Goal: Task Accomplishment & Management: Complete application form

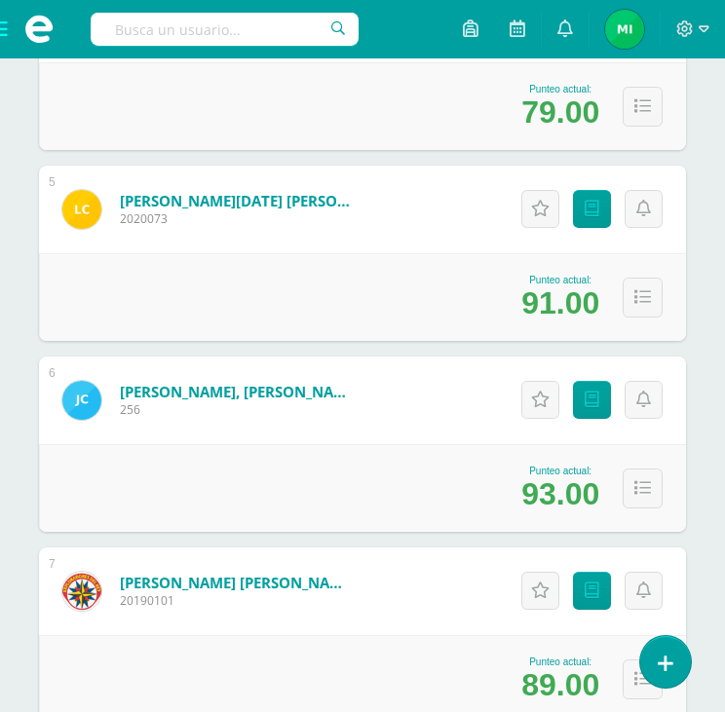
scroll to position [1072, 0]
click at [4, 27] on span at bounding box center [39, 29] width 78 height 58
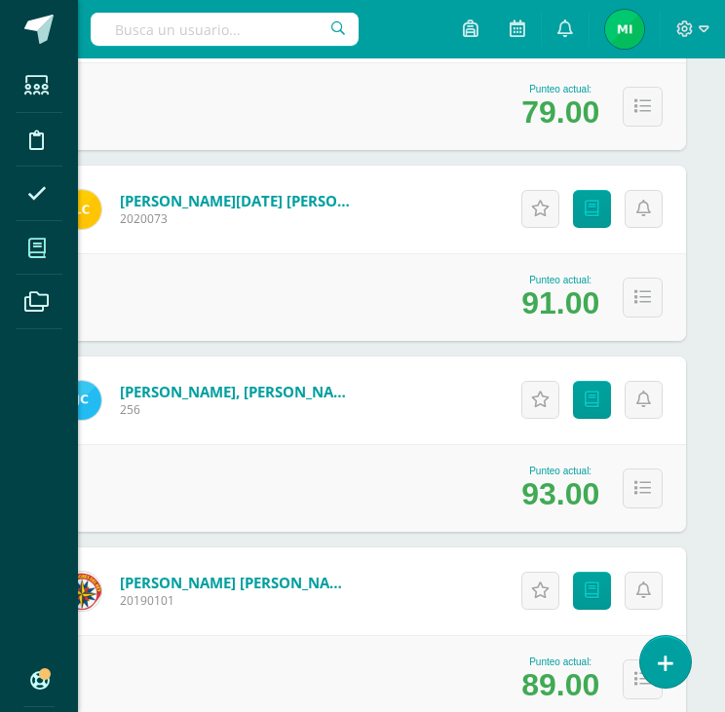
click at [35, 255] on icon at bounding box center [37, 248] width 18 height 19
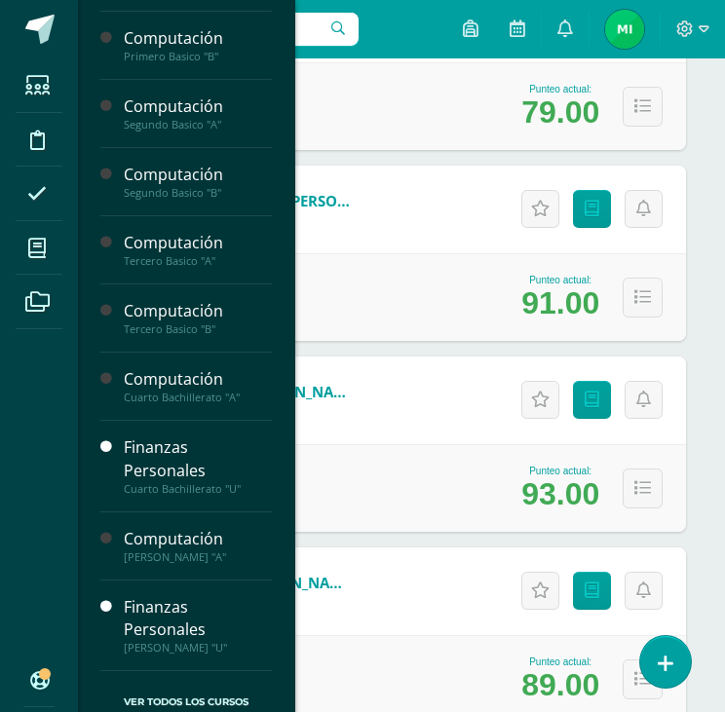
scroll to position [961, 0]
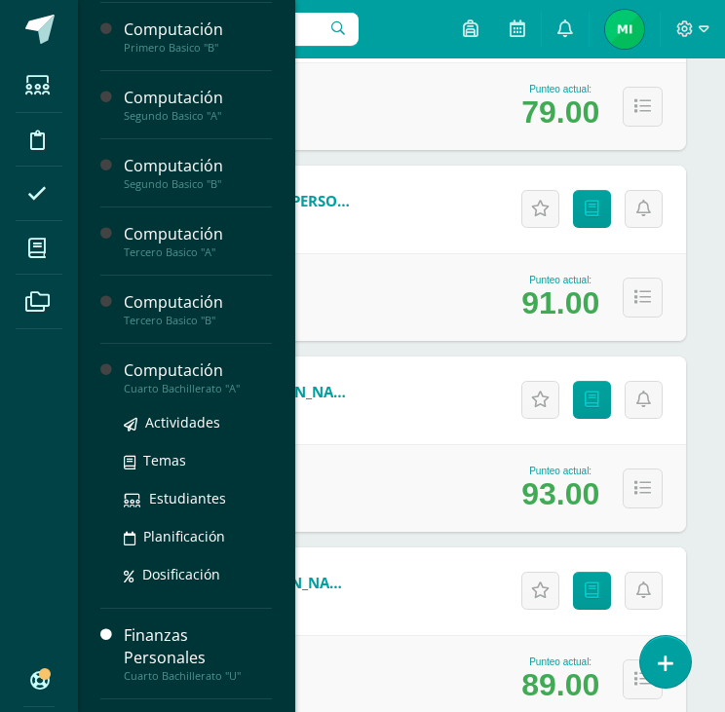
click at [217, 369] on div "Computación" at bounding box center [198, 371] width 148 height 22
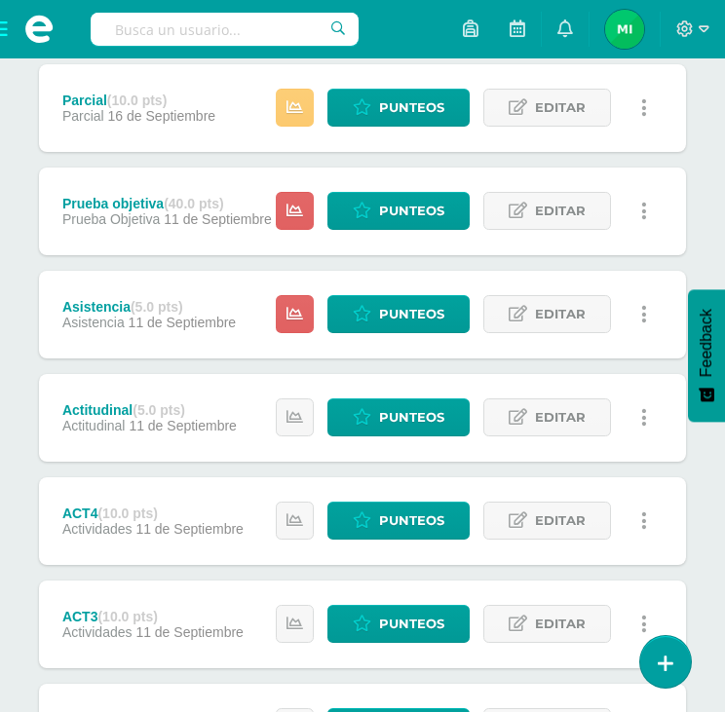
scroll to position [365, 0]
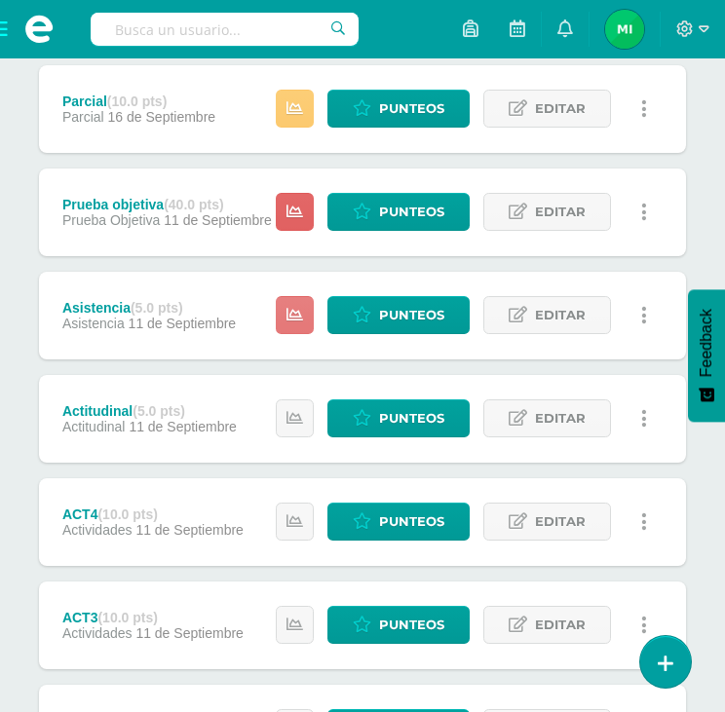
click at [290, 315] on icon at bounding box center [295, 315] width 17 height 17
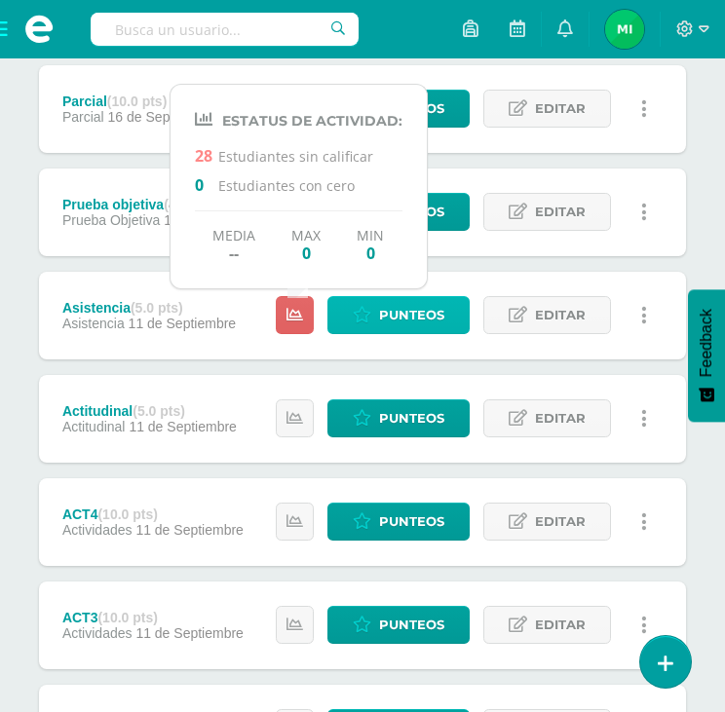
click at [388, 319] on span "Punteos" at bounding box center [411, 315] width 65 height 36
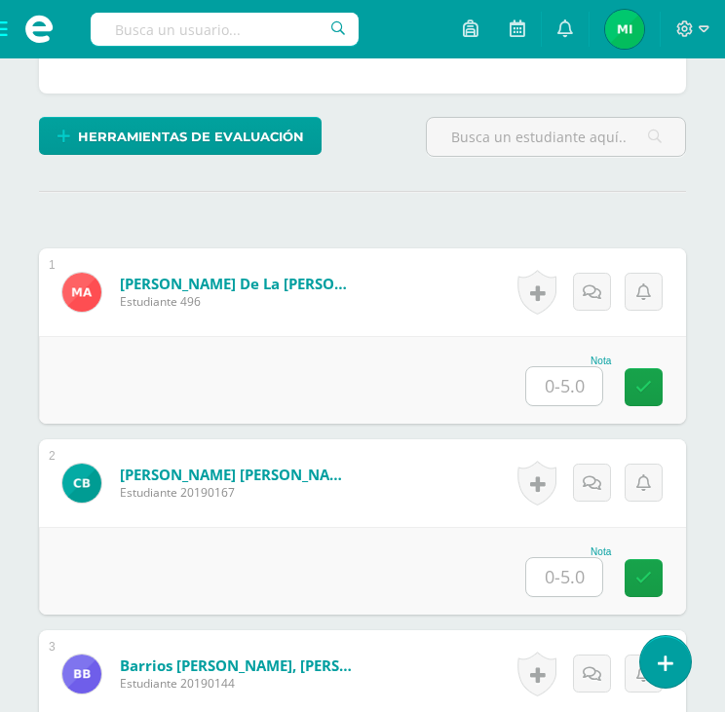
click at [561, 380] on input "text" at bounding box center [564, 386] width 76 height 38
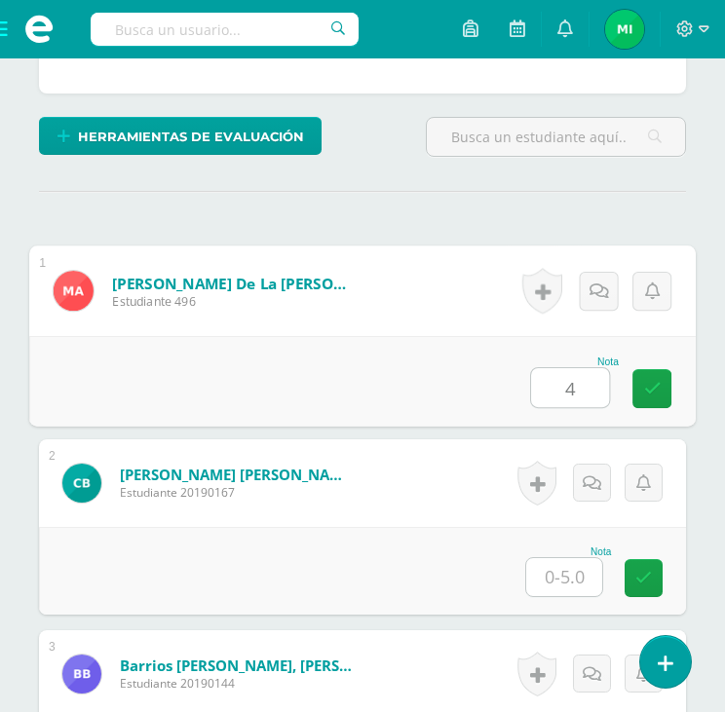
type input "4"
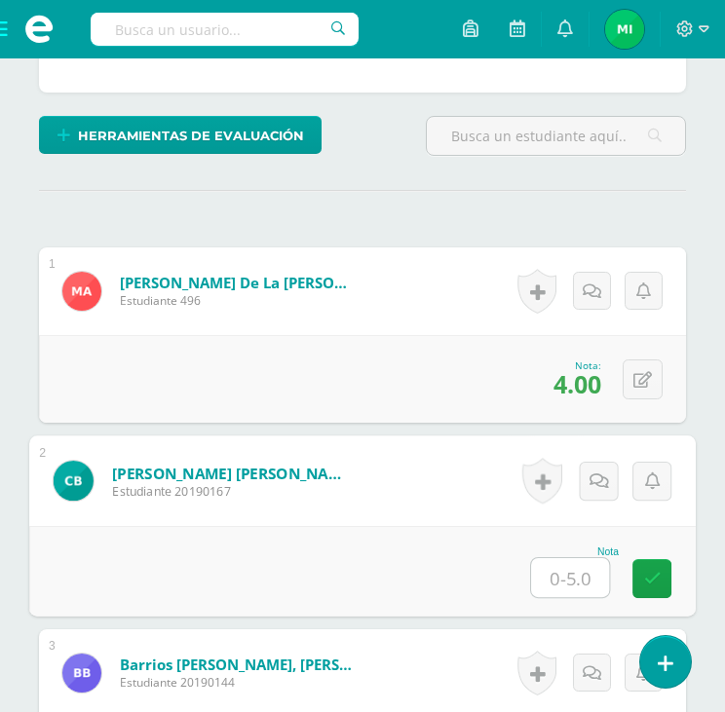
scroll to position [489, 0]
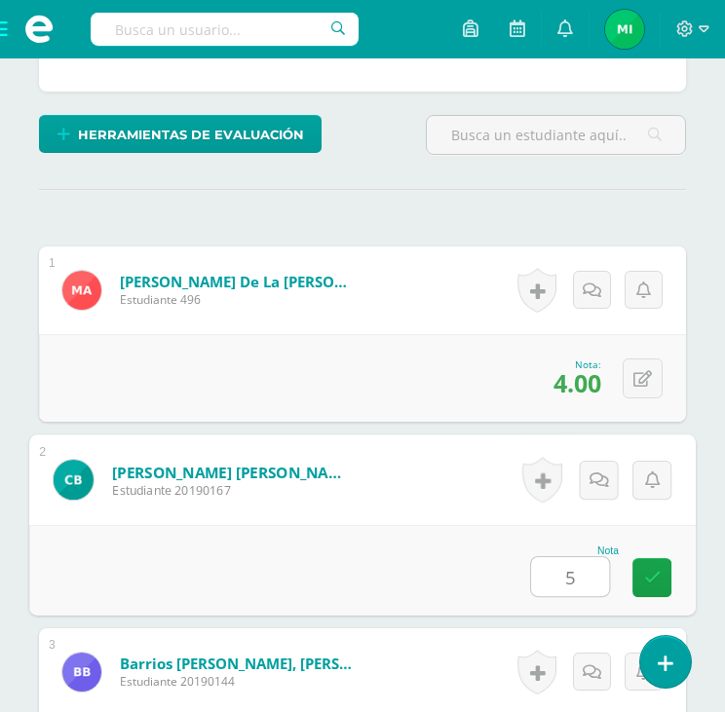
type input "5"
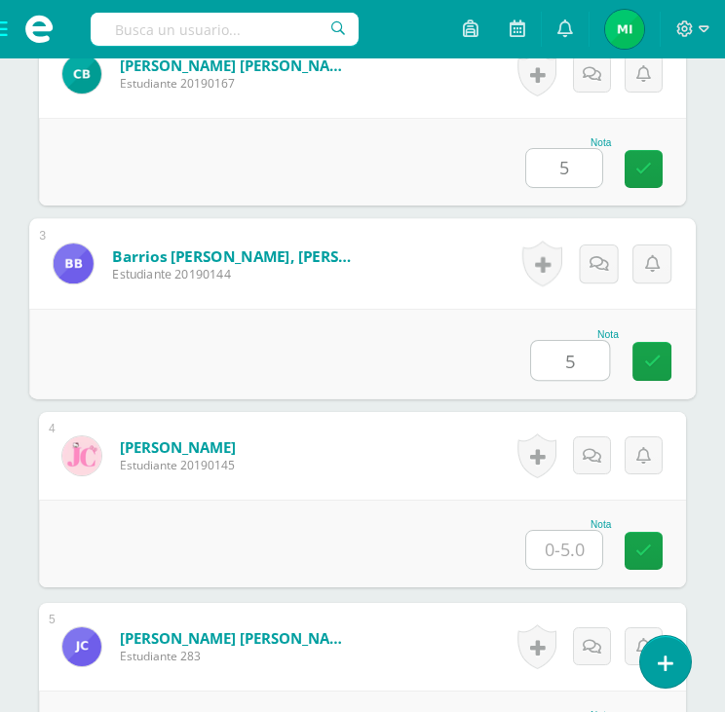
type input "5"
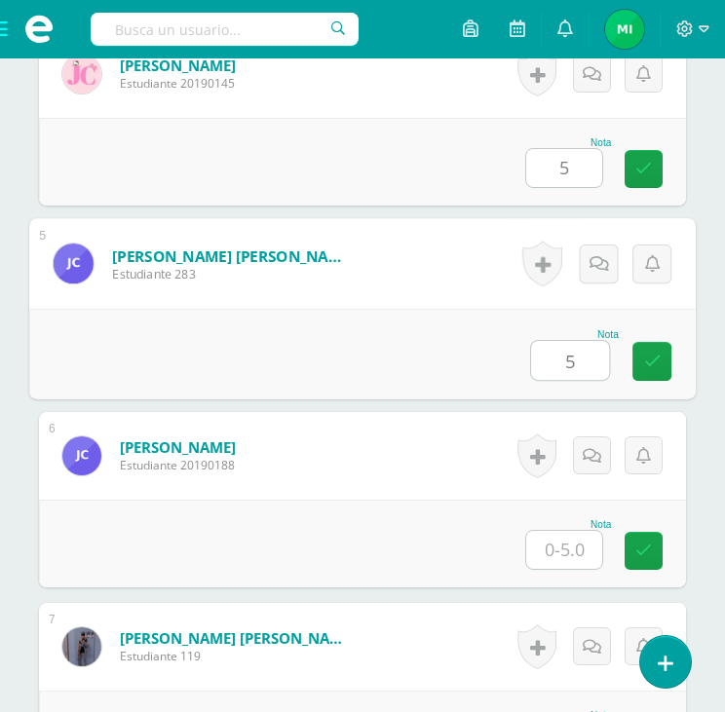
type input "5"
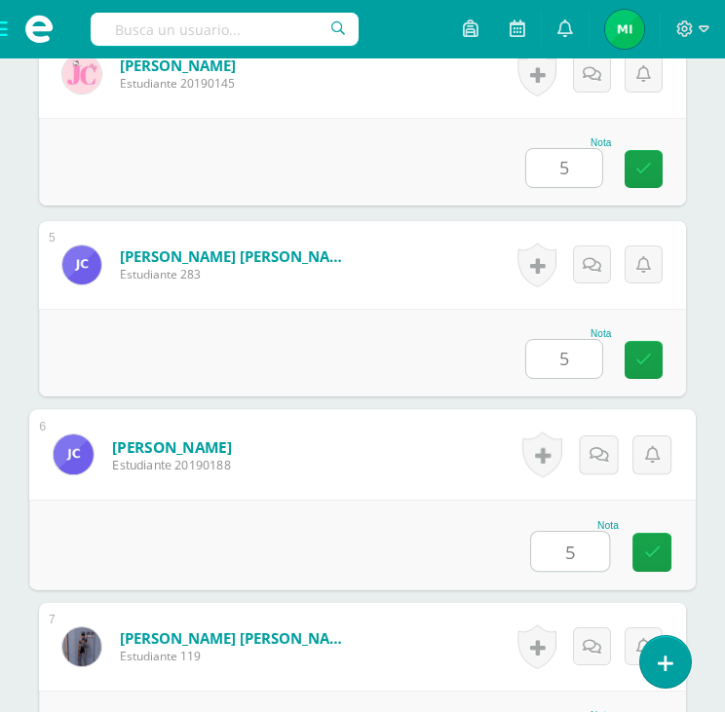
type input "5"
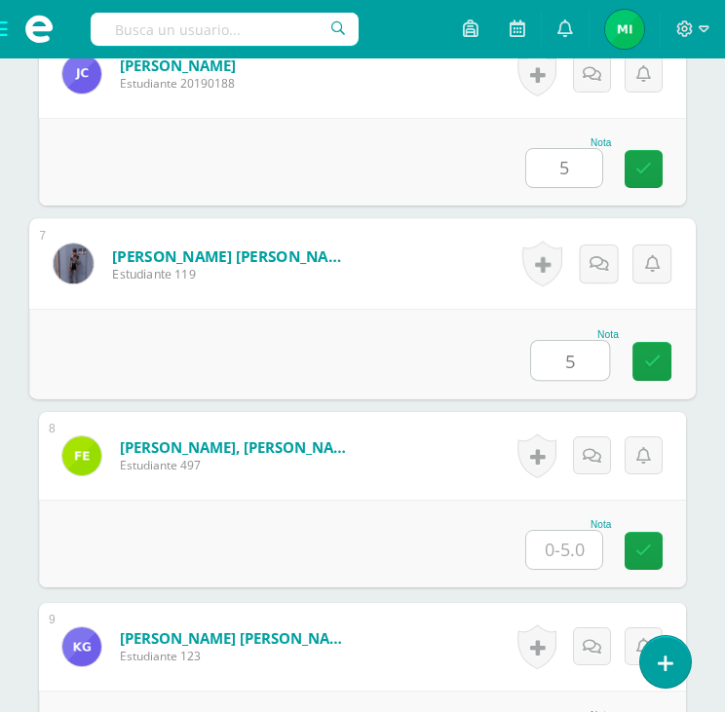
type input "5"
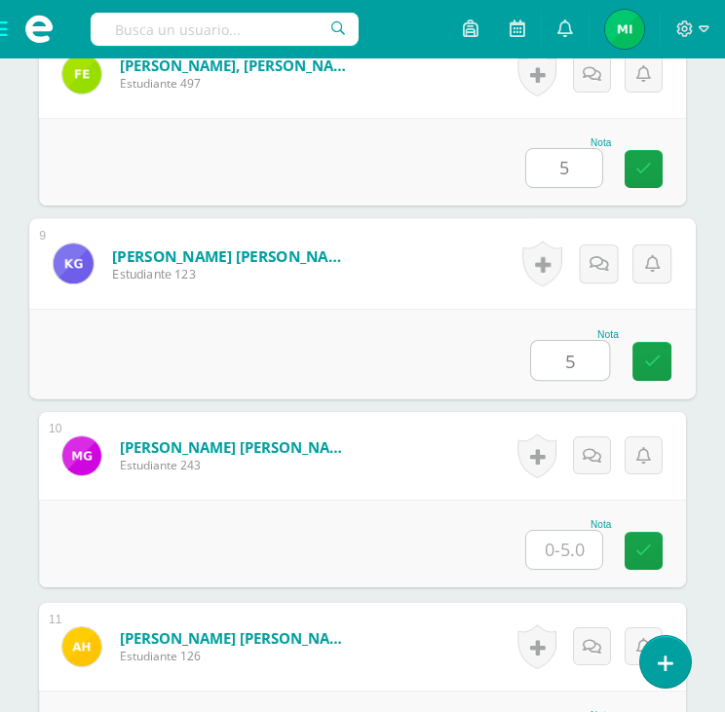
type input "5"
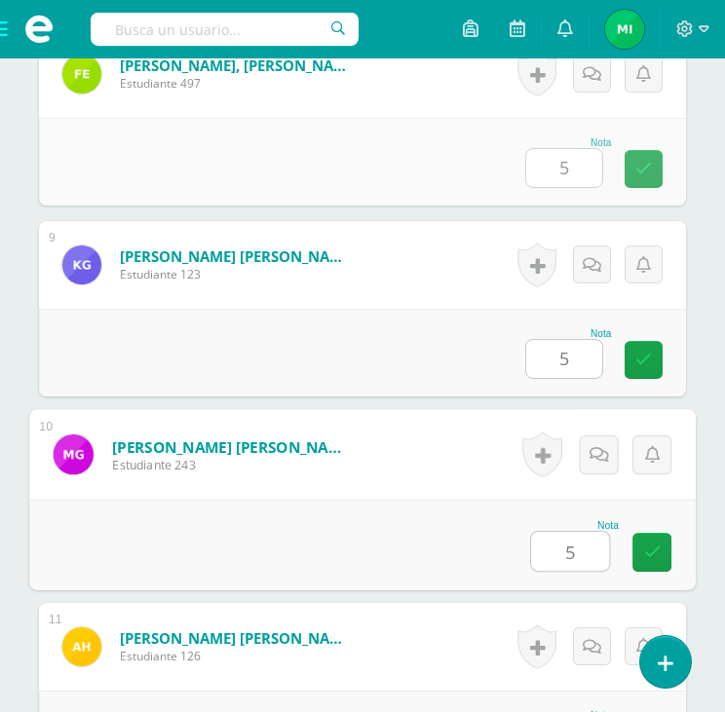
type input "5"
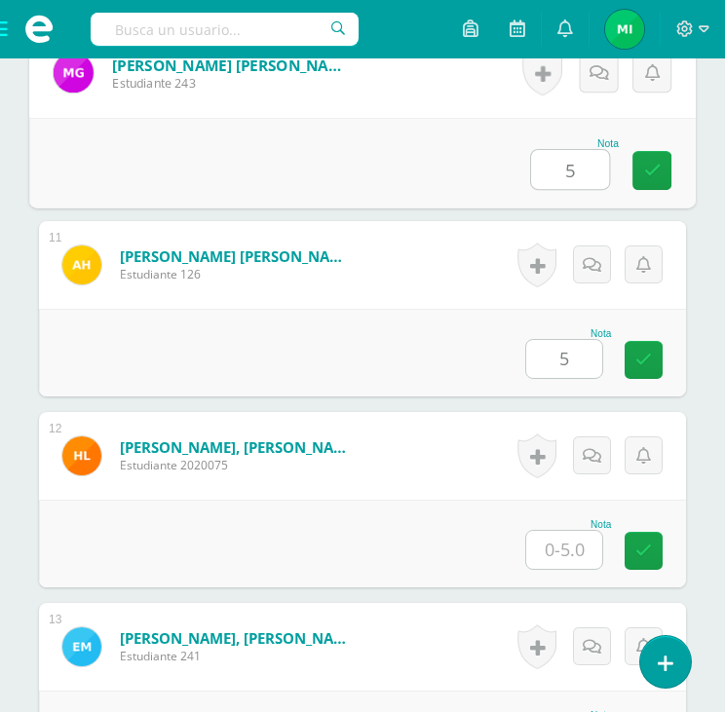
type input "5"
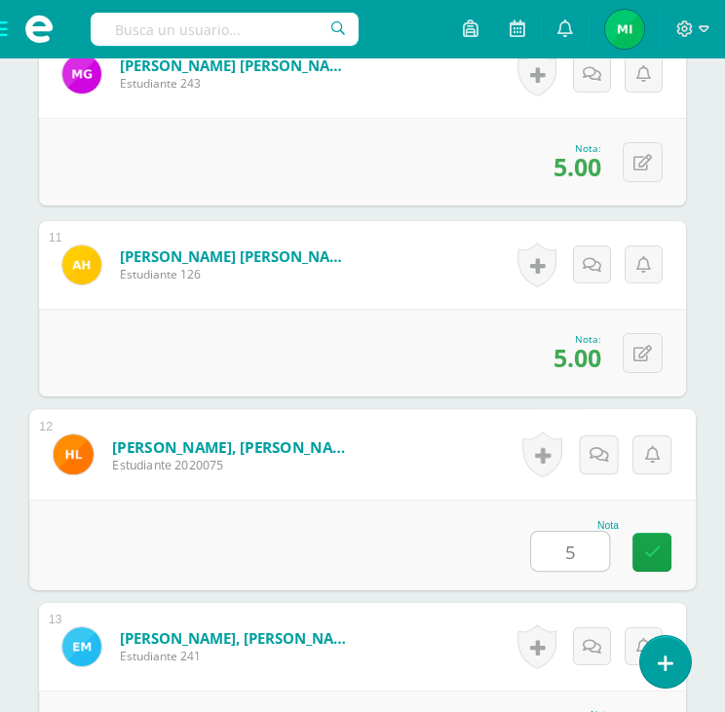
type input "5"
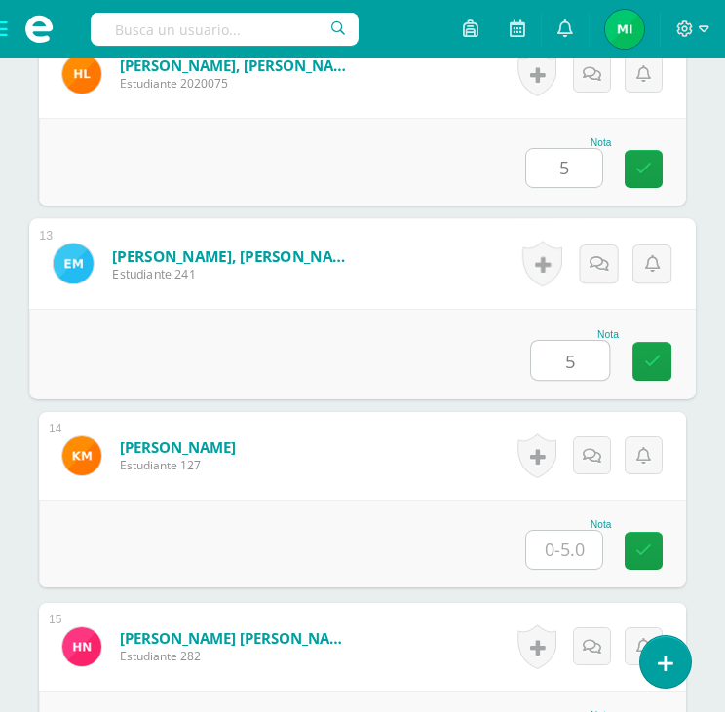
type input "5"
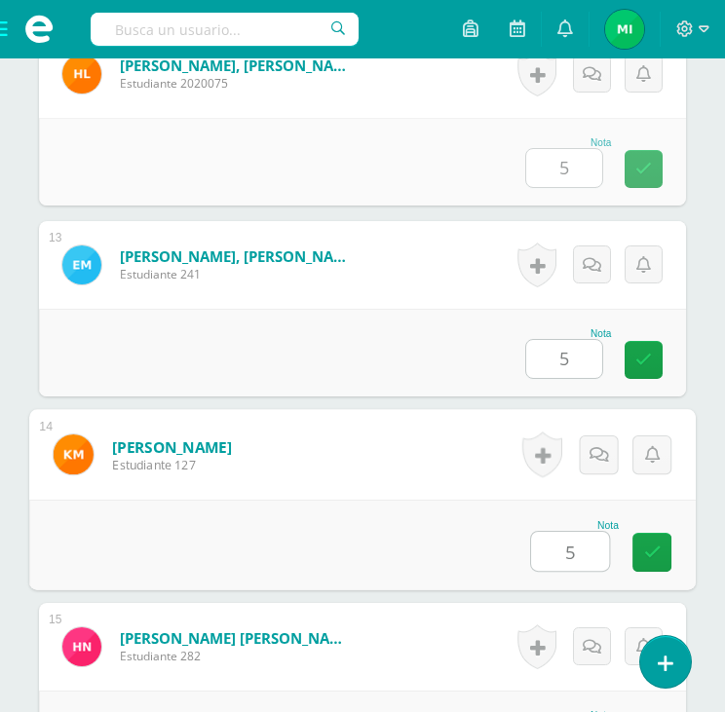
type input "5"
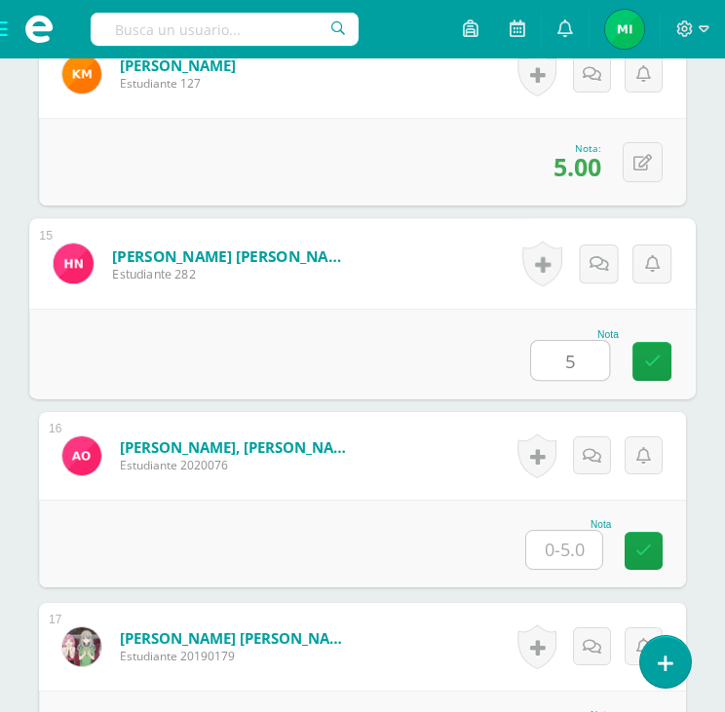
type input "5"
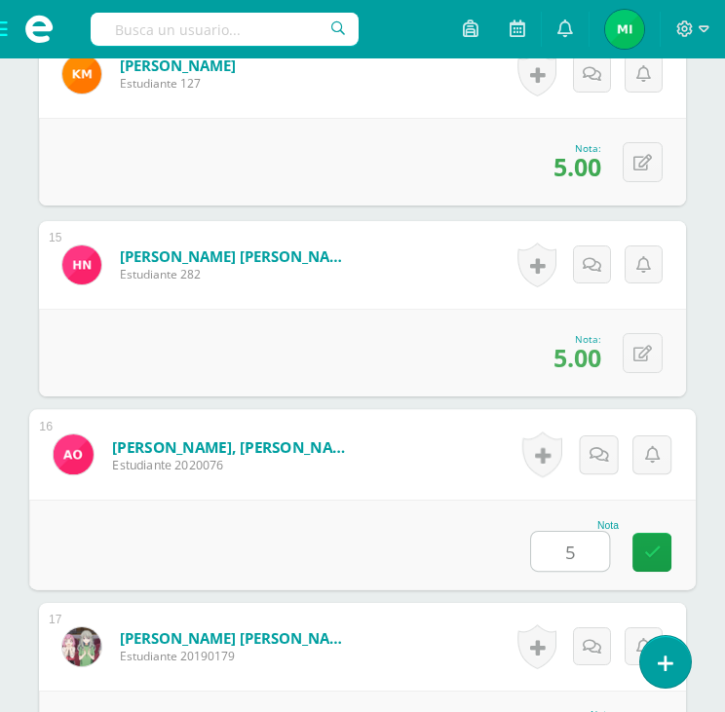
type input "5"
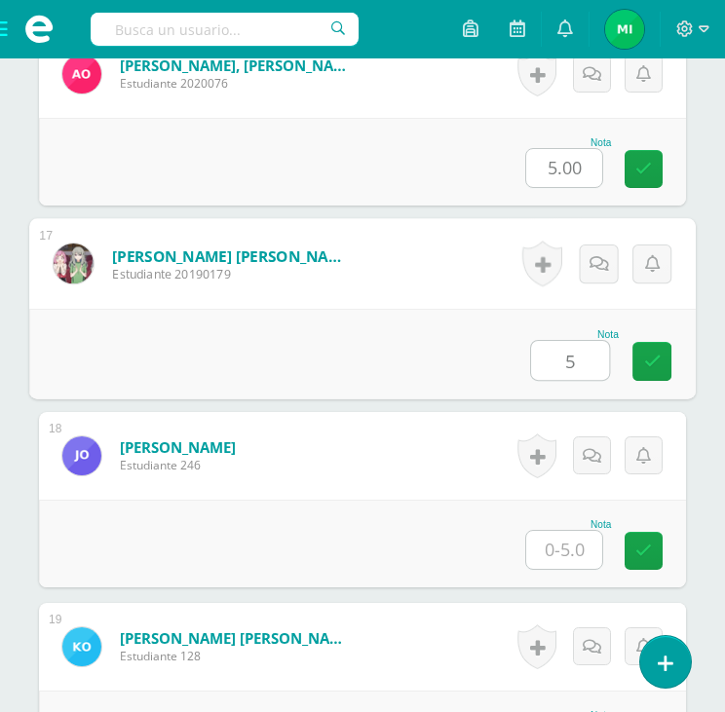
type input "5"
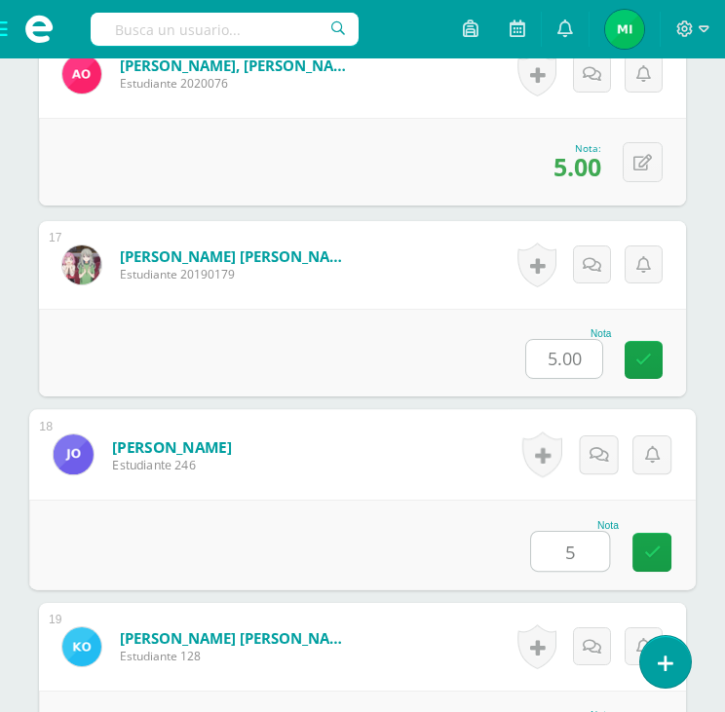
type input "5"
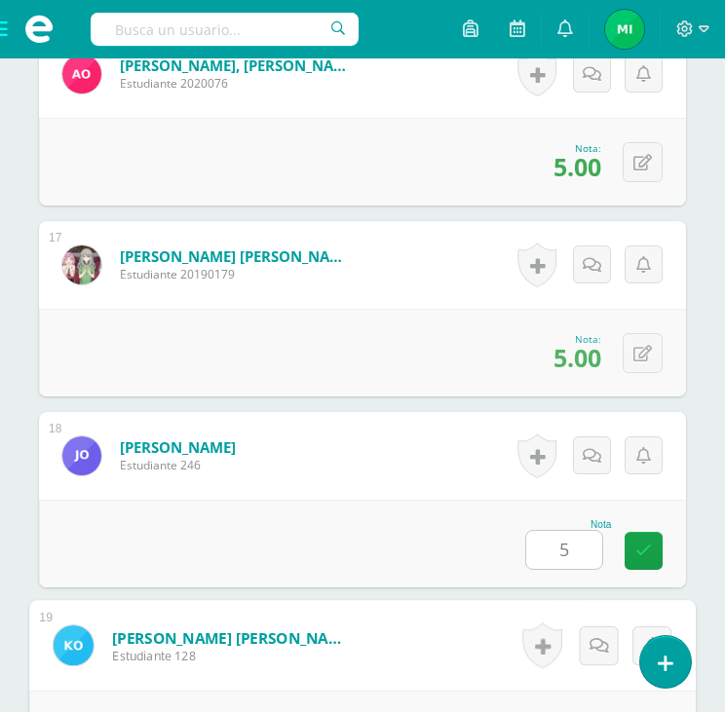
scroll to position [3953, 0]
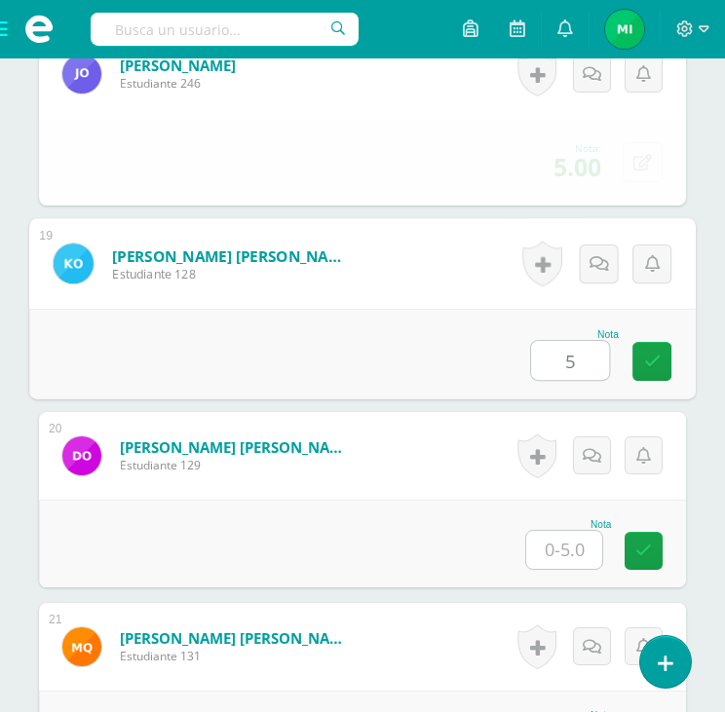
type input "5"
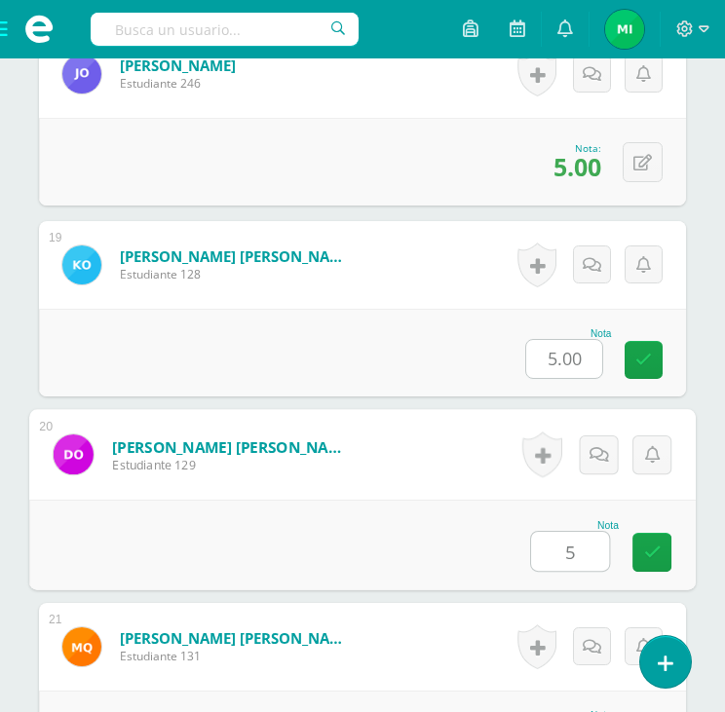
type input "5"
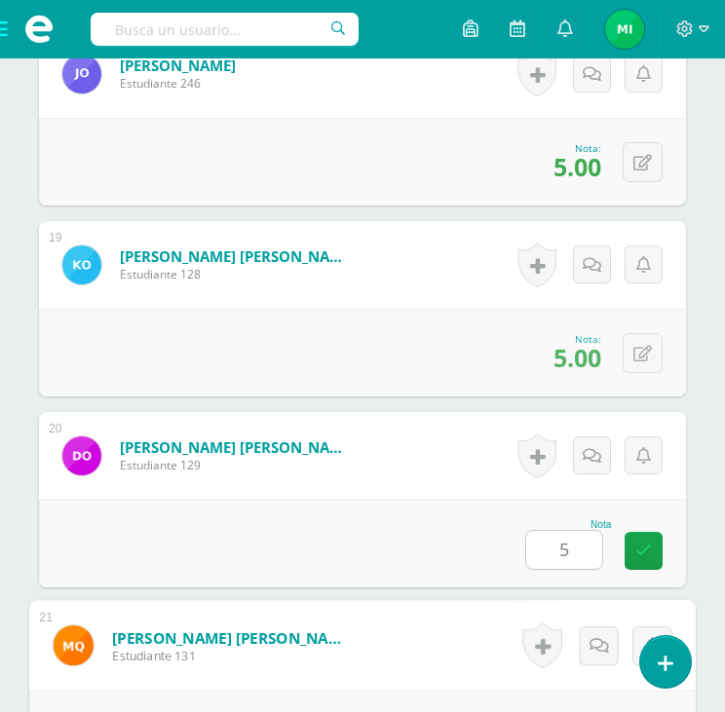
scroll to position [4335, 0]
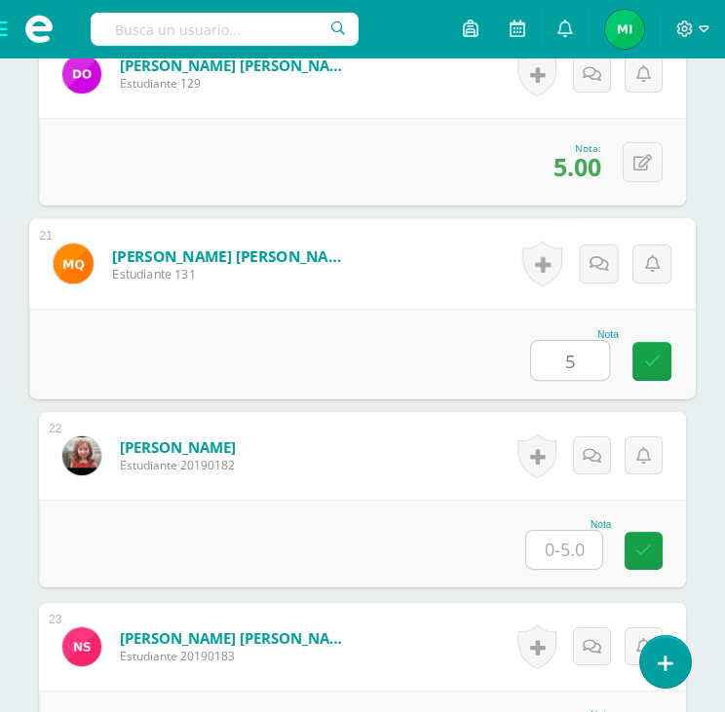
type input "5"
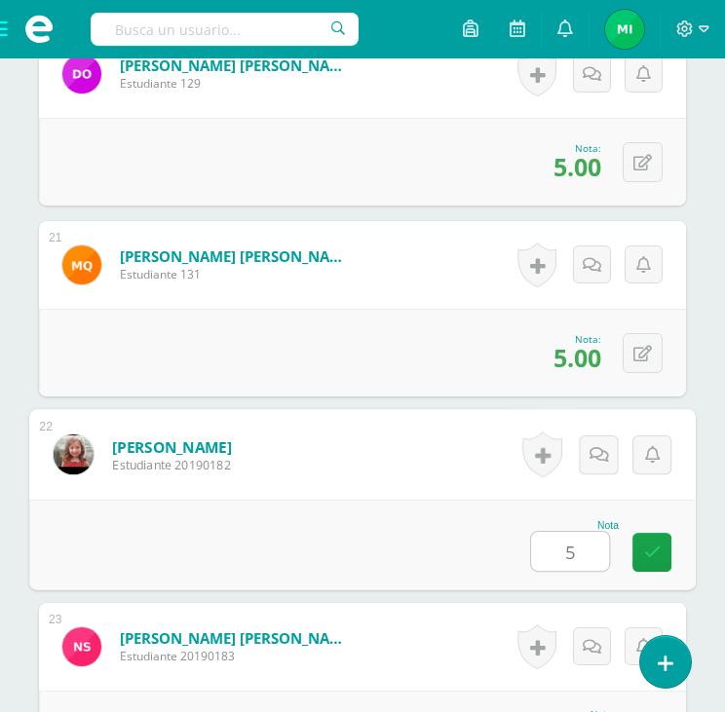
type input "5"
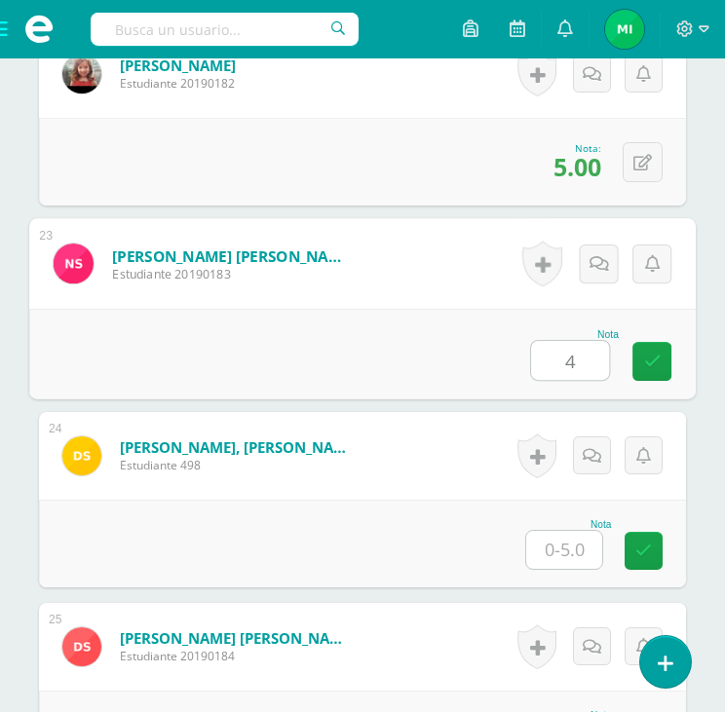
type input "4"
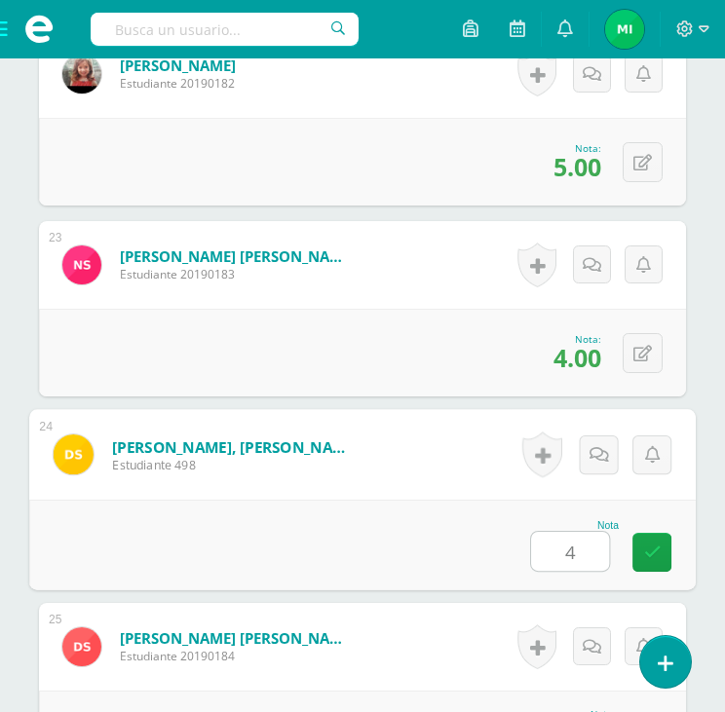
type input "4"
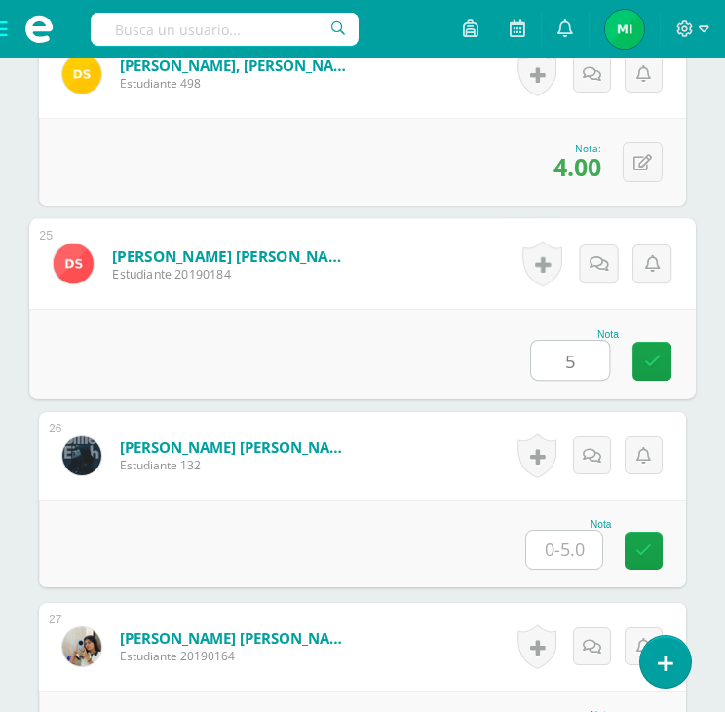
type input "5"
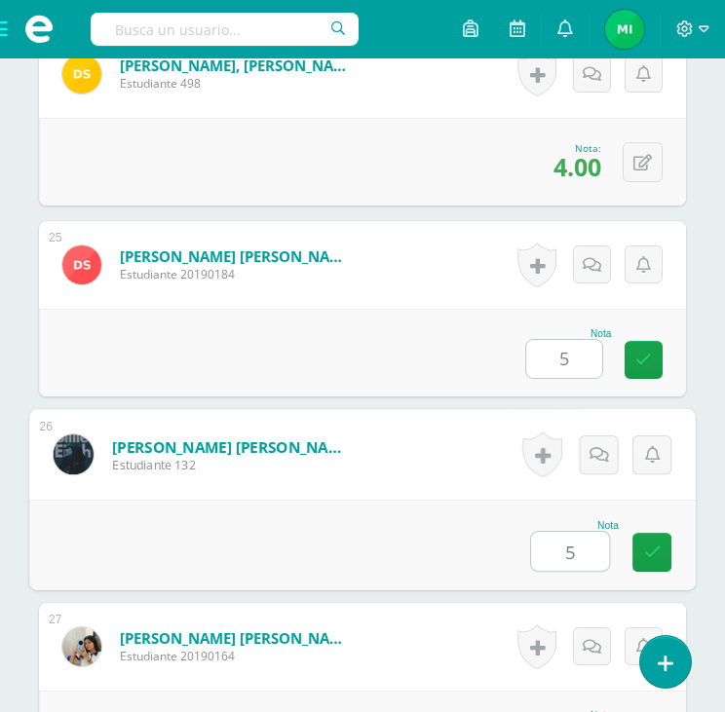
type input "5"
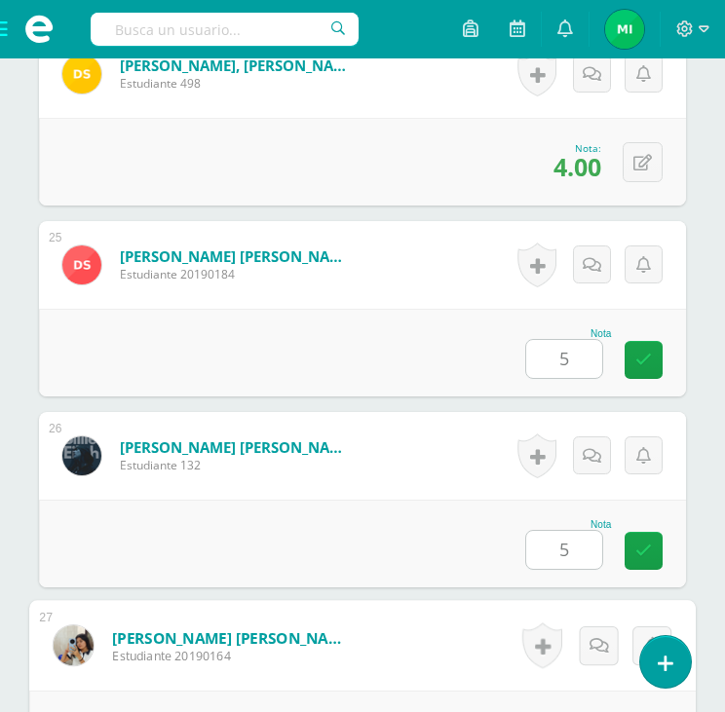
scroll to position [5482, 0]
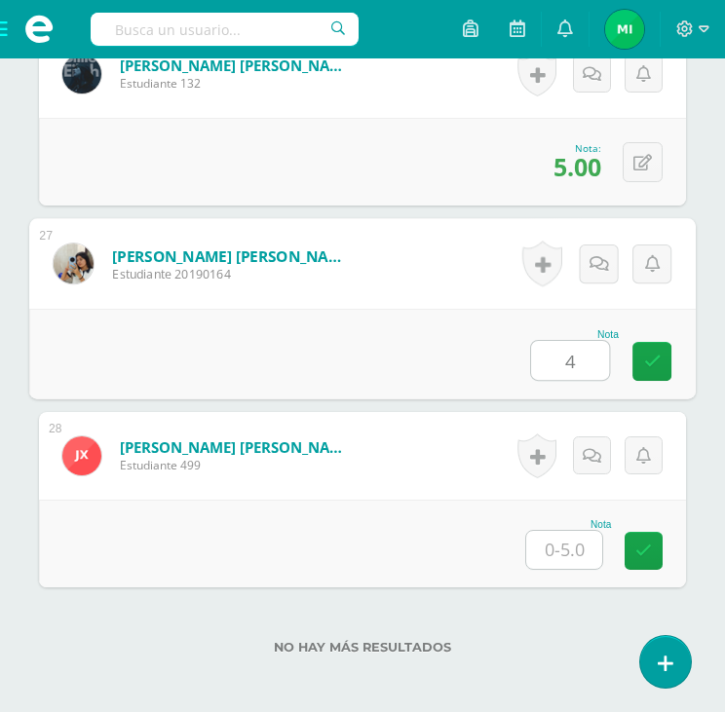
type input "4"
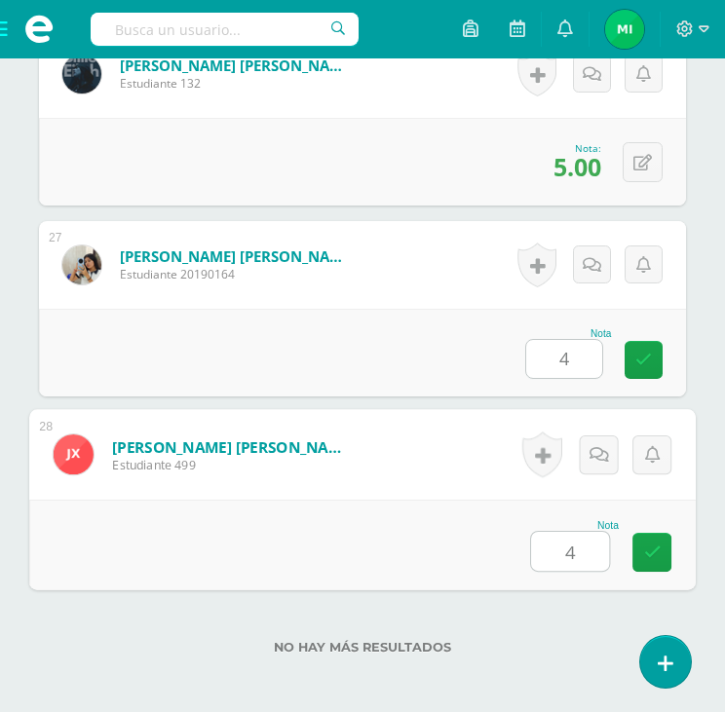
type input "4"
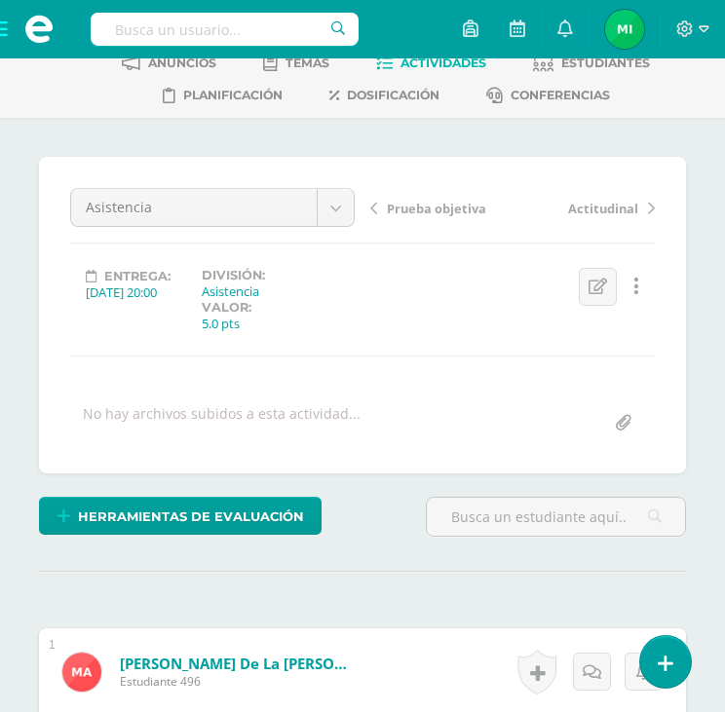
scroll to position [0, 0]
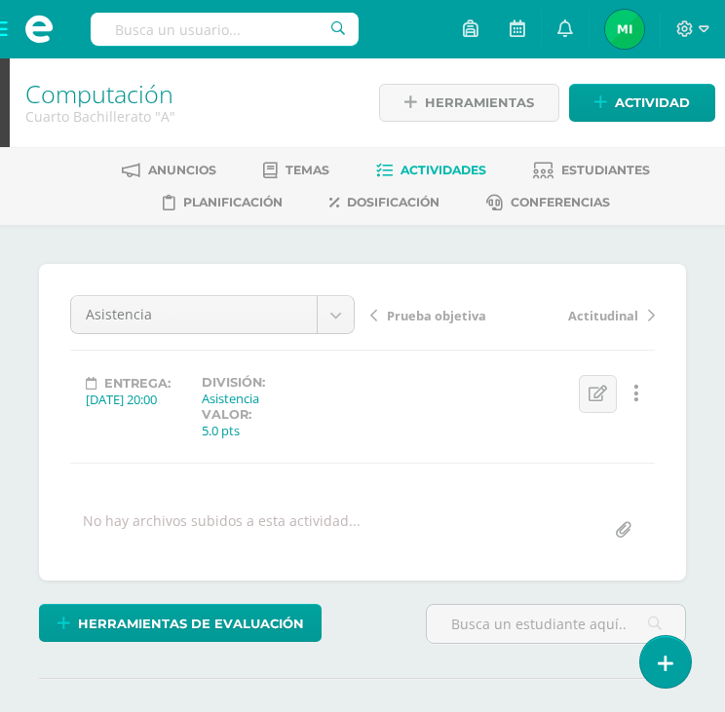
click at [438, 313] on span "Prueba objetiva" at bounding box center [436, 316] width 99 height 18
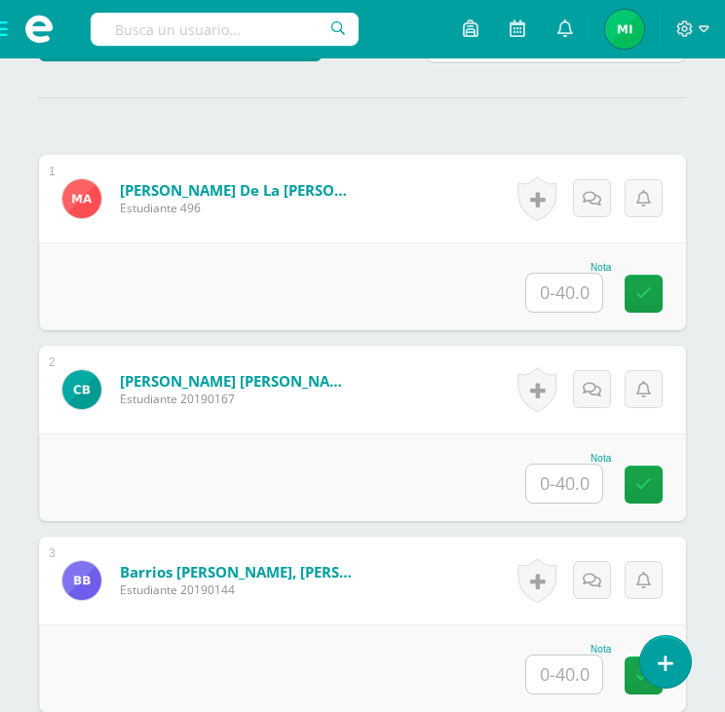
scroll to position [587, 0]
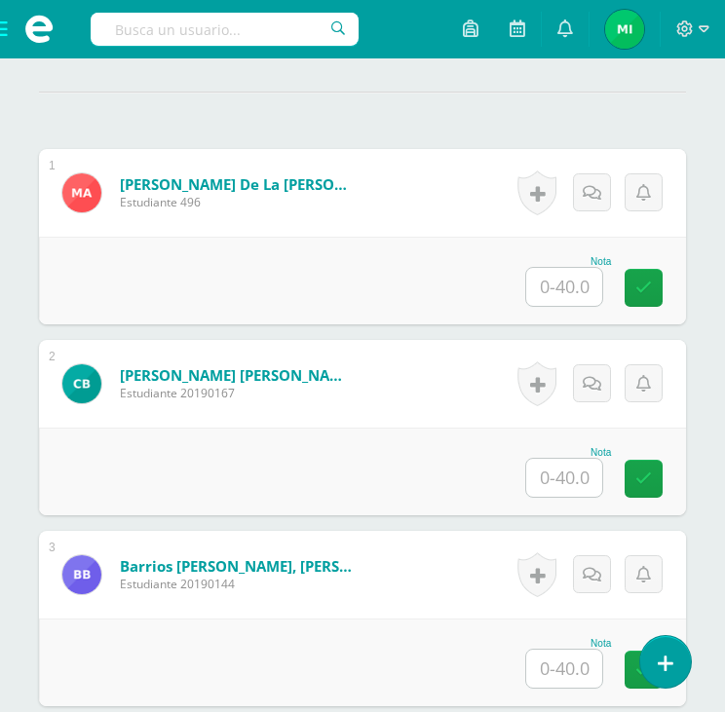
click at [570, 294] on input "text" at bounding box center [564, 287] width 76 height 38
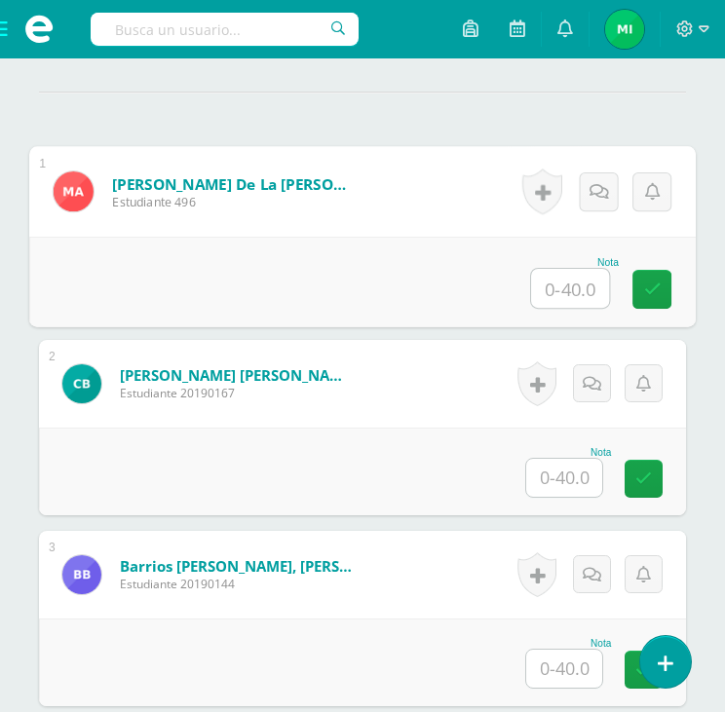
click at [589, 479] on input "text" at bounding box center [564, 478] width 76 height 38
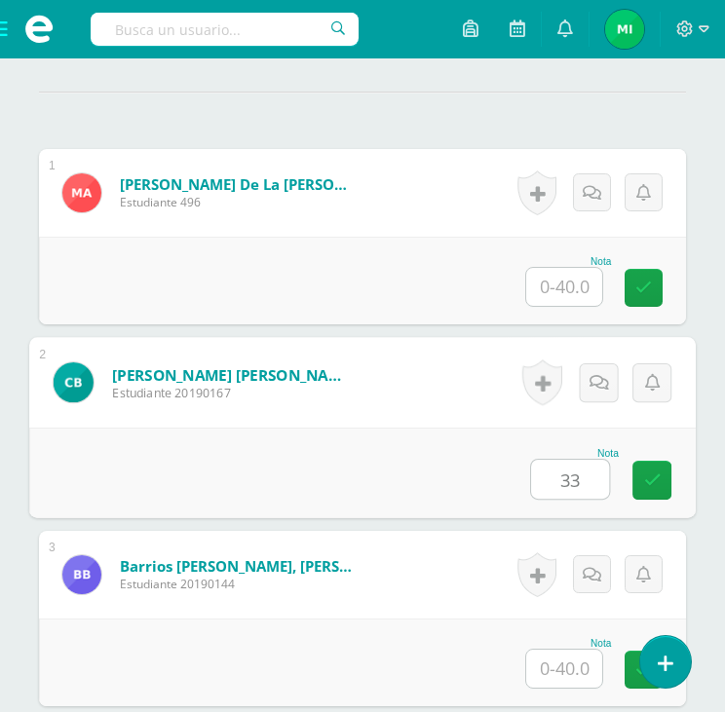
type input "33"
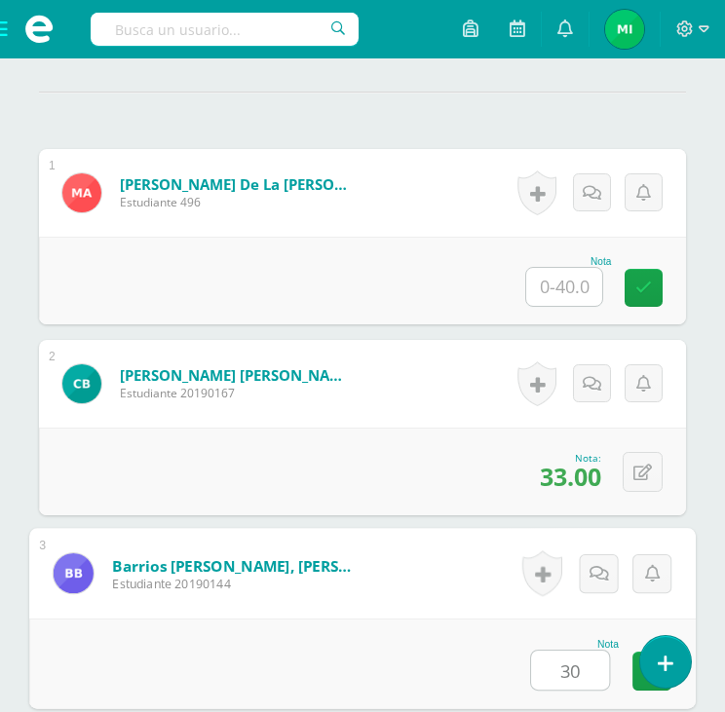
type input "30"
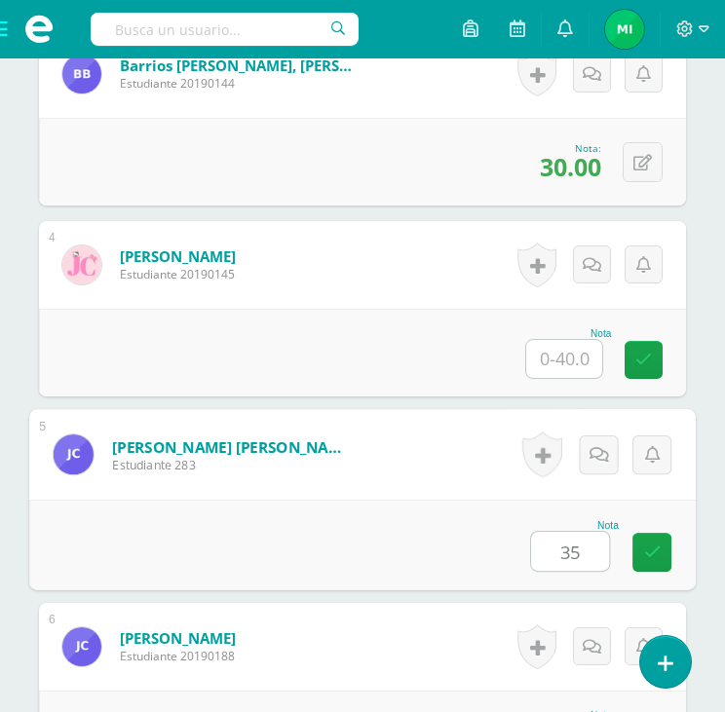
type input "35"
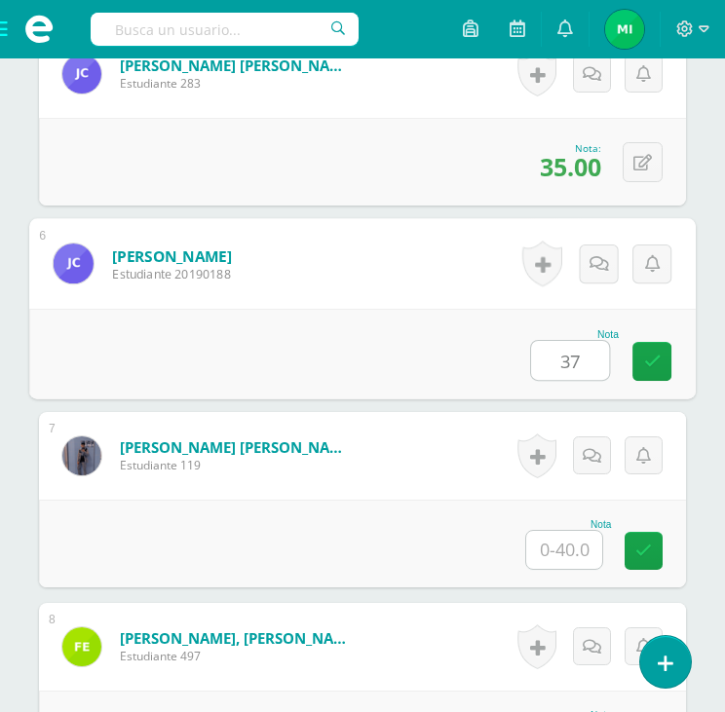
type input "37"
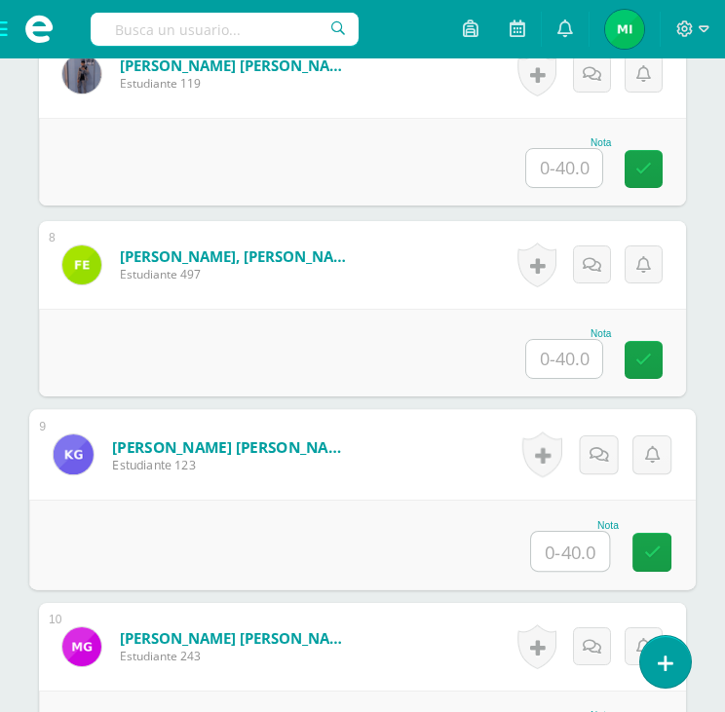
scroll to position [2234, 0]
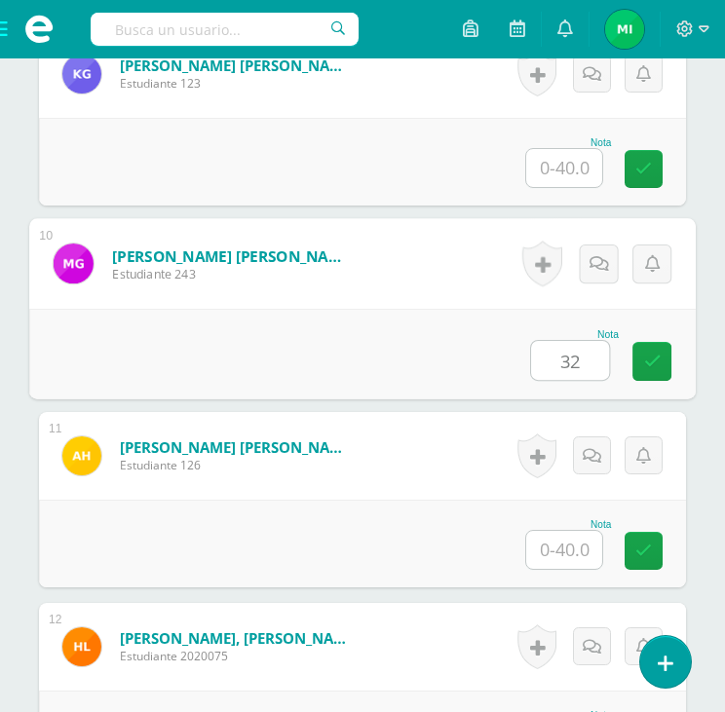
type input "32"
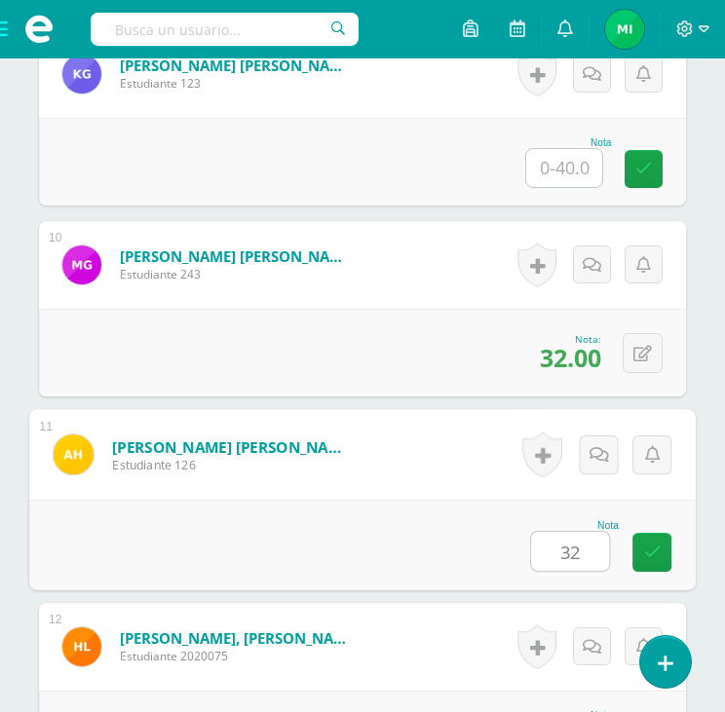
type input "32"
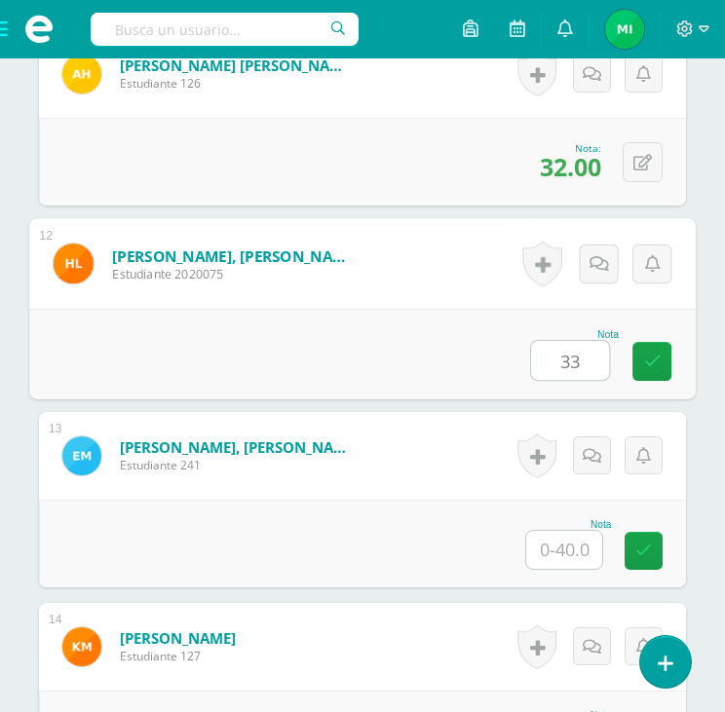
type input "33"
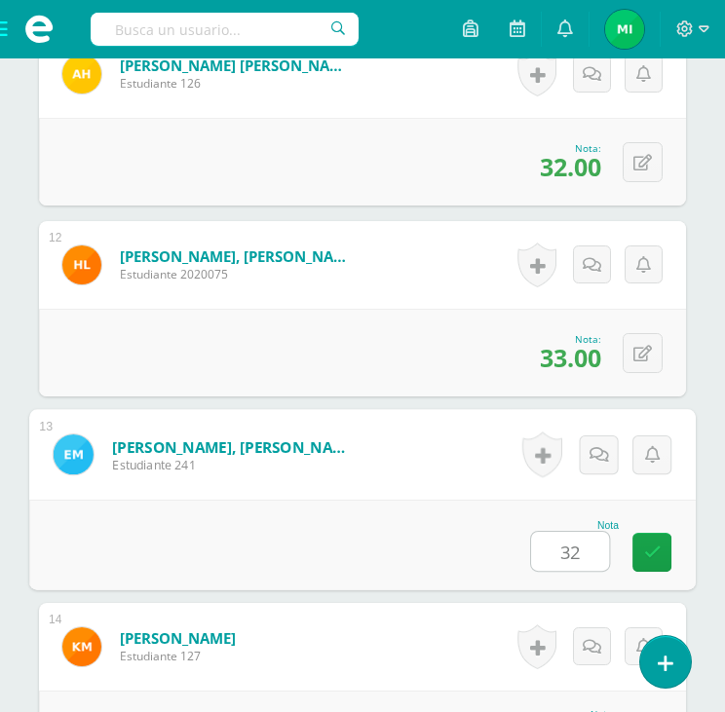
type input "32"
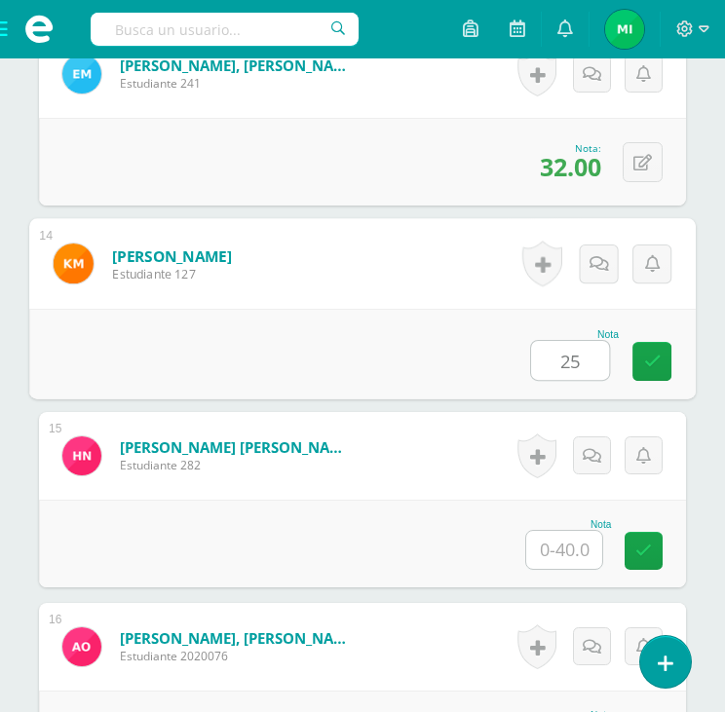
type input "25"
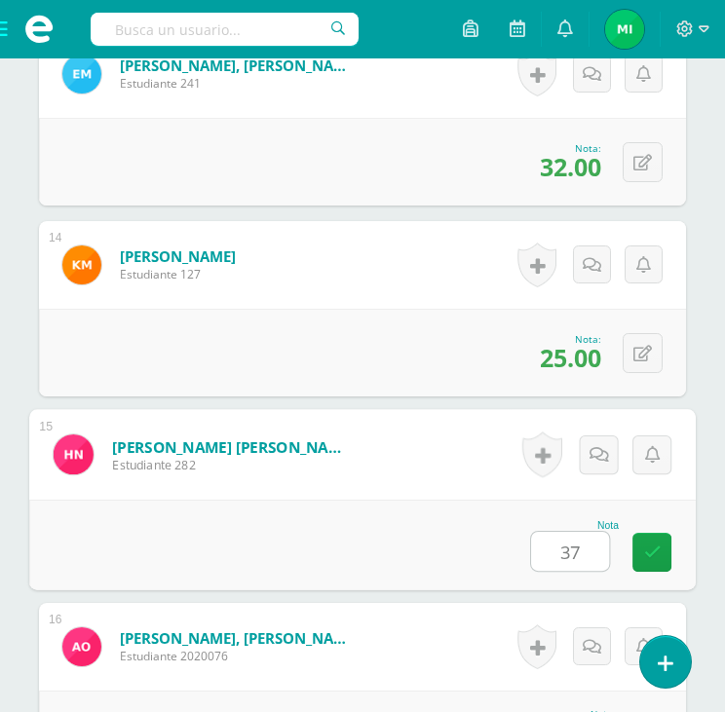
type input "37"
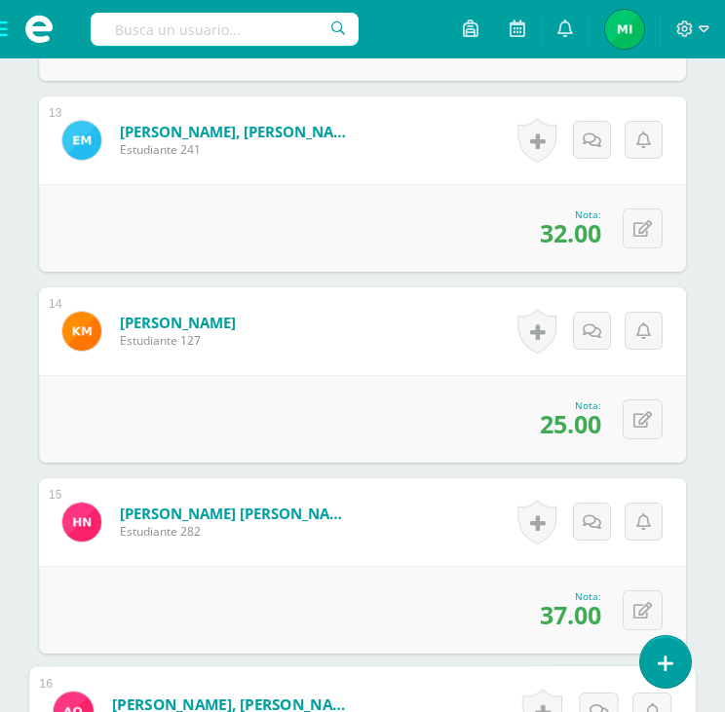
scroll to position [2930, 0]
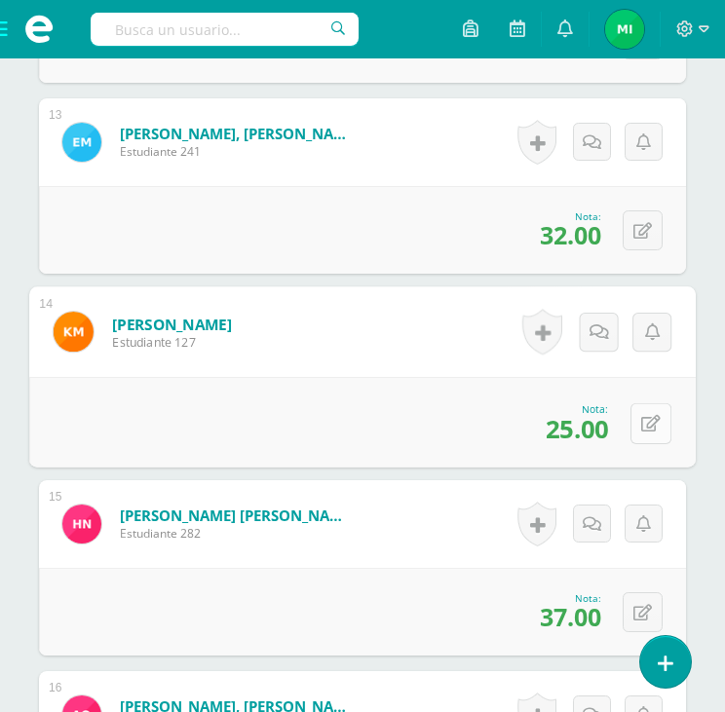
click at [642, 424] on icon at bounding box center [650, 423] width 19 height 17
type input "29"
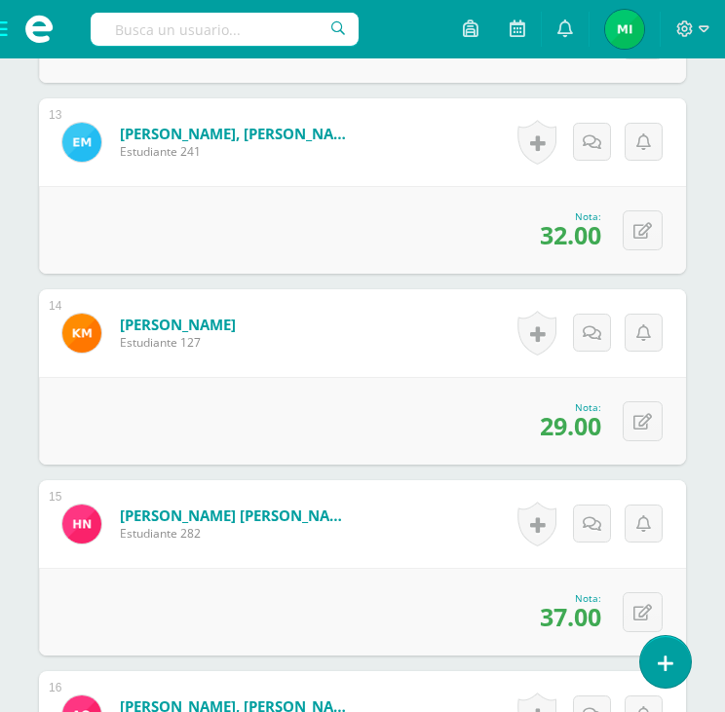
click at [404, 444] on div "0 Logros Logros obtenidos Aún no hay logros agregados Nota: 29.00" at bounding box center [362, 421] width 647 height 88
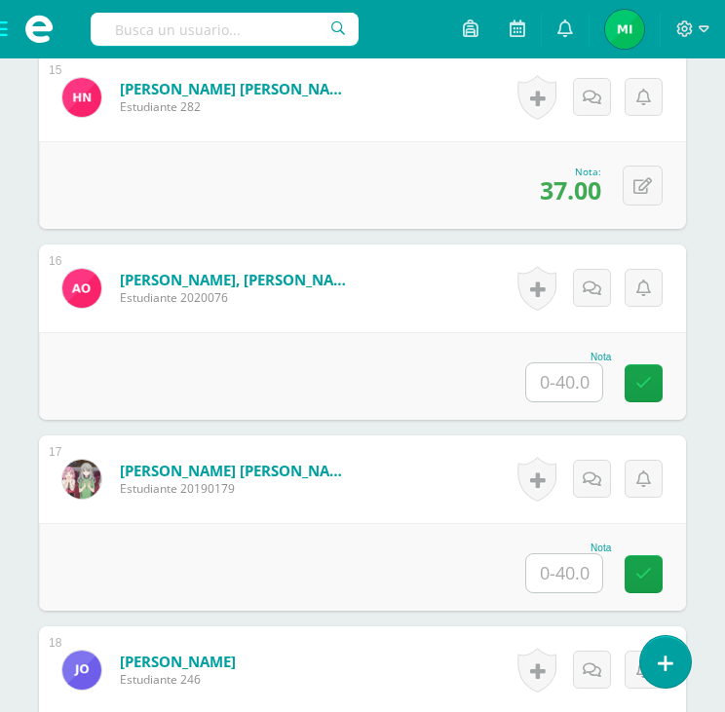
scroll to position [3357, 0]
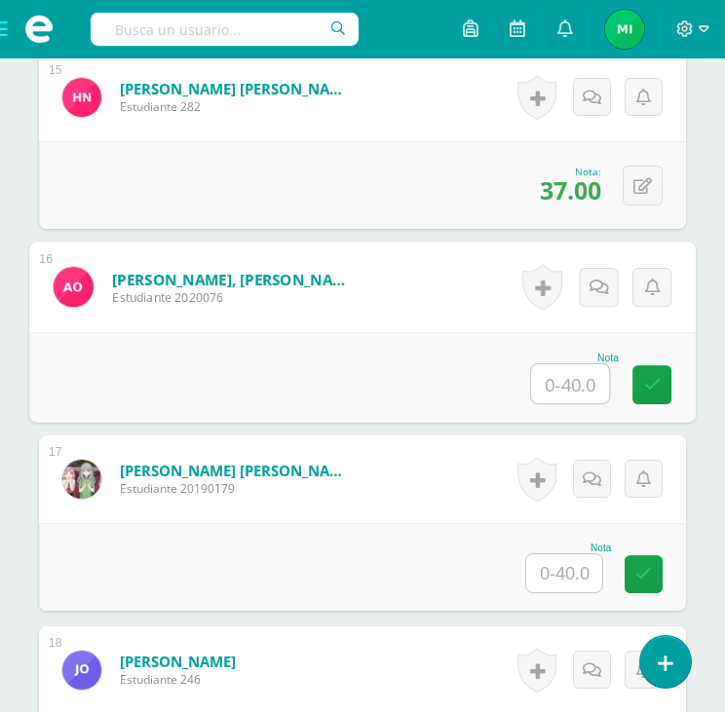
click at [558, 386] on input "text" at bounding box center [570, 384] width 78 height 39
type input "24"
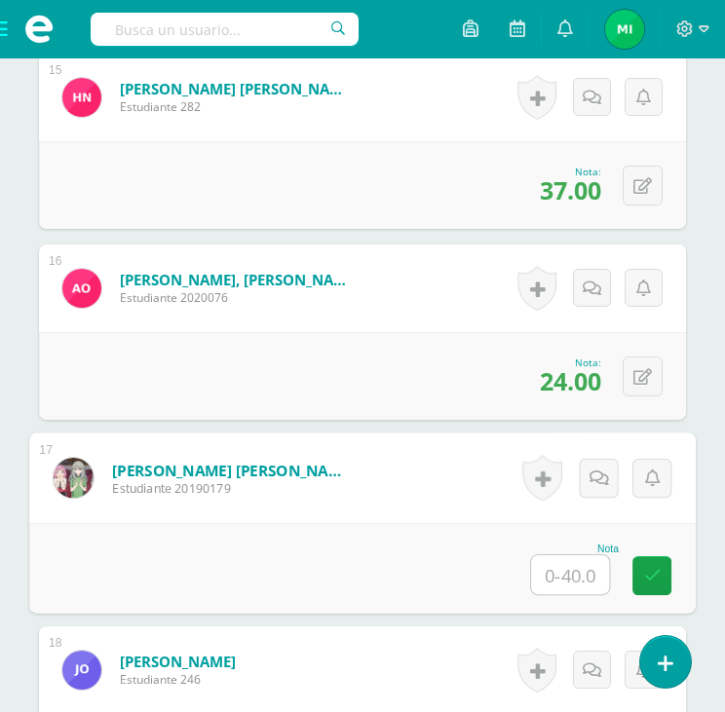
click at [575, 575] on input "text" at bounding box center [570, 575] width 78 height 39
type input "32"
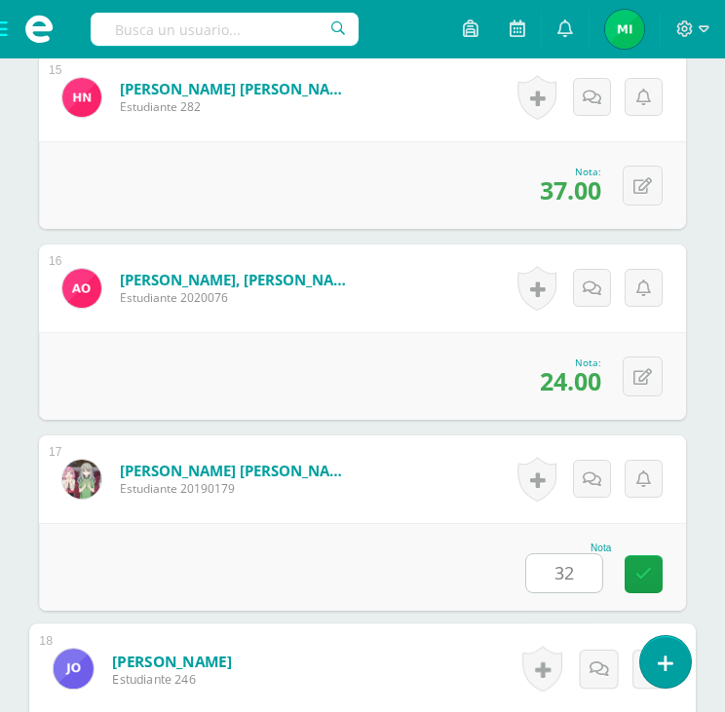
scroll to position [3762, 0]
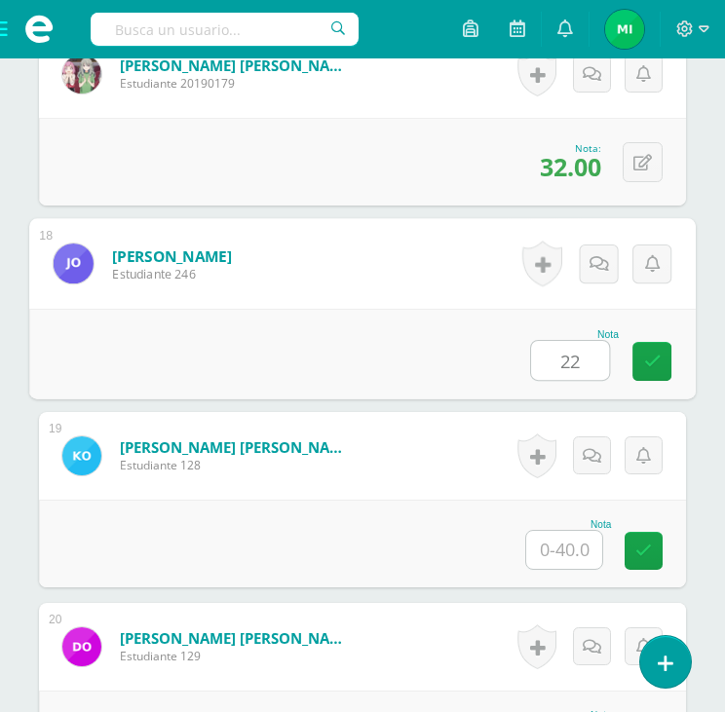
type input "22"
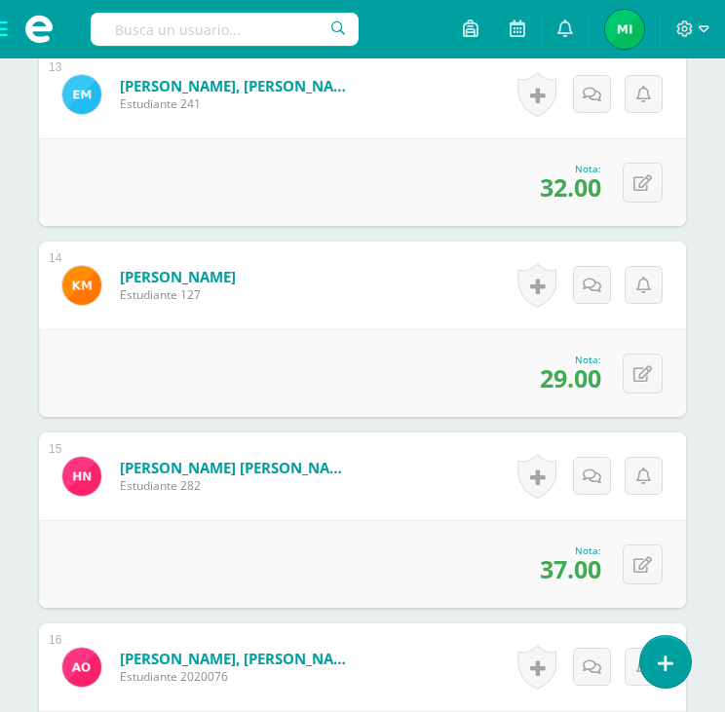
scroll to position [2974, 0]
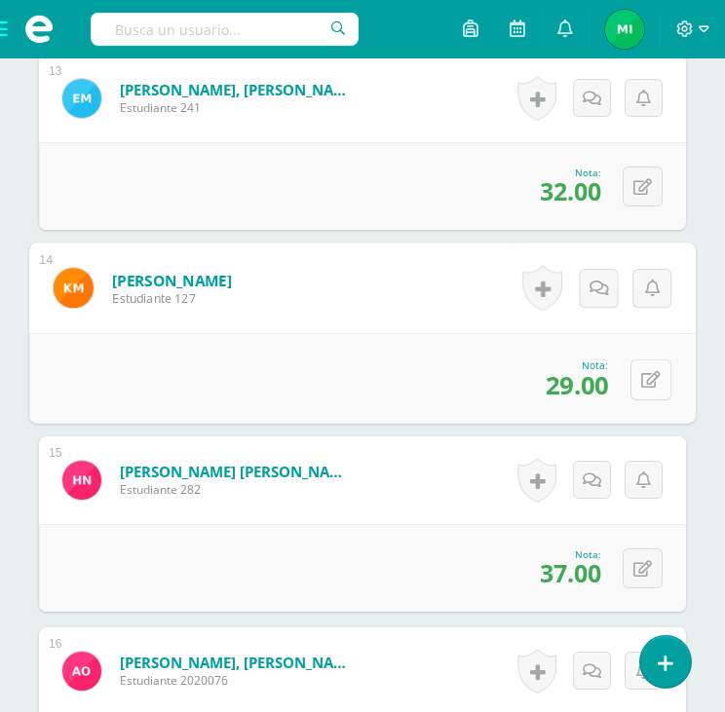
click at [636, 369] on button at bounding box center [651, 379] width 41 height 41
click at [650, 375] on link at bounding box center [652, 379] width 39 height 39
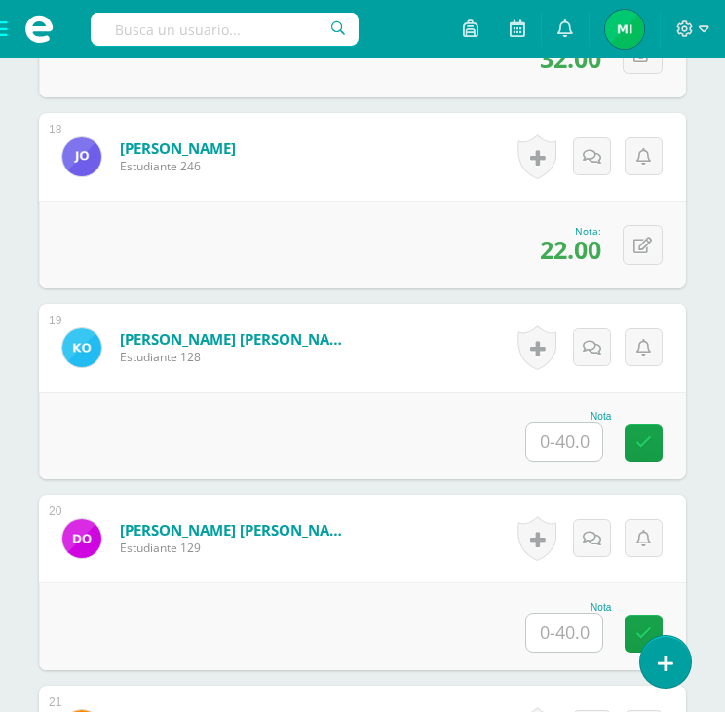
scroll to position [3873, 0]
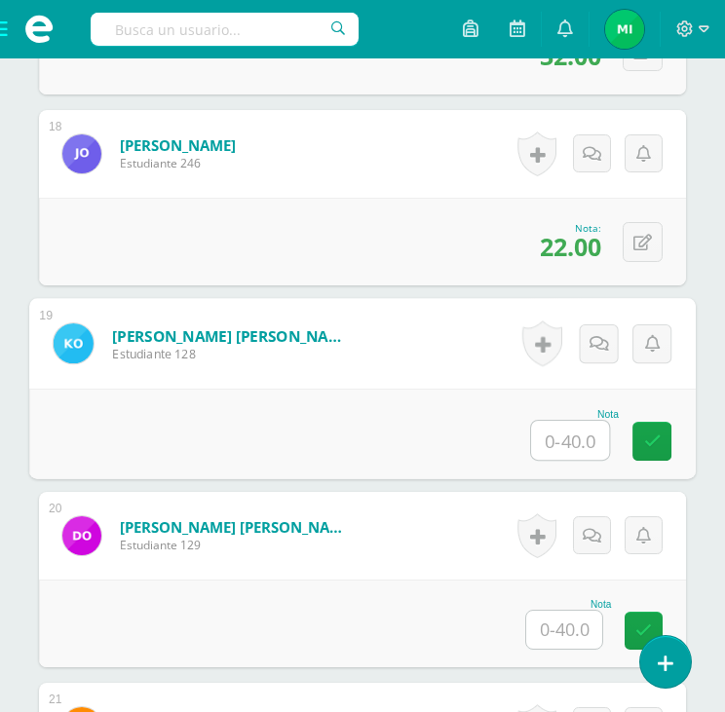
click at [570, 452] on input "text" at bounding box center [570, 440] width 78 height 39
type input "19"
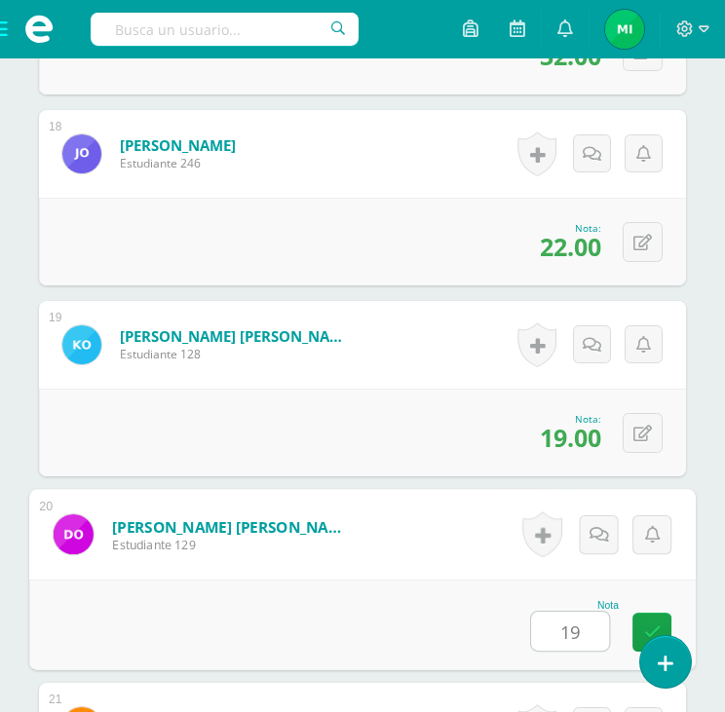
type input "19"
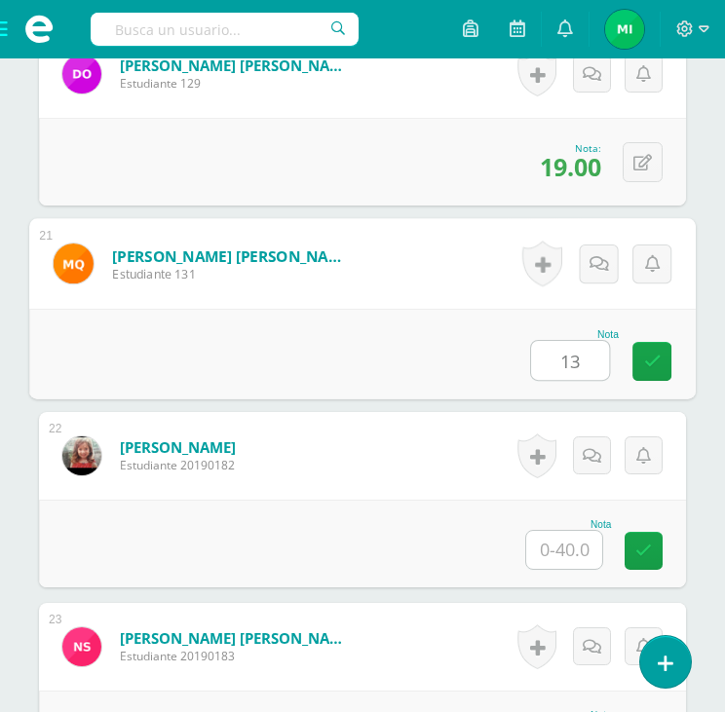
type input "13"
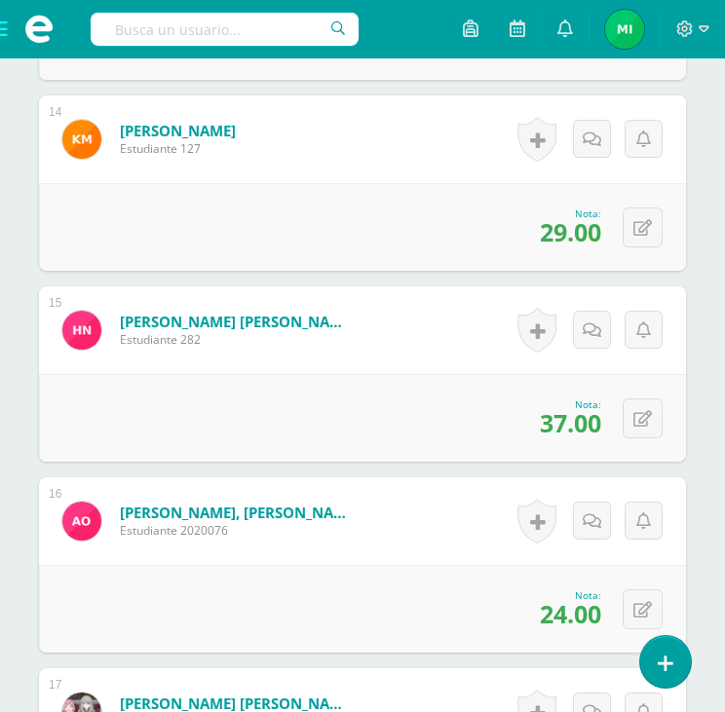
scroll to position [3123, 0]
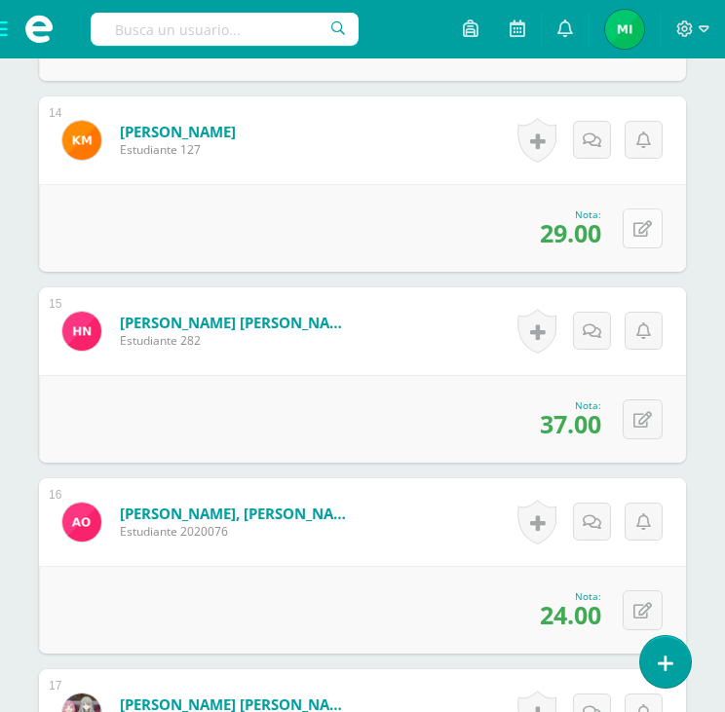
click at [631, 221] on button at bounding box center [643, 229] width 40 height 40
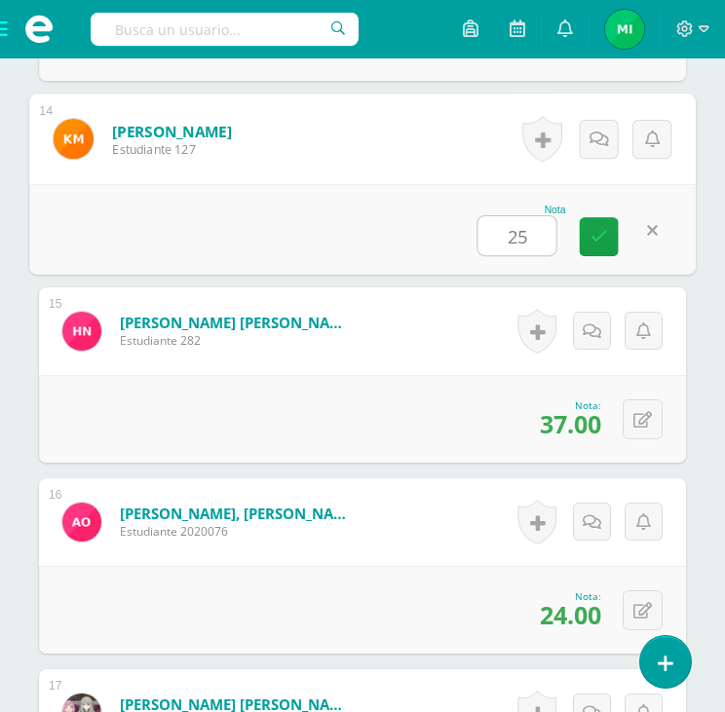
type input "25"
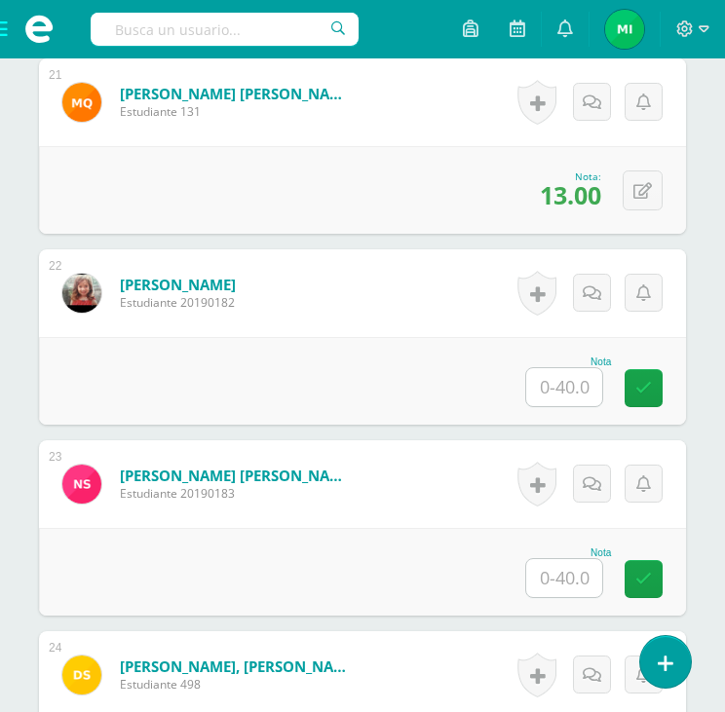
scroll to position [4499, 0]
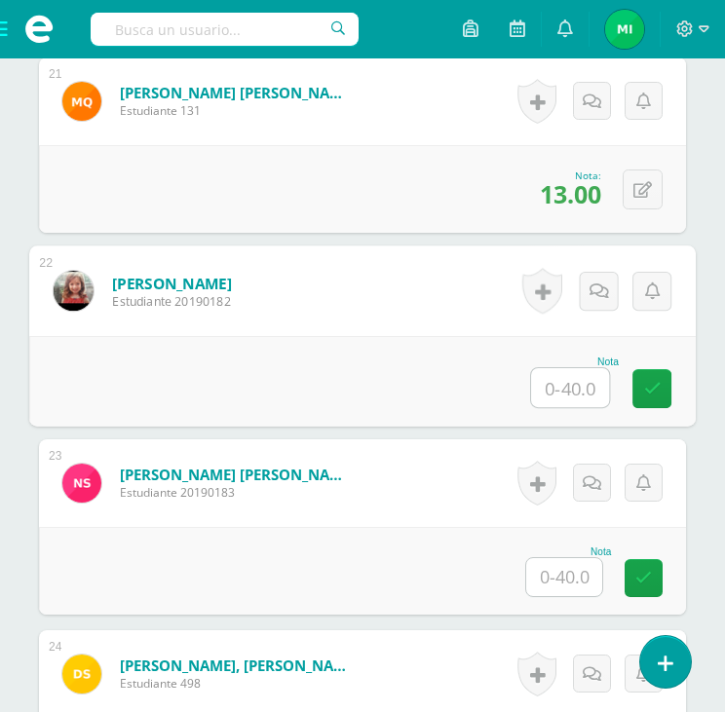
click at [570, 391] on input "text" at bounding box center [570, 387] width 78 height 39
type input "27"
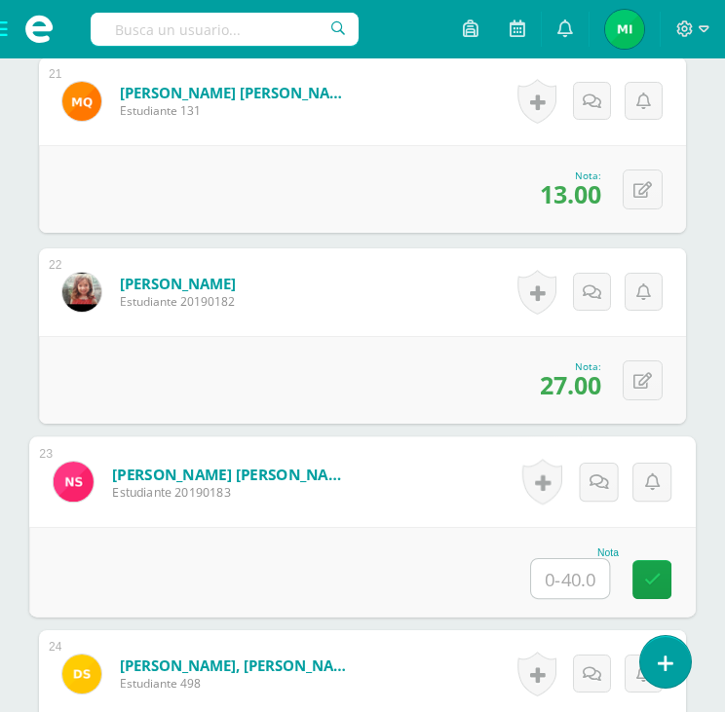
scroll to position [4909, 0]
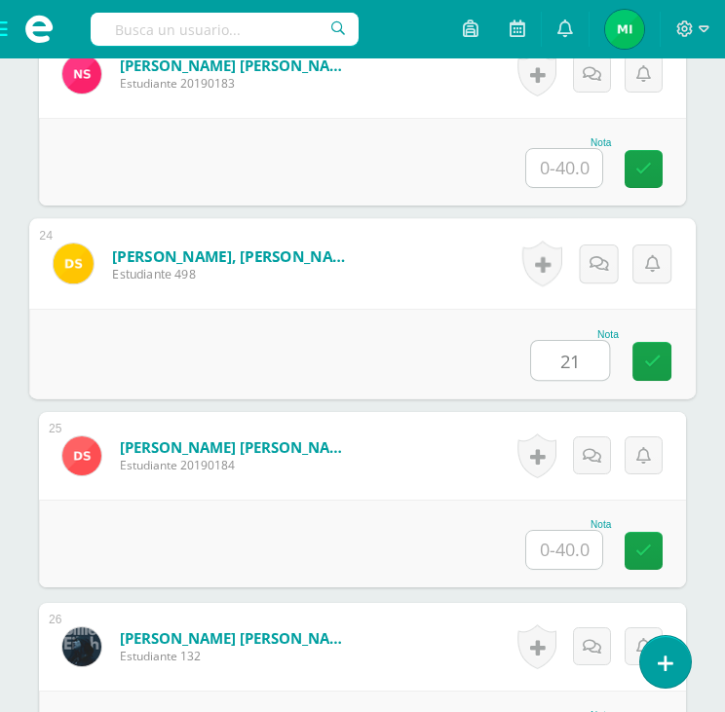
type input "21"
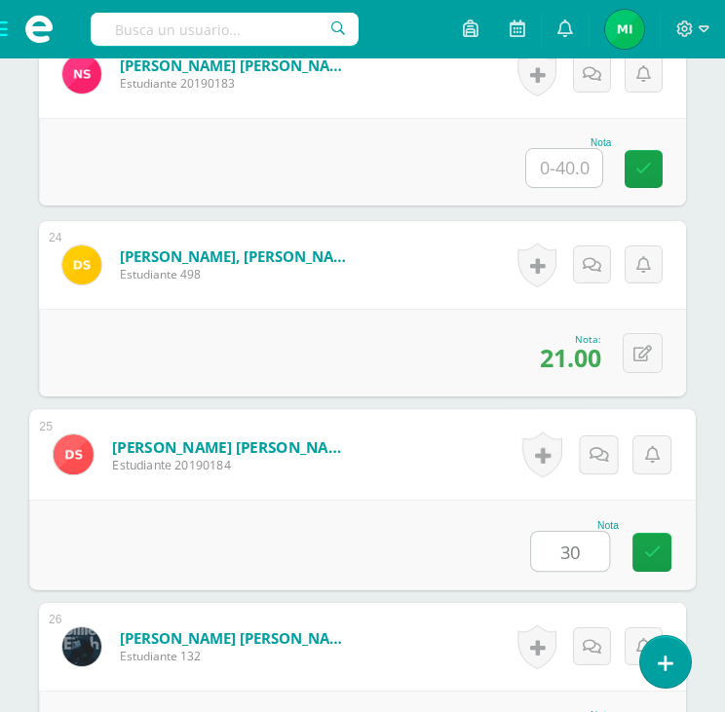
type input "30"
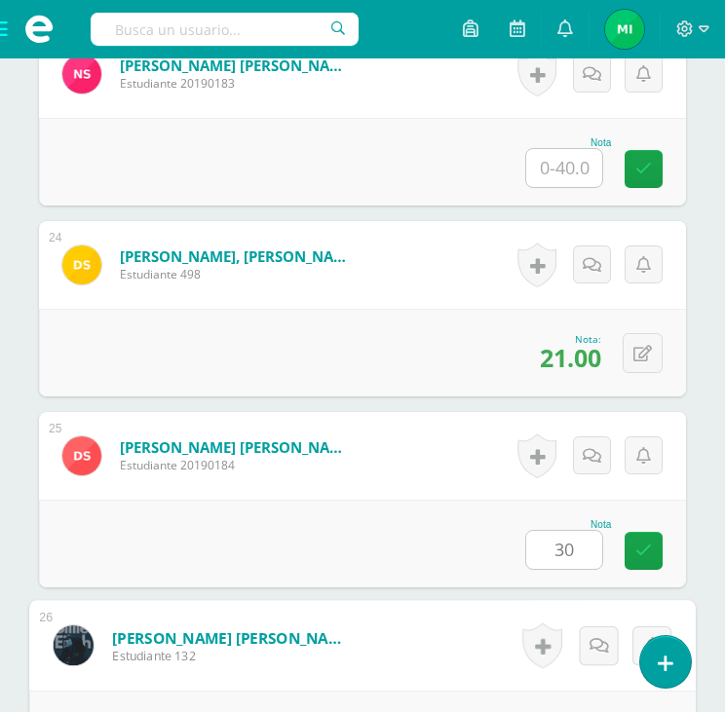
scroll to position [5291, 0]
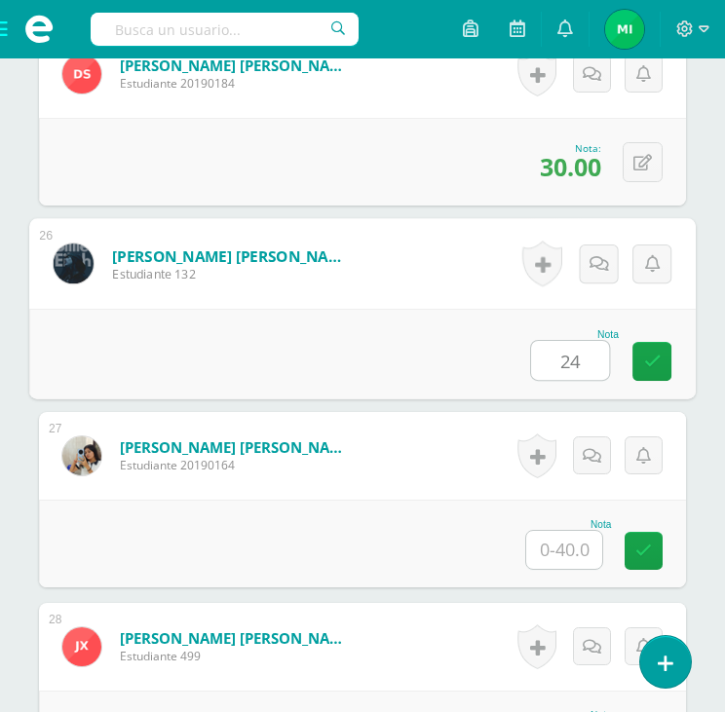
type input "24"
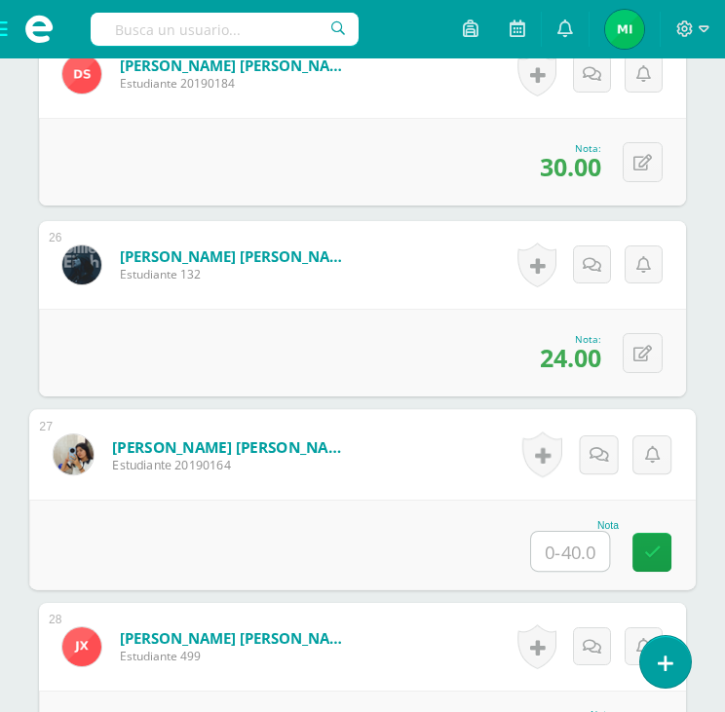
click at [583, 545] on input "text" at bounding box center [570, 551] width 78 height 39
type input "20"
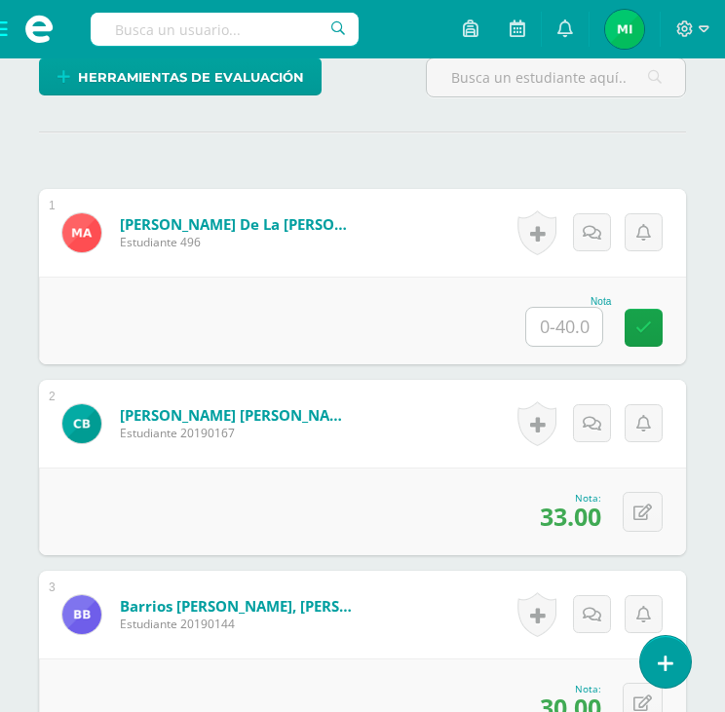
scroll to position [546, 0]
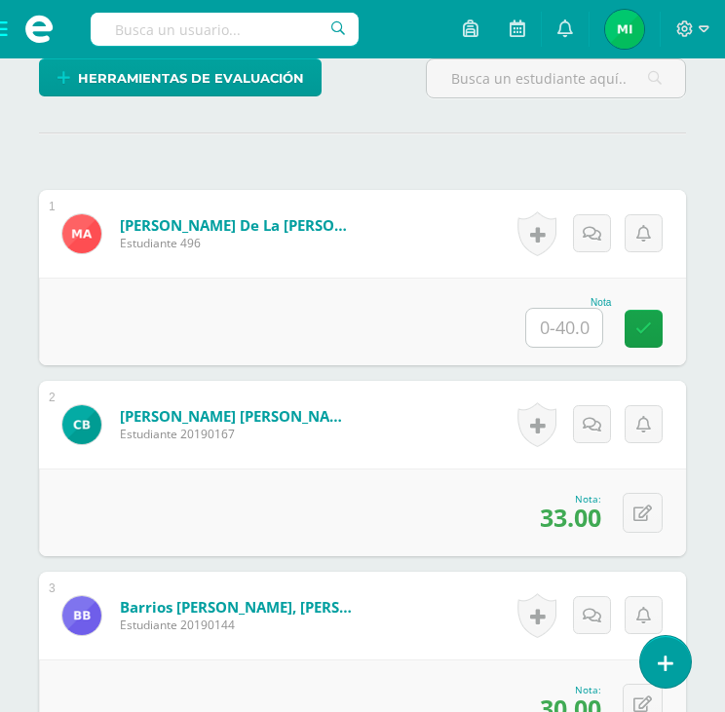
click at [588, 319] on input "text" at bounding box center [564, 328] width 76 height 38
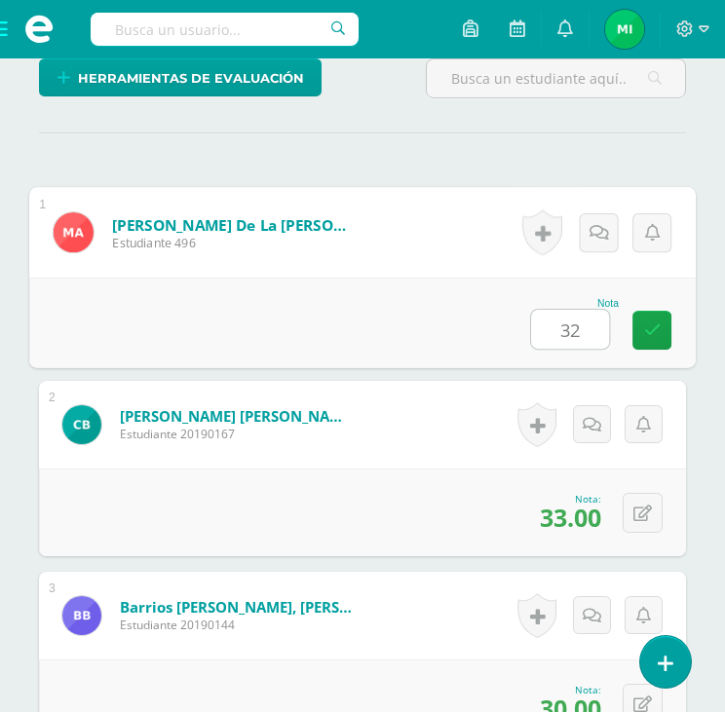
type input "32"
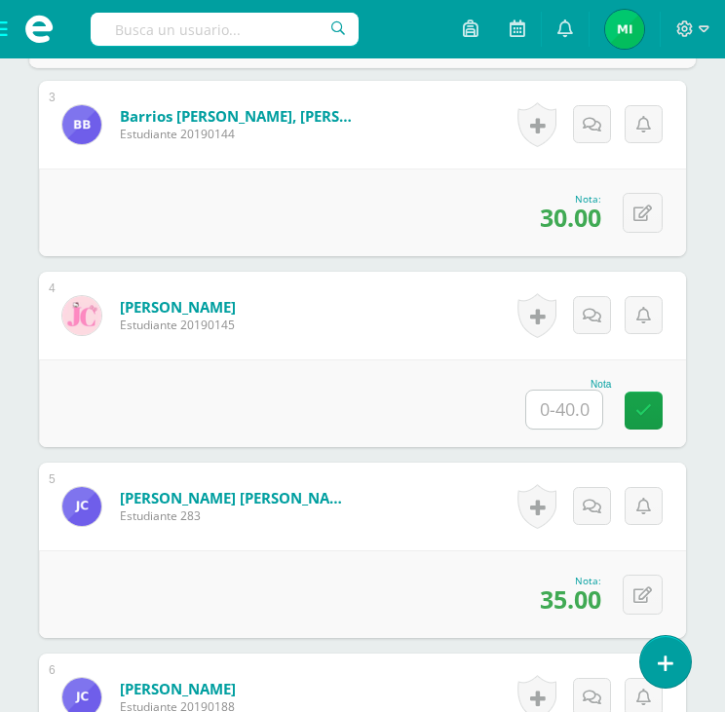
scroll to position [1039, 0]
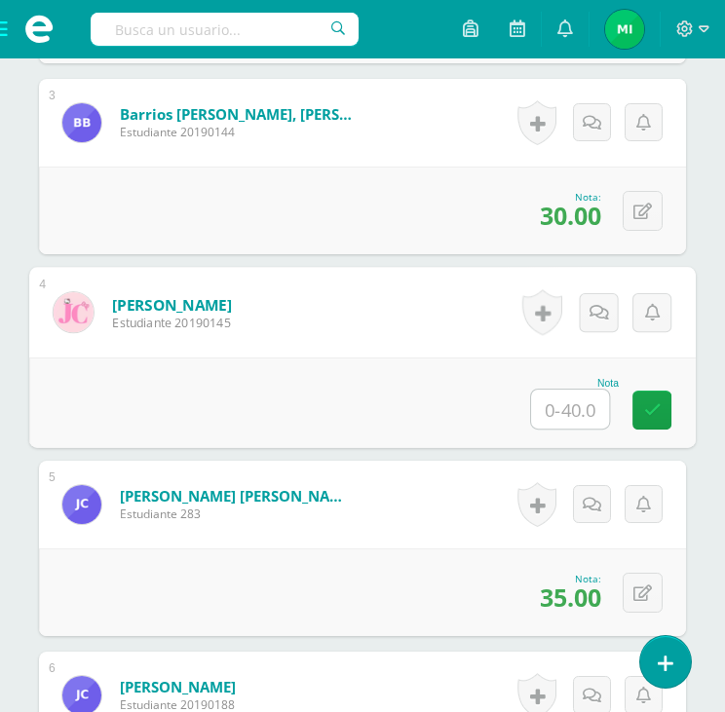
click at [577, 405] on input "text" at bounding box center [570, 409] width 78 height 39
type input "30"
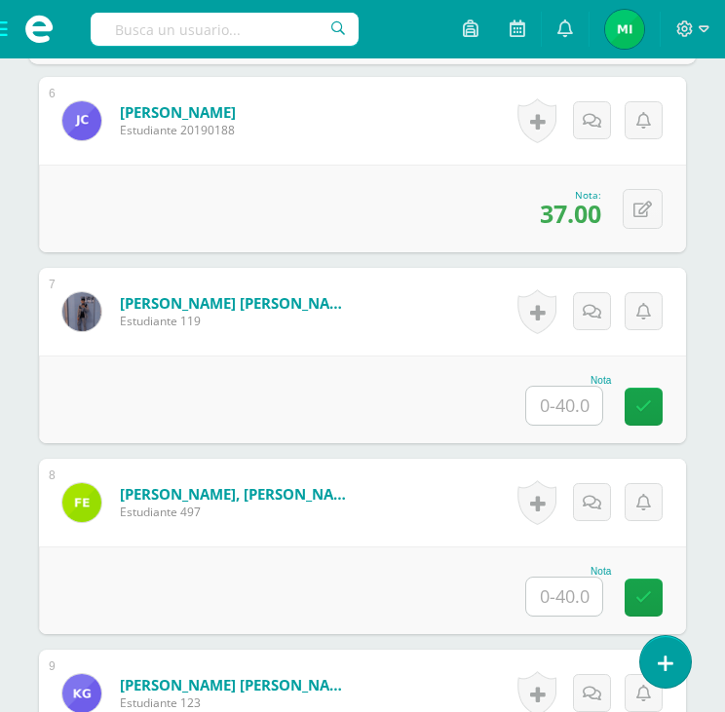
scroll to position [1615, 0]
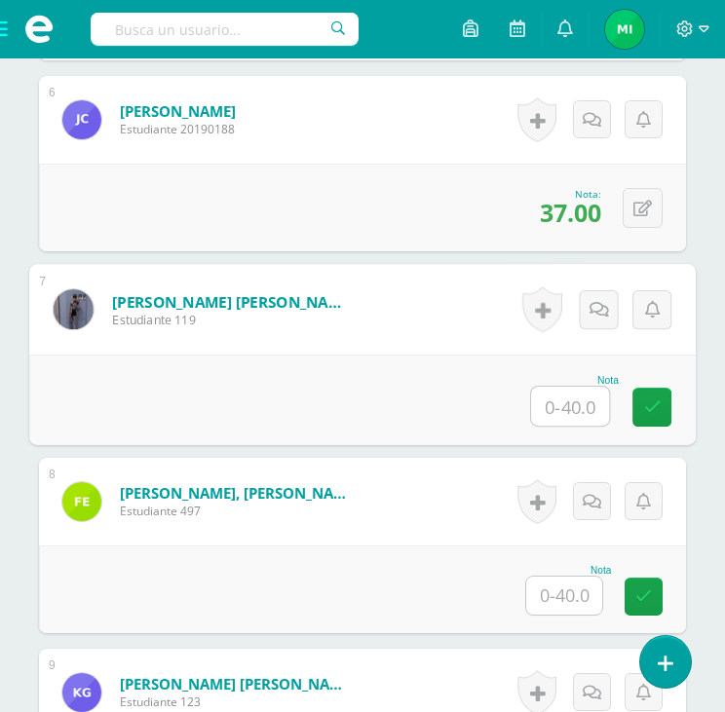
click at [575, 410] on input "text" at bounding box center [570, 406] width 78 height 39
type input "36"
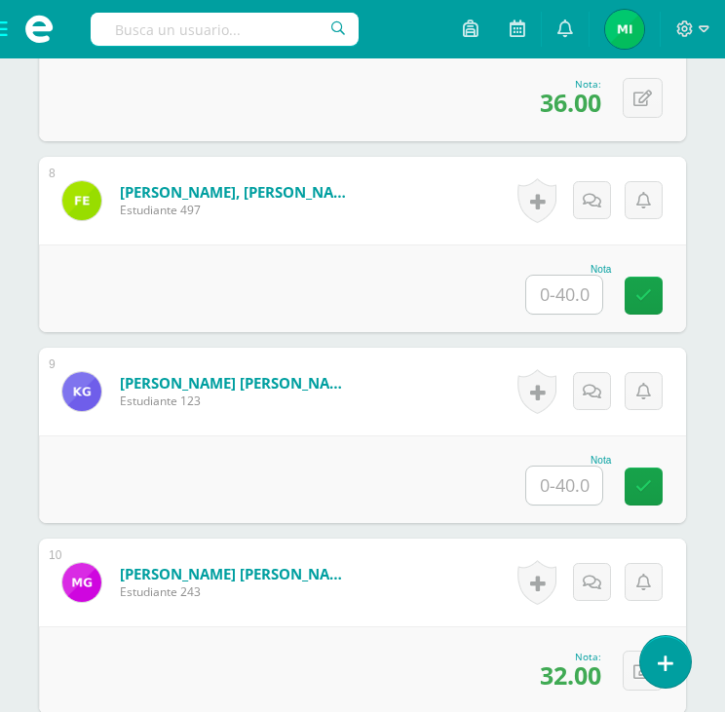
scroll to position [1914, 0]
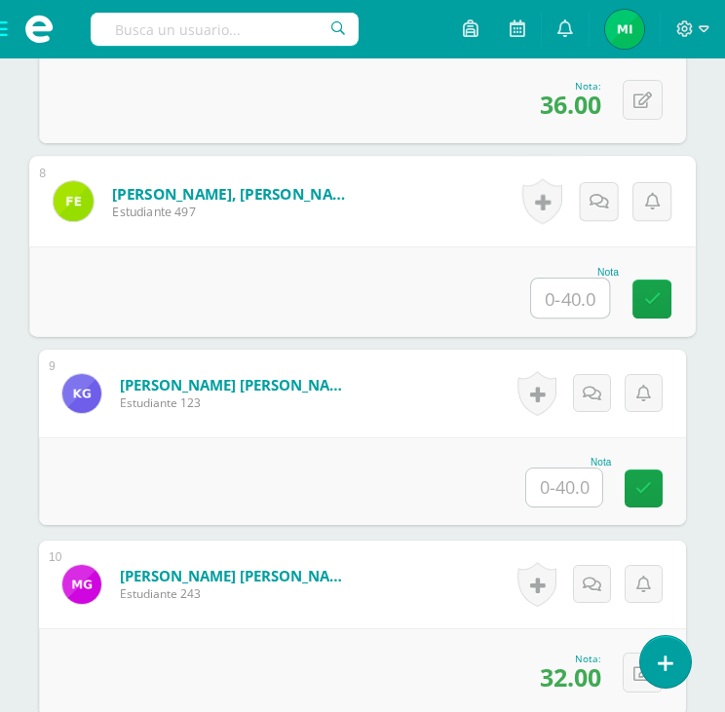
click at [564, 291] on input "text" at bounding box center [570, 298] width 78 height 39
type input "30"
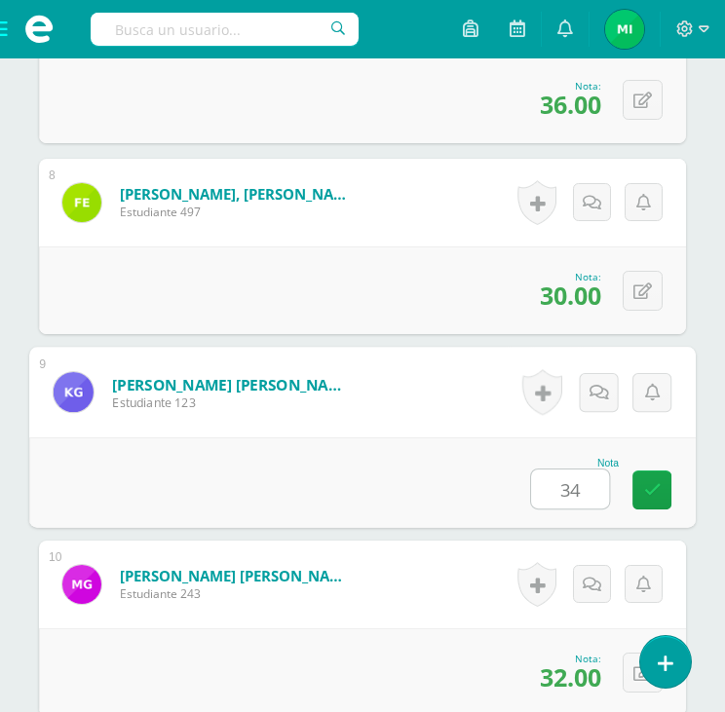
type input "3"
type input "32"
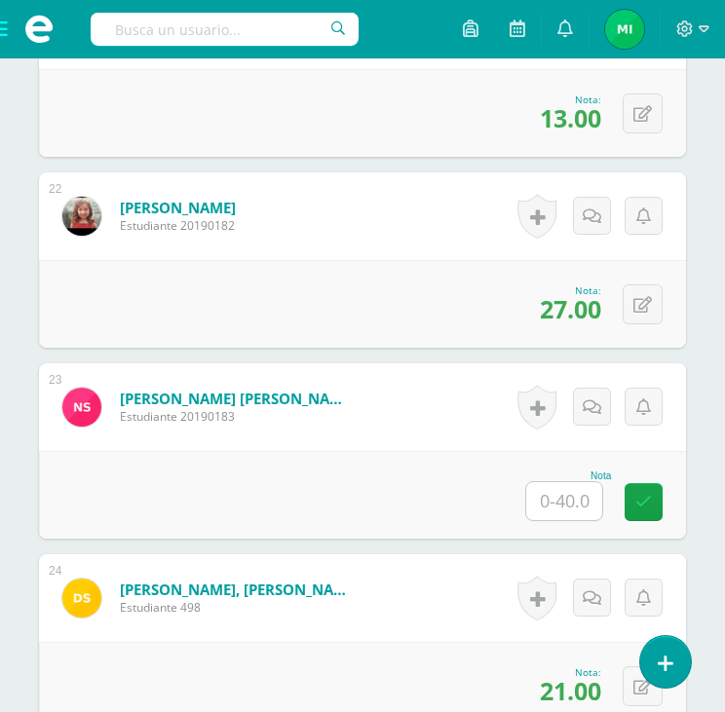
scroll to position [4577, 0]
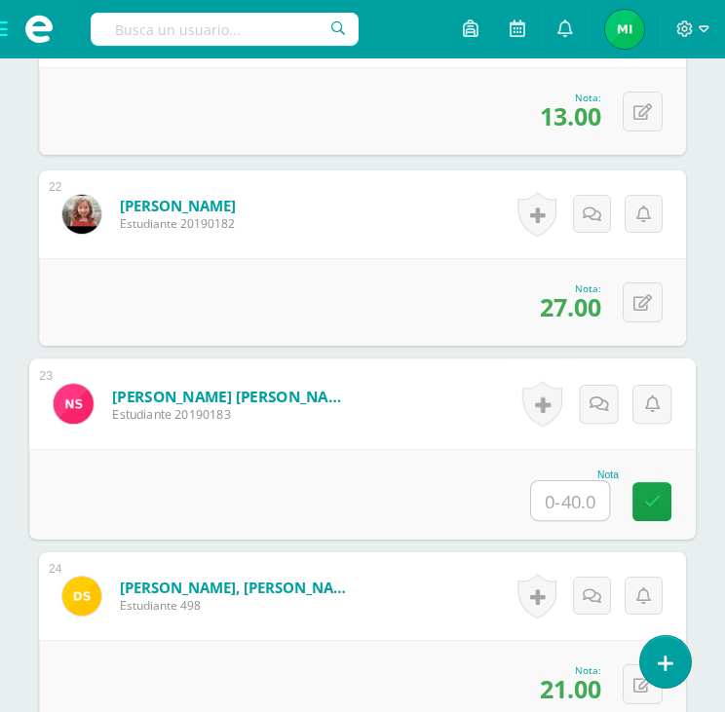
click at [551, 501] on input "text" at bounding box center [570, 500] width 78 height 39
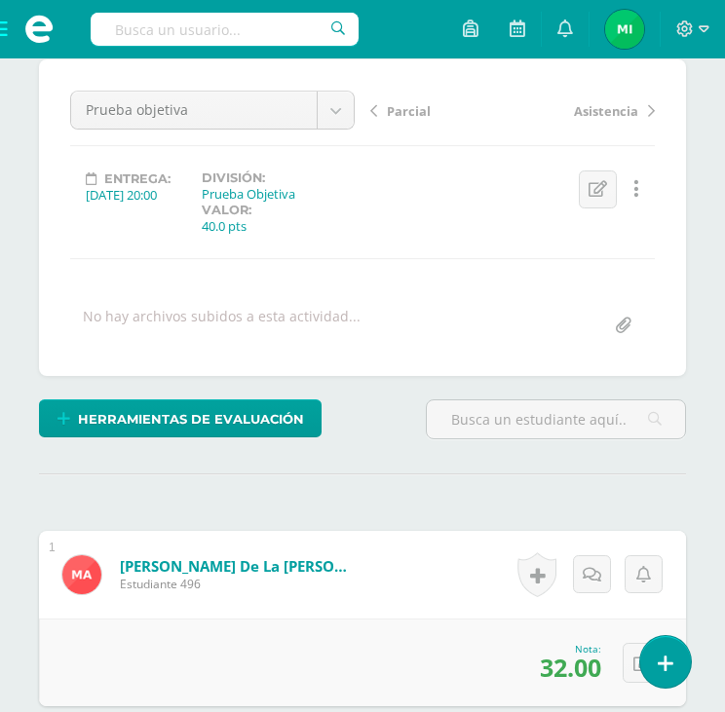
scroll to position [0, 0]
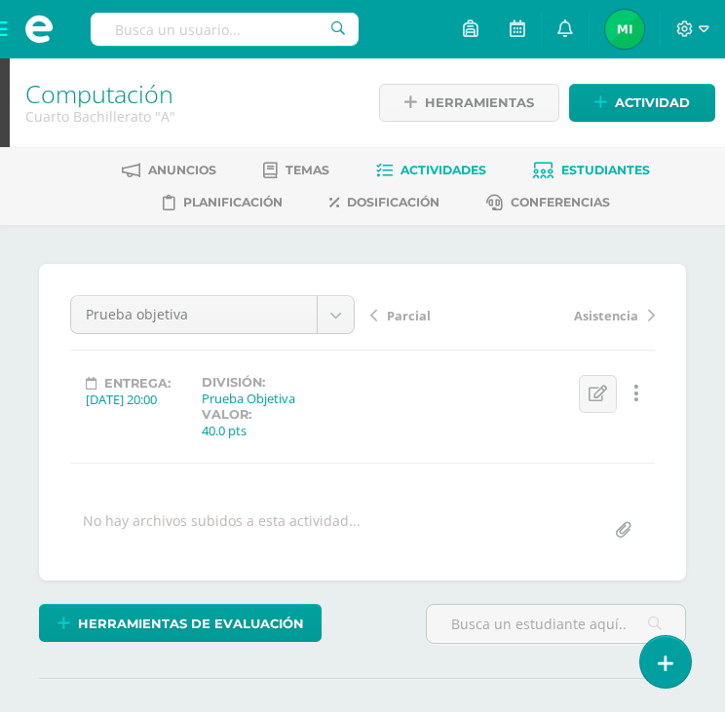
click at [579, 172] on span "Estudiantes" at bounding box center [605, 170] width 89 height 15
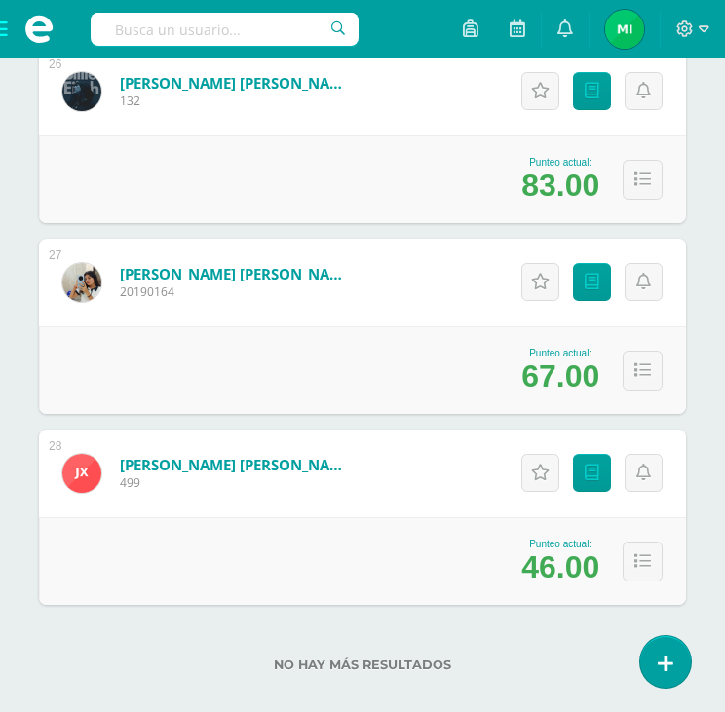
scroll to position [5221, 0]
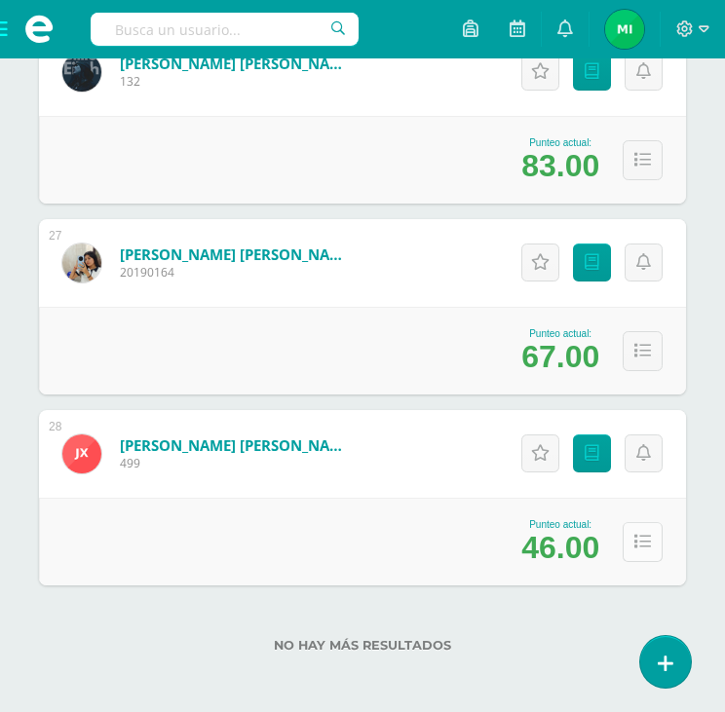
click at [646, 526] on button at bounding box center [643, 542] width 40 height 40
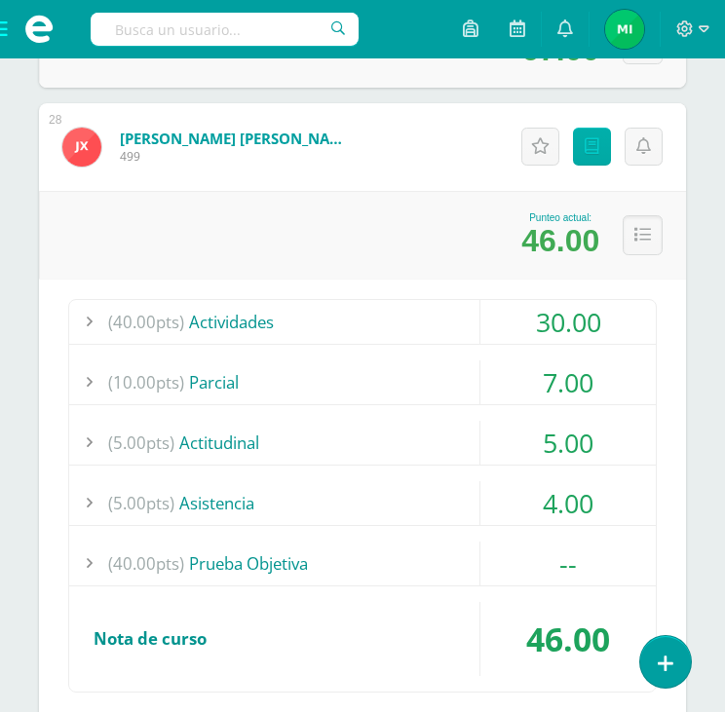
scroll to position [5359, 0]
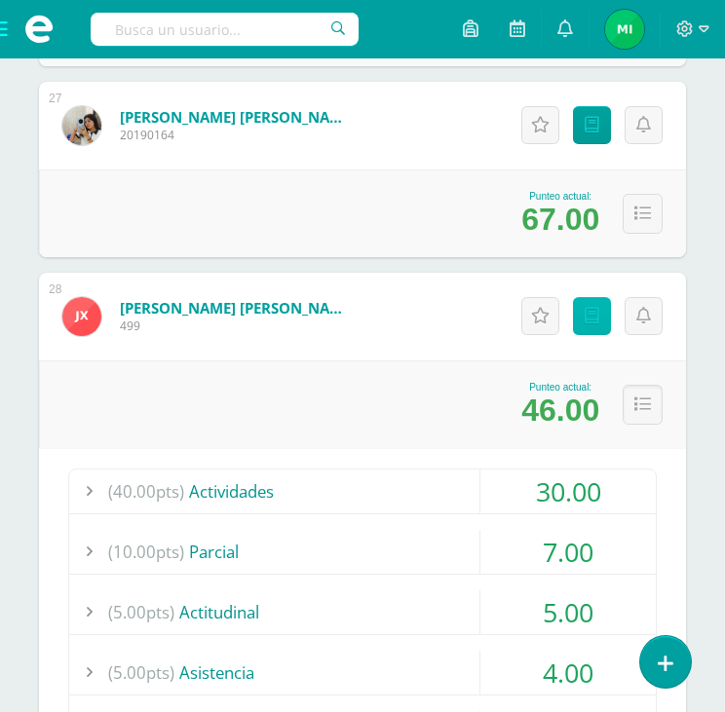
click at [595, 324] on link "Punteos" at bounding box center [592, 316] width 38 height 38
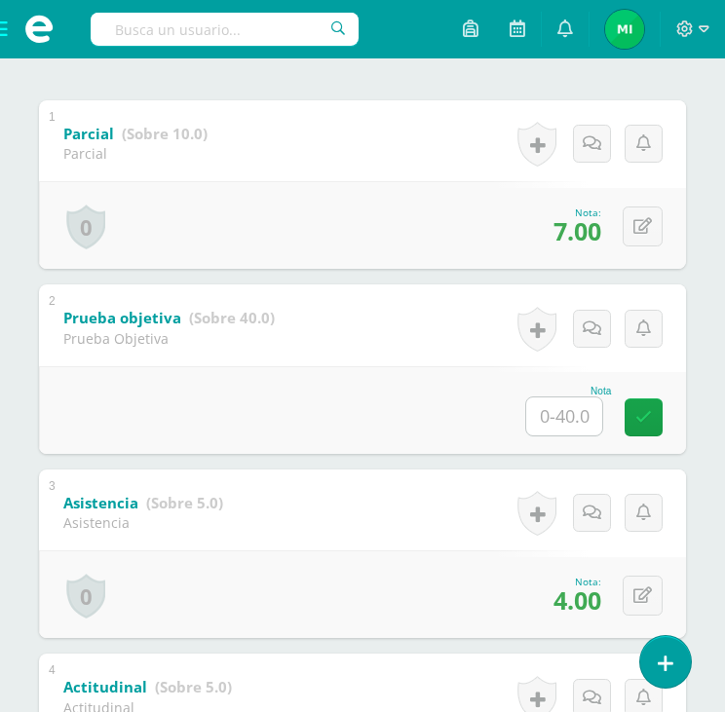
scroll to position [487, 0]
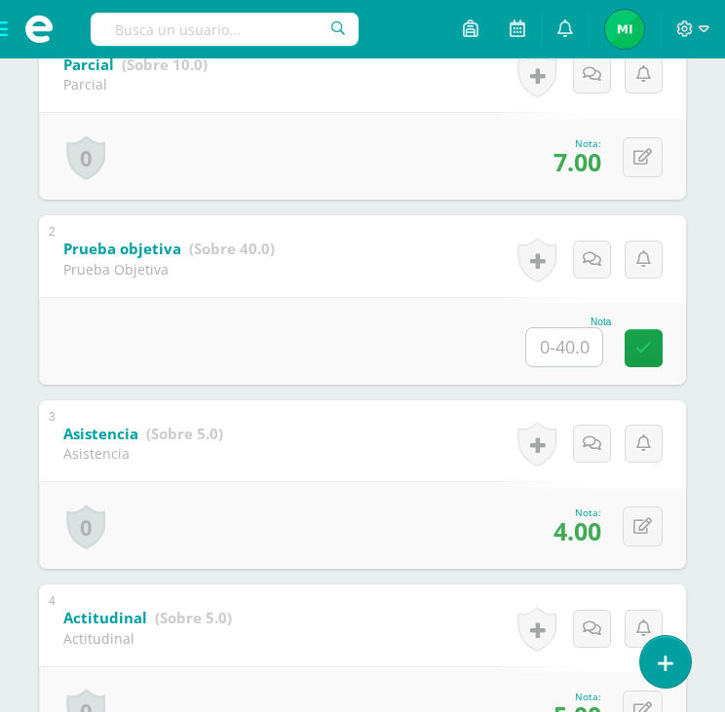
click at [573, 340] on input "text" at bounding box center [564, 347] width 76 height 38
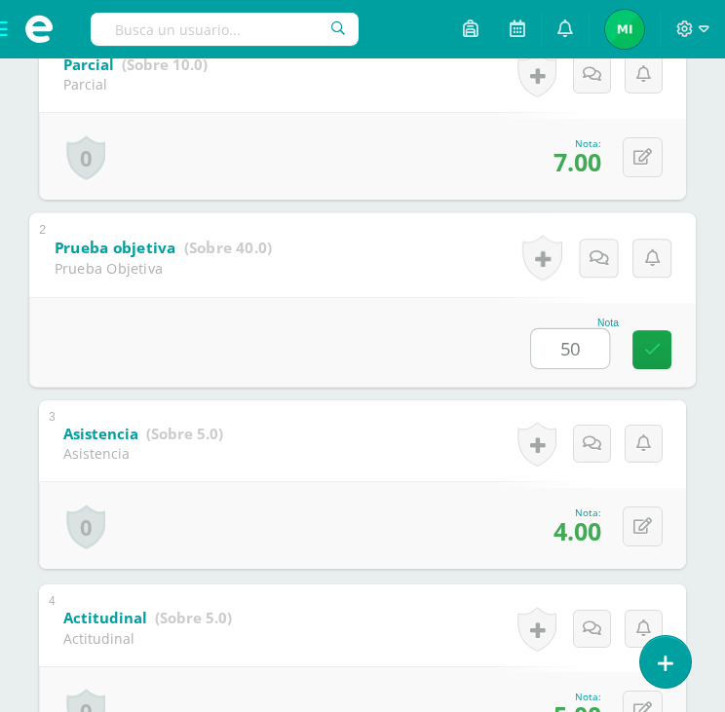
type input "5"
type input "20"
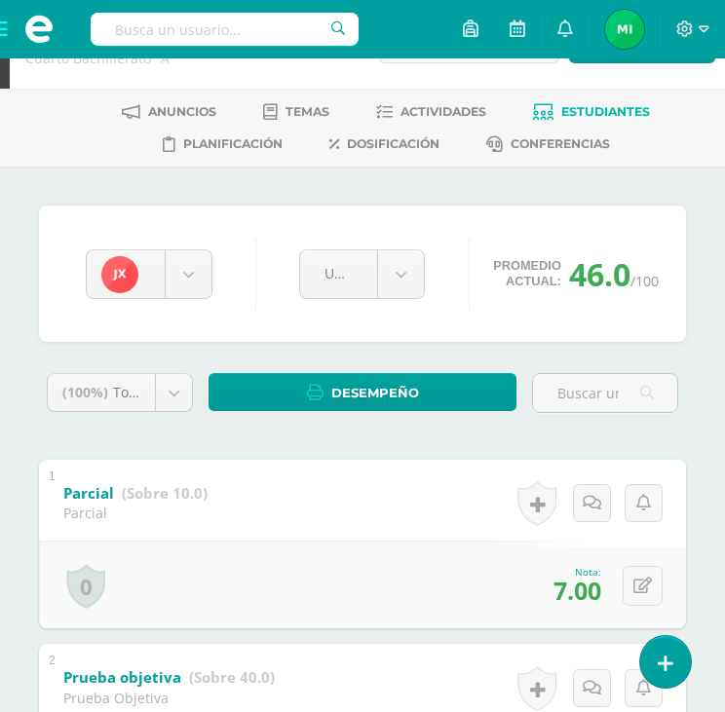
scroll to position [0, 0]
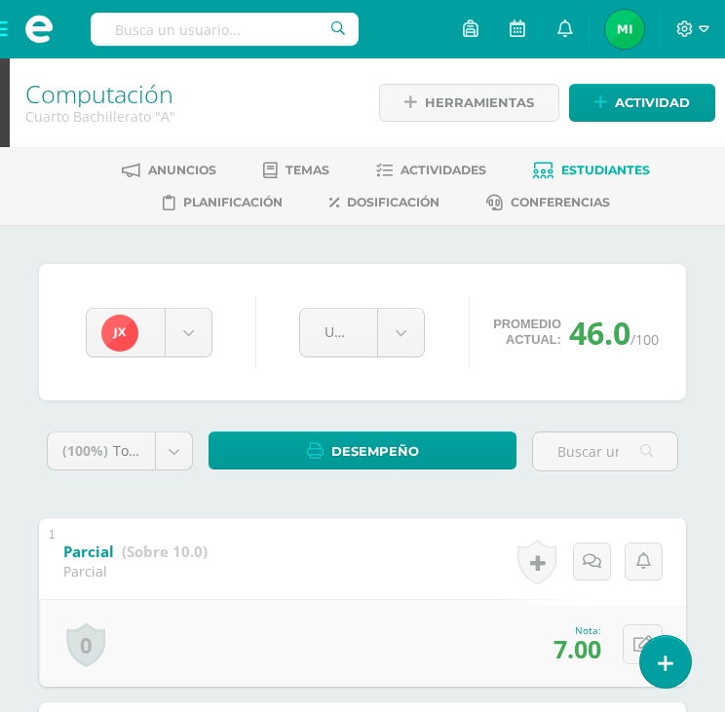
click at [599, 174] on span "Estudiantes" at bounding box center [605, 170] width 89 height 15
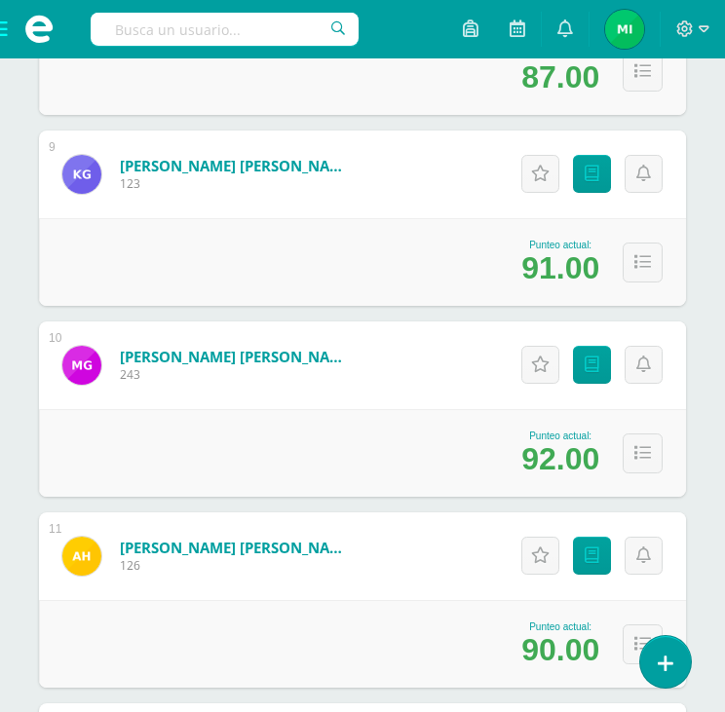
scroll to position [1873, 0]
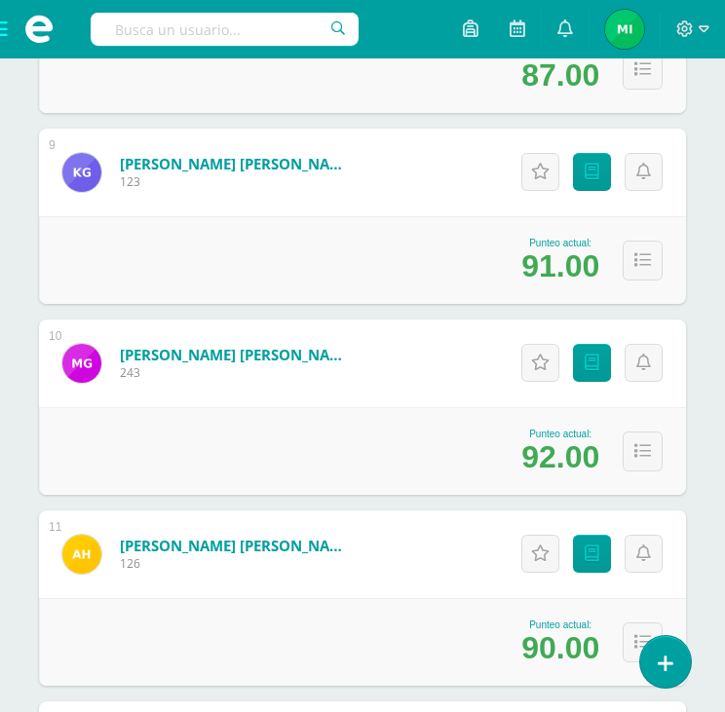
drag, startPoint x: 526, startPoint y: 463, endPoint x: 597, endPoint y: 472, distance: 70.7
click at [597, 472] on div "Punteo actual: 92.00" at bounding box center [362, 451] width 647 height 88
click at [347, 489] on div "Punteo actual: 92.00" at bounding box center [362, 451] width 647 height 88
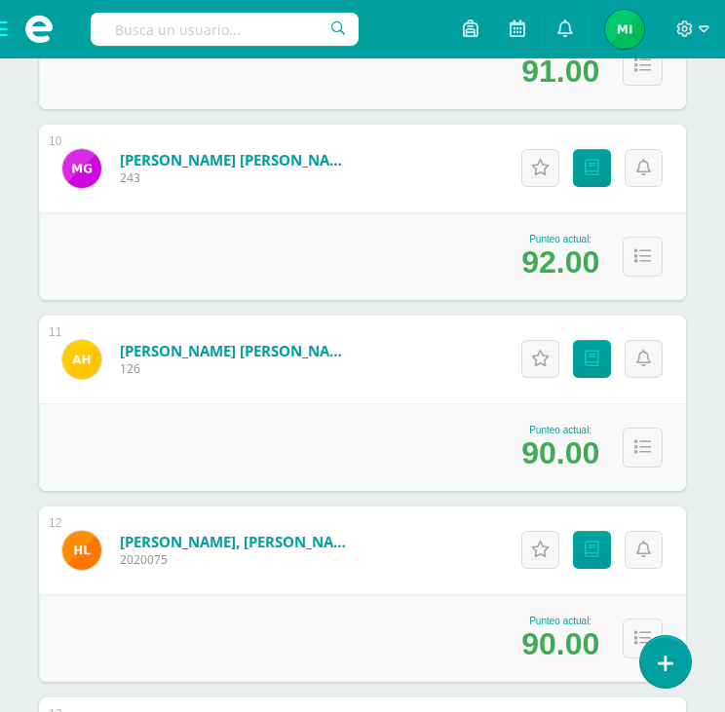
click at [386, 469] on div "Punteo actual: 90.00" at bounding box center [362, 448] width 647 height 88
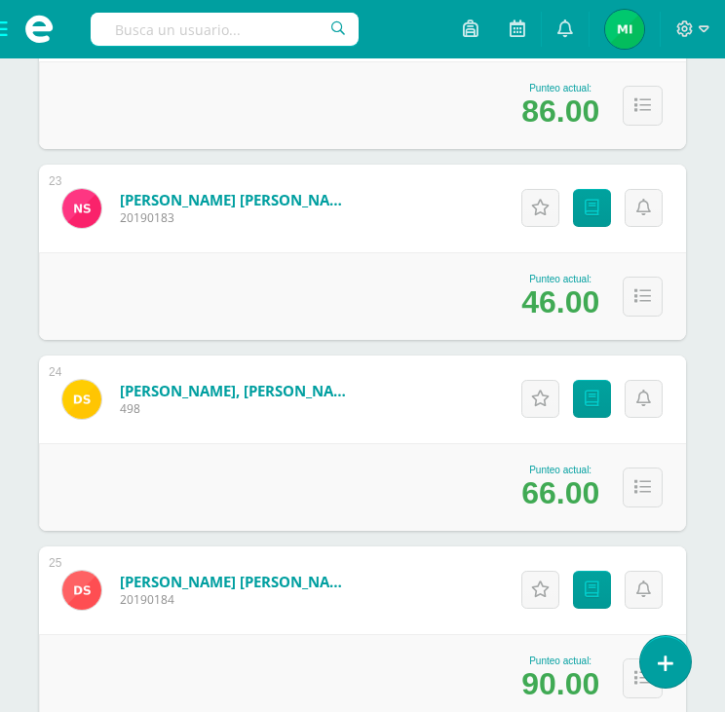
scroll to position [4505, 0]
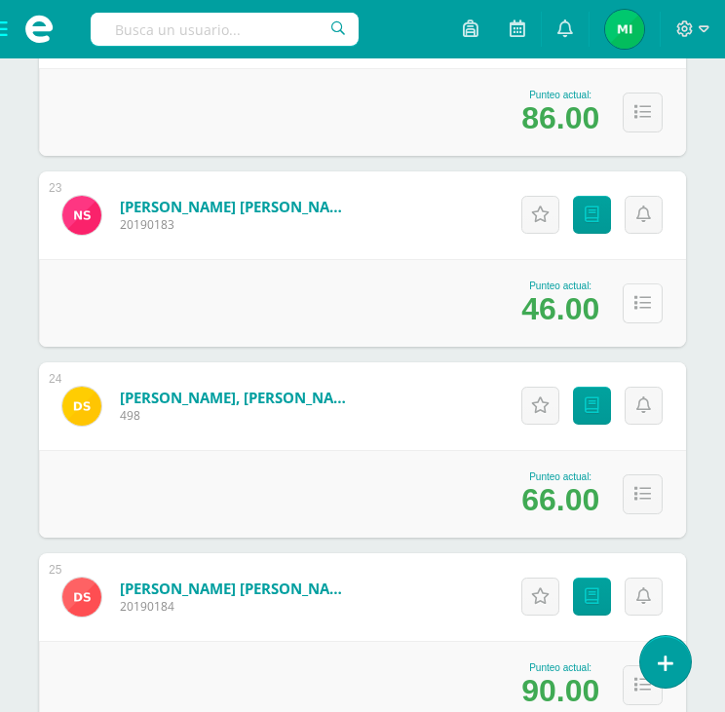
click at [635, 301] on icon at bounding box center [643, 303] width 17 height 17
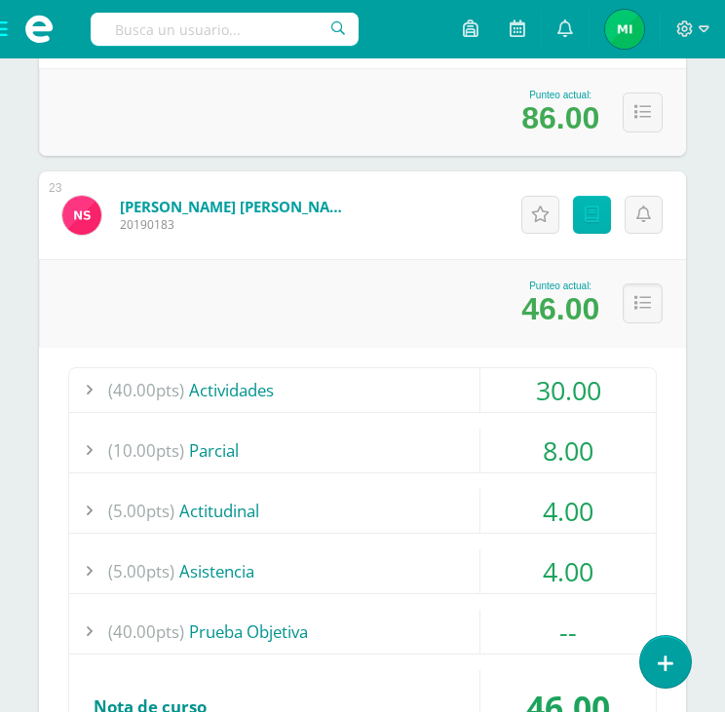
click at [588, 225] on link "Punteos" at bounding box center [592, 215] width 38 height 38
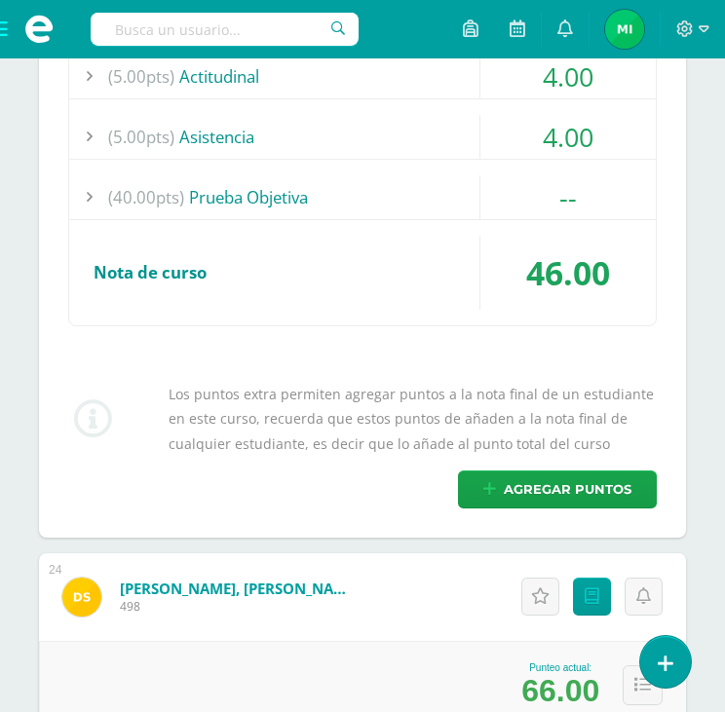
scroll to position [4992, 0]
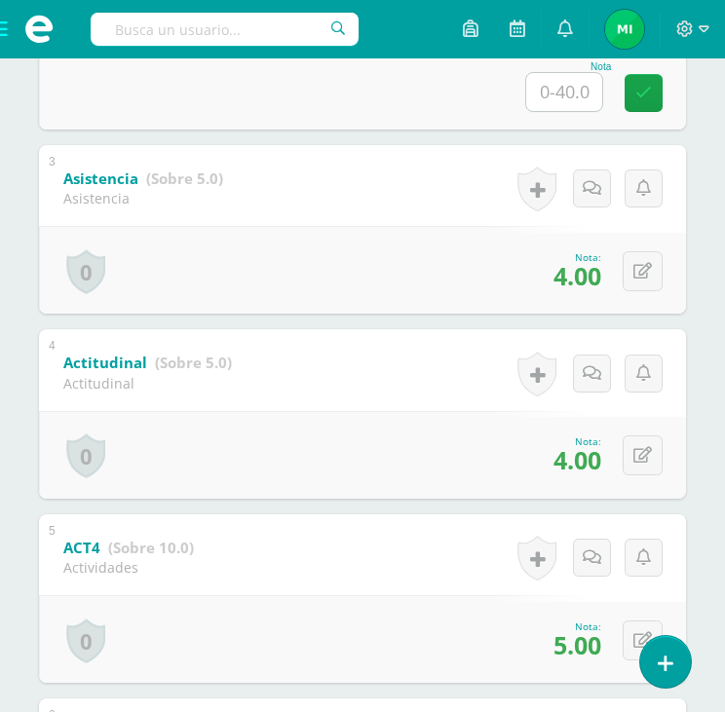
scroll to position [682, 0]
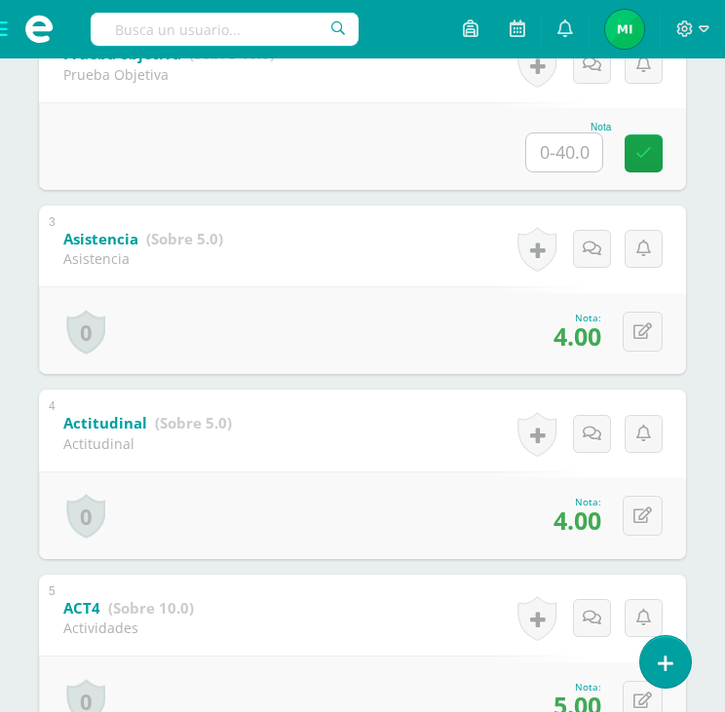
click at [571, 158] on input "text" at bounding box center [564, 153] width 76 height 38
type input "20"
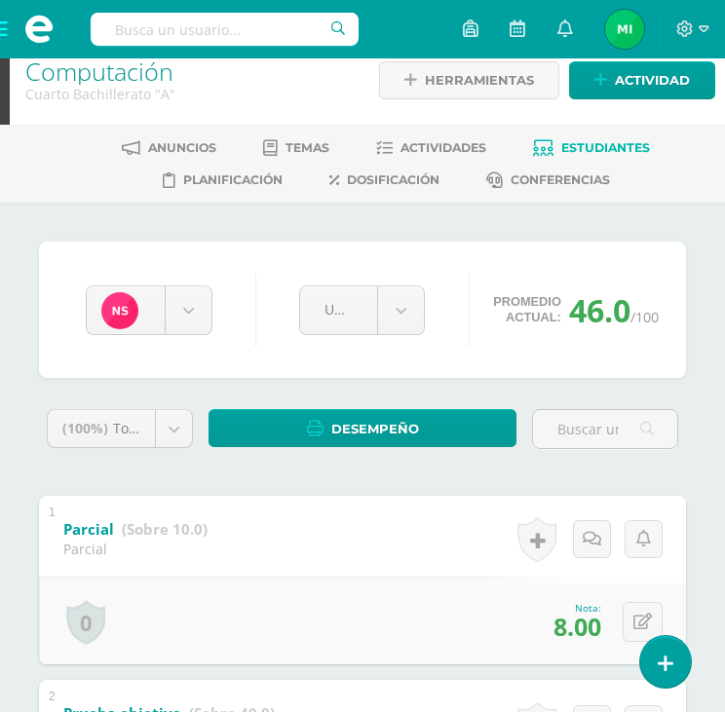
scroll to position [0, 0]
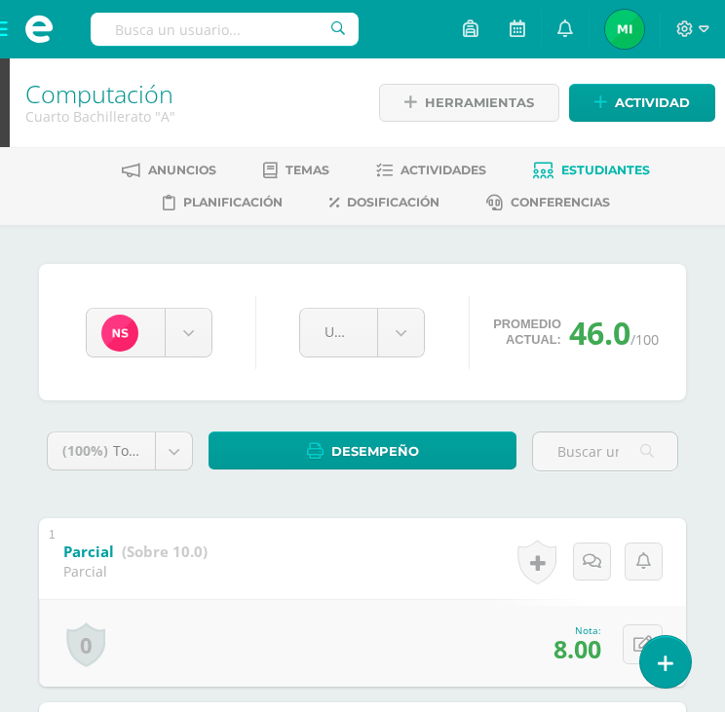
click at [551, 171] on icon at bounding box center [543, 171] width 20 height 17
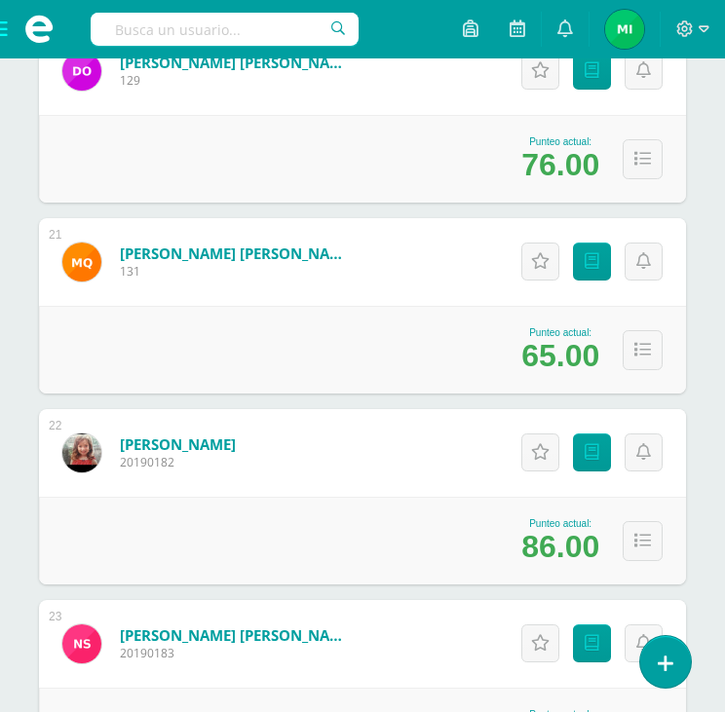
scroll to position [3954, 0]
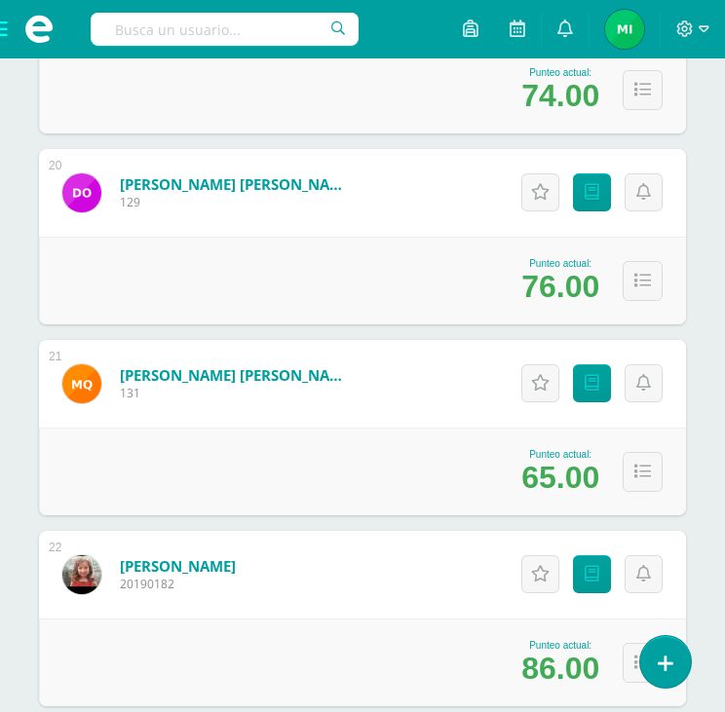
click at [11, 29] on span at bounding box center [39, 29] width 78 height 58
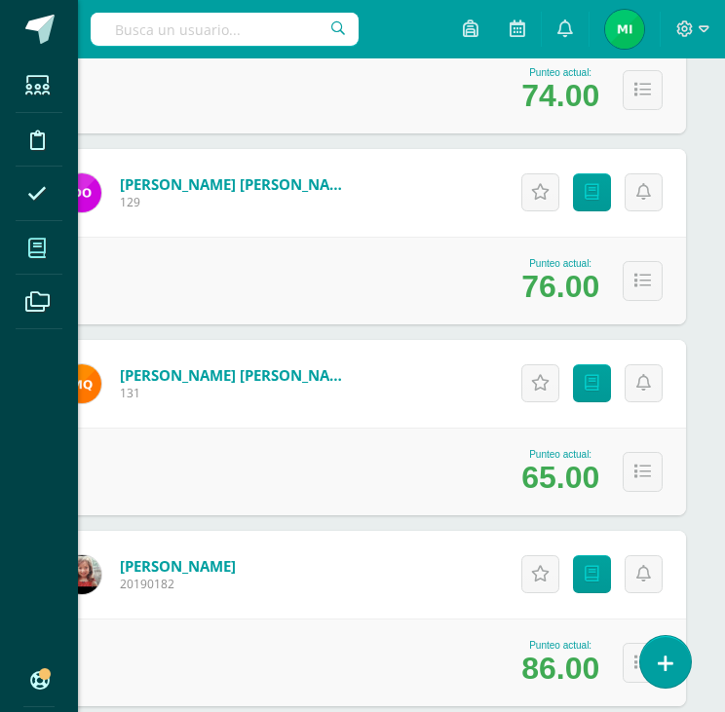
click at [43, 239] on icon at bounding box center [37, 248] width 18 height 19
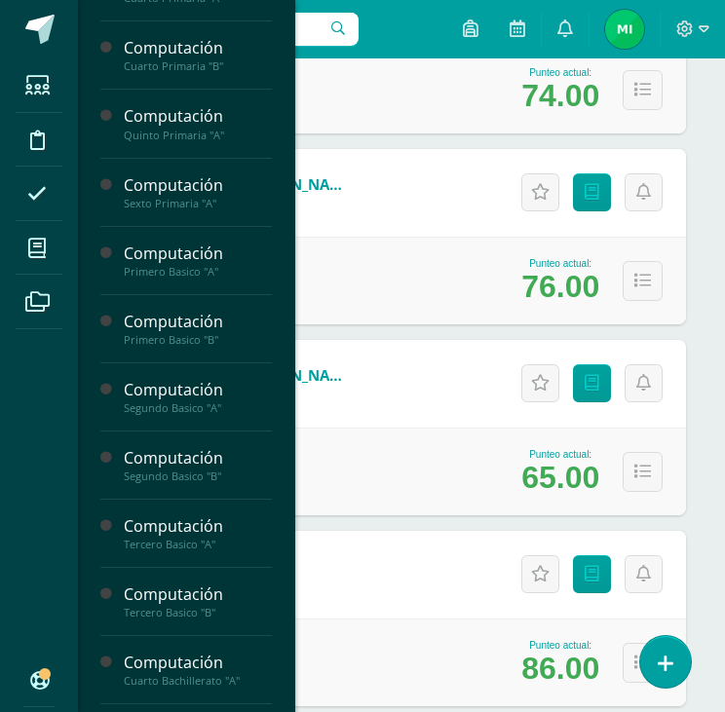
scroll to position [961, 0]
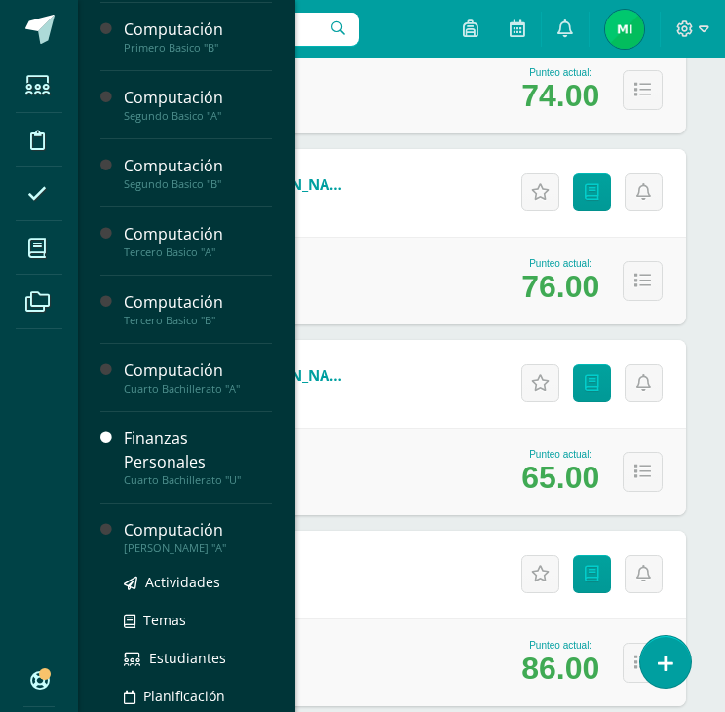
click at [172, 521] on div "Computación" at bounding box center [198, 531] width 148 height 22
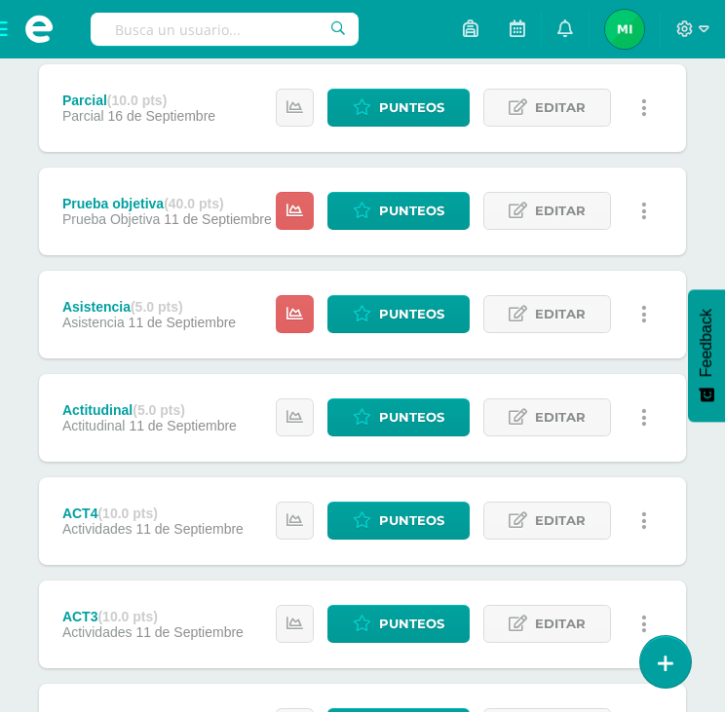
scroll to position [365, 0]
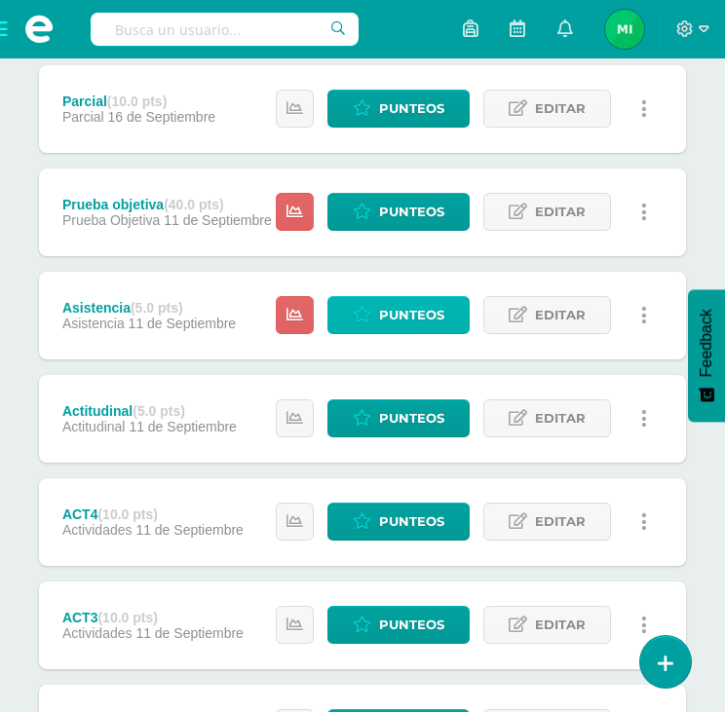
click at [427, 325] on span "Punteos" at bounding box center [411, 315] width 65 height 36
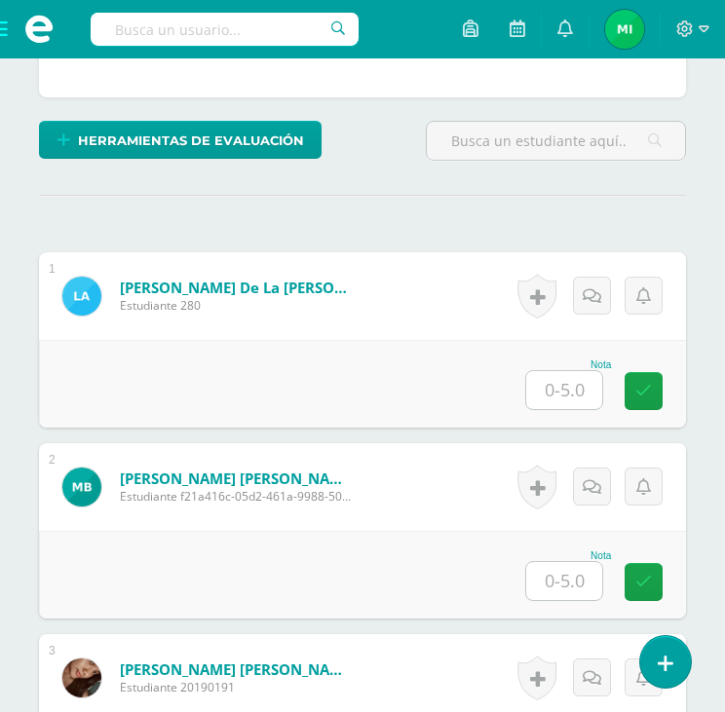
scroll to position [487, 0]
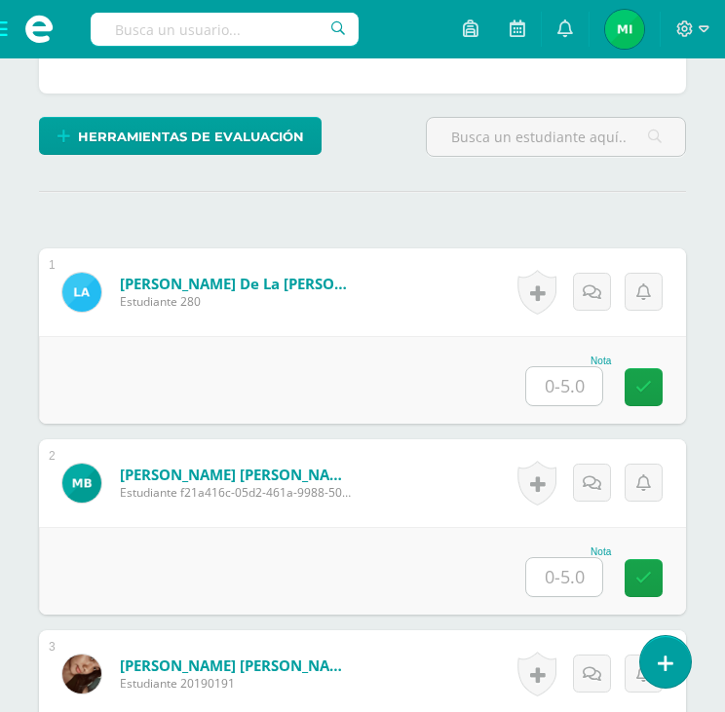
click at [572, 385] on input "text" at bounding box center [564, 386] width 76 height 38
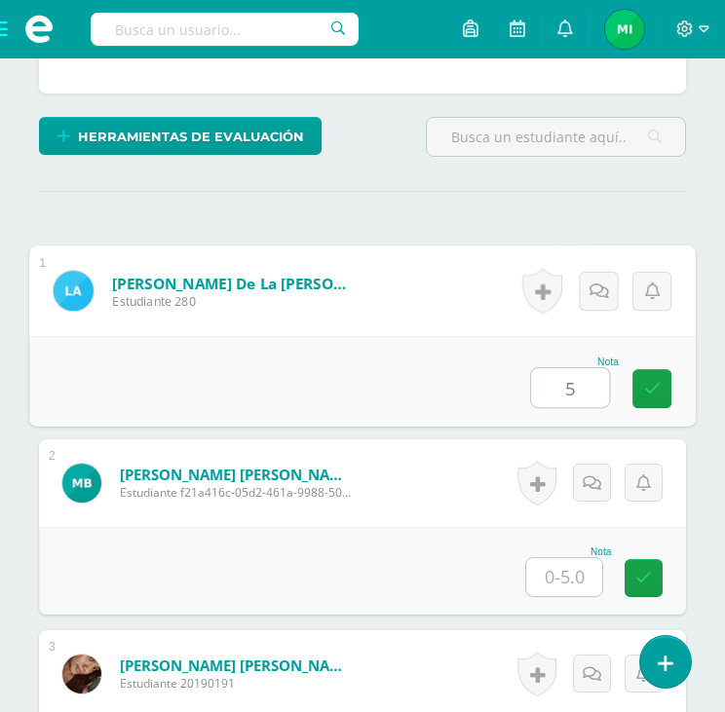
type input "5"
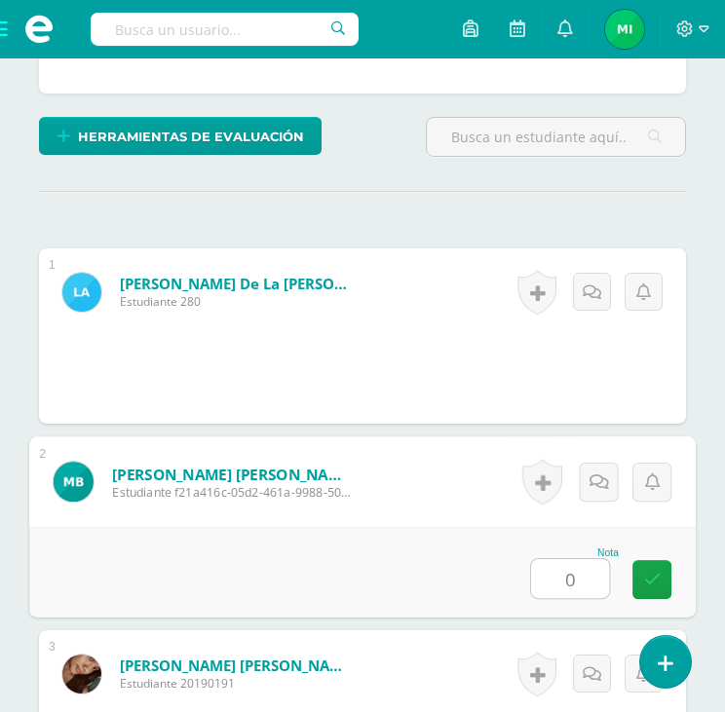
type input "0"
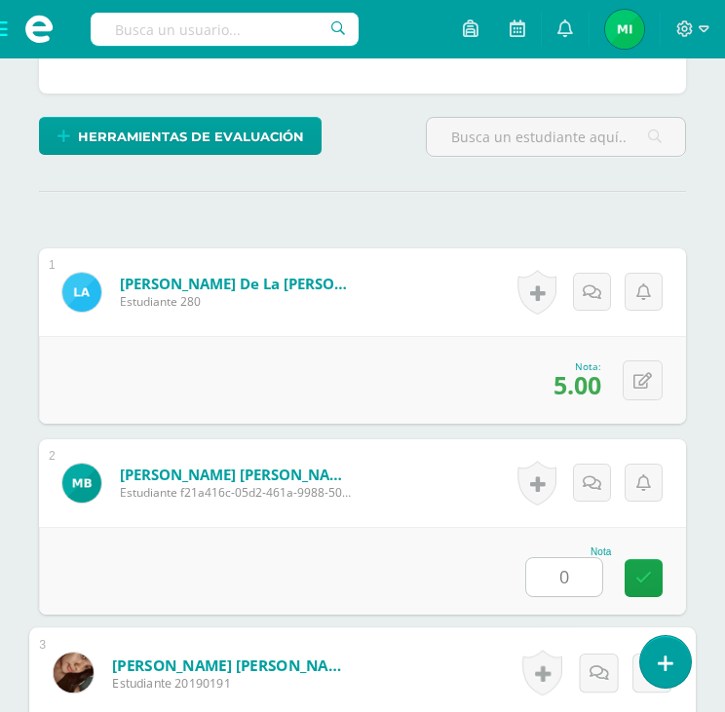
scroll to position [897, 0]
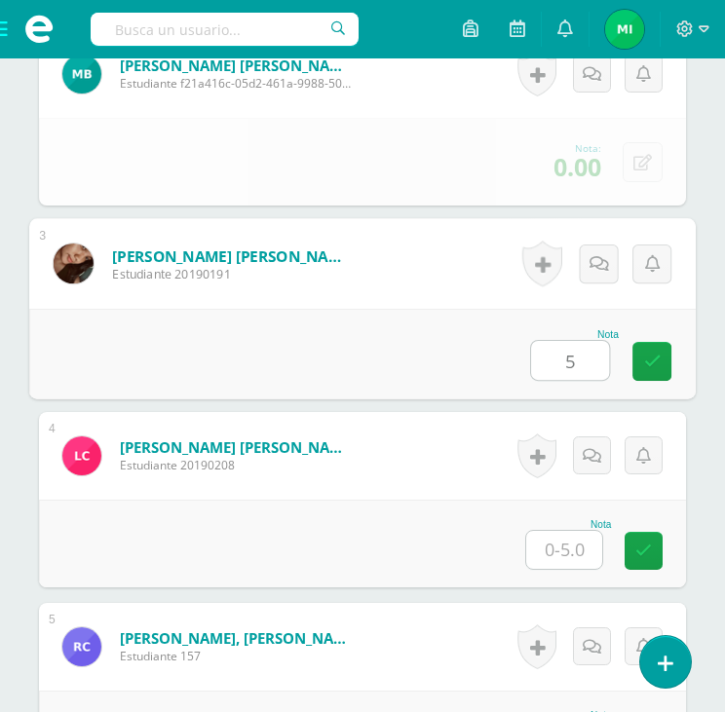
type input "5"
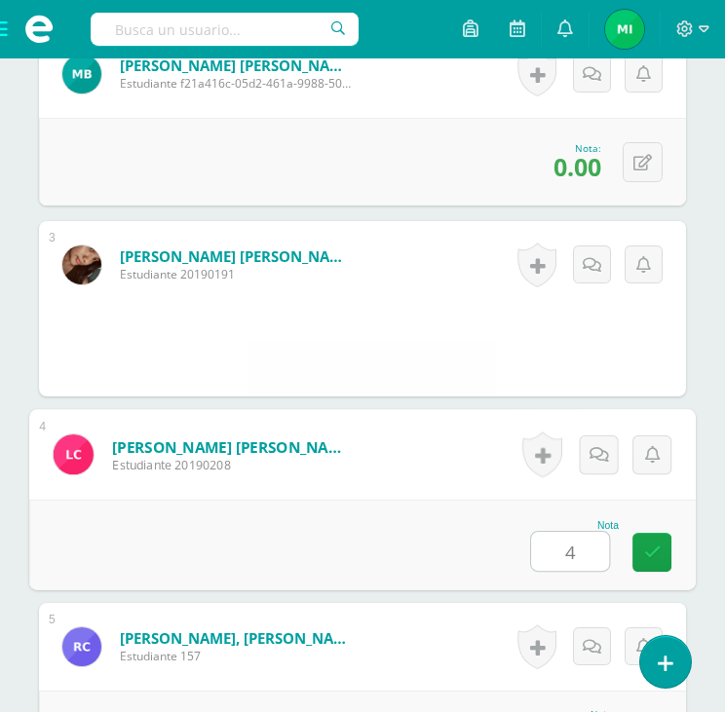
type input "4"
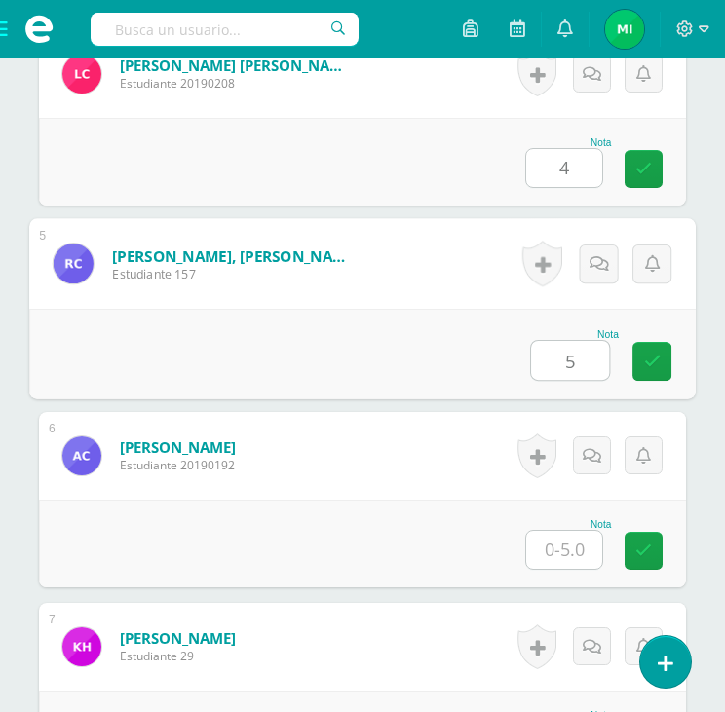
type input "5"
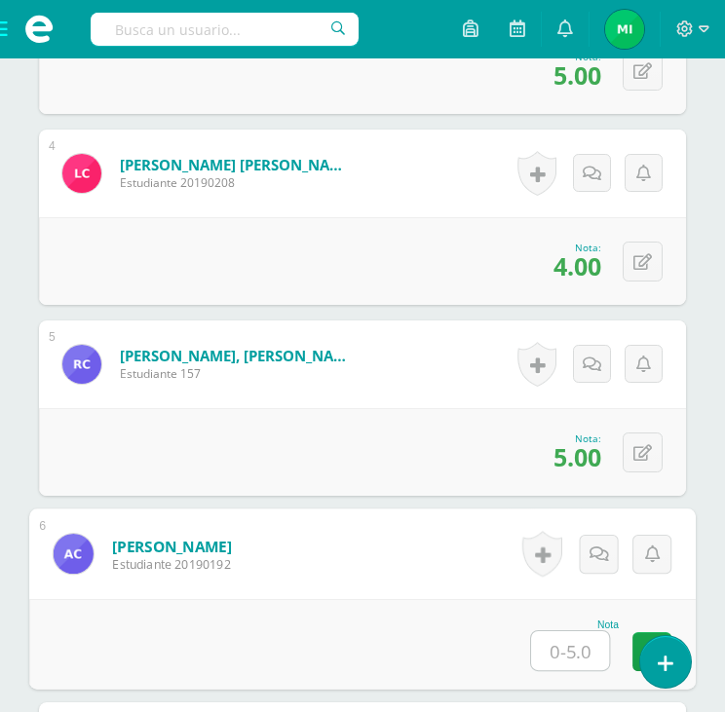
scroll to position [1181, 0]
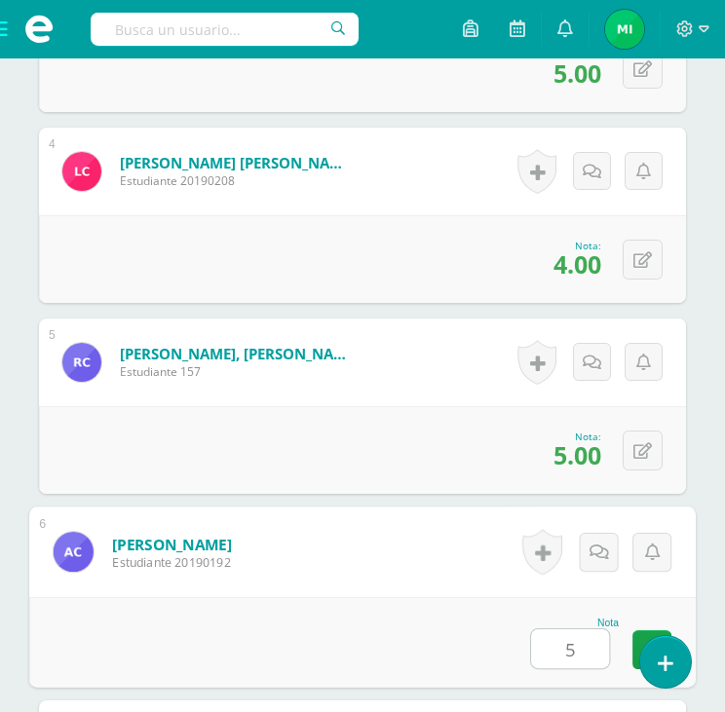
type input "5"
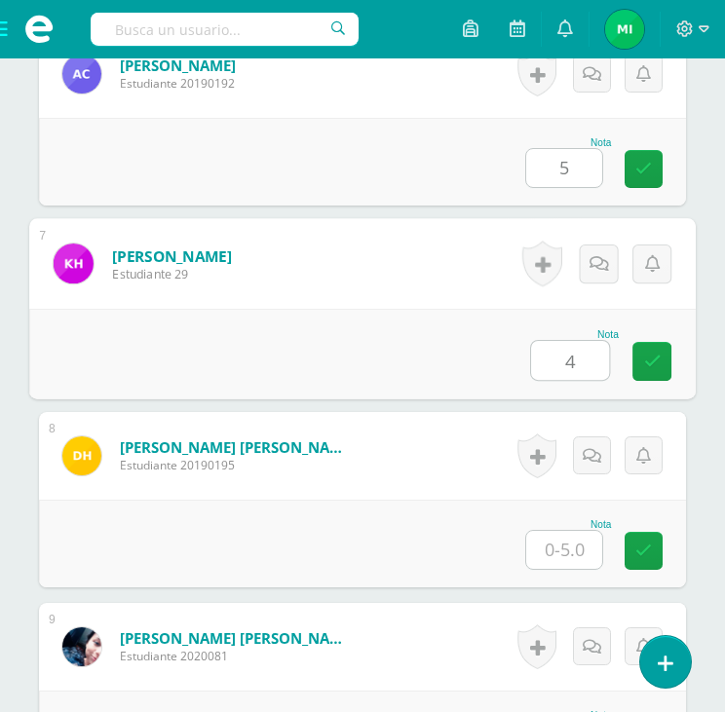
type input "4"
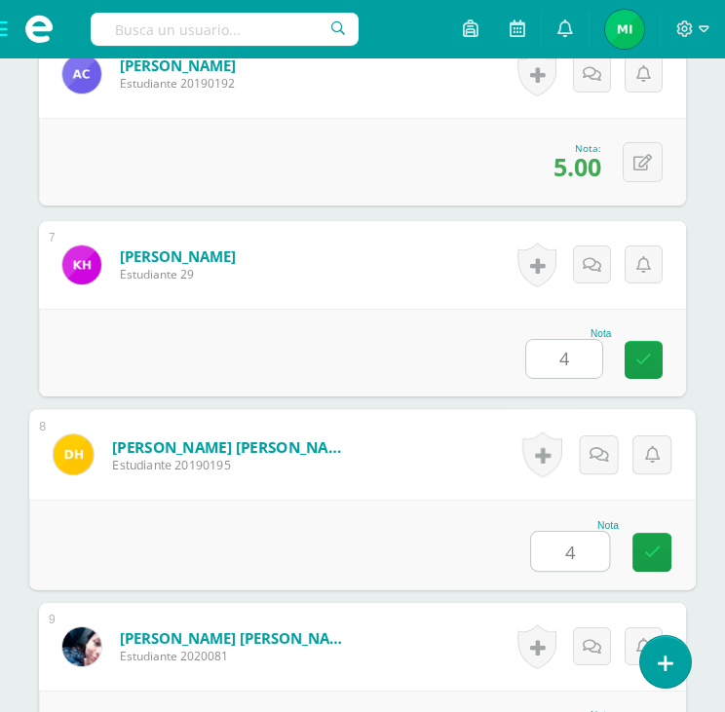
type input "4"
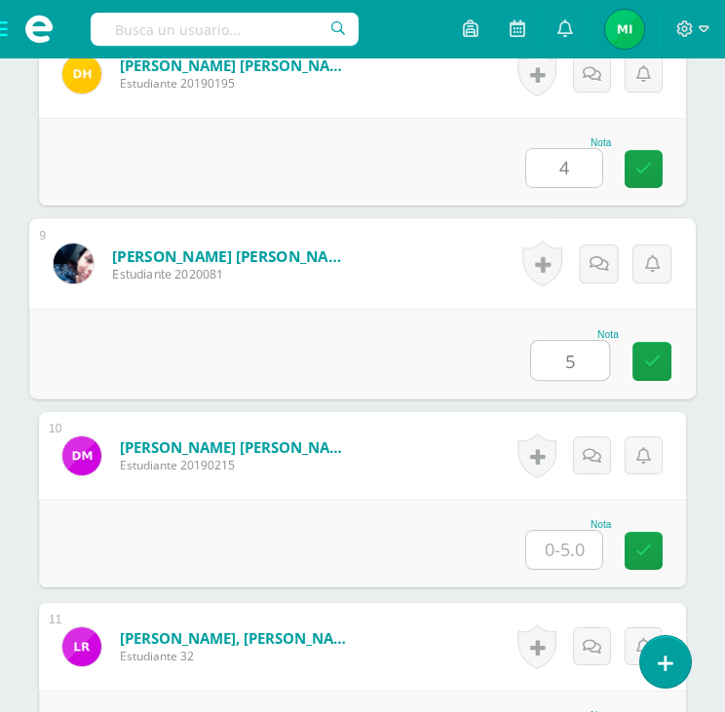
type input "5"
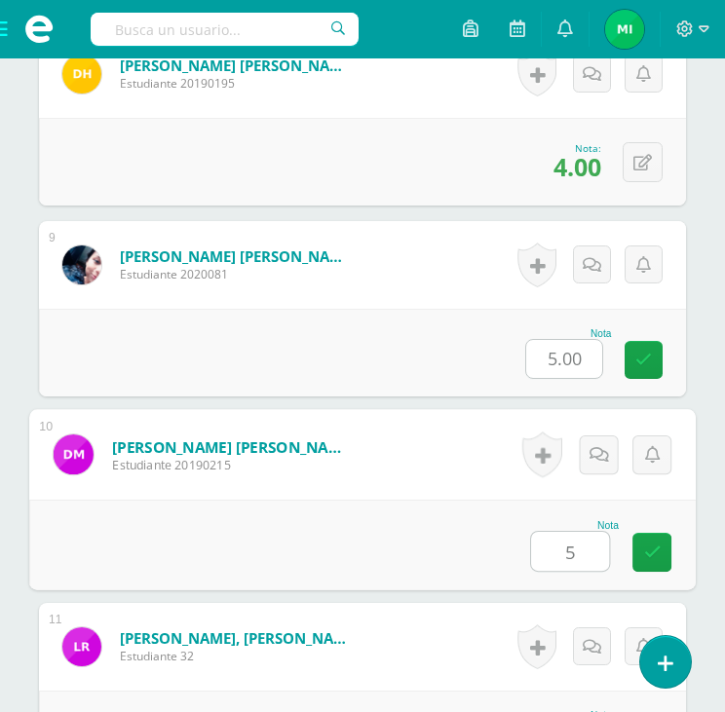
type input "5"
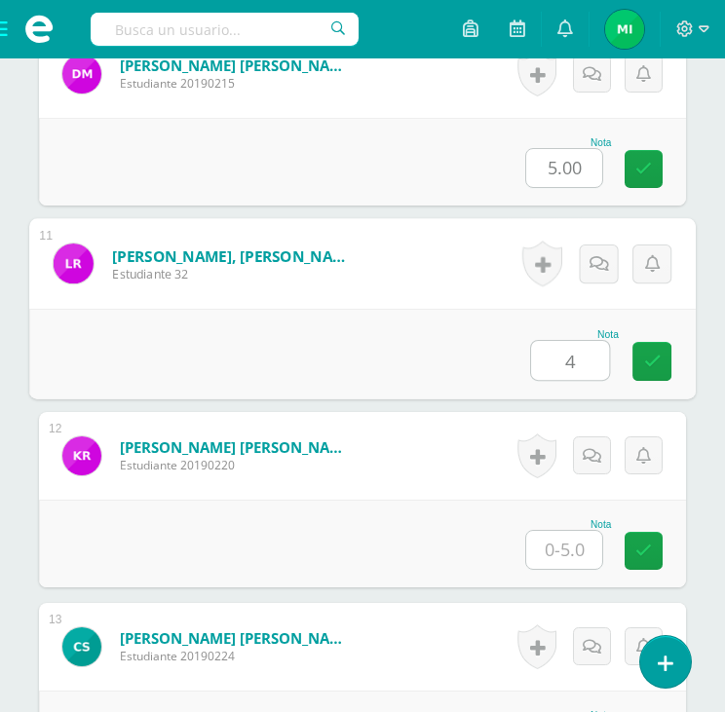
type input "4"
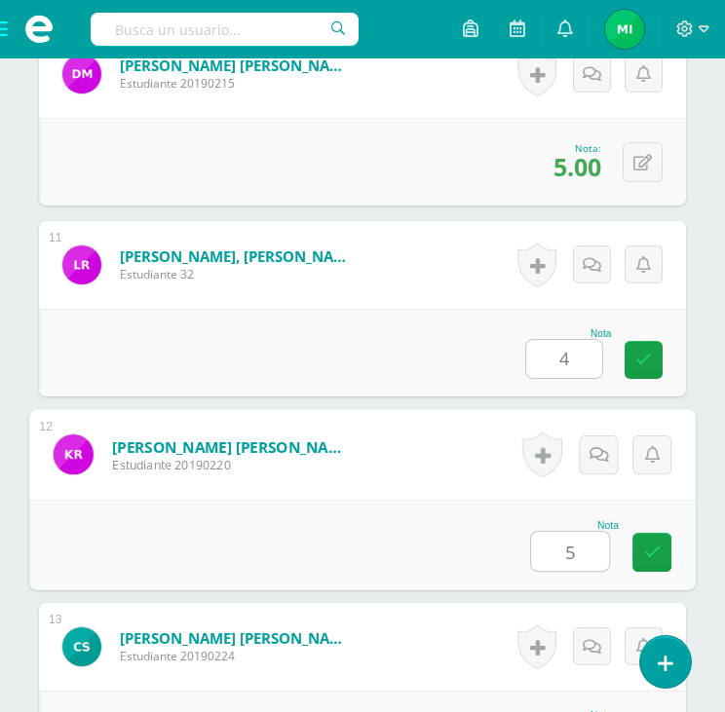
type input "5"
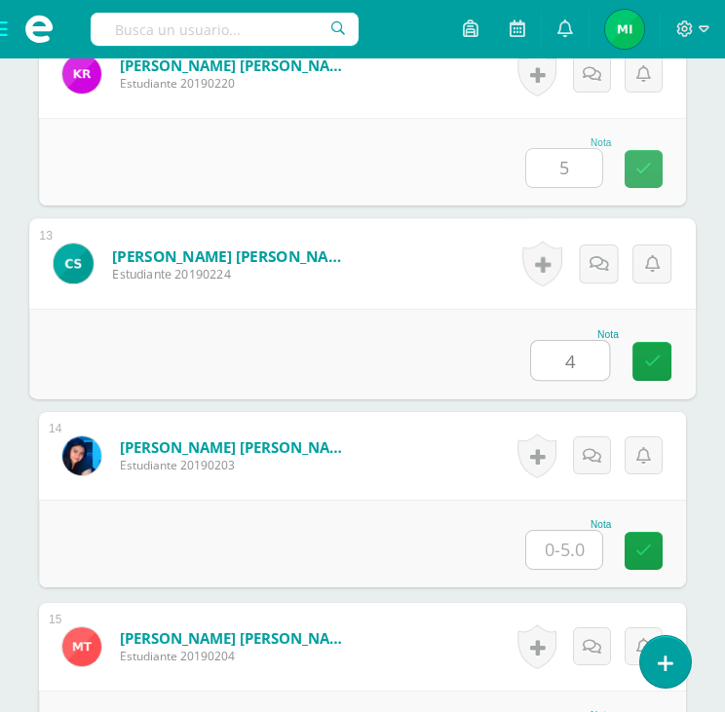
type input "4"
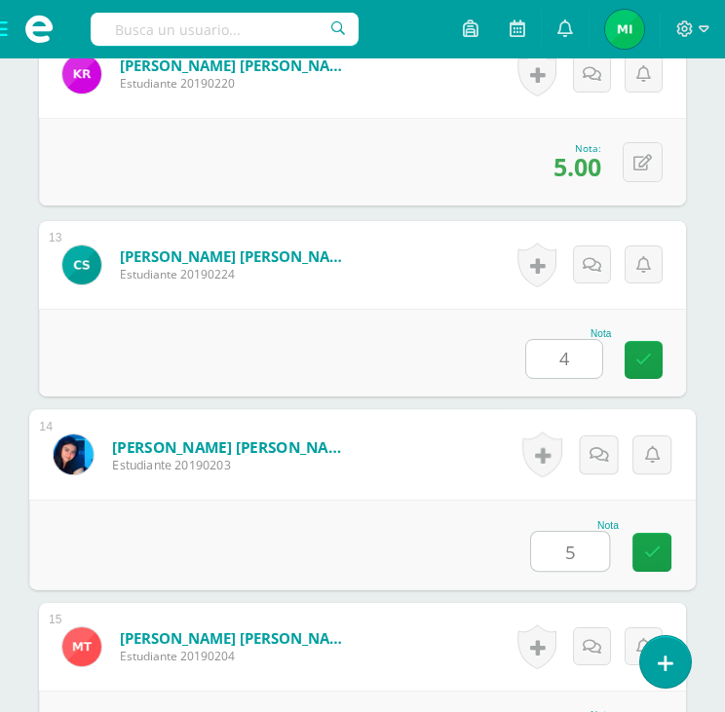
type input "5"
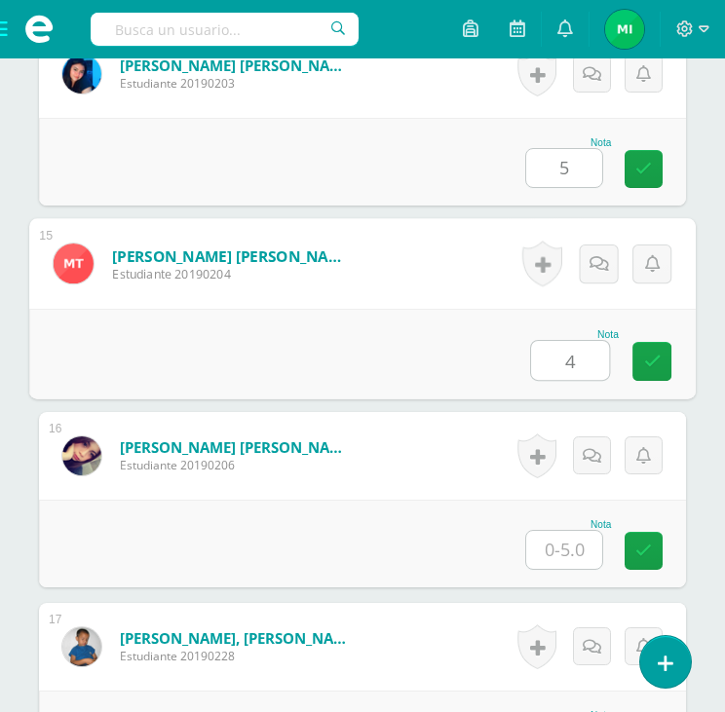
type input "4"
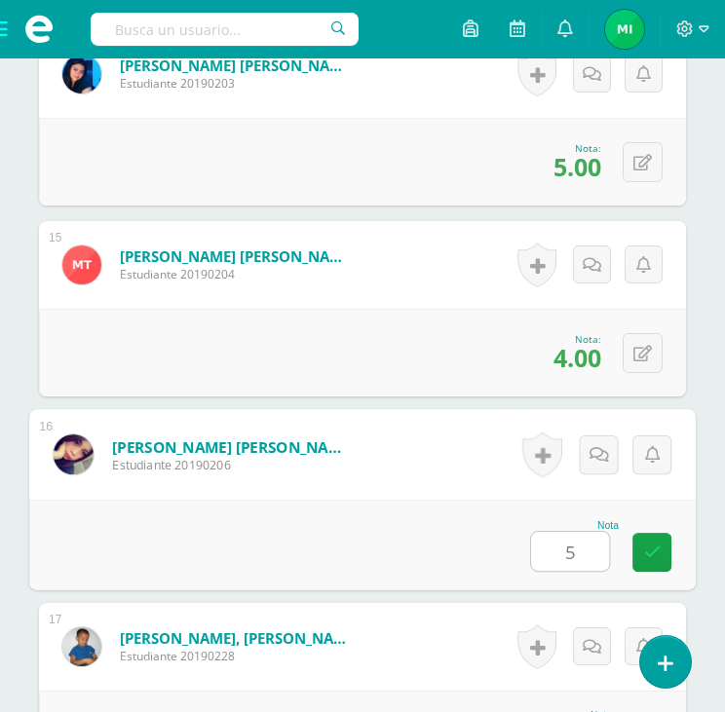
type input "5"
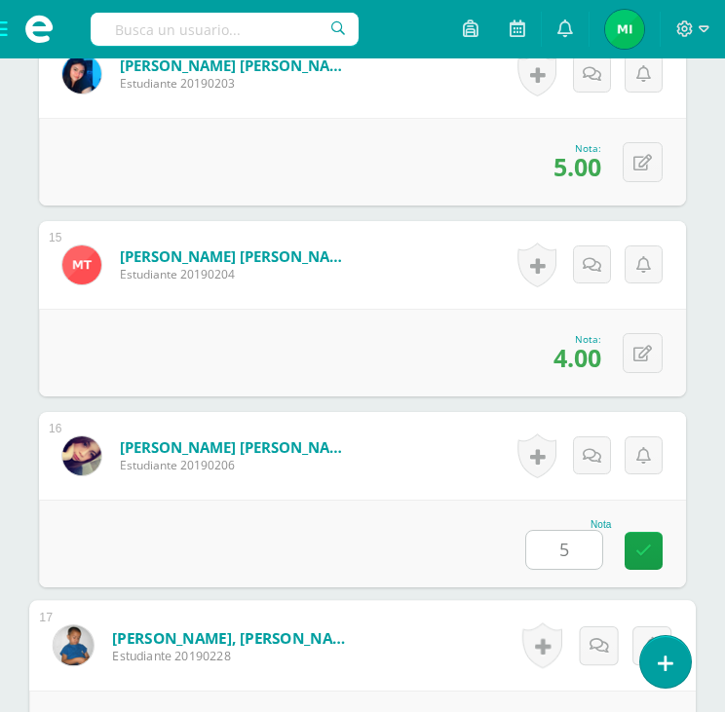
scroll to position [3478, 0]
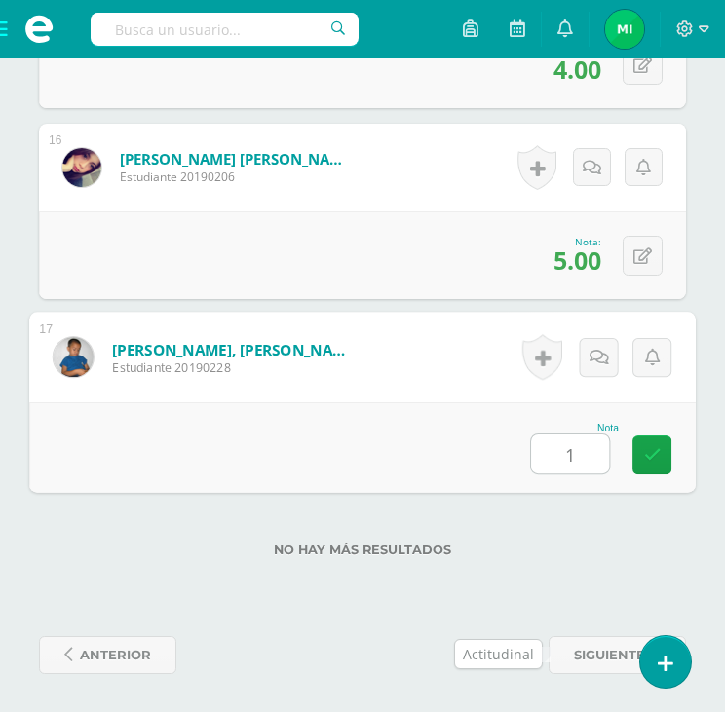
type input "1"
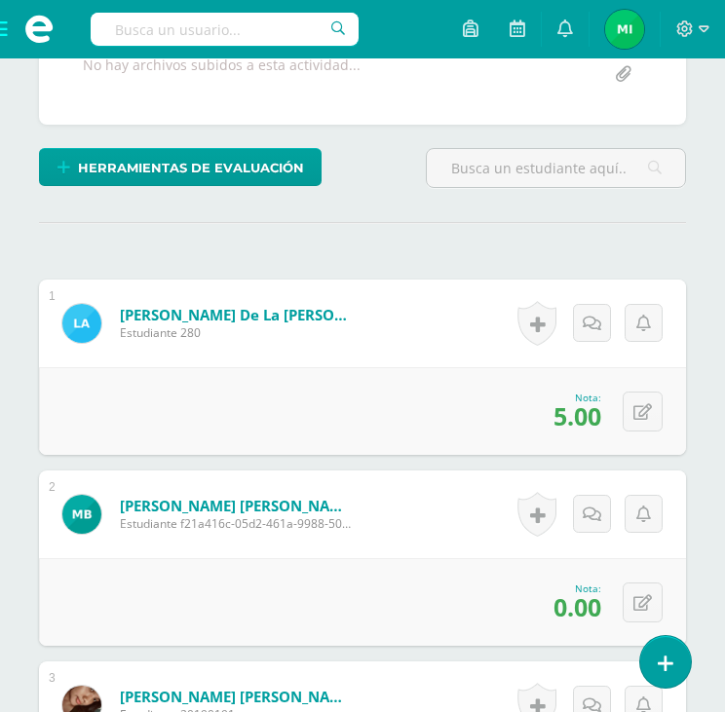
scroll to position [0, 0]
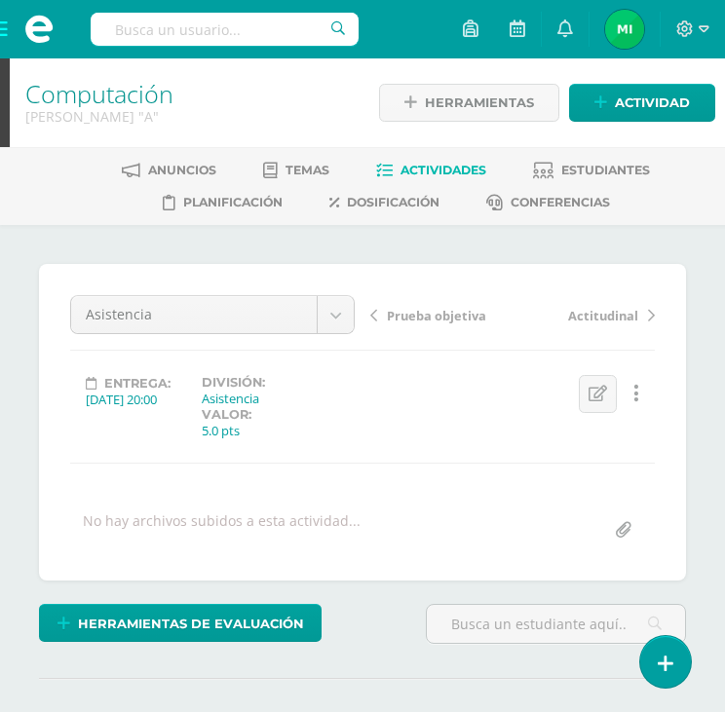
click at [428, 312] on span "Prueba objetiva" at bounding box center [436, 316] width 99 height 18
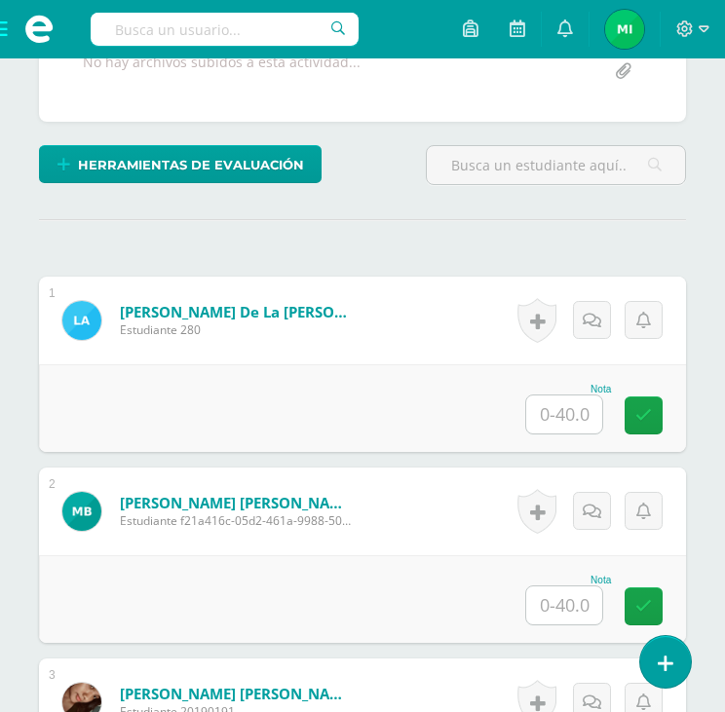
scroll to position [488, 0]
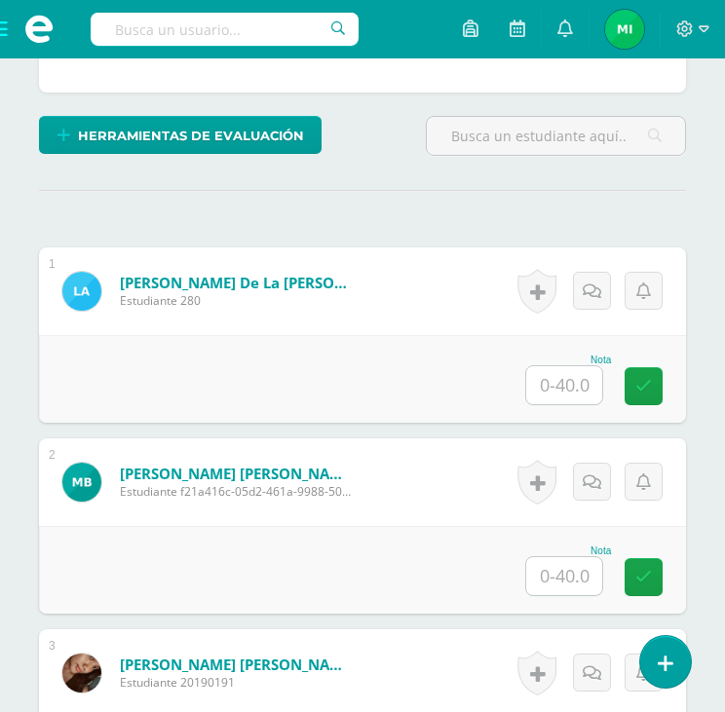
click at [565, 386] on input "text" at bounding box center [564, 385] width 76 height 38
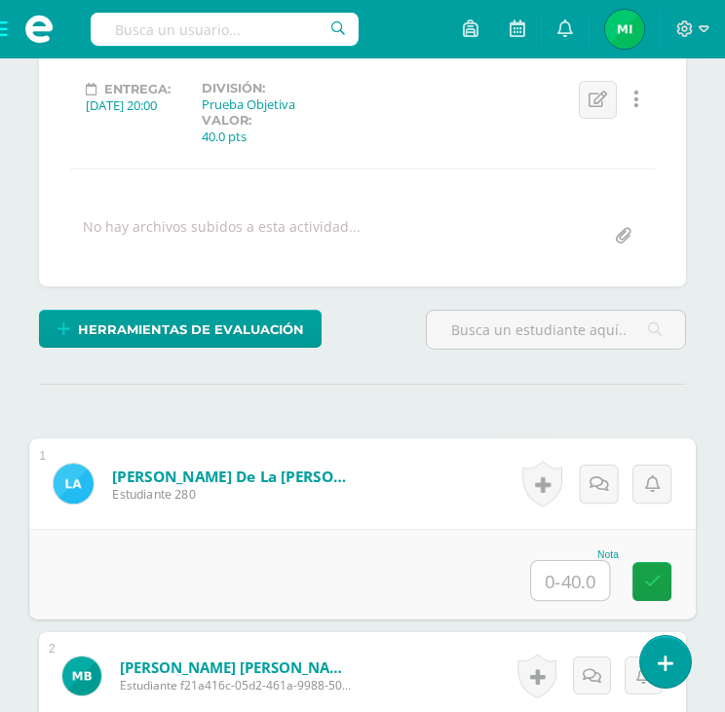
scroll to position [293, 0]
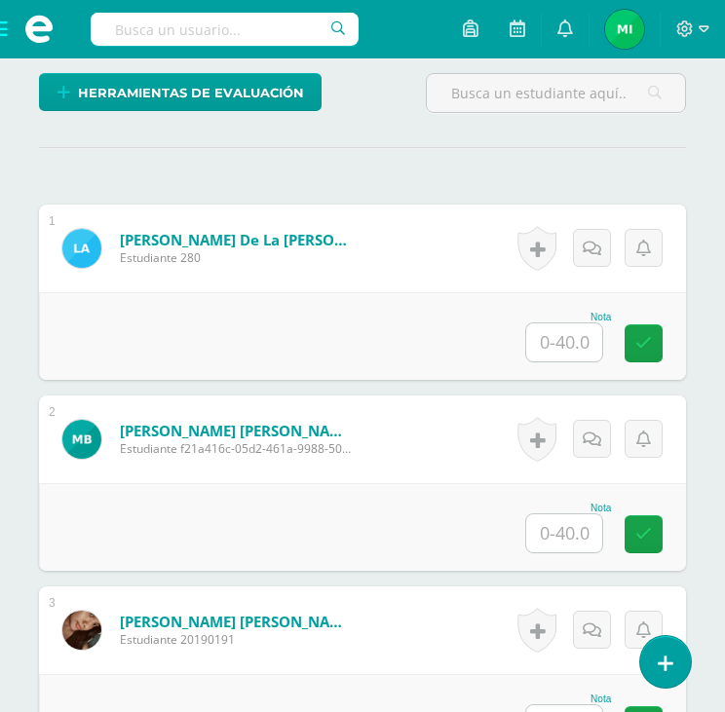
scroll to position [683, 0]
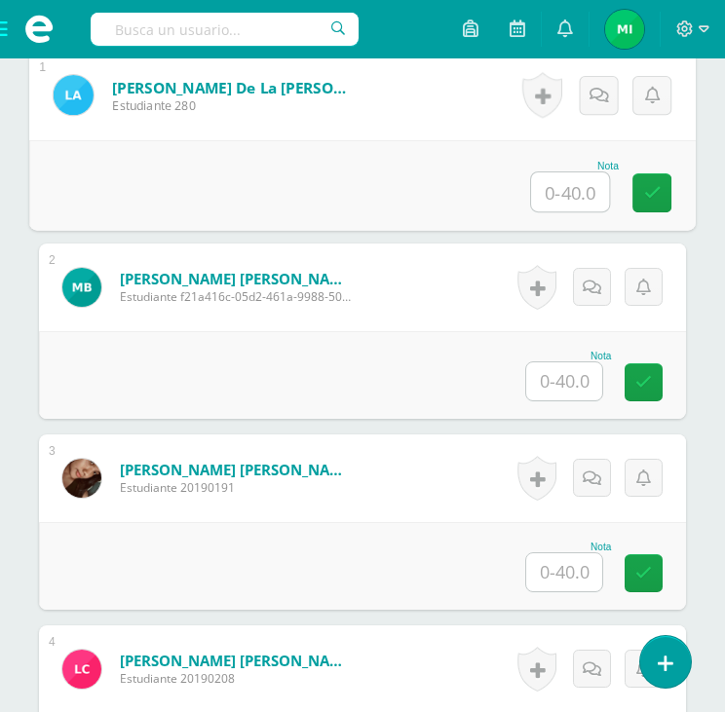
click at [547, 190] on input "text" at bounding box center [570, 192] width 78 height 39
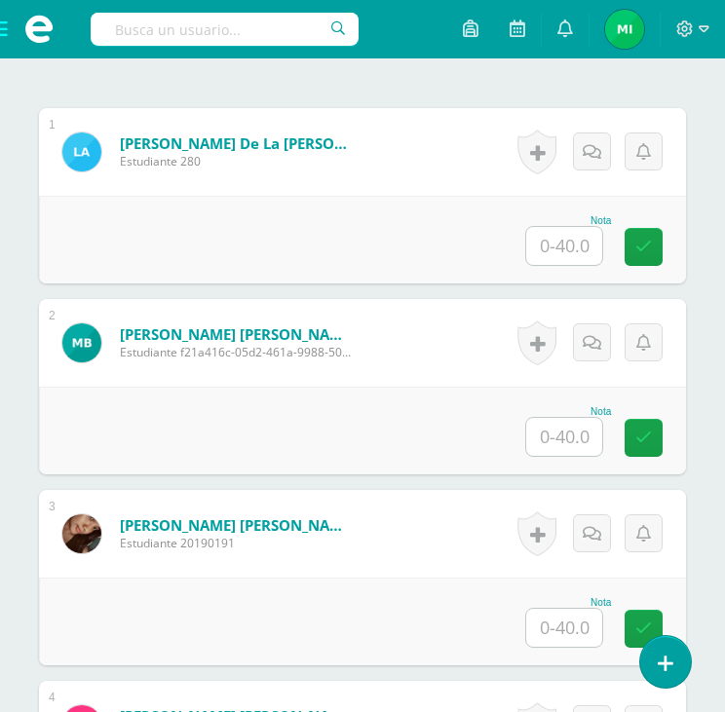
scroll to position [586, 0]
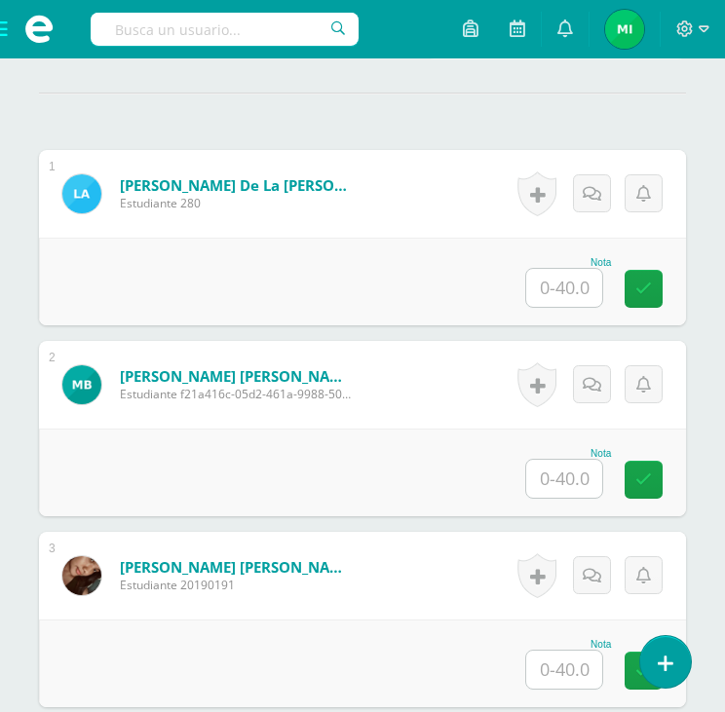
drag, startPoint x: 598, startPoint y: 295, endPoint x: 577, endPoint y: 289, distance: 22.5
click at [598, 295] on input "text" at bounding box center [564, 288] width 76 height 38
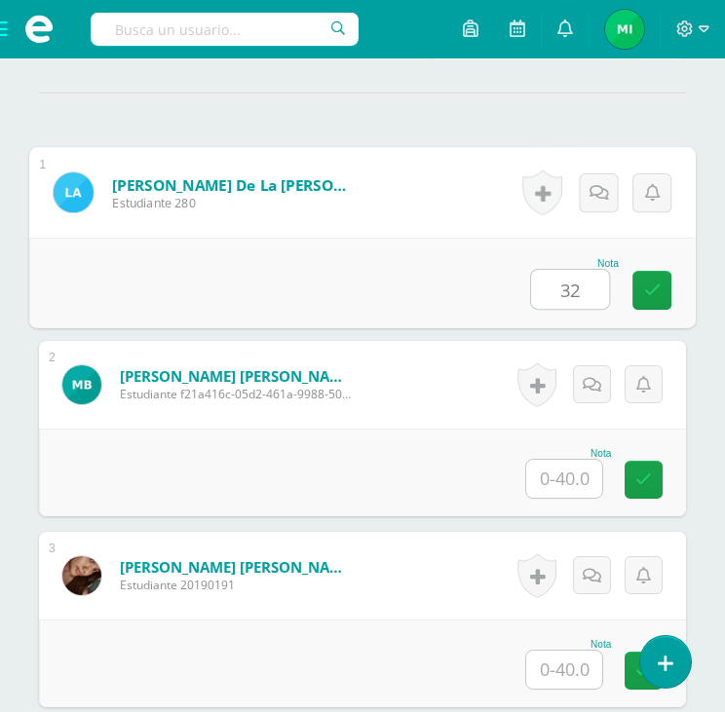
type input "32"
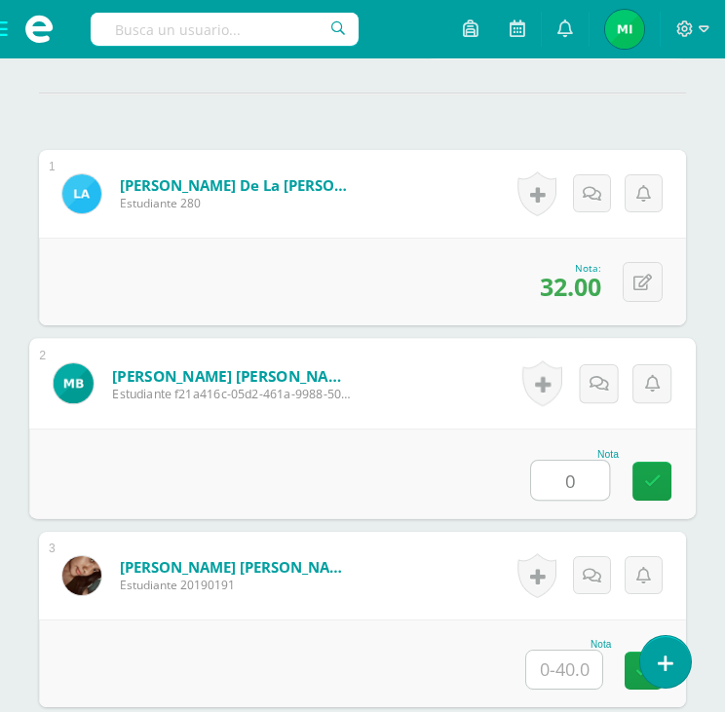
type input "0"
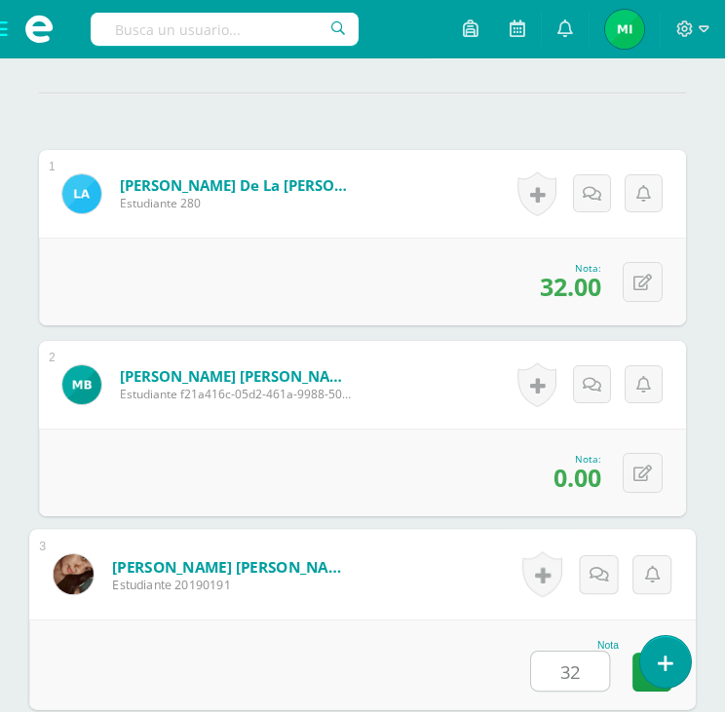
type input "32"
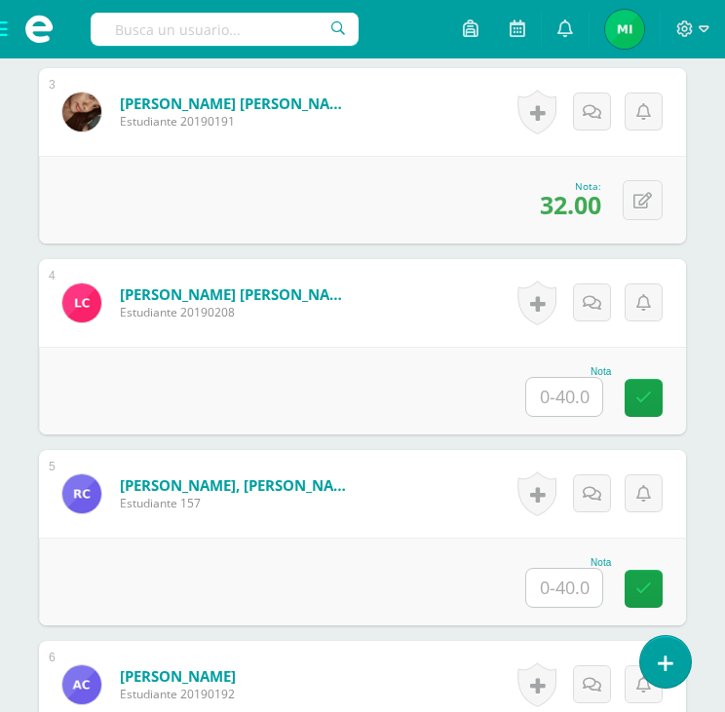
scroll to position [990, 0]
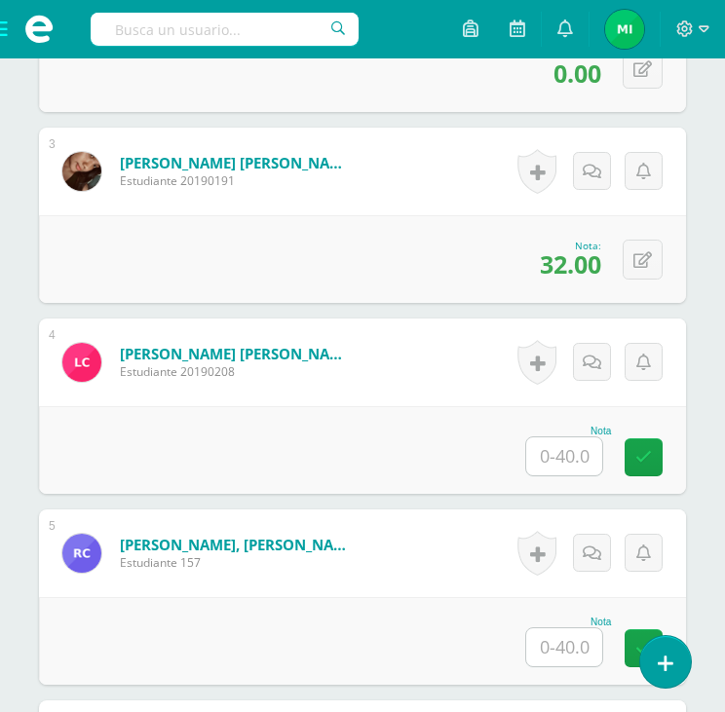
click at [569, 450] on input "text" at bounding box center [564, 457] width 76 height 38
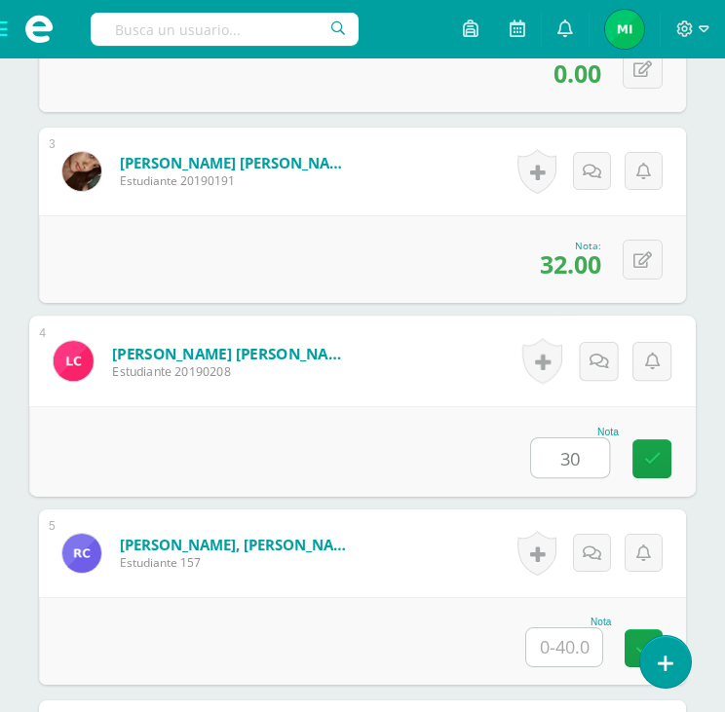
type input "30"
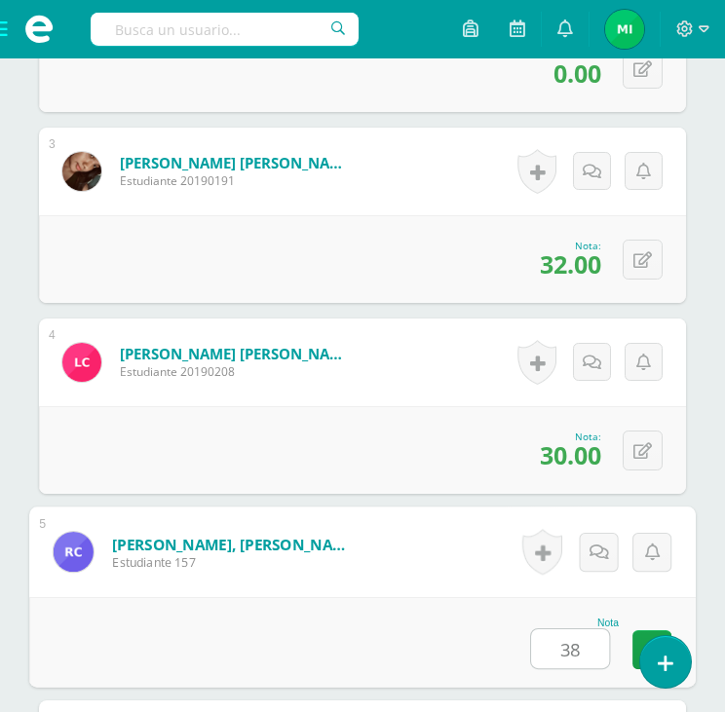
type input "38"
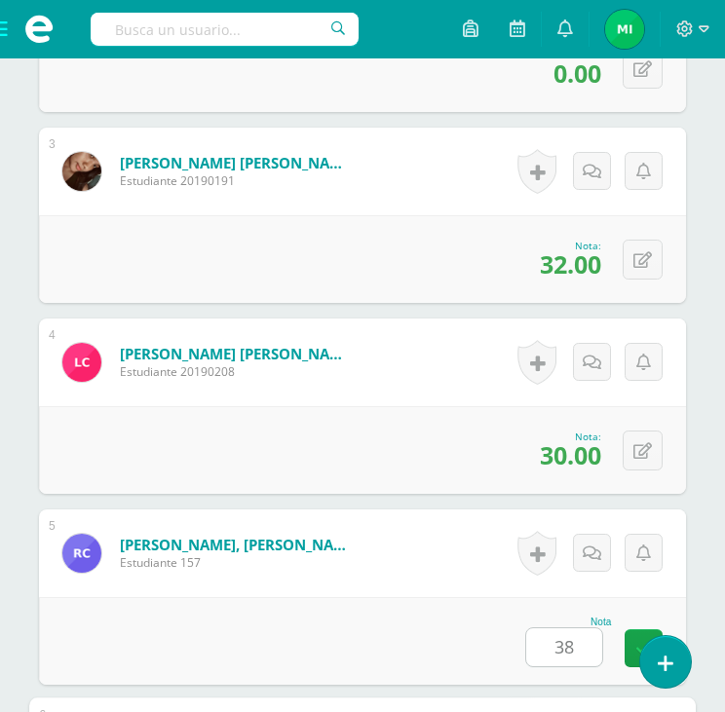
scroll to position [1470, 0]
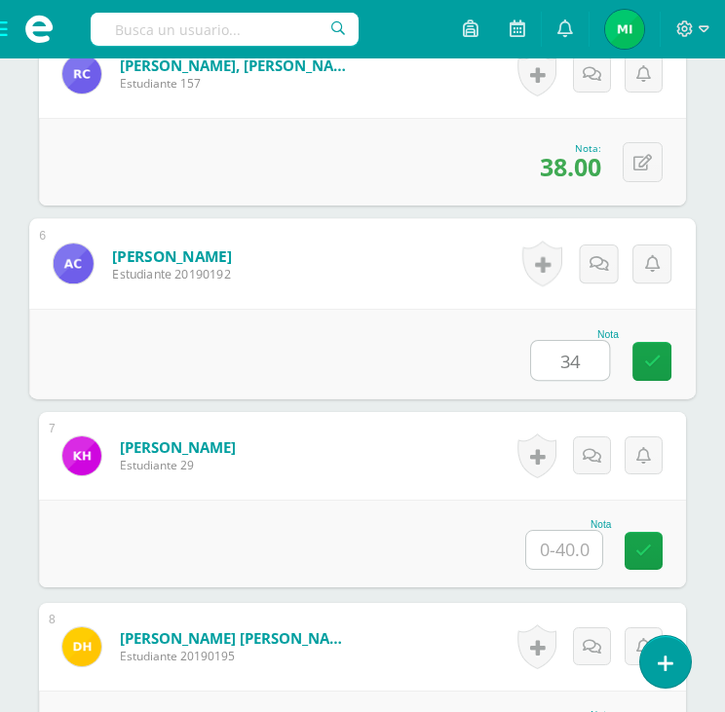
type input "34"
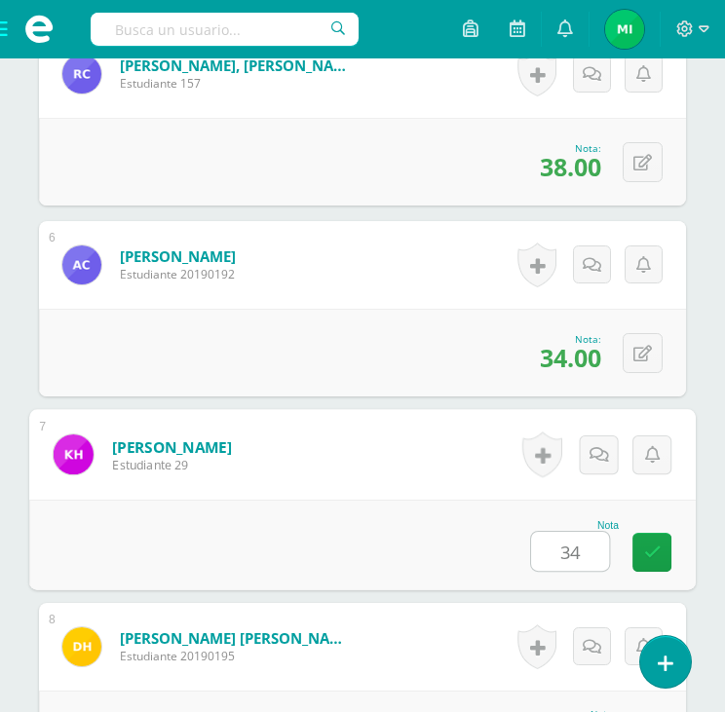
type input "34"
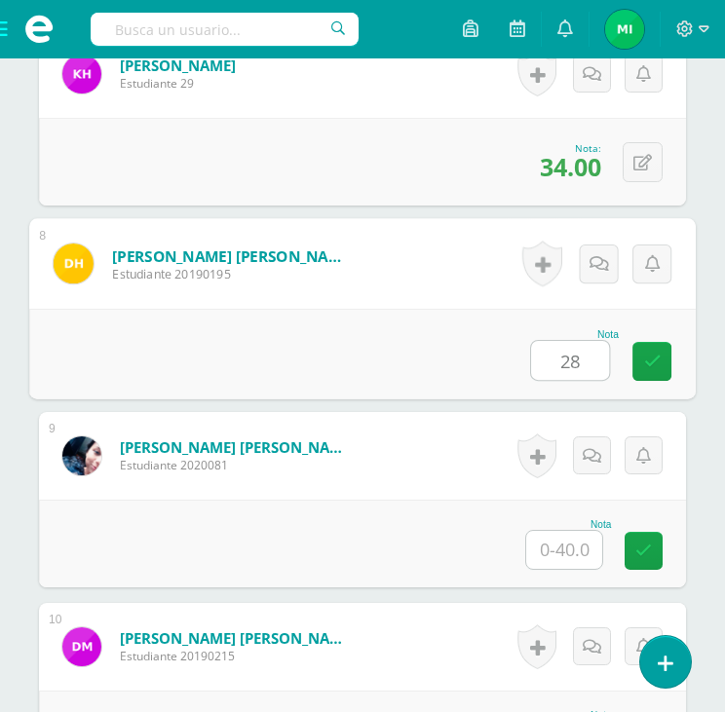
type input "28"
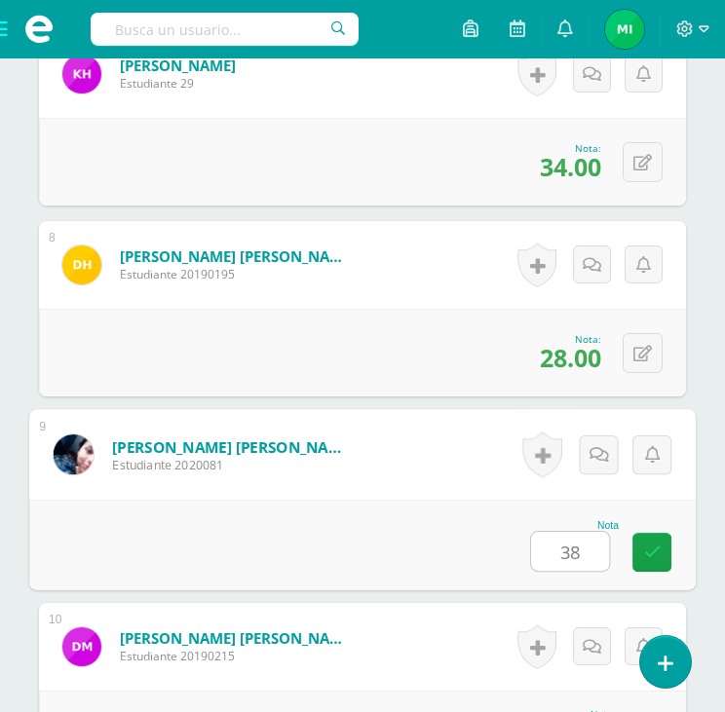
type input "38"
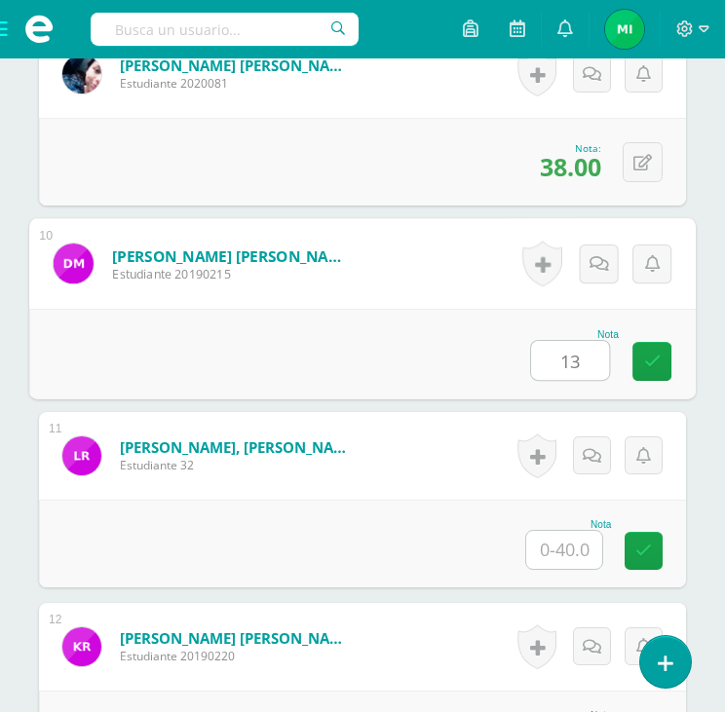
type input "1"
click at [642, 358] on icon at bounding box center [650, 355] width 19 height 17
type input "32"
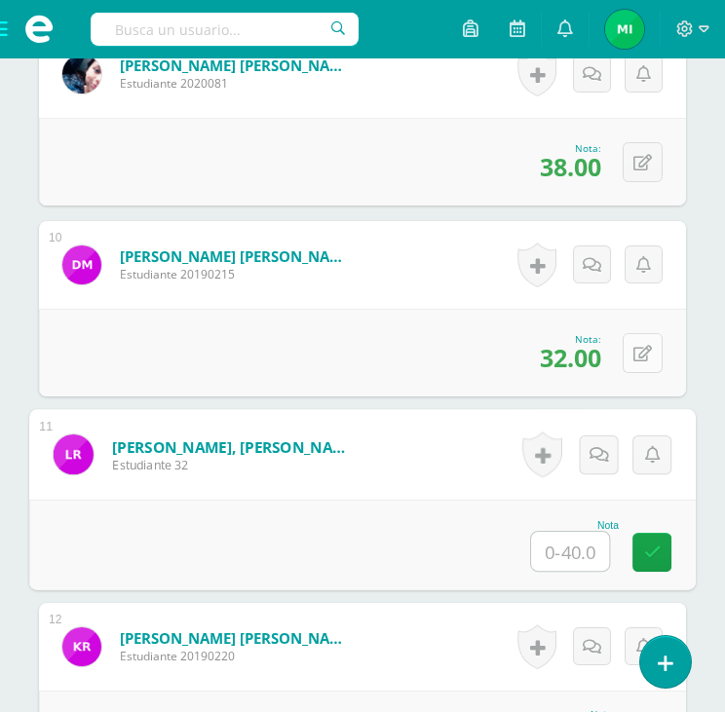
type input "2"
type input "30"
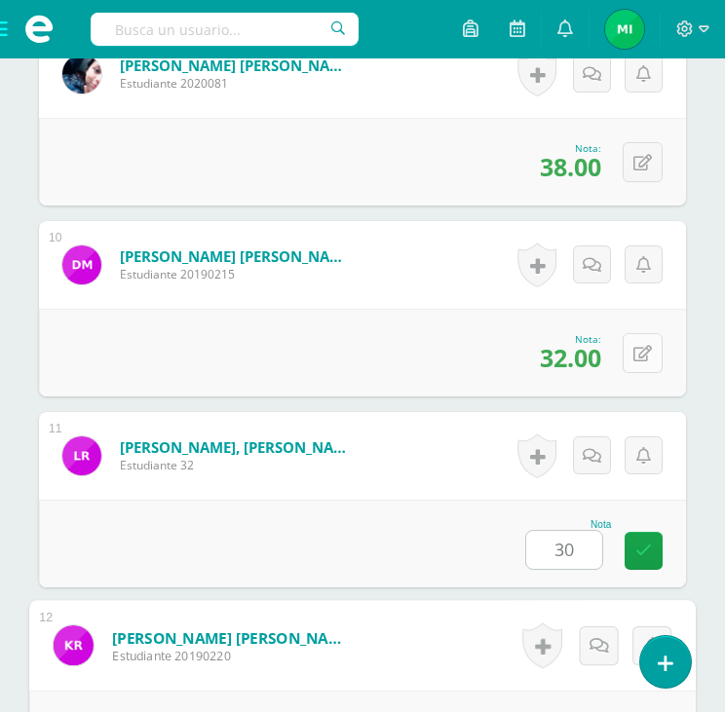
scroll to position [2616, 0]
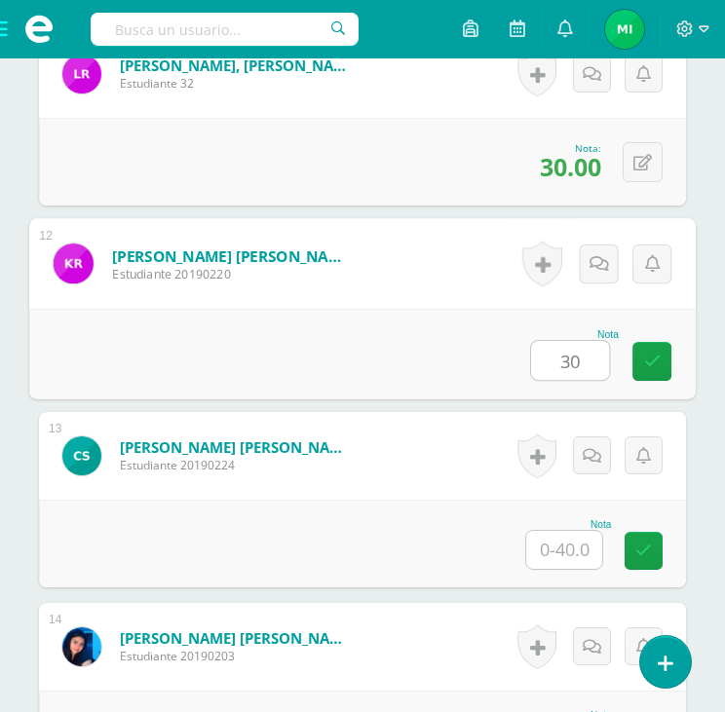
type input "30"
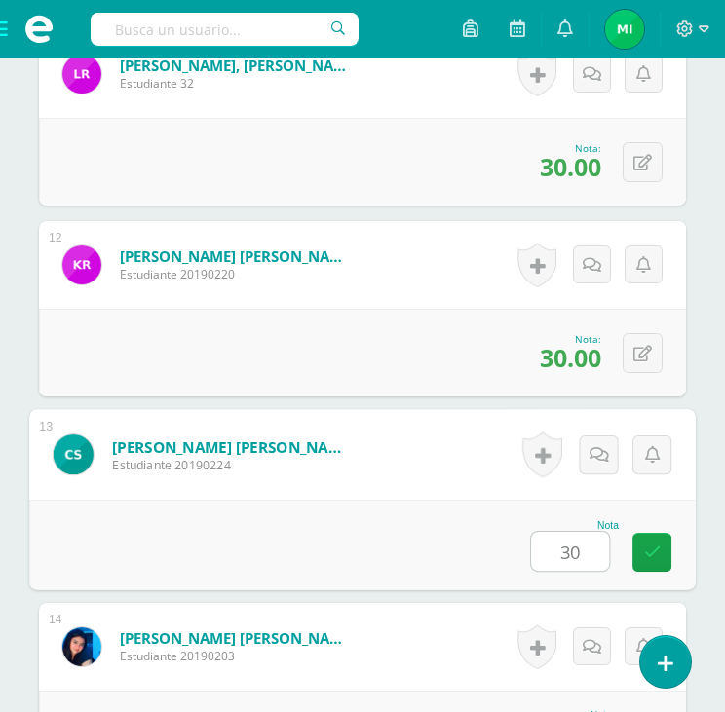
type input "30"
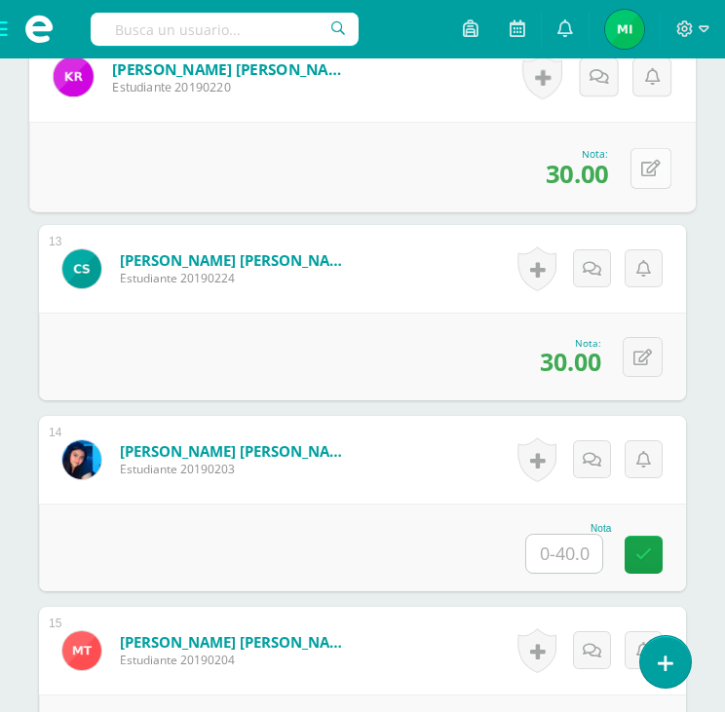
click at [628, 163] on div "0 [GEOGRAPHIC_DATA] Logros obtenidos Aún no hay logros agregados Nota: 30.00" at bounding box center [362, 167] width 667 height 91
click at [657, 173] on button at bounding box center [651, 167] width 41 height 41
type input "34"
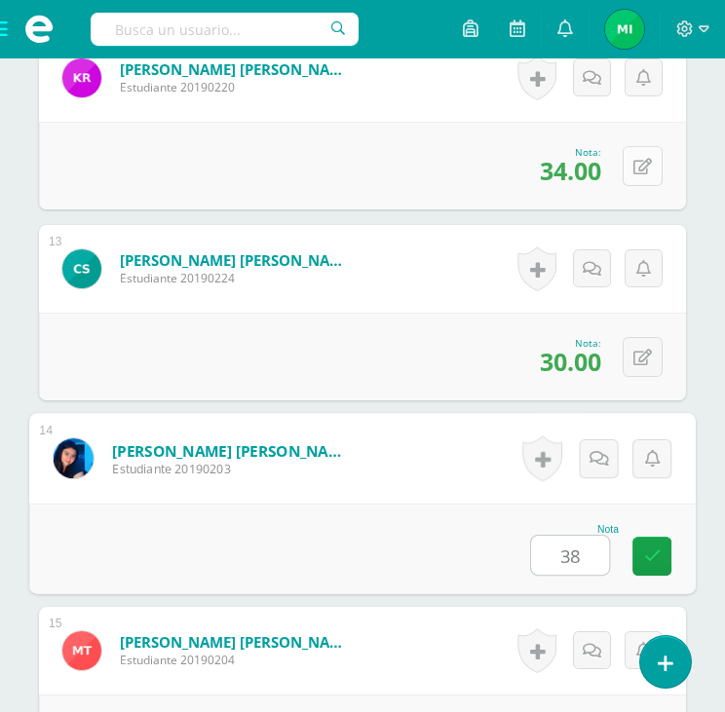
type input "38"
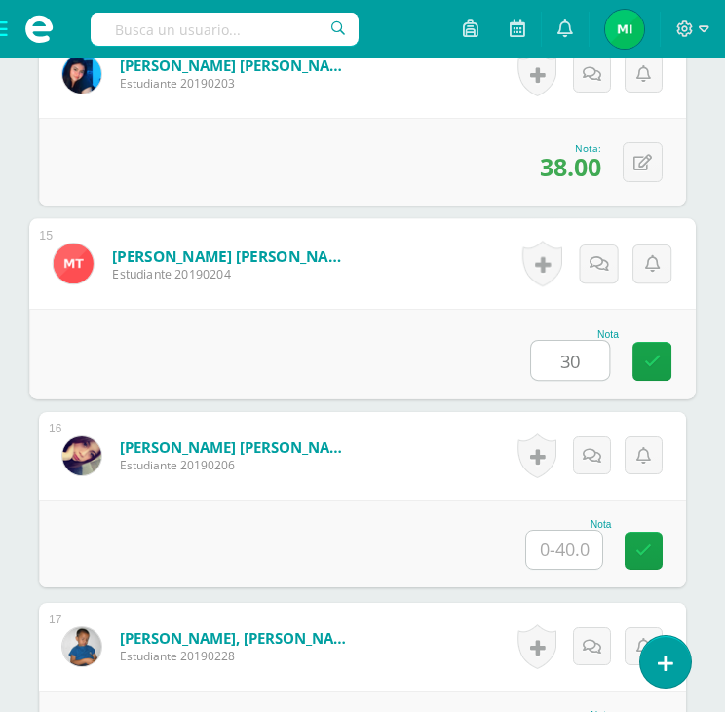
type input "30"
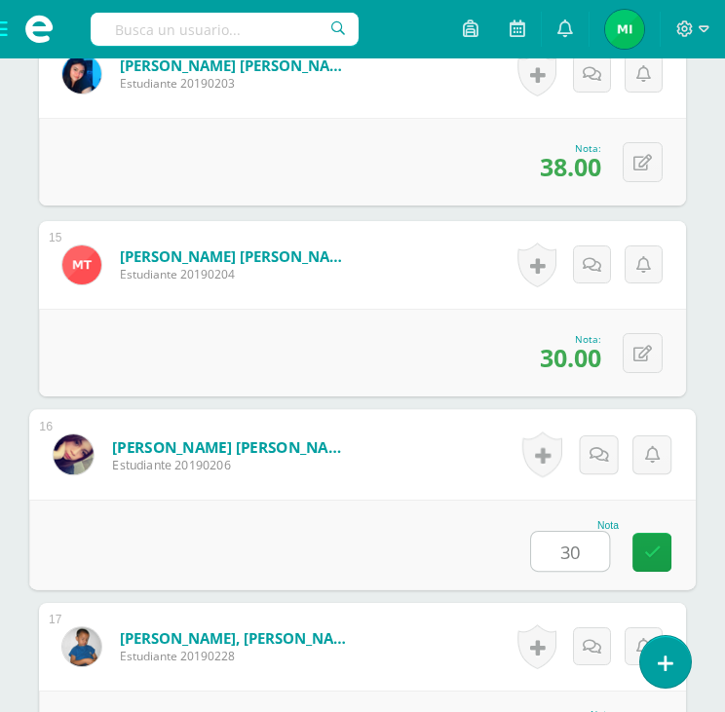
type input "30"
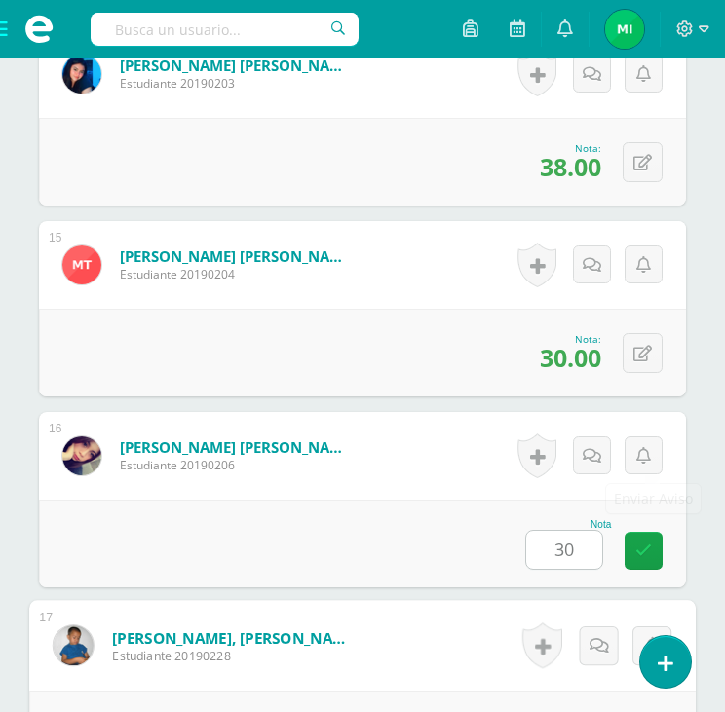
scroll to position [3478, 0]
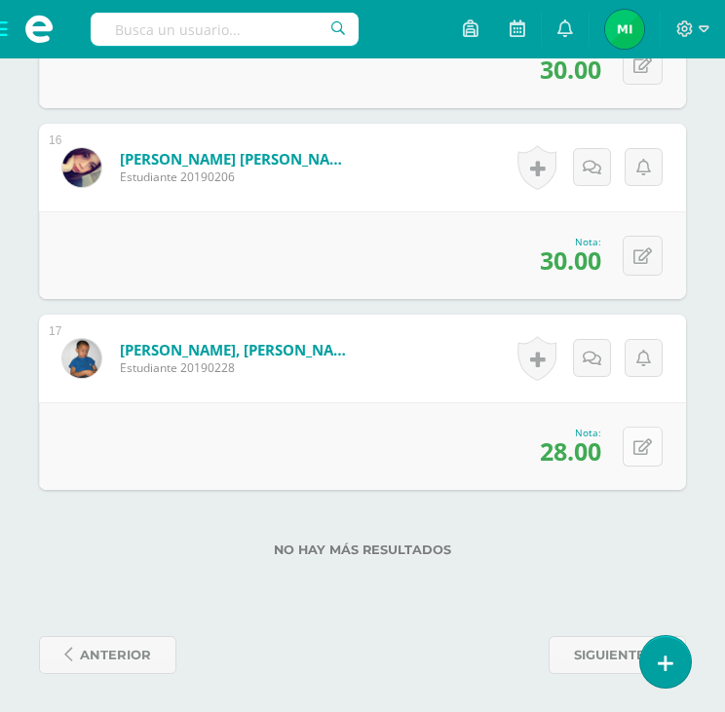
click at [651, 455] on button at bounding box center [643, 447] width 40 height 40
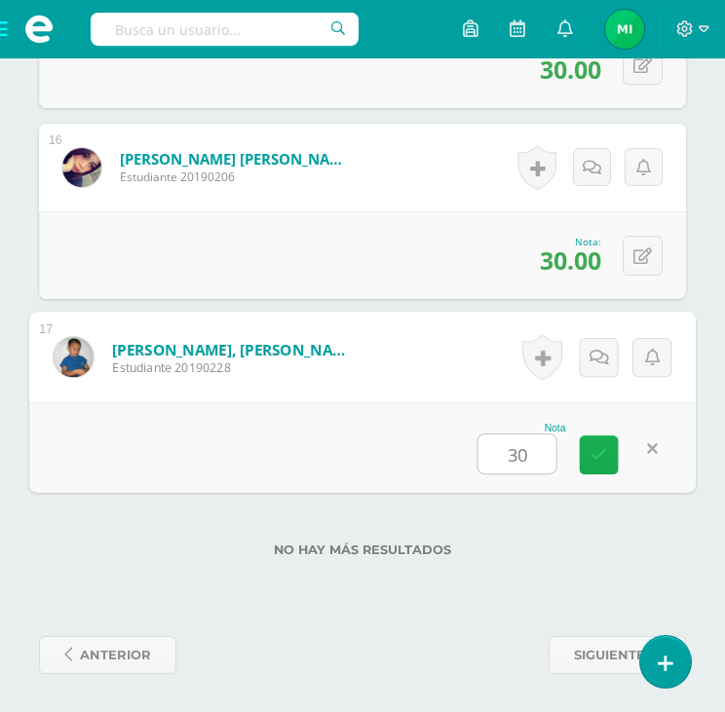
type input "30"
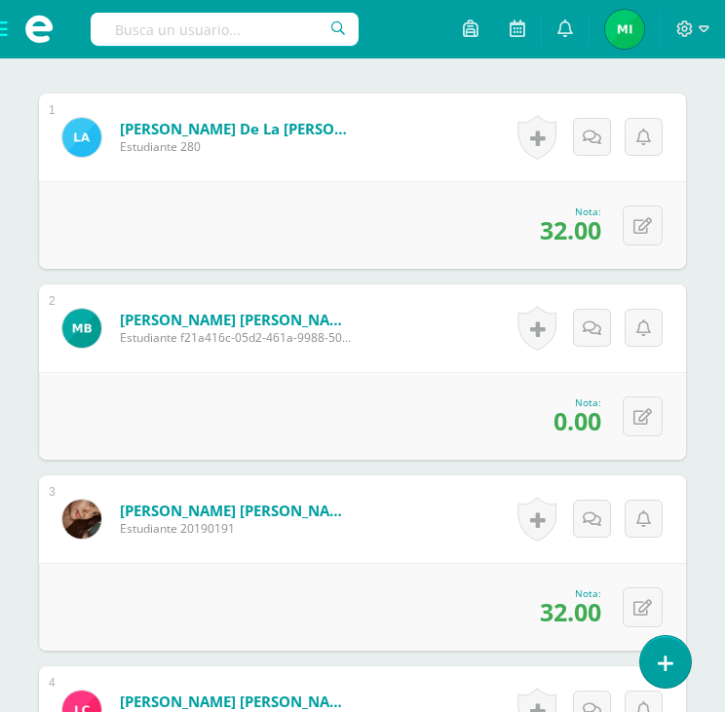
scroll to position [651, 0]
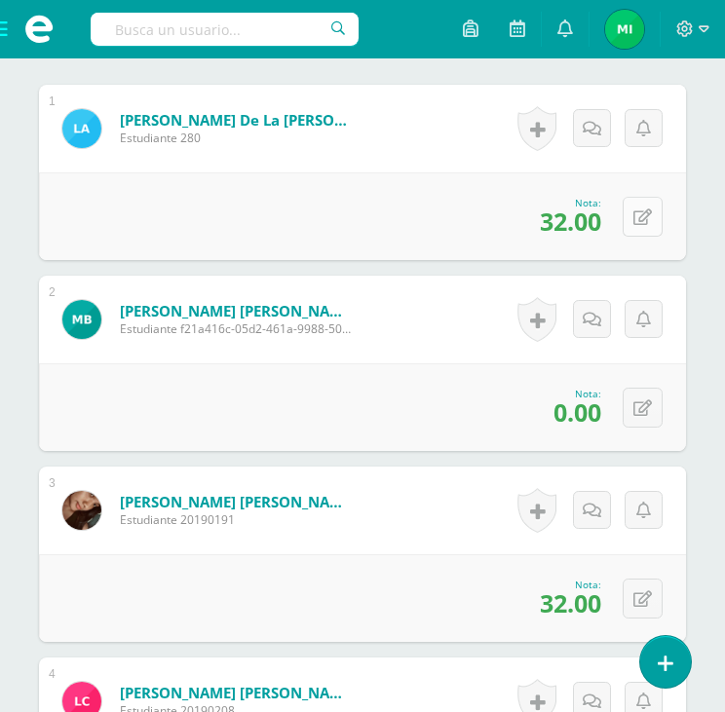
click at [641, 215] on icon at bounding box center [643, 218] width 19 height 17
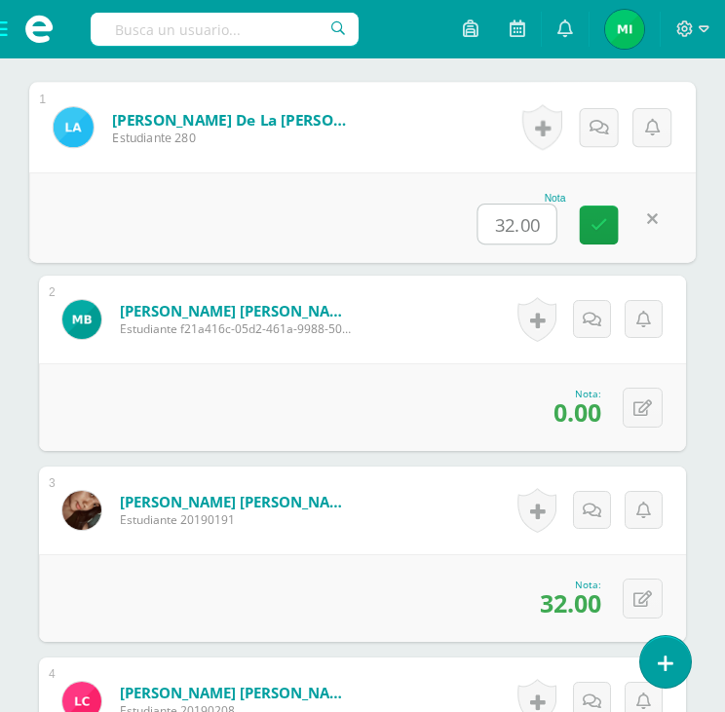
click at [661, 209] on link at bounding box center [652, 218] width 39 height 39
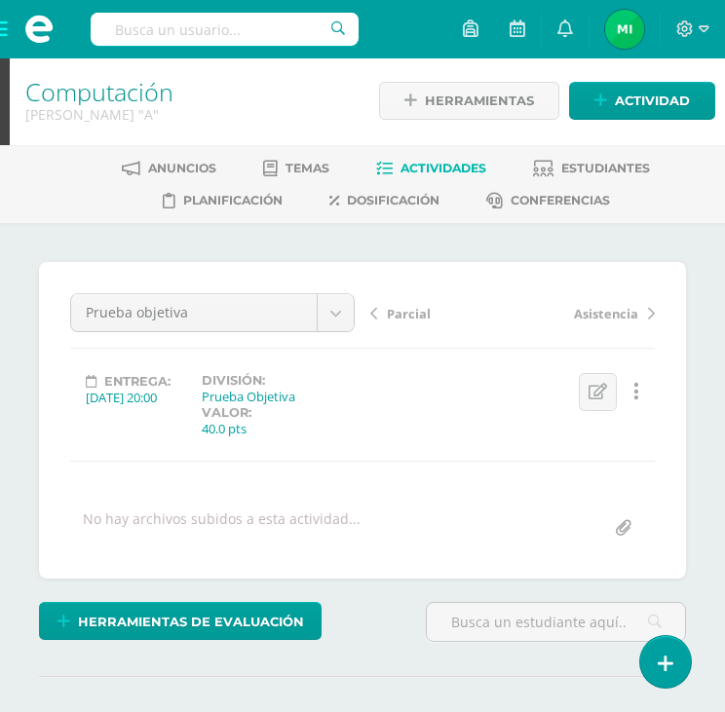
scroll to position [0, 0]
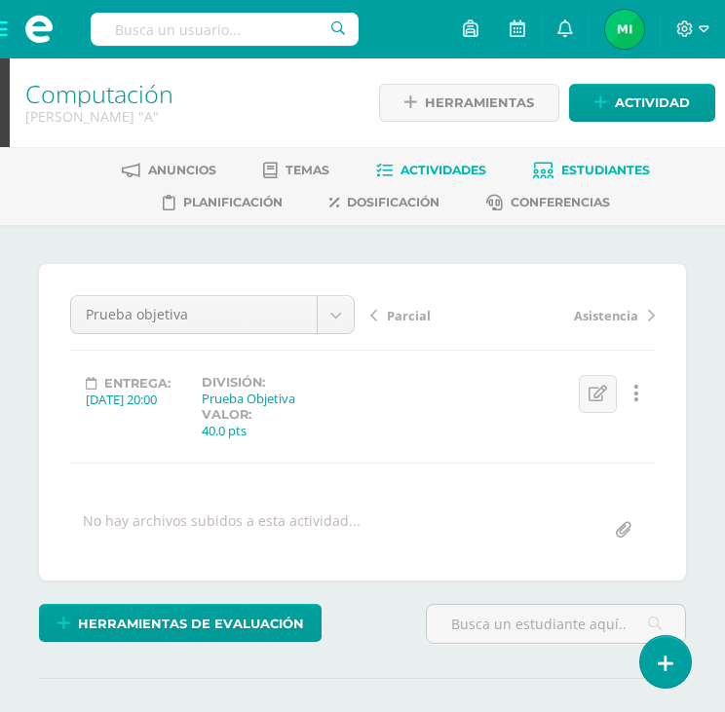
click at [593, 171] on span "Estudiantes" at bounding box center [605, 170] width 89 height 15
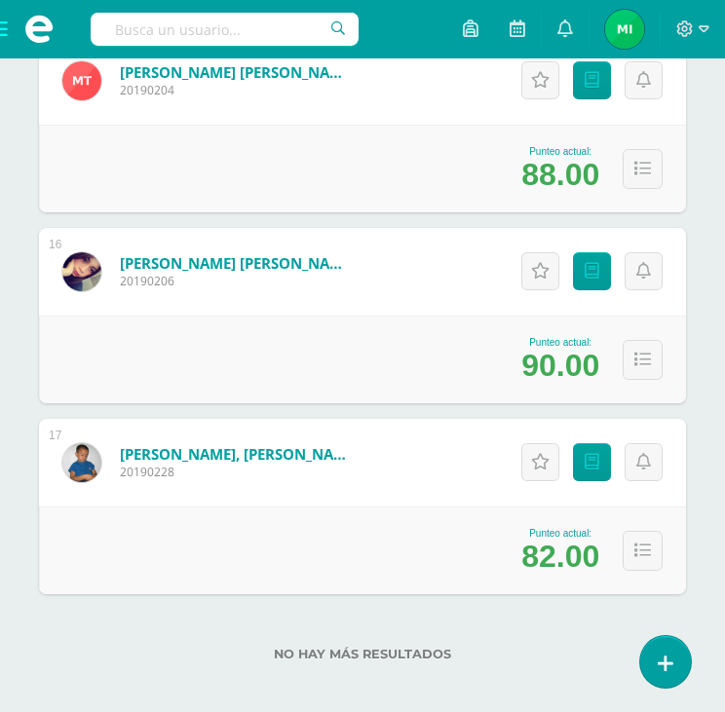
scroll to position [3120, 0]
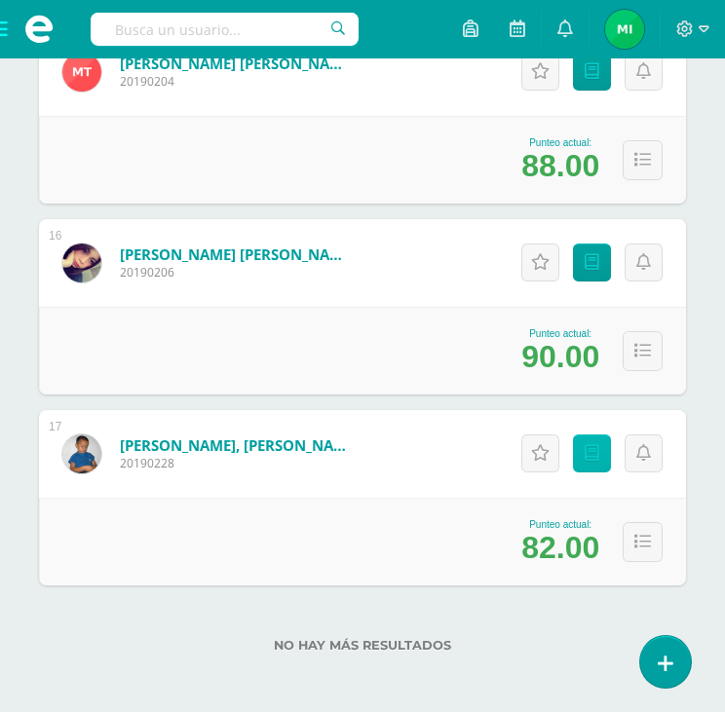
click at [595, 451] on icon at bounding box center [592, 453] width 15 height 17
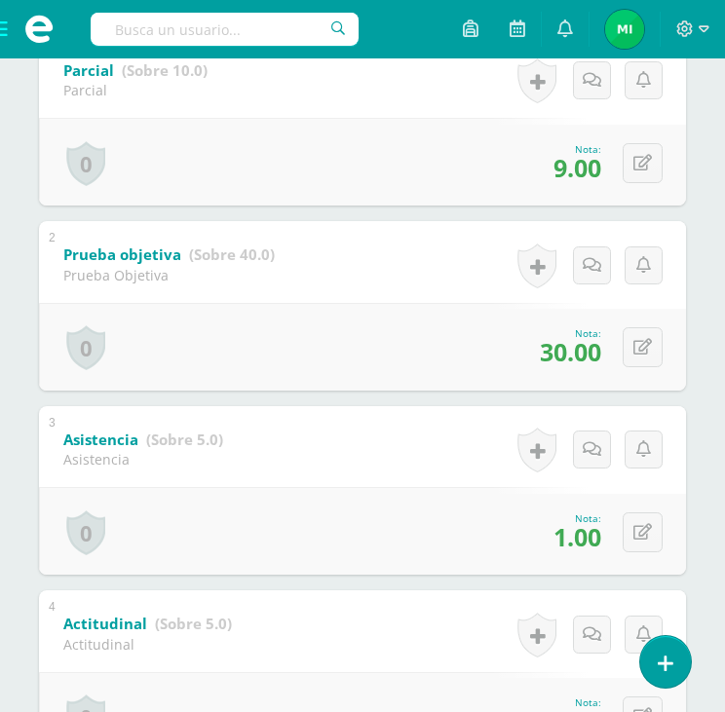
scroll to position [427, 0]
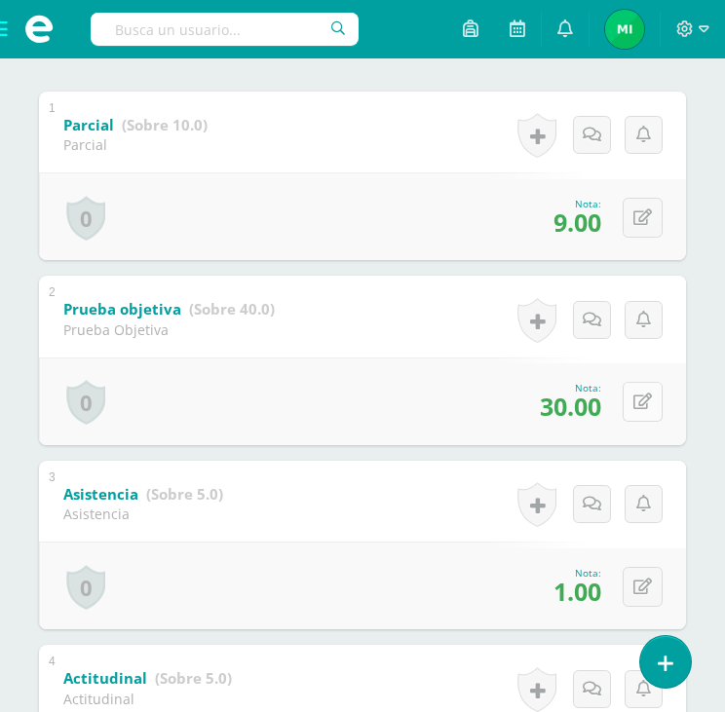
click at [651, 408] on button at bounding box center [643, 402] width 40 height 40
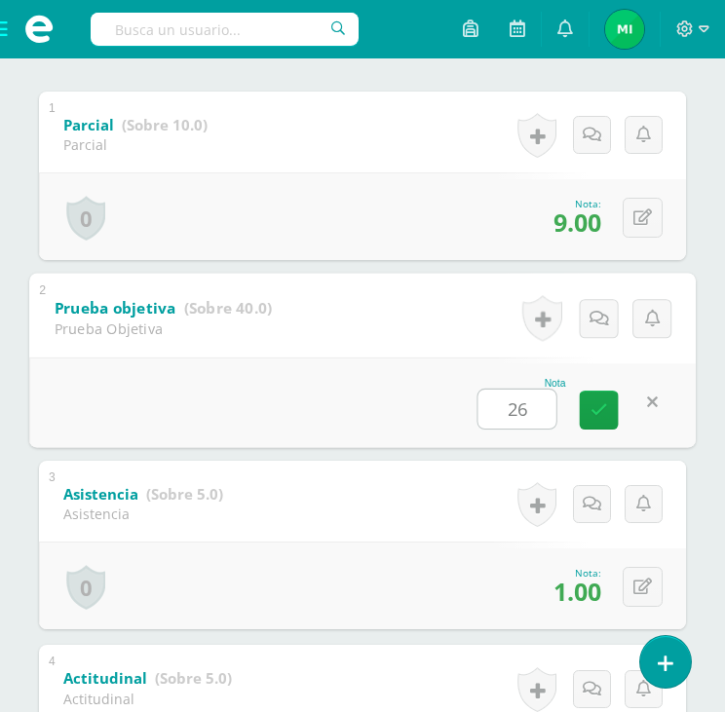
type input "26"
click at [628, 410] on div "0 Logros Logros obtenidos Aún no hay logros agregados Nota: 26.00" at bounding box center [362, 403] width 667 height 91
click at [650, 401] on icon at bounding box center [650, 403] width 19 height 17
type input "28"
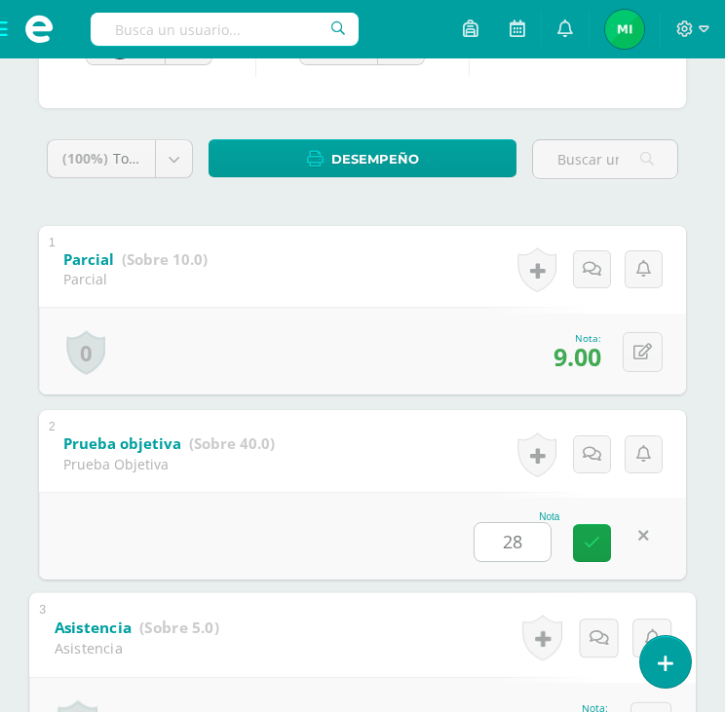
scroll to position [0, 0]
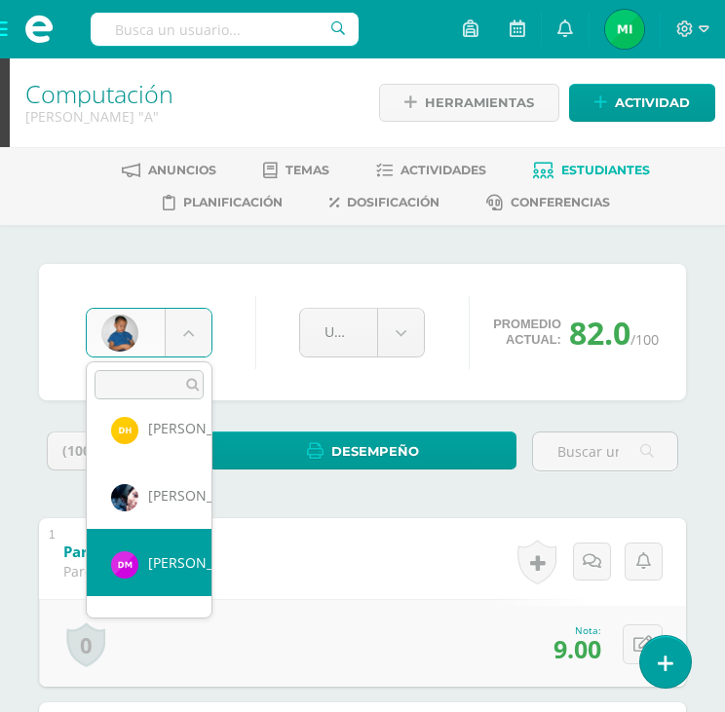
scroll to position [394, 0]
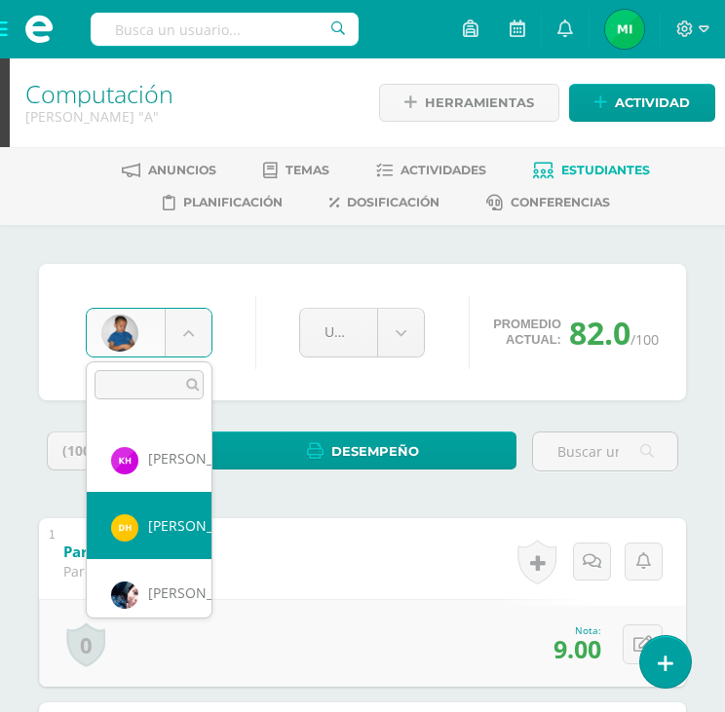
select select "937"
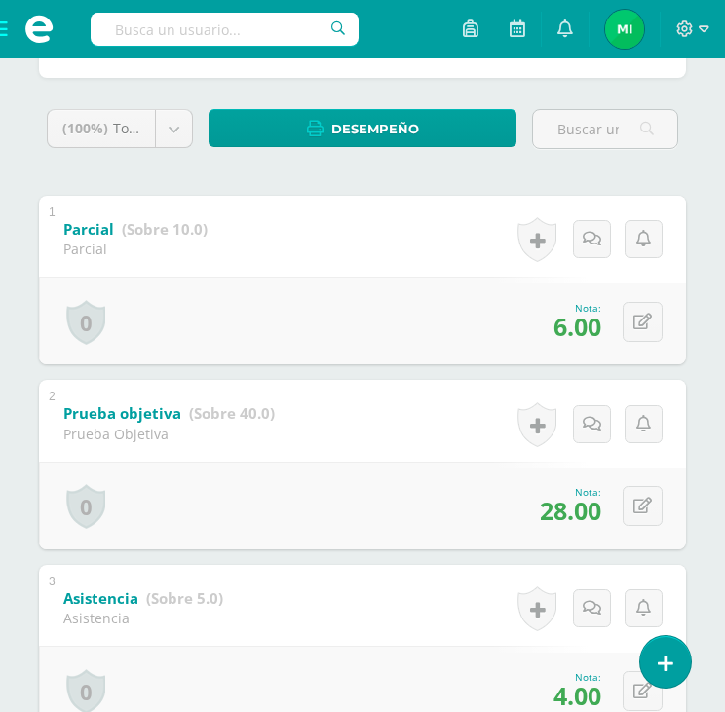
scroll to position [327, 0]
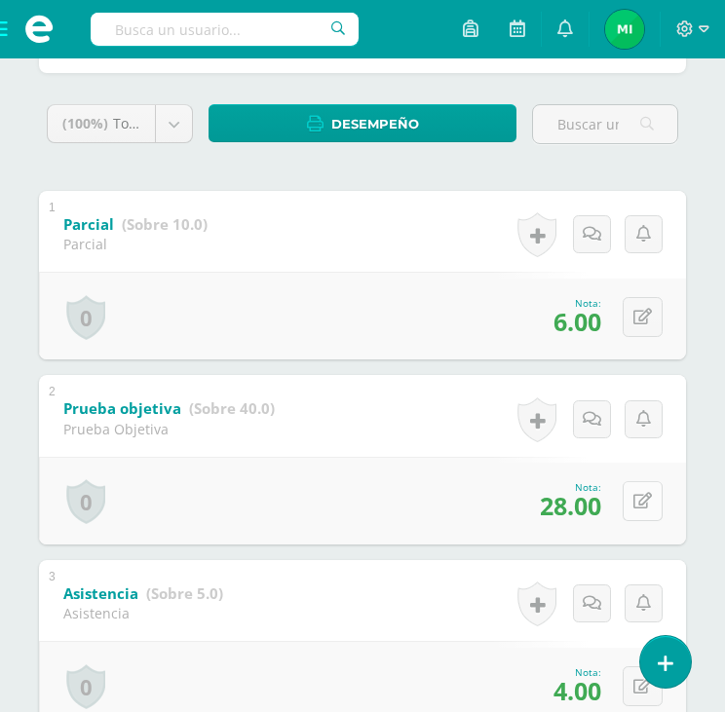
click at [643, 498] on icon at bounding box center [643, 501] width 19 height 17
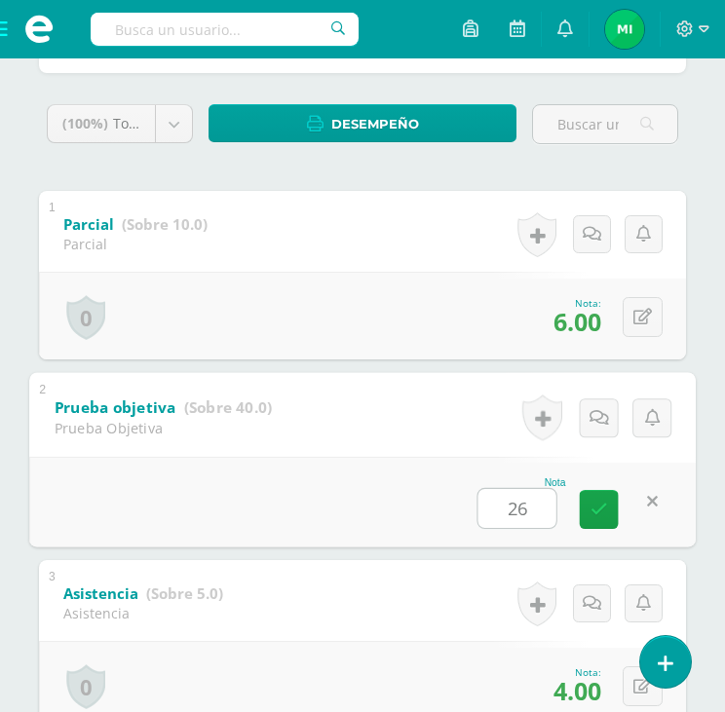
type input "26"
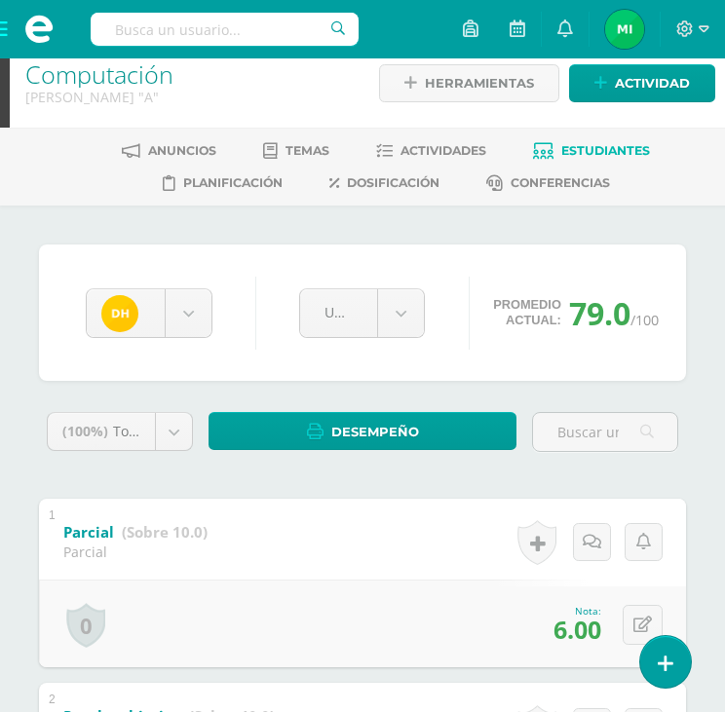
scroll to position [0, 0]
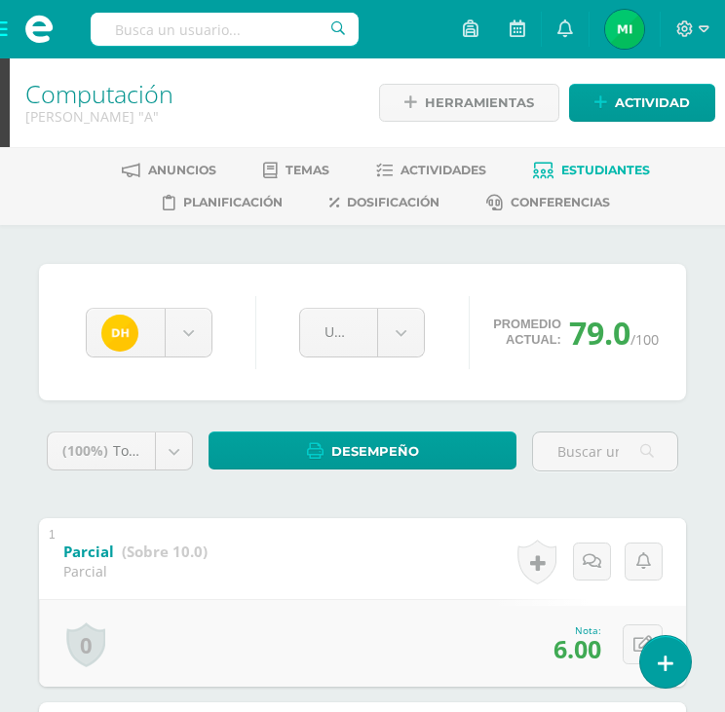
click at [608, 169] on span "Estudiantes" at bounding box center [605, 170] width 89 height 15
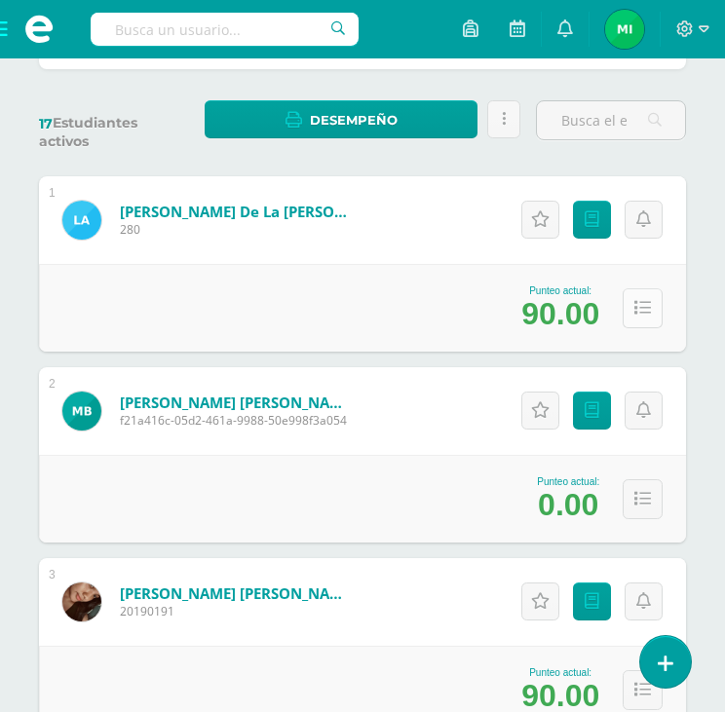
scroll to position [292, 0]
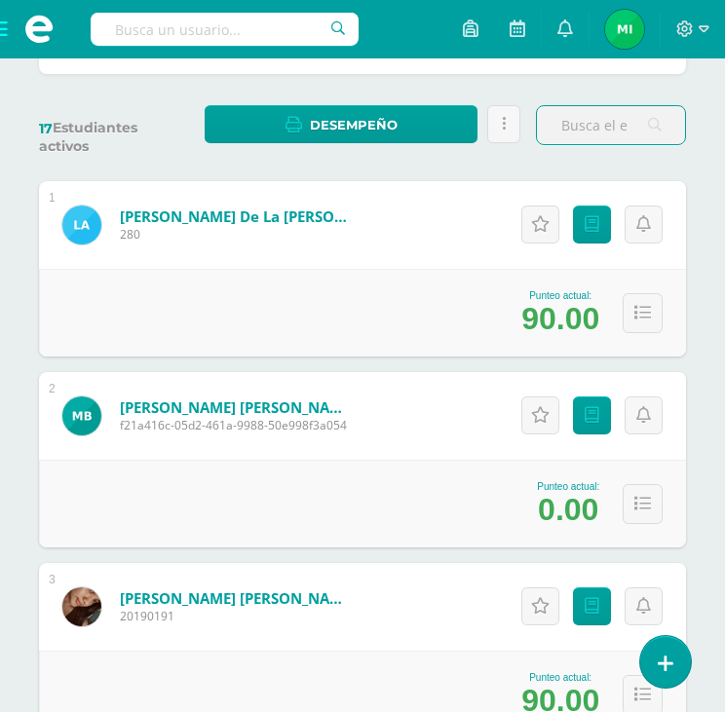
click at [6, 20] on span at bounding box center [39, 29] width 78 height 58
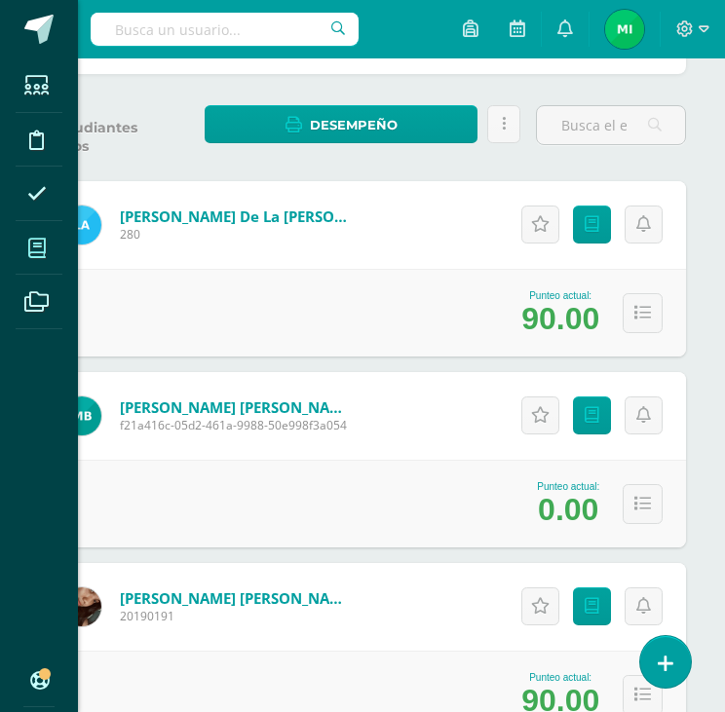
click at [49, 243] on span at bounding box center [38, 248] width 44 height 44
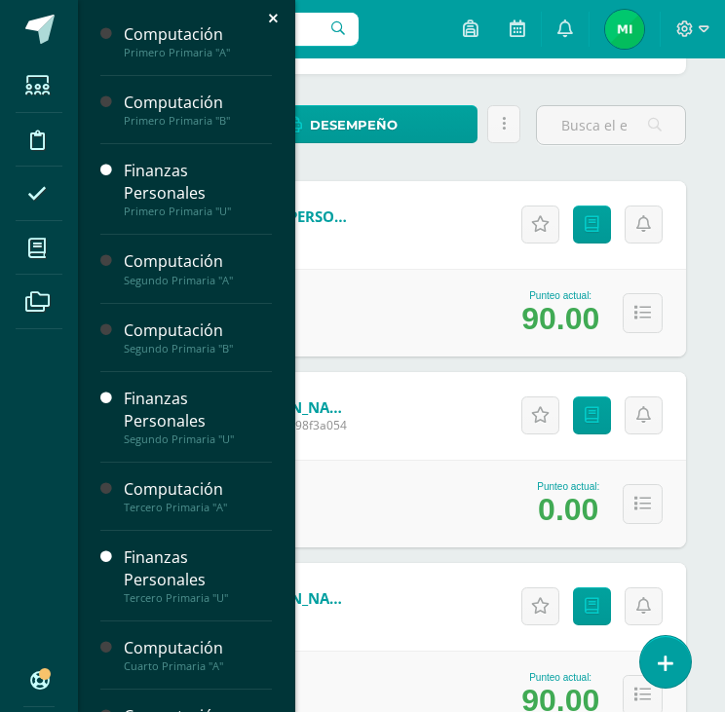
click at [713, 283] on div "Estudiantes Disciplina Asistencia Mis cursos Archivos Soporte Ayuda Reportar un…" at bounding box center [362, 356] width 725 height 712
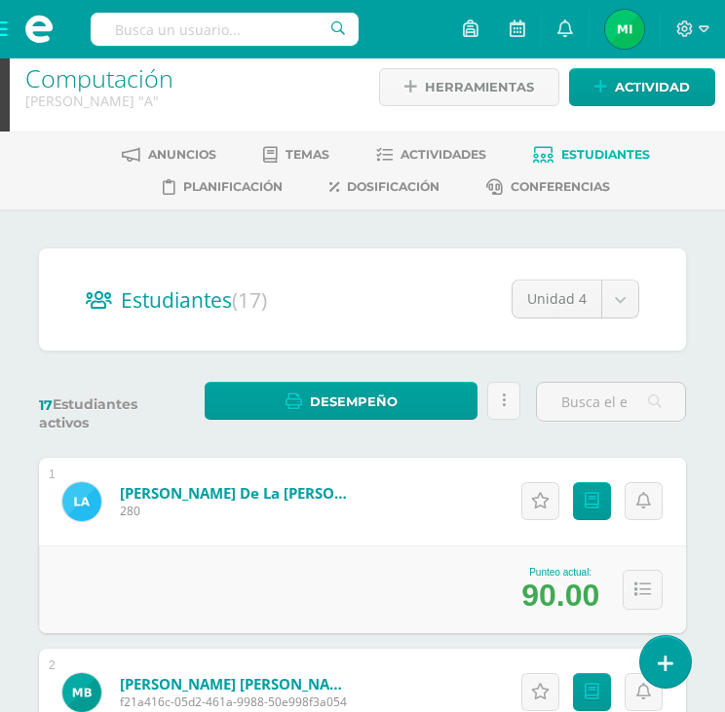
scroll to position [0, 0]
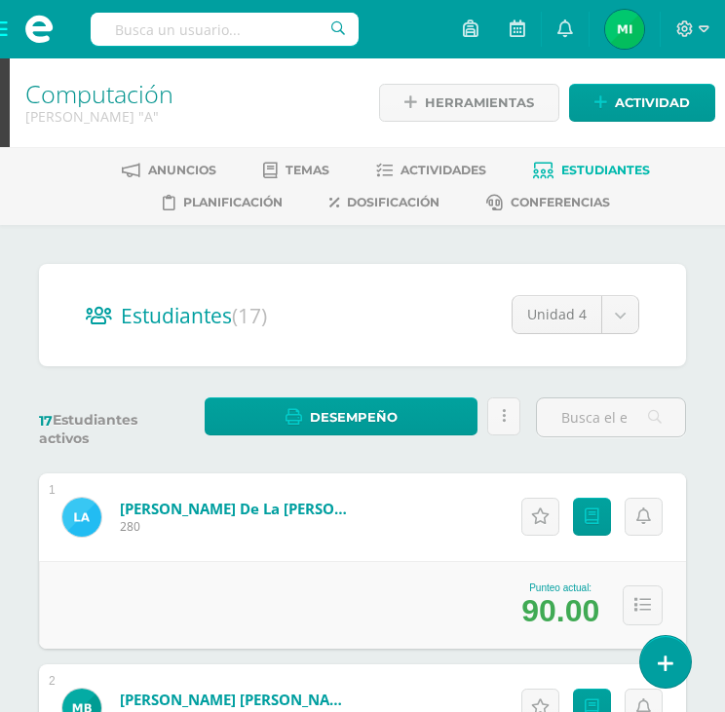
click at [4, 24] on span at bounding box center [39, 29] width 78 height 58
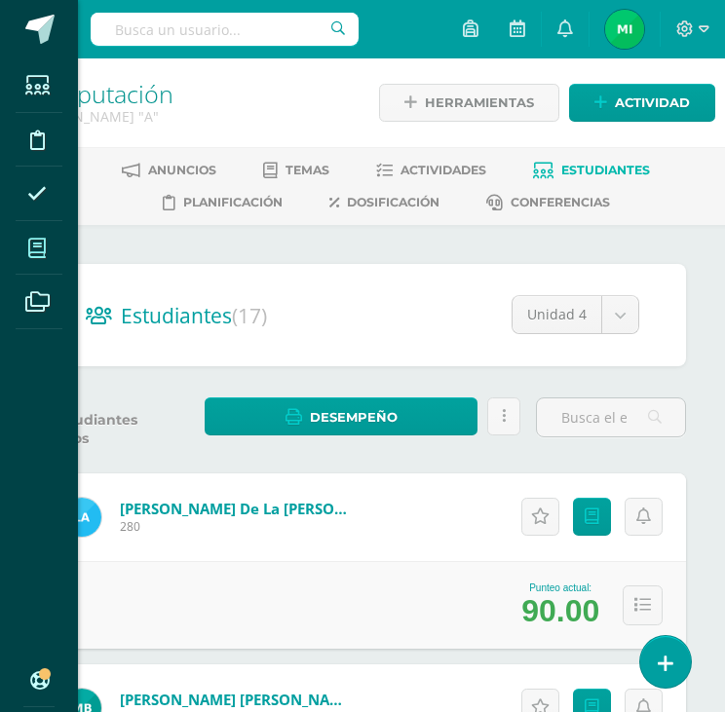
click at [52, 251] on span at bounding box center [38, 248] width 44 height 44
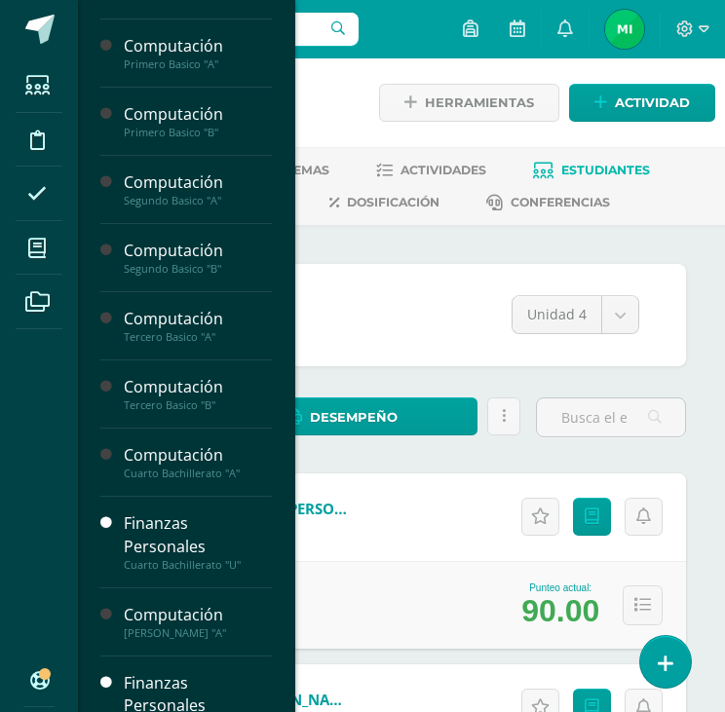
scroll to position [780, 0]
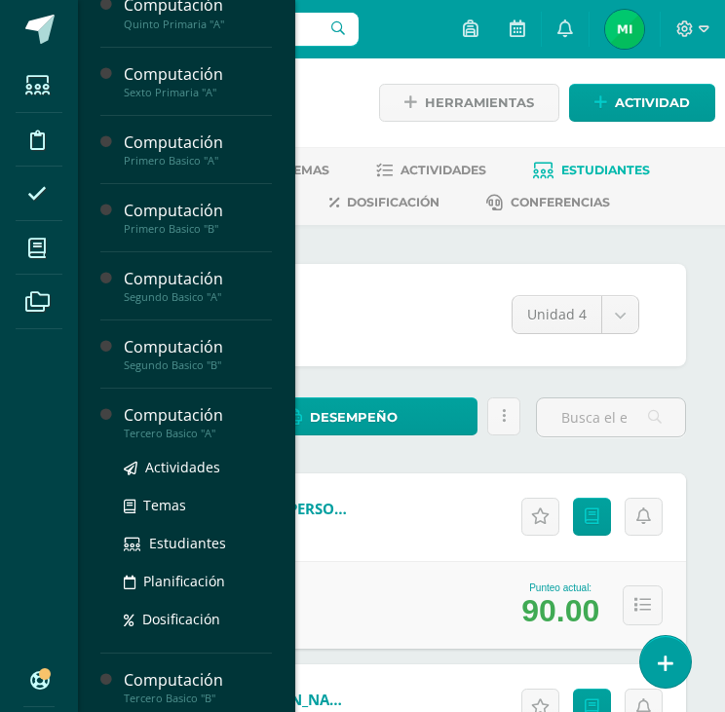
click at [191, 427] on div "Tercero Basico "A"" at bounding box center [198, 434] width 148 height 14
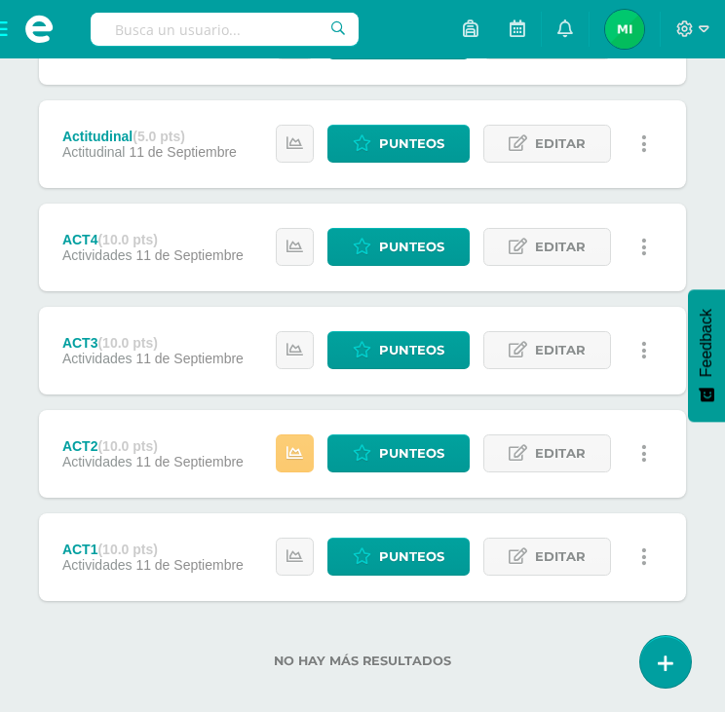
scroll to position [657, 0]
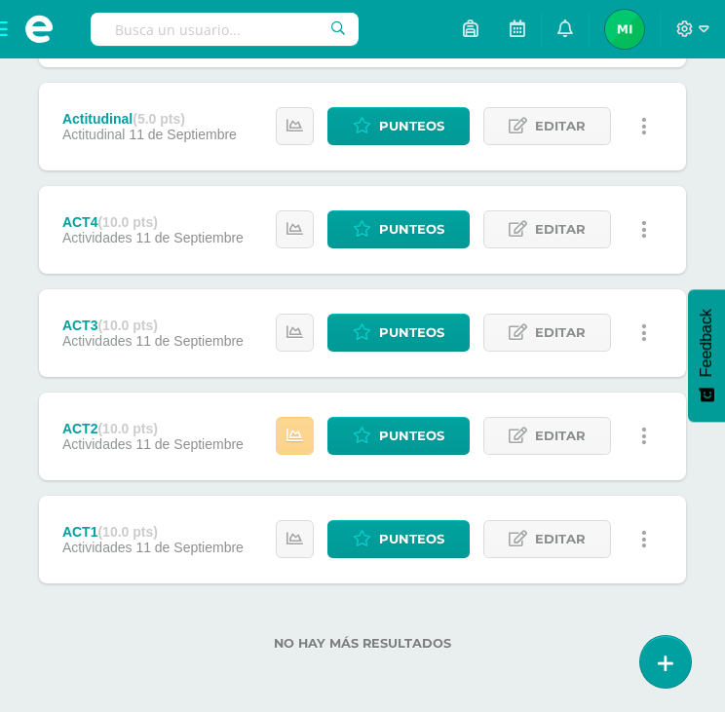
click at [308, 438] on link at bounding box center [295, 436] width 38 height 38
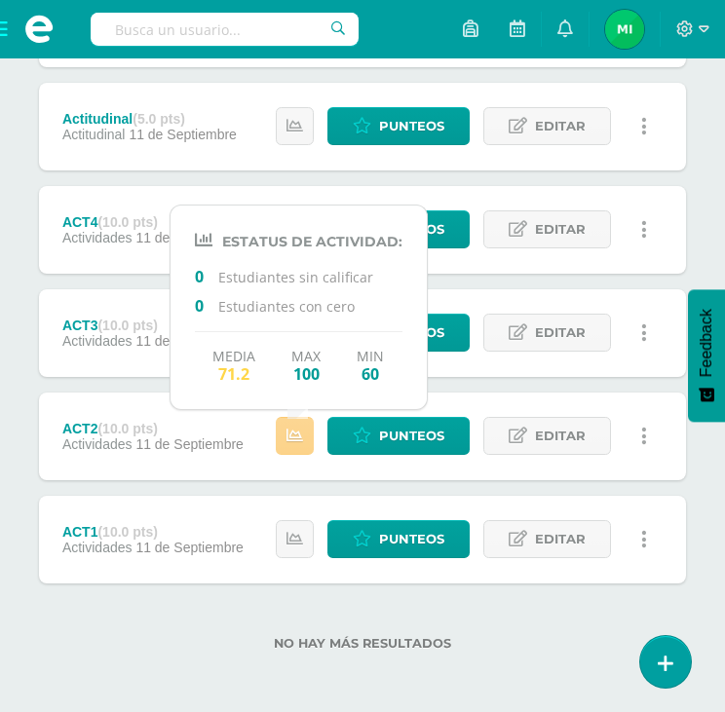
click at [308, 438] on link at bounding box center [295, 436] width 38 height 38
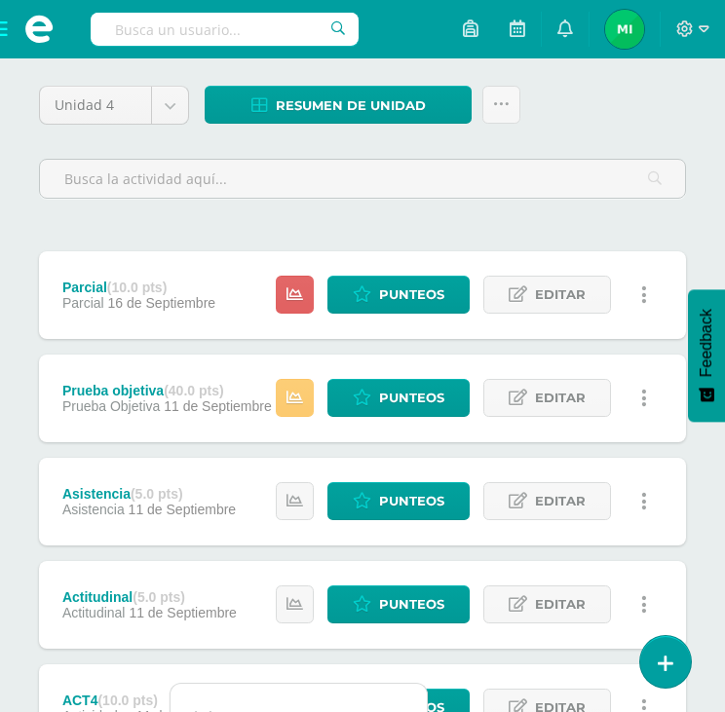
scroll to position [170, 0]
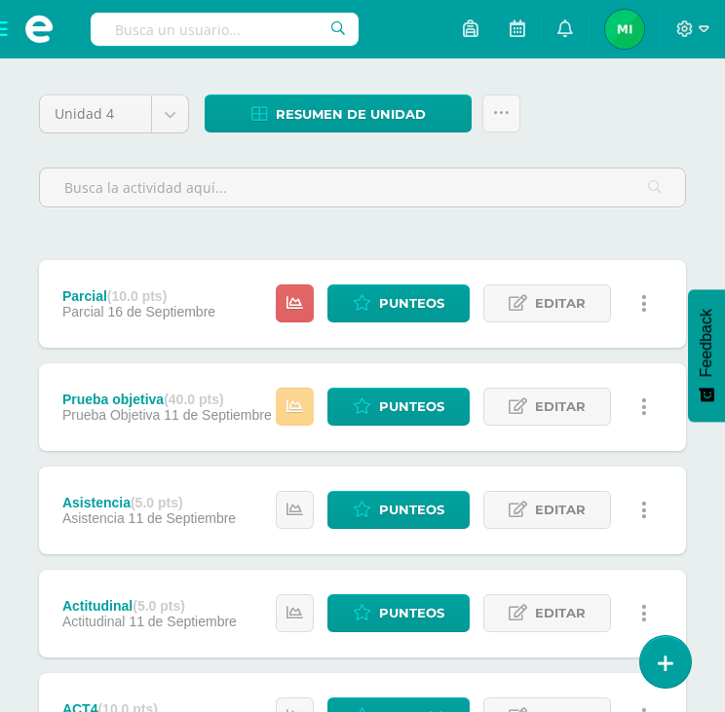
click at [293, 406] on icon at bounding box center [295, 407] width 17 height 17
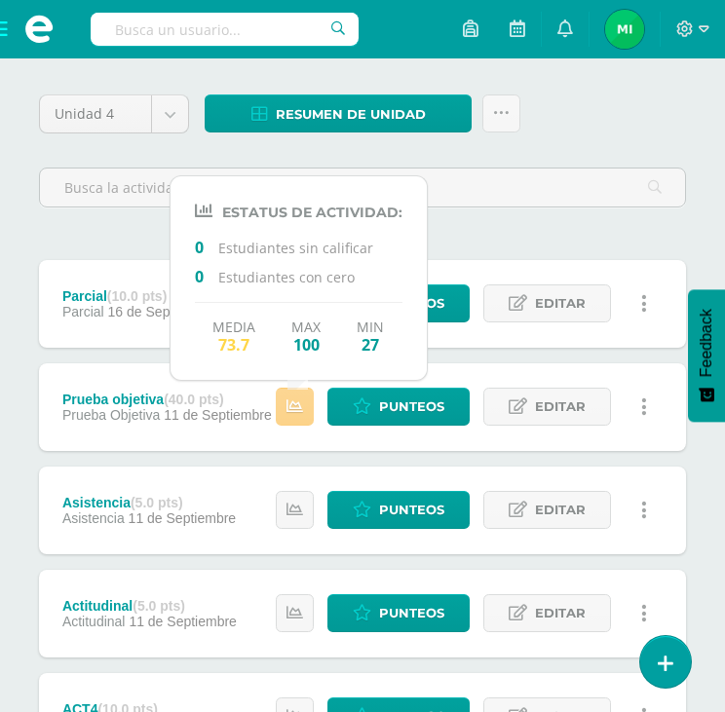
click at [293, 406] on icon at bounding box center [295, 407] width 17 height 17
click at [290, 514] on icon at bounding box center [295, 510] width 17 height 17
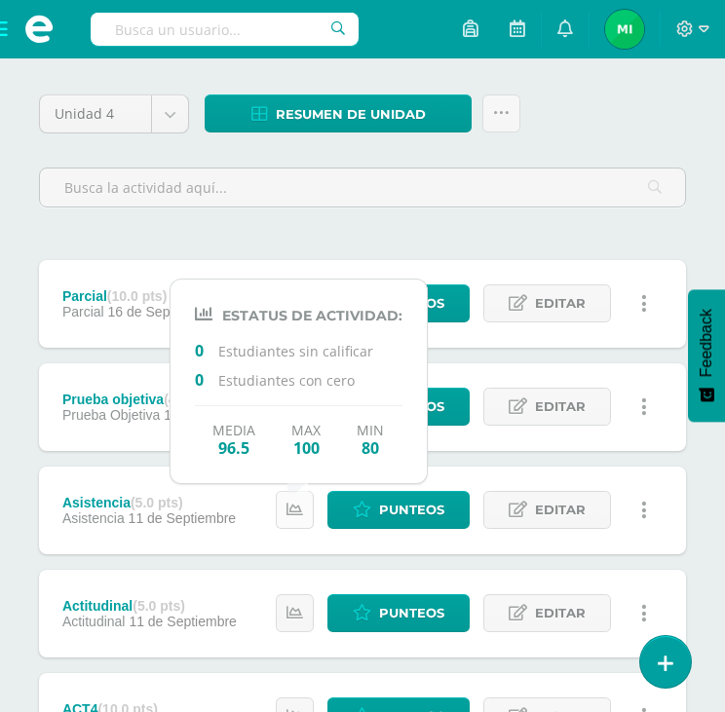
click at [290, 514] on icon at bounding box center [295, 510] width 17 height 17
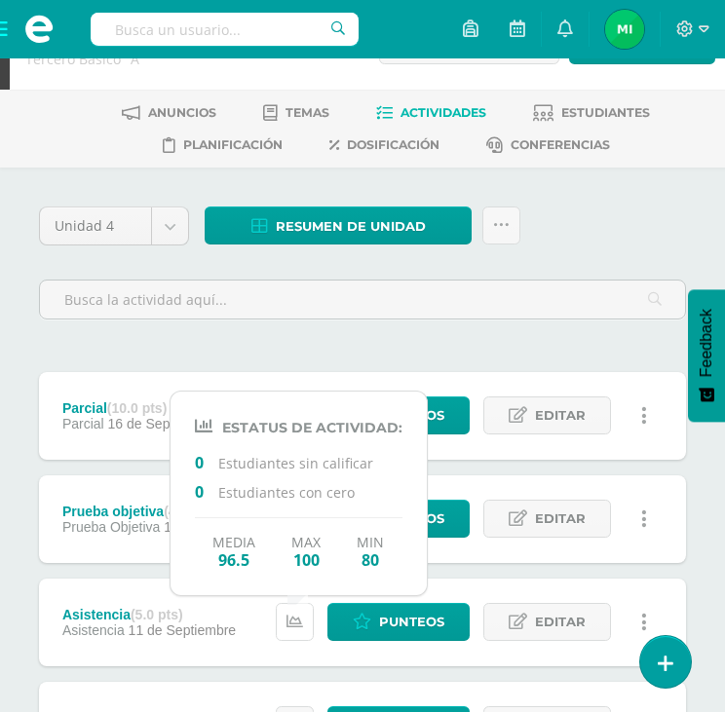
scroll to position [0, 0]
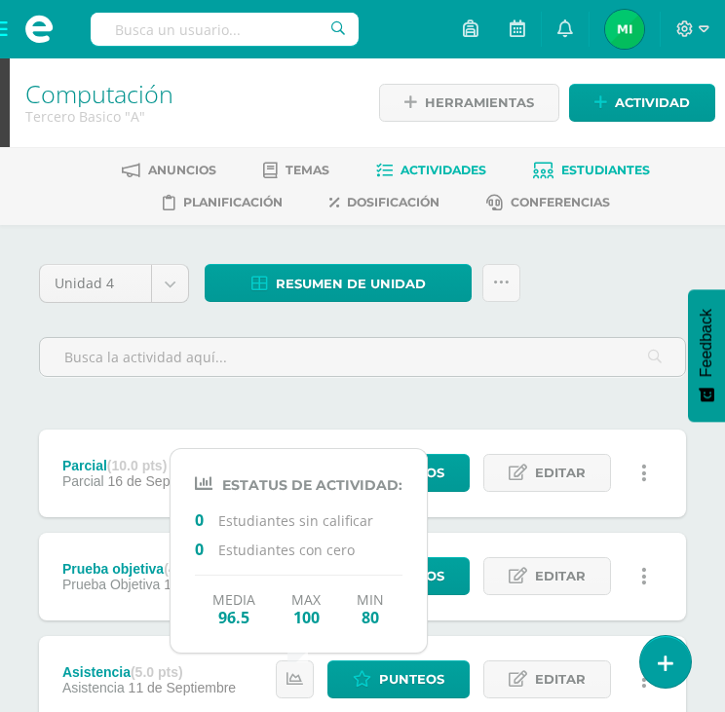
click at [589, 173] on span "Estudiantes" at bounding box center [605, 170] width 89 height 15
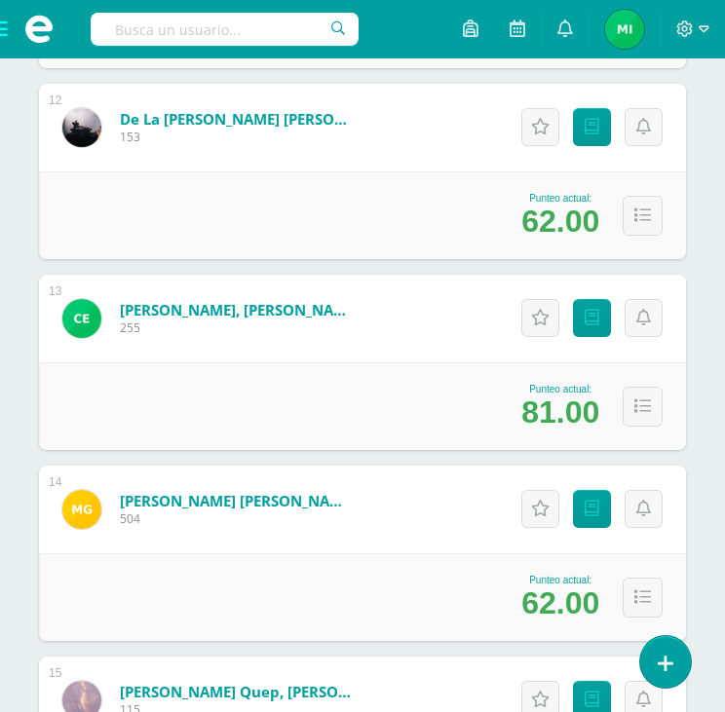
scroll to position [2437, 0]
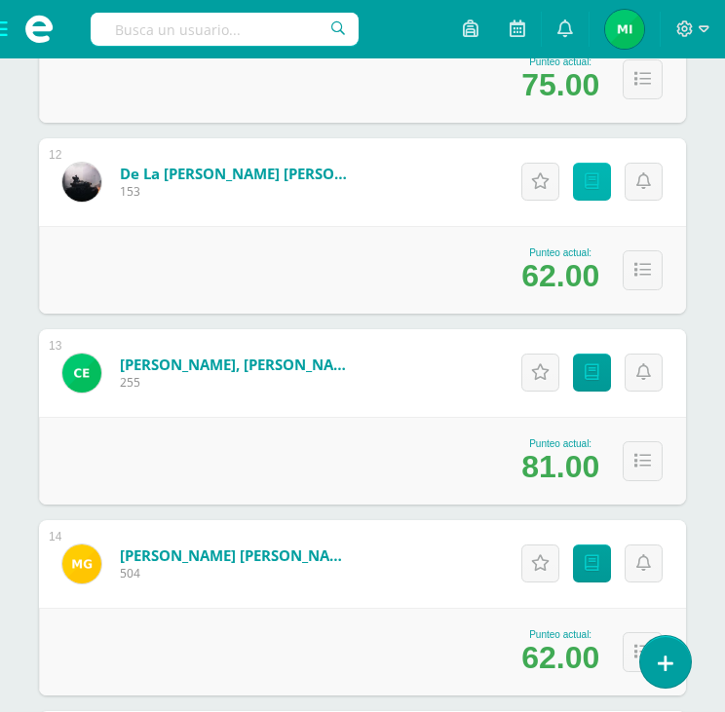
click at [586, 186] on icon at bounding box center [592, 181] width 15 height 17
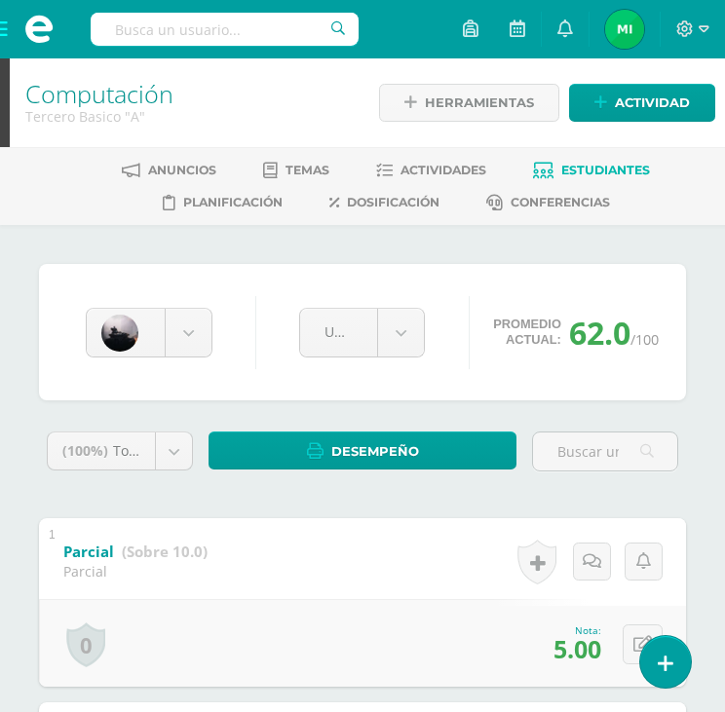
click at [589, 169] on span "Estudiantes" at bounding box center [605, 170] width 89 height 15
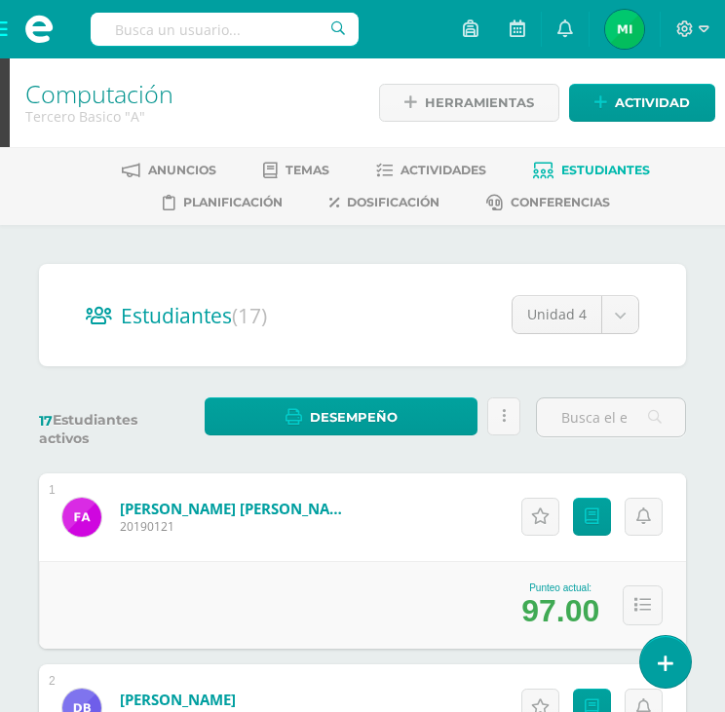
click at [5, 33] on span at bounding box center [39, 29] width 78 height 58
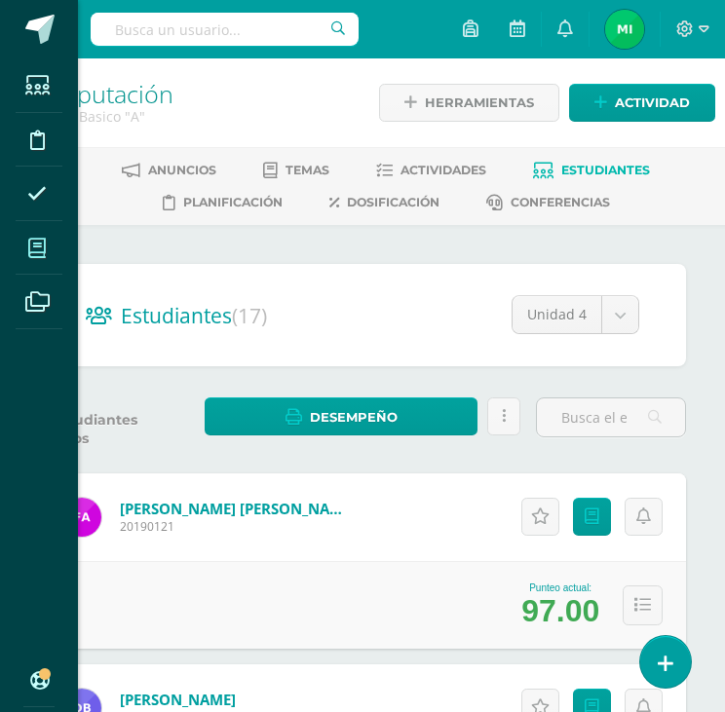
click at [50, 246] on span at bounding box center [38, 248] width 44 height 44
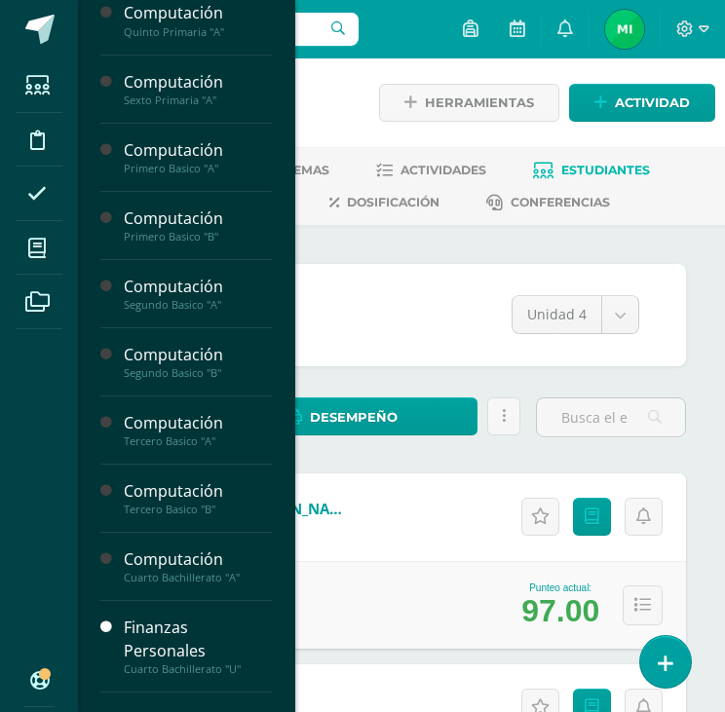
scroll to position [961, 0]
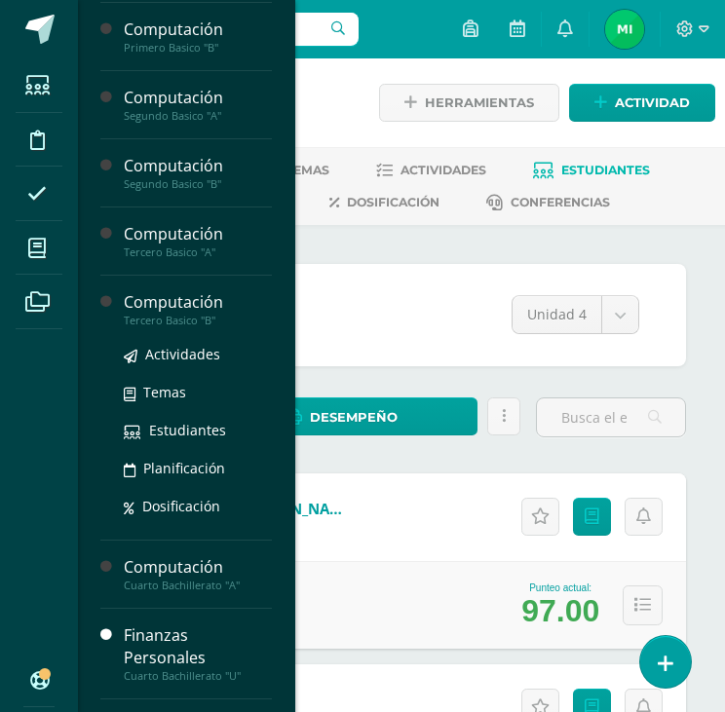
click at [174, 307] on div "Computación" at bounding box center [198, 302] width 148 height 22
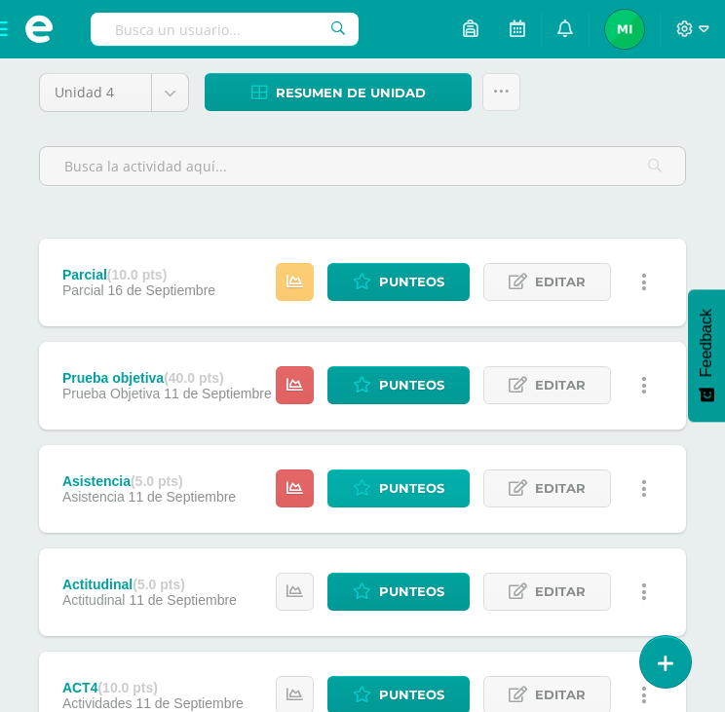
scroll to position [195, 0]
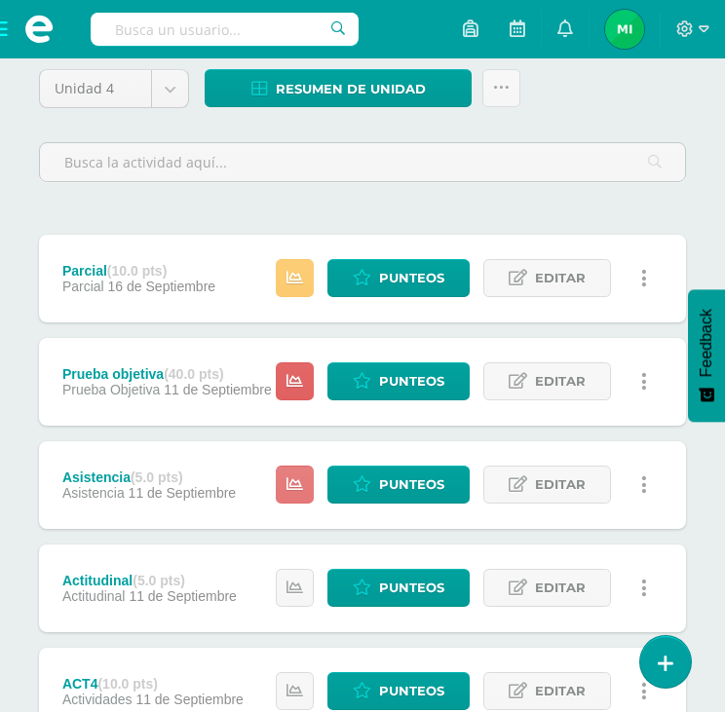
click at [296, 479] on icon at bounding box center [295, 485] width 17 height 17
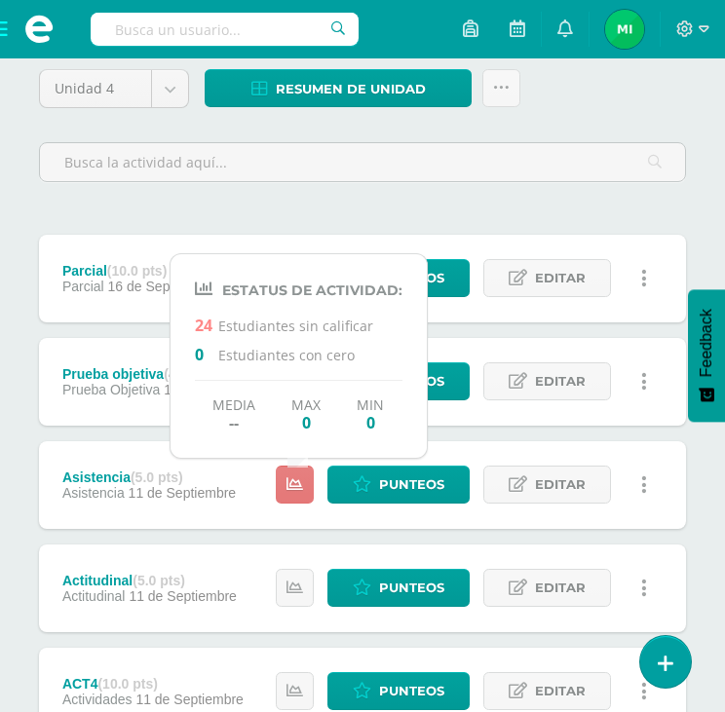
click at [296, 480] on icon at bounding box center [295, 485] width 17 height 17
click at [486, 220] on div "Unidad 4 Unidad 1 Unidad 2 Unidad 3 Unidad 4 Resumen de unidad Descargar como H…" at bounding box center [362, 602] width 663 height 1067
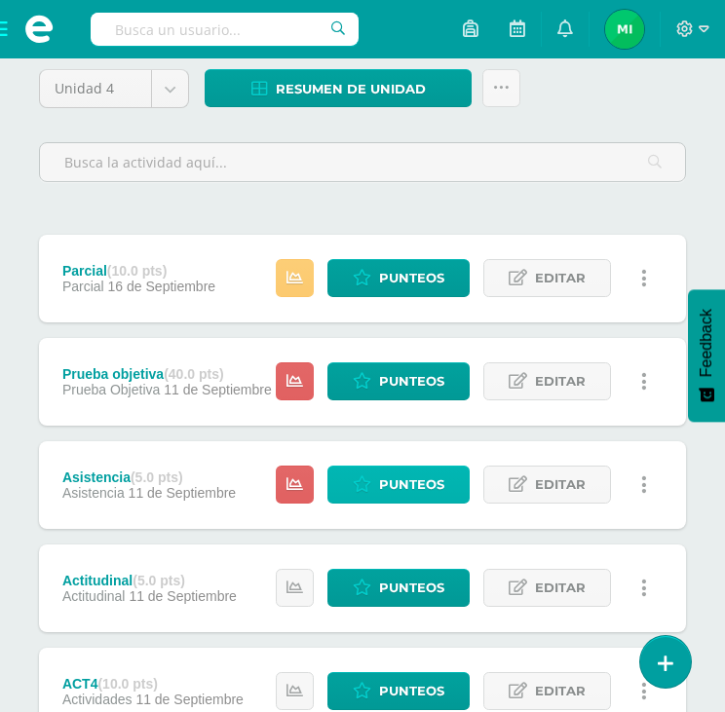
click at [448, 485] on link "Punteos" at bounding box center [398, 485] width 142 height 38
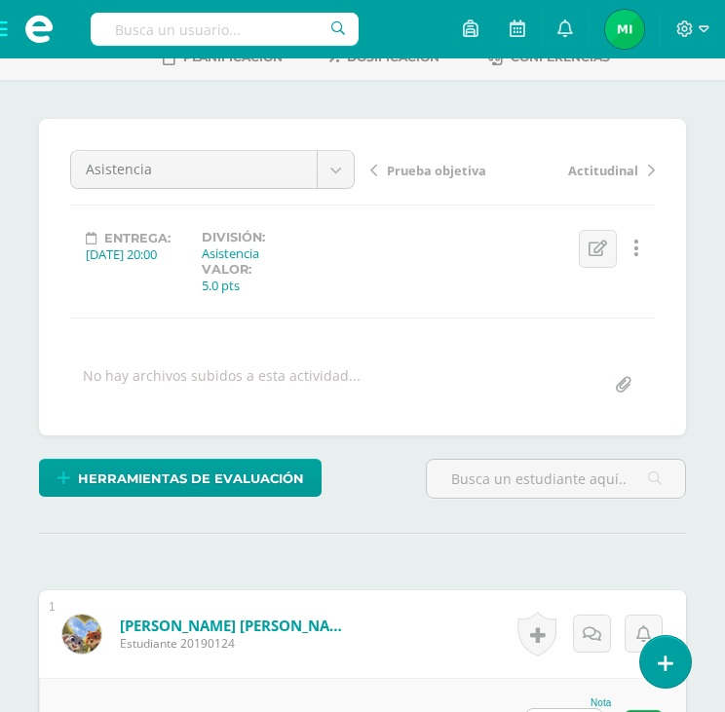
scroll to position [390, 0]
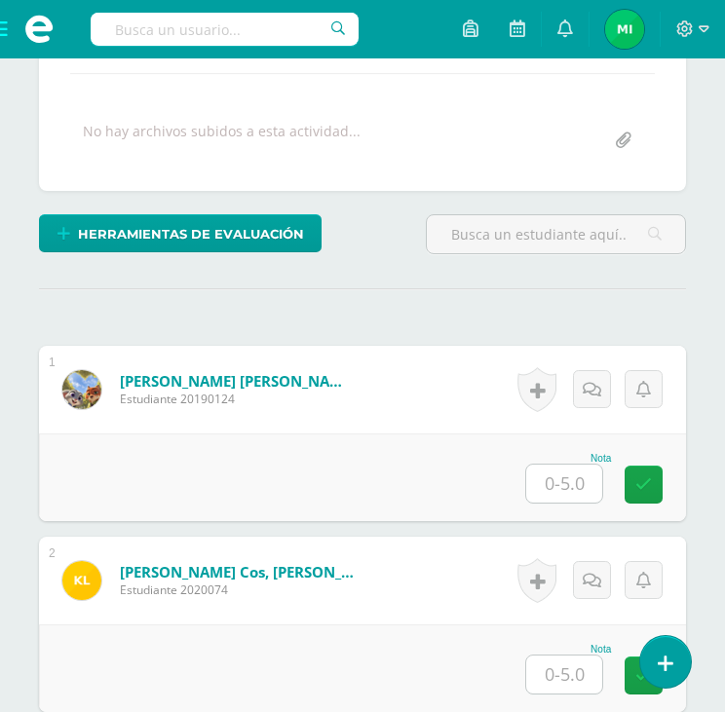
click at [561, 493] on input "text" at bounding box center [564, 484] width 76 height 38
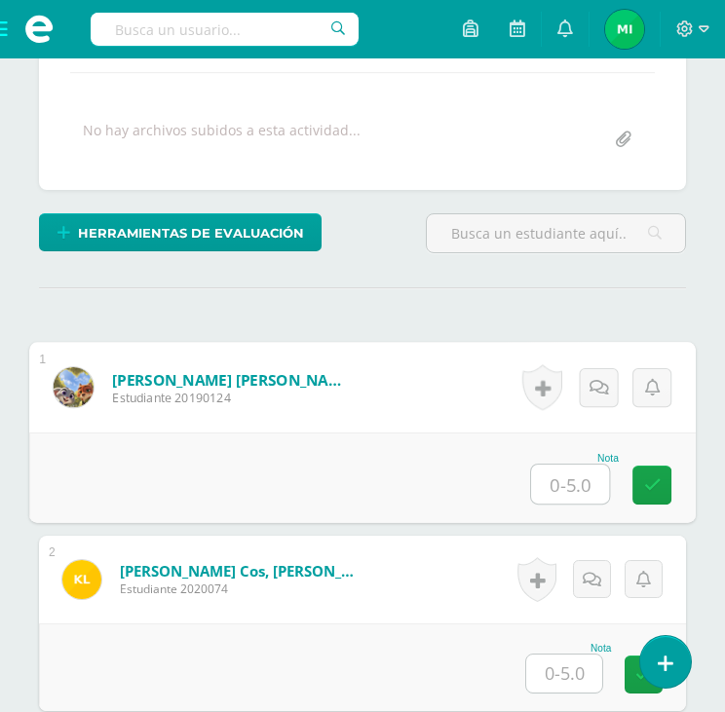
scroll to position [392, 0]
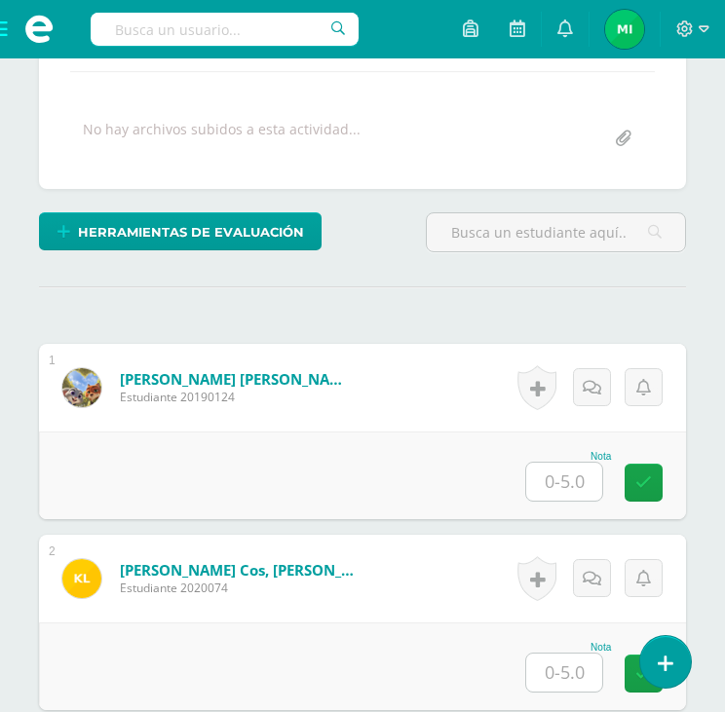
click at [596, 479] on input "text" at bounding box center [564, 482] width 76 height 38
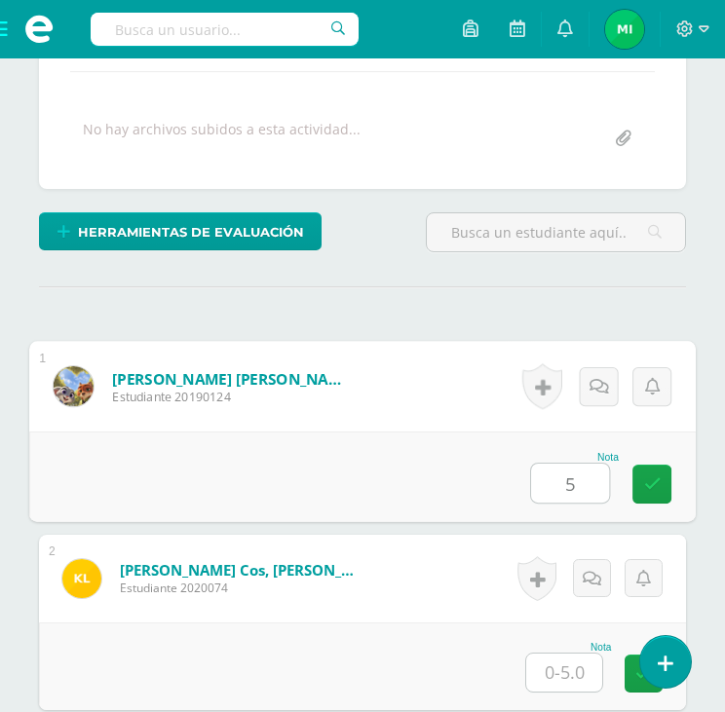
type input "5"
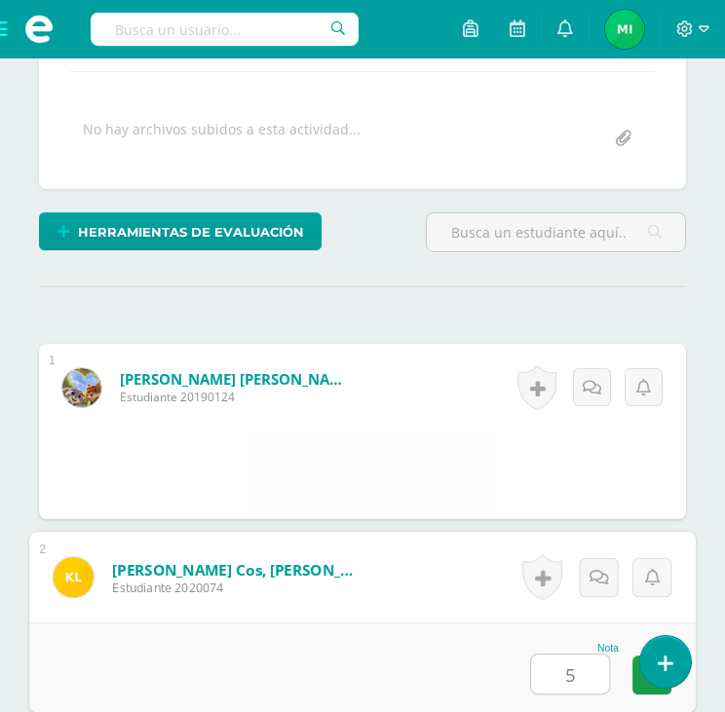
type input "5"
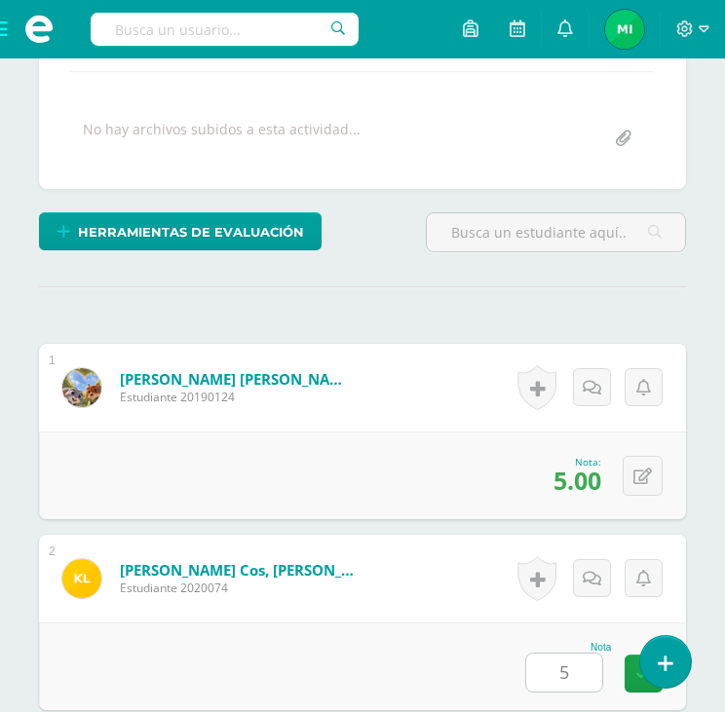
scroll to position [897, 0]
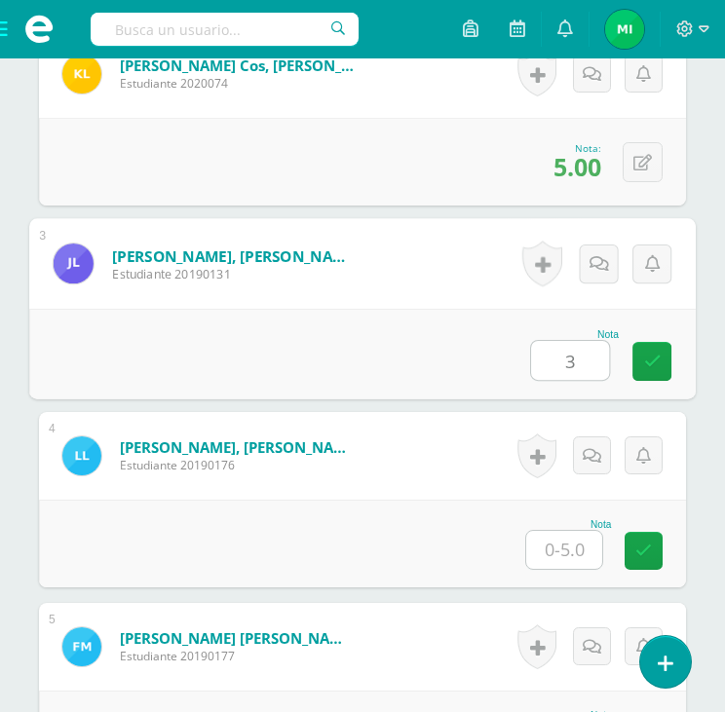
type input "3"
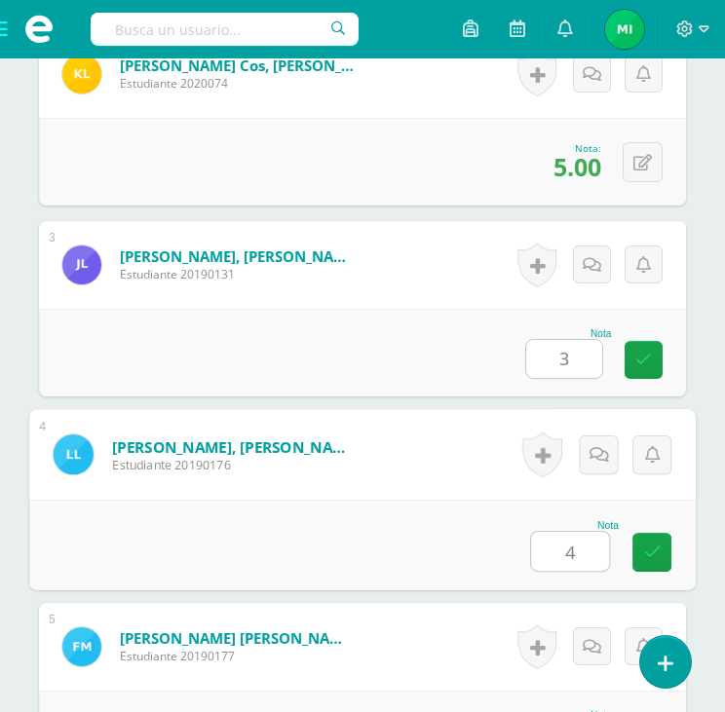
type input "4"
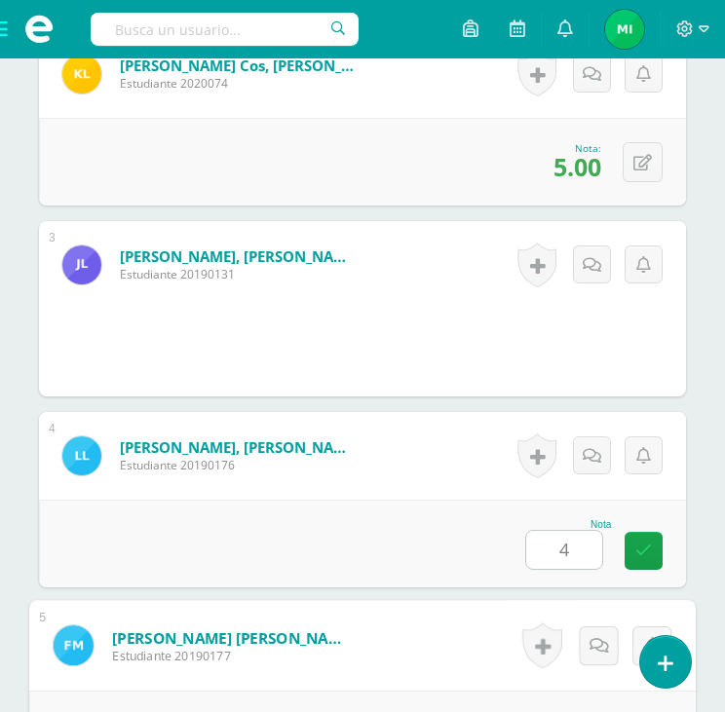
scroll to position [1279, 0]
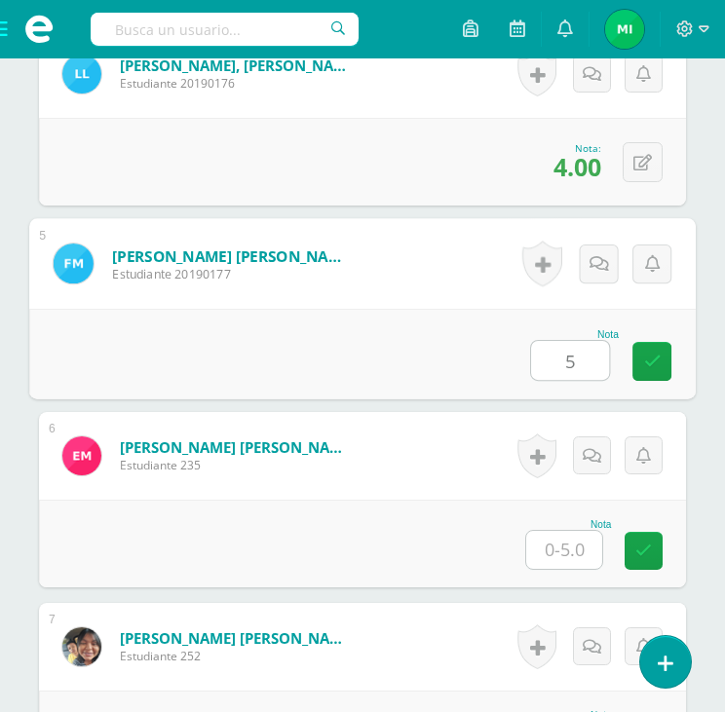
type input "5"
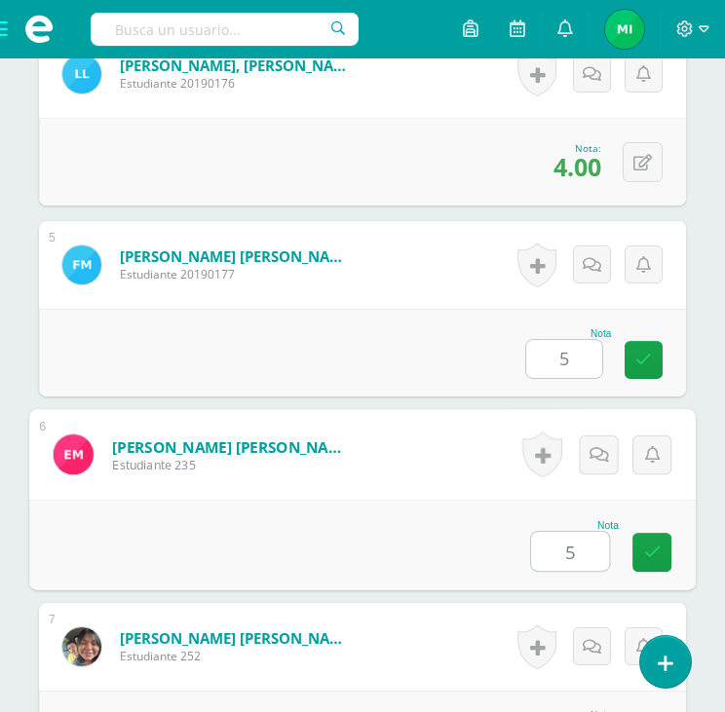
type input "5"
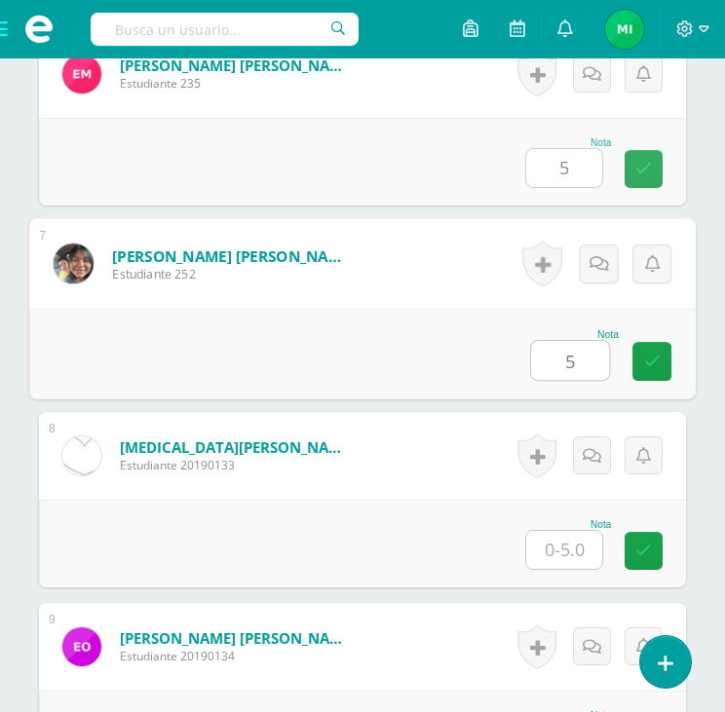
type input "5"
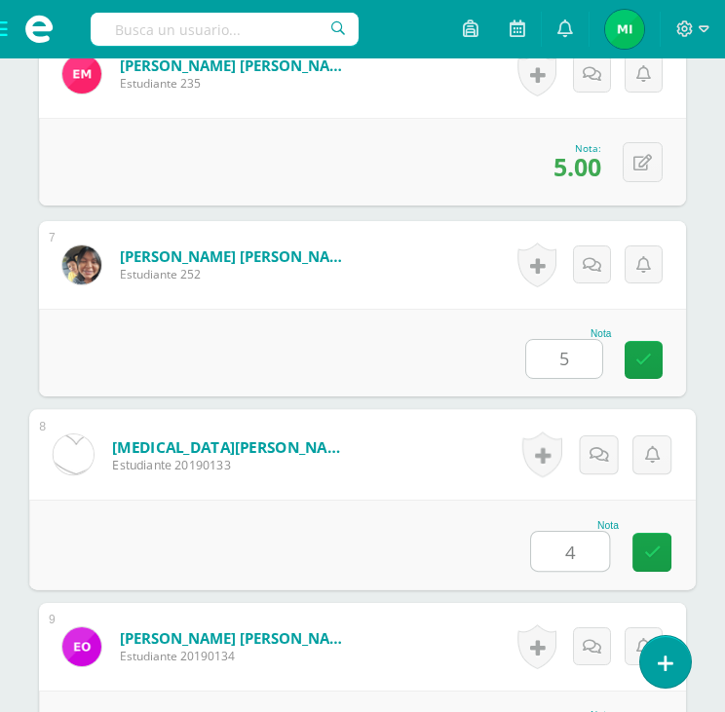
type input "4"
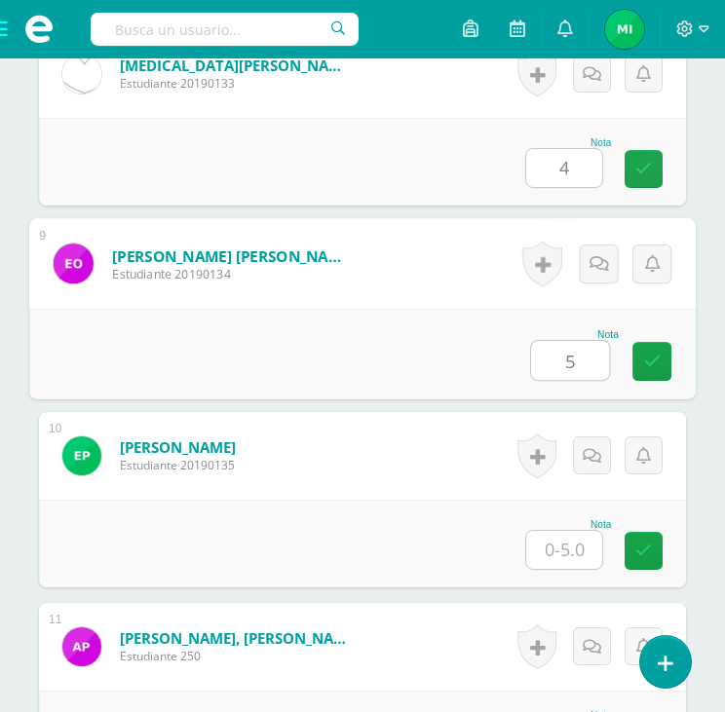
type input "5"
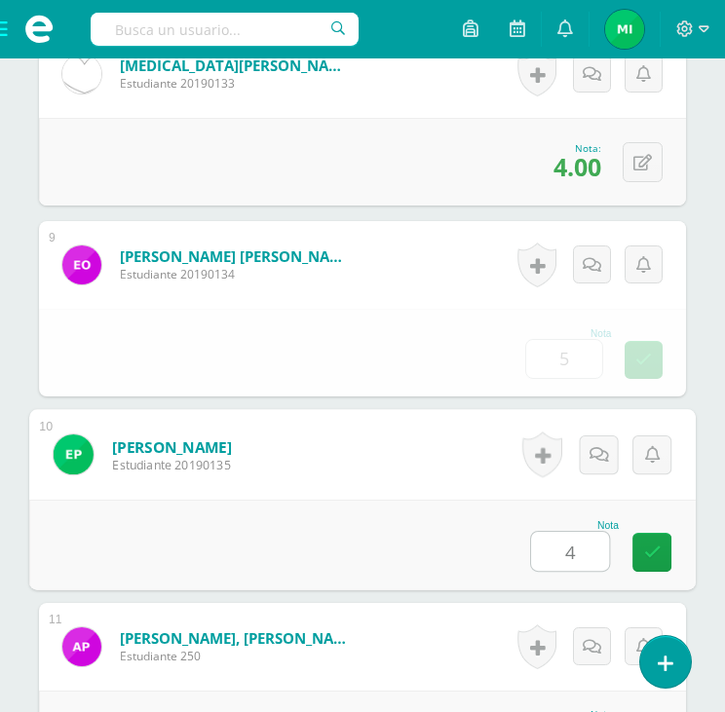
type input "4"
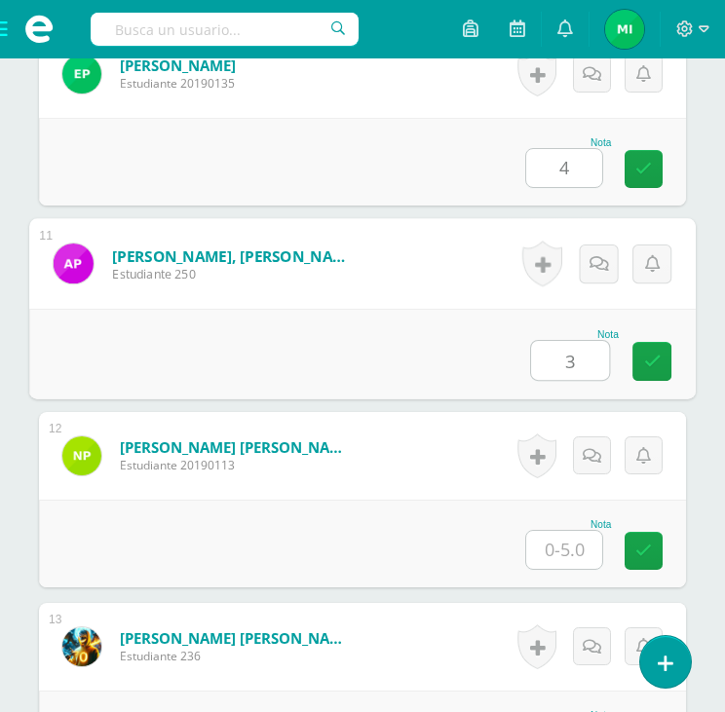
type input "3"
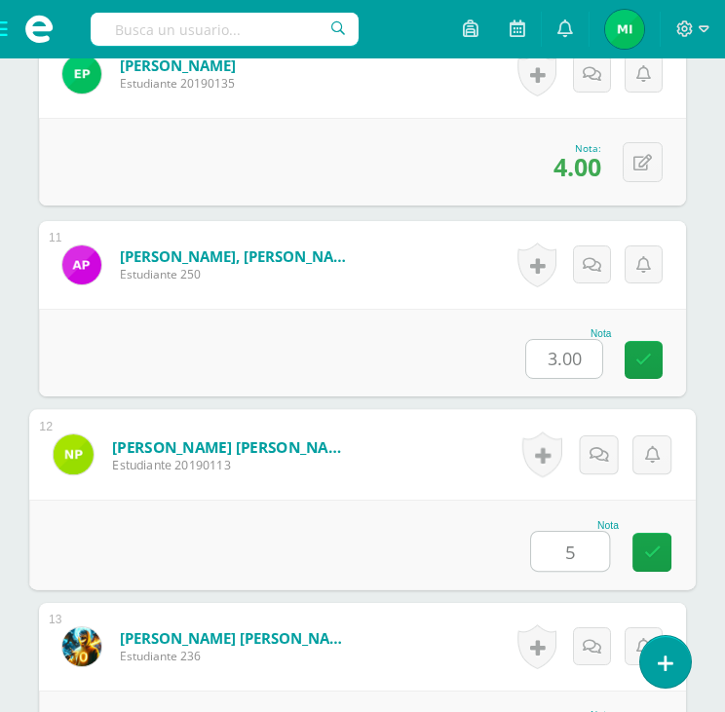
type input "5"
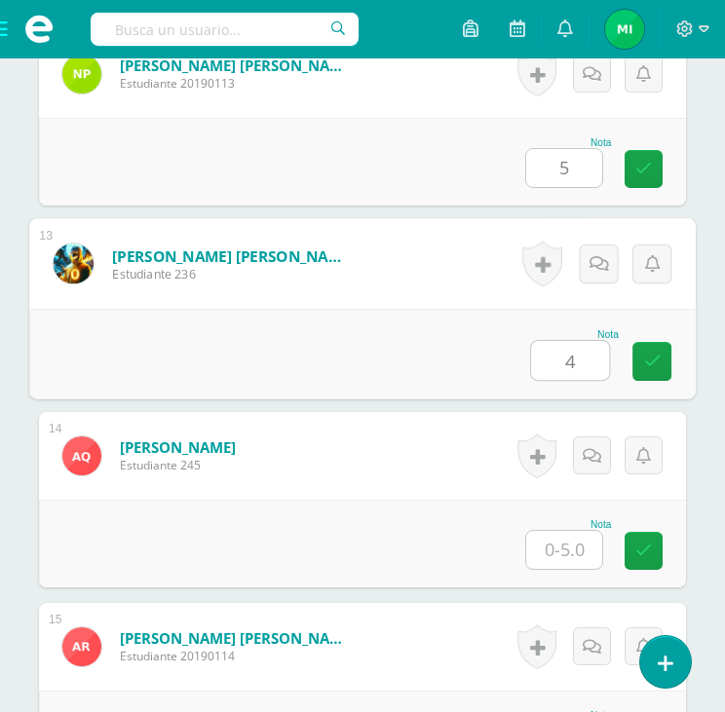
type input "4"
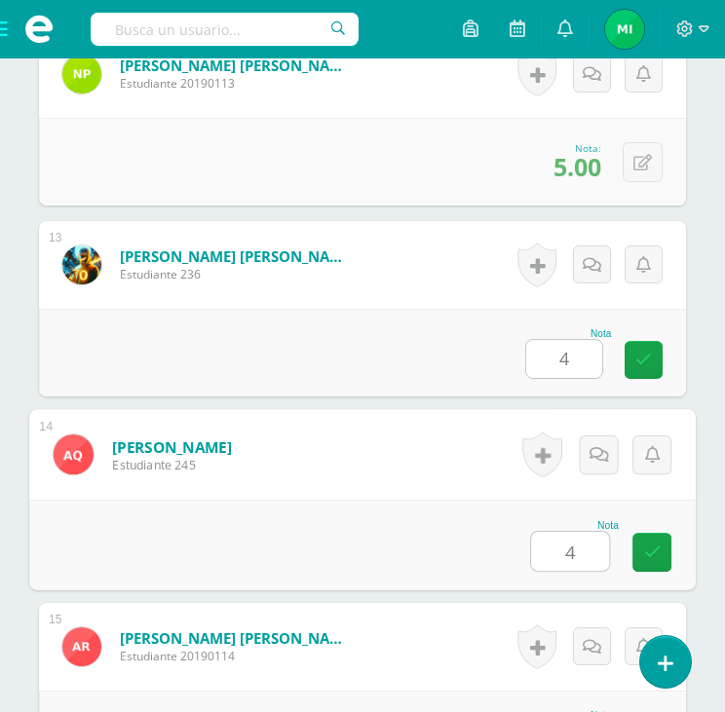
type input "4"
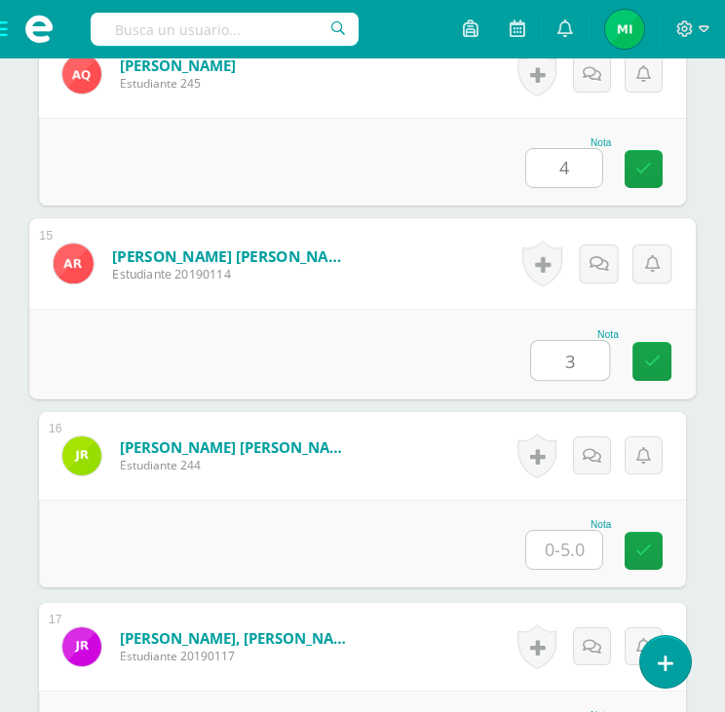
type input "3"
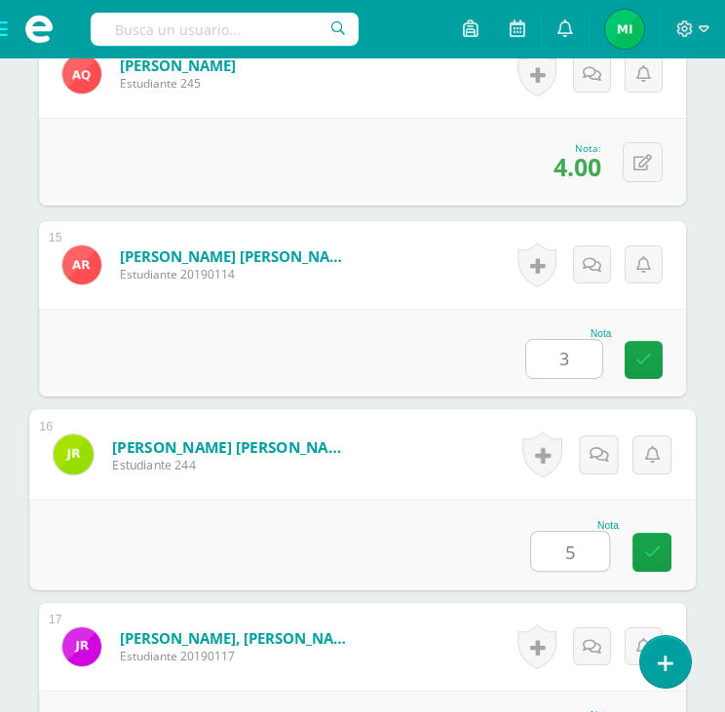
type input "5"
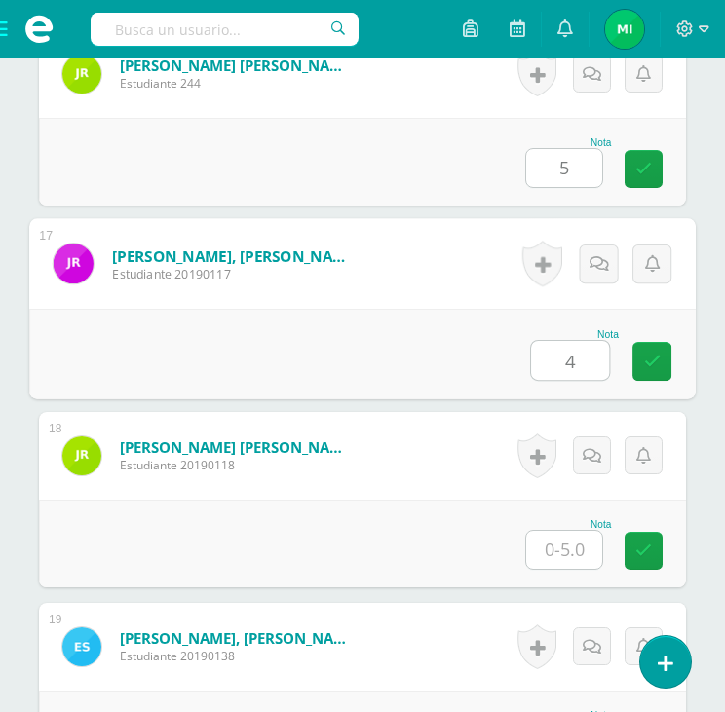
type input "4"
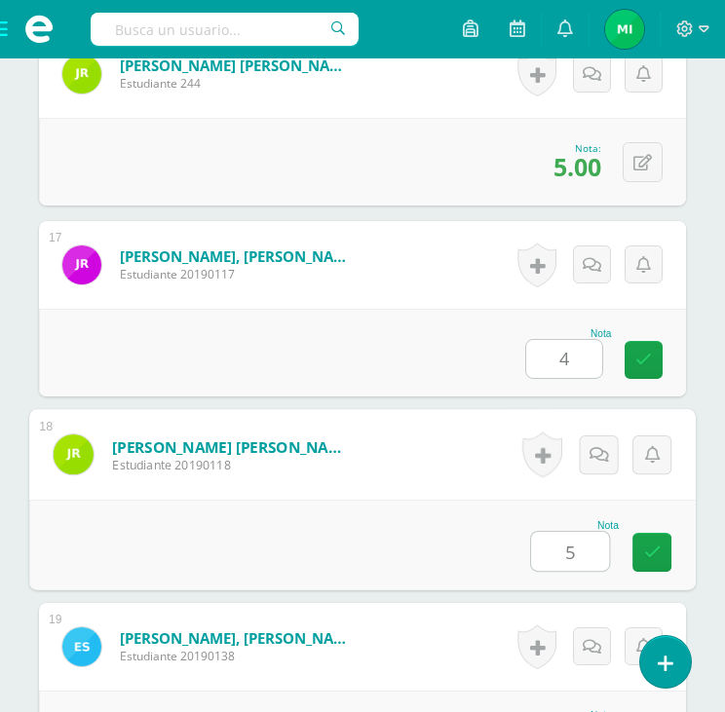
type input "5"
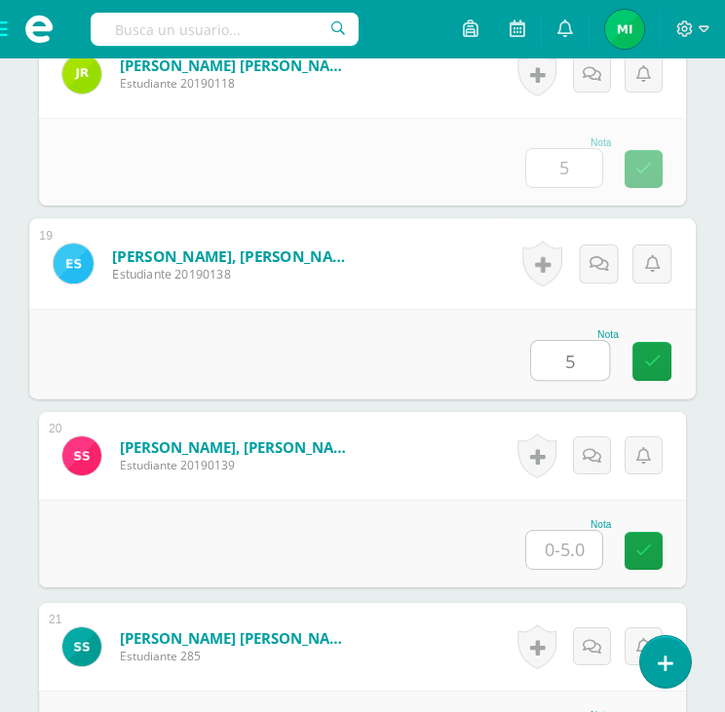
type input "5"
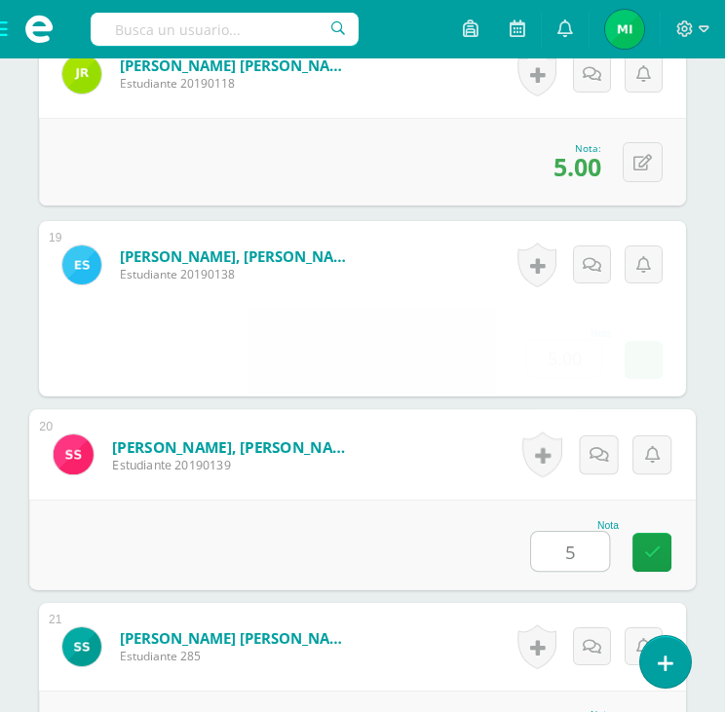
type input "5"
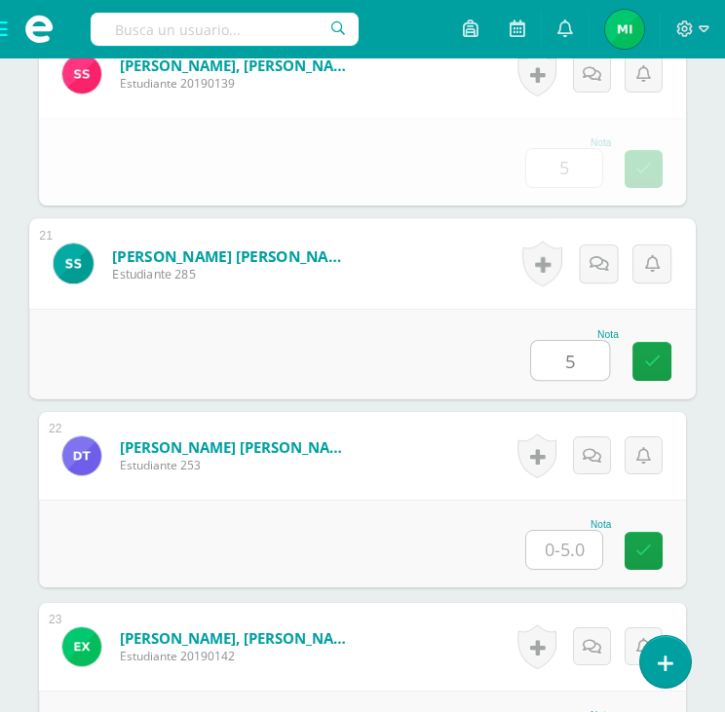
type input "5"
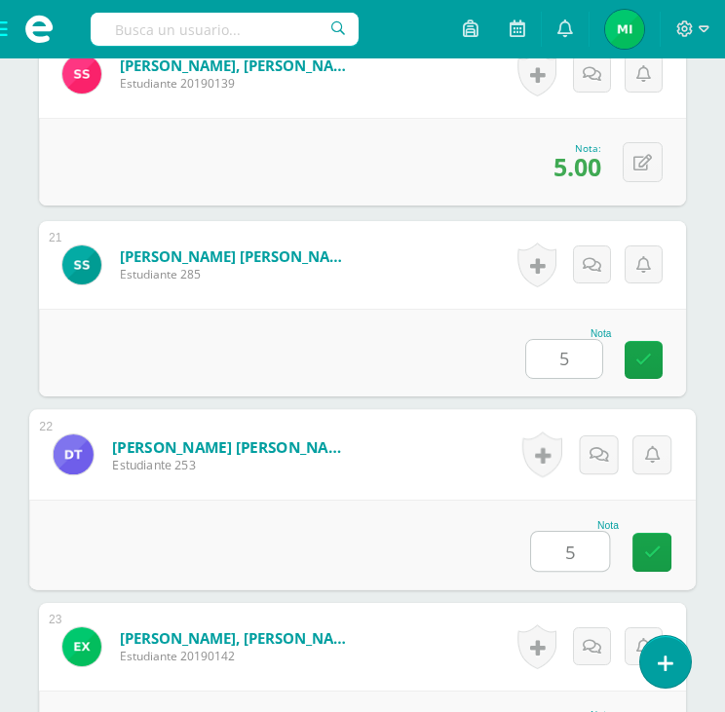
type input "5"
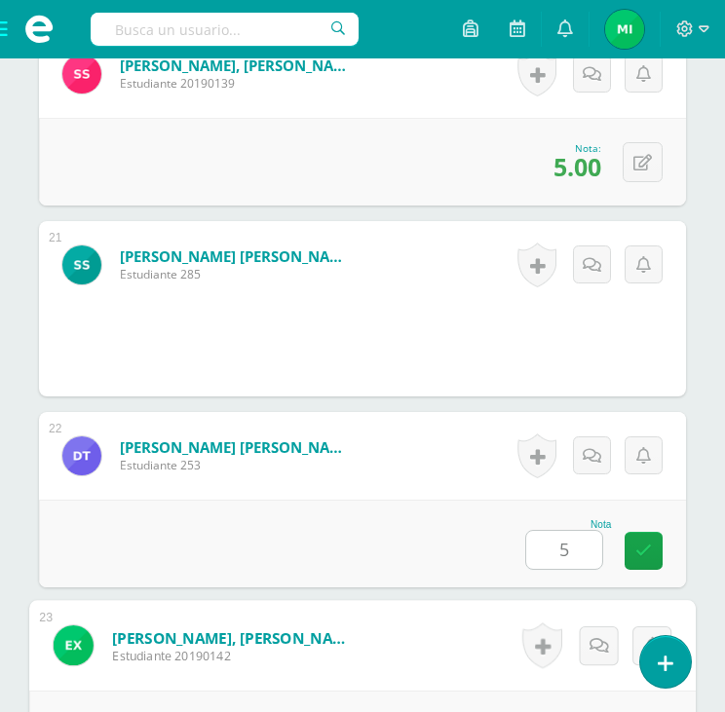
scroll to position [4717, 0]
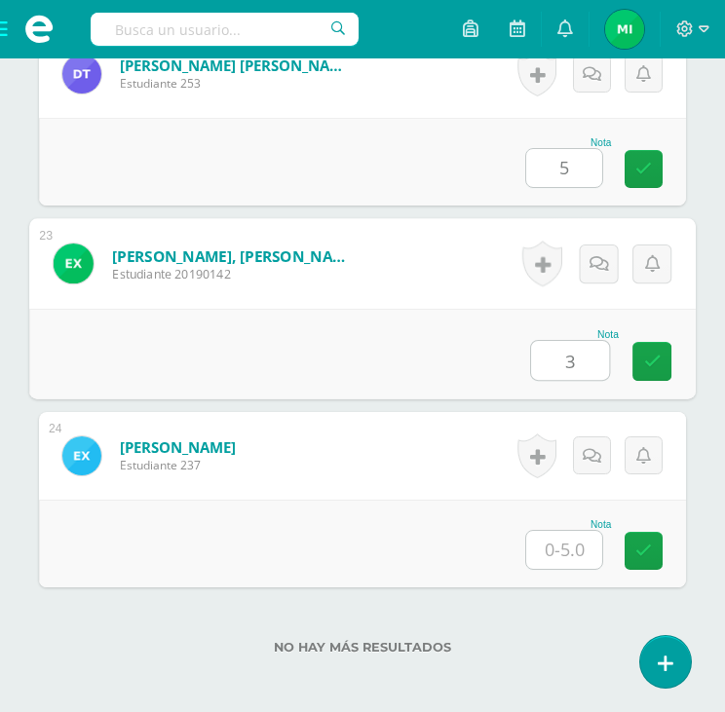
type input "3"
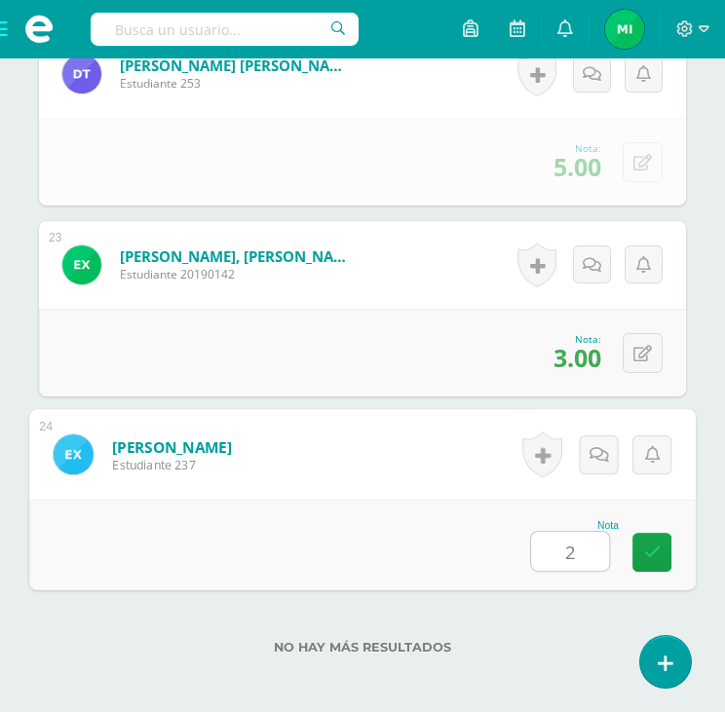
type input "2"
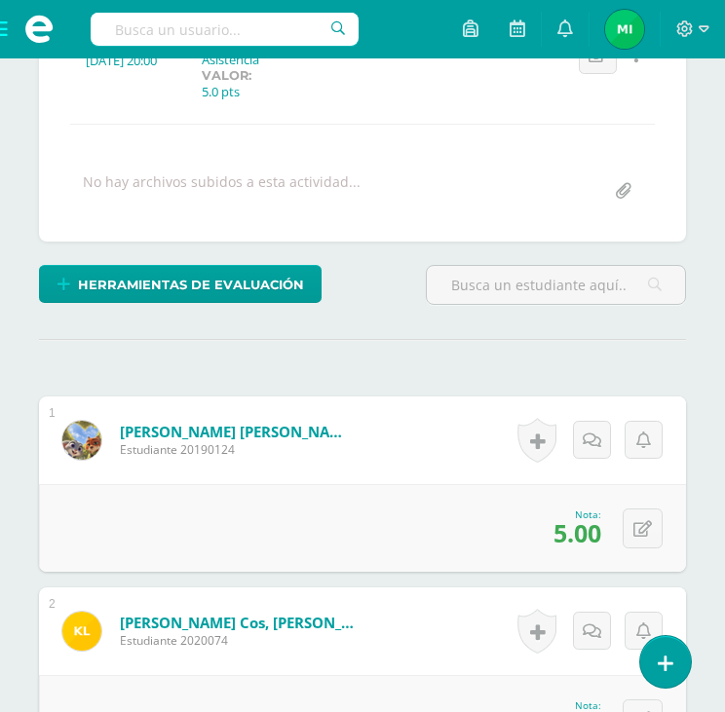
scroll to position [0, 0]
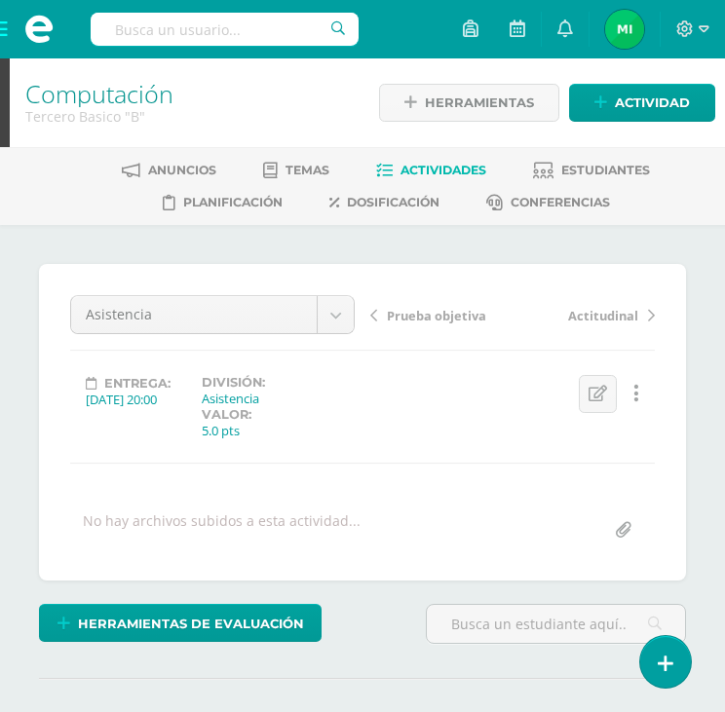
click at [427, 319] on span "Prueba objetiva" at bounding box center [436, 316] width 99 height 18
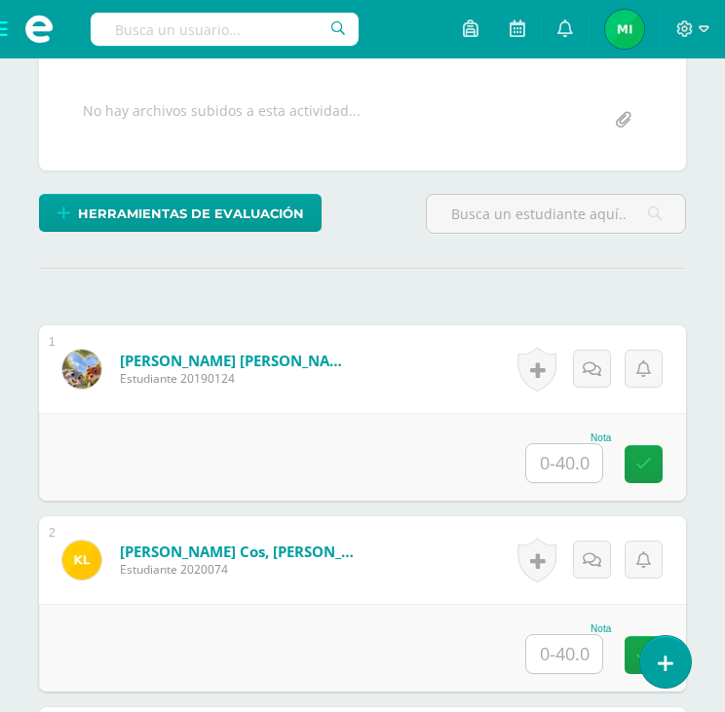
scroll to position [448, 0]
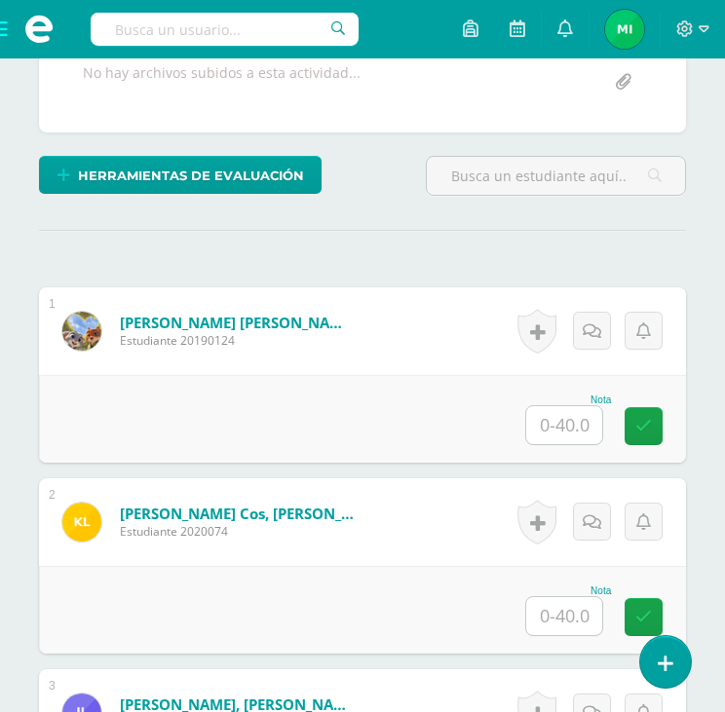
click at [557, 420] on input "text" at bounding box center [564, 425] width 76 height 38
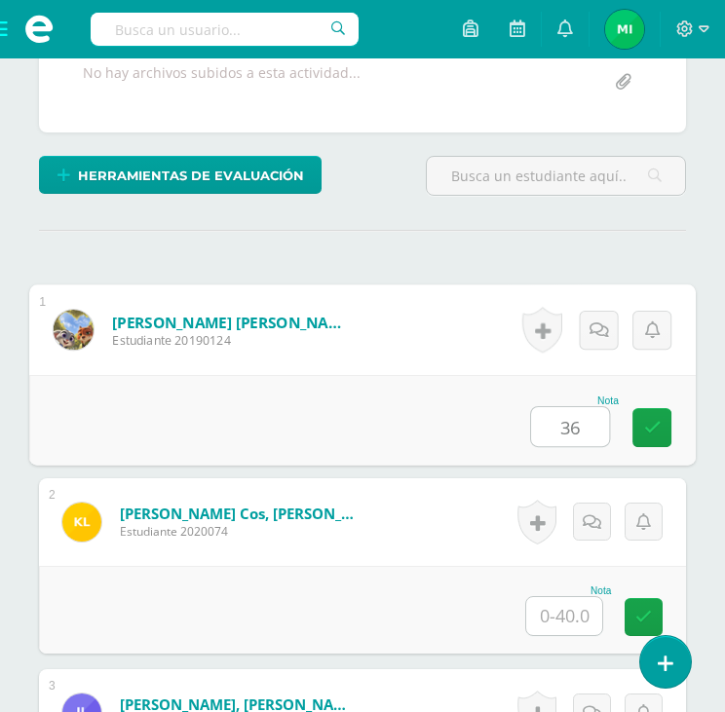
type input "36"
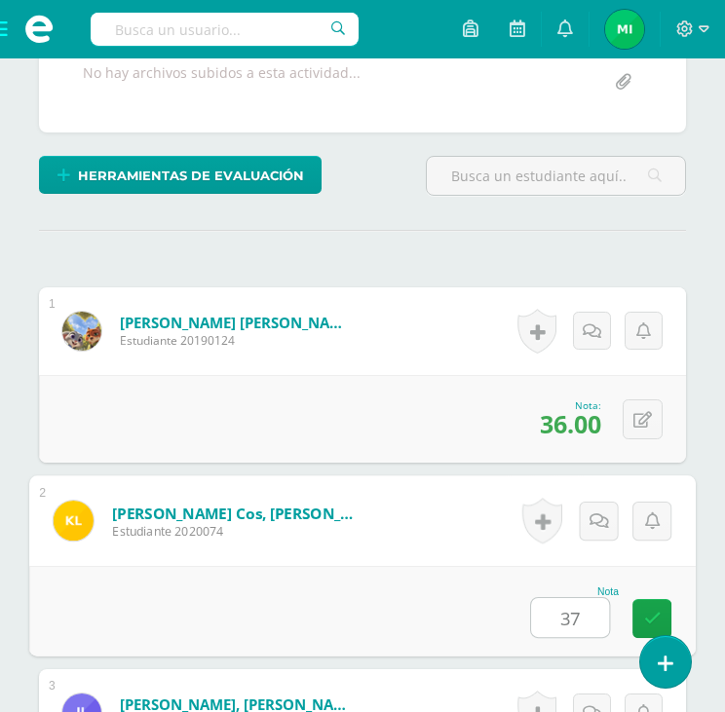
type input "37"
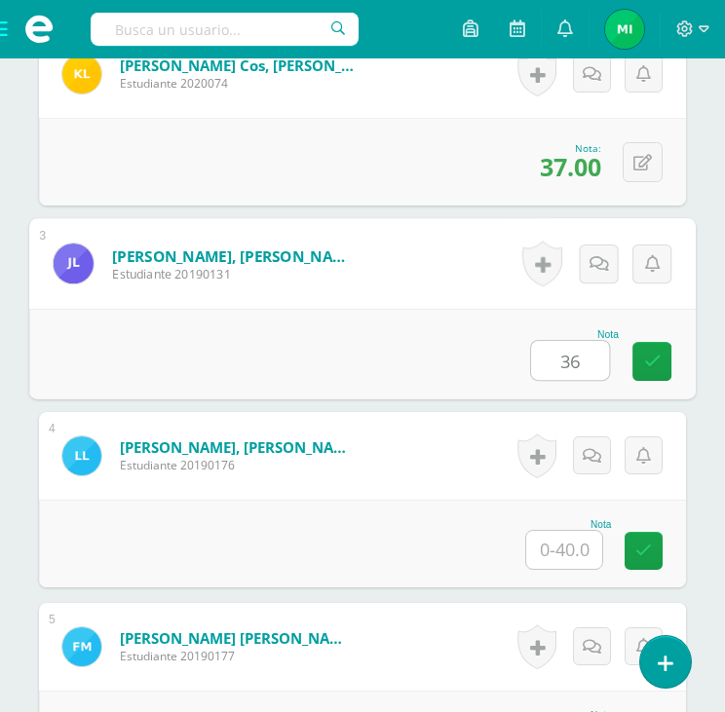
type input "36"
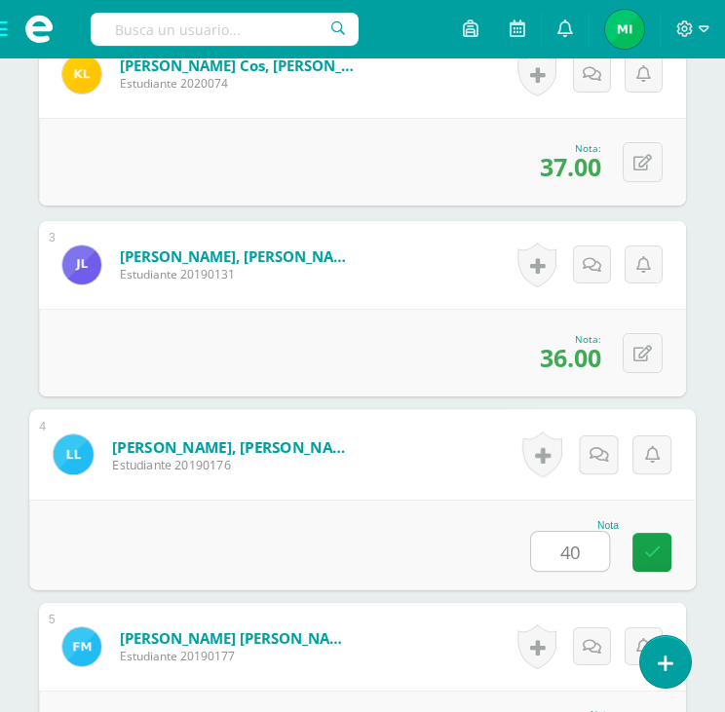
type input "40"
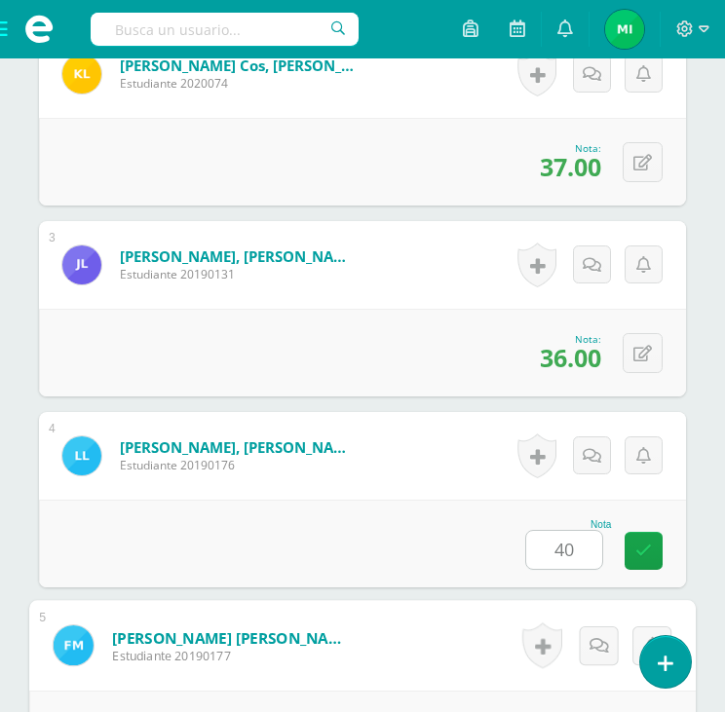
scroll to position [1279, 0]
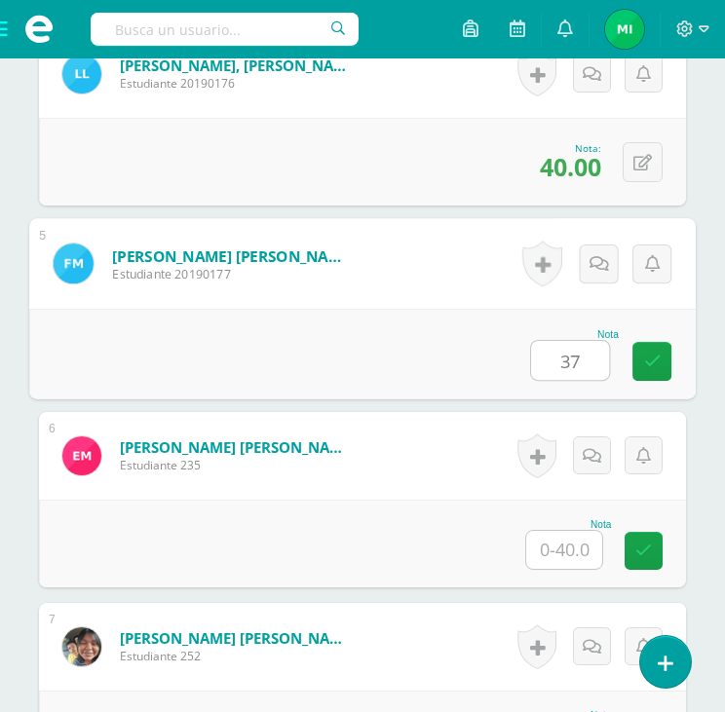
type input "37"
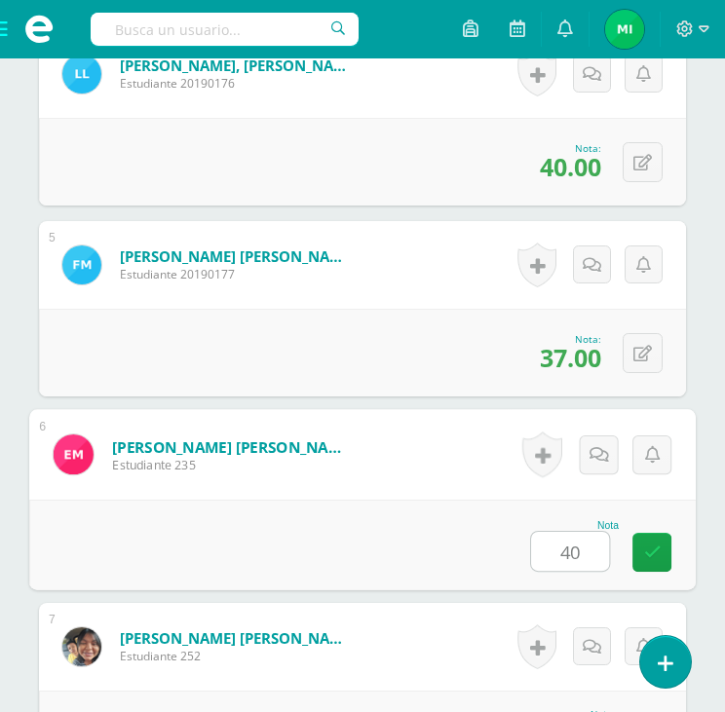
type input "40"
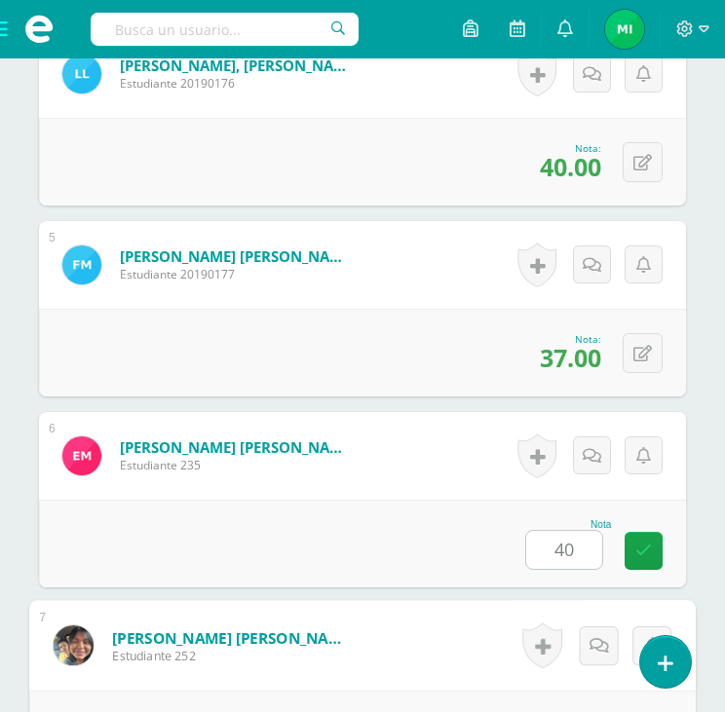
scroll to position [1661, 0]
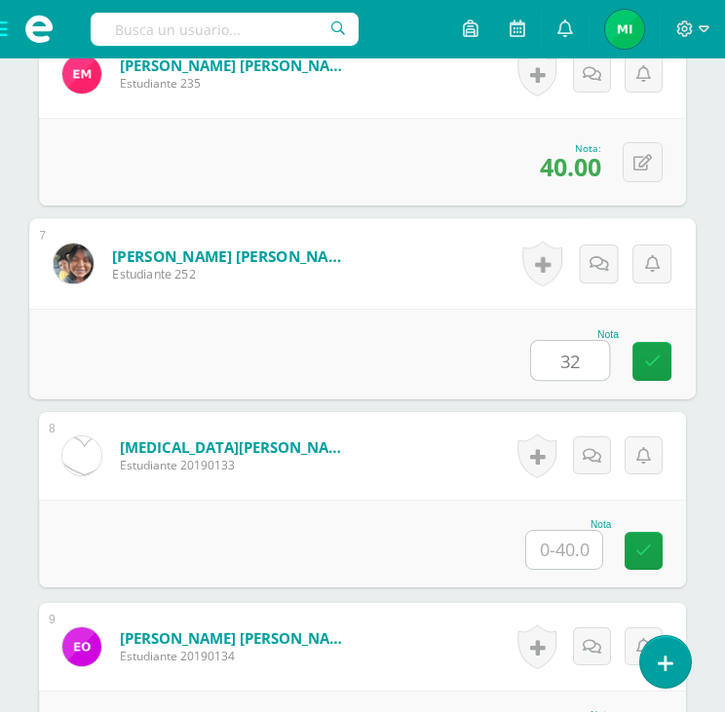
type input "32"
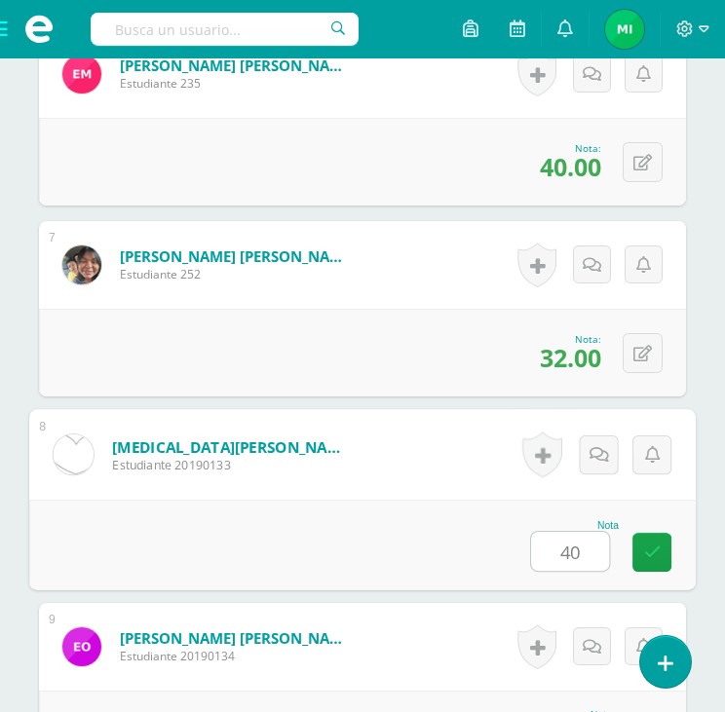
type input "40"
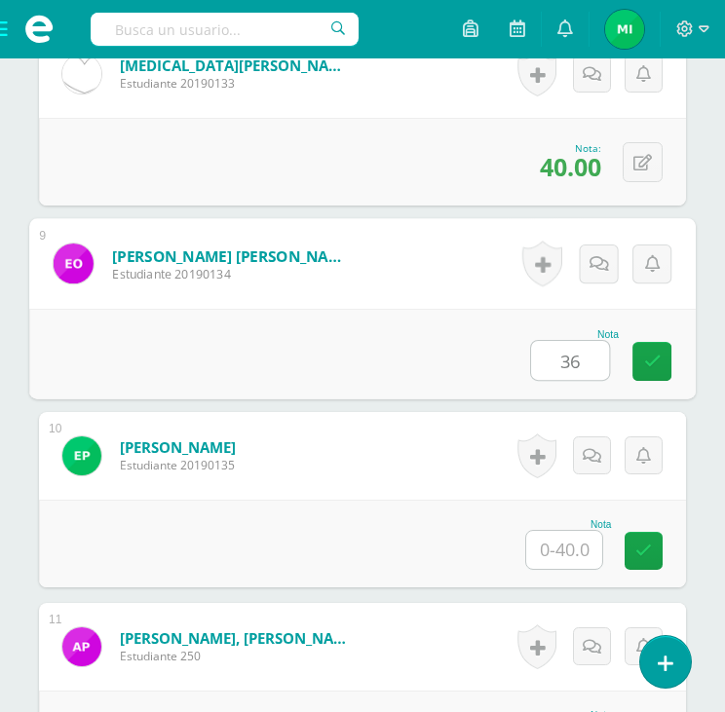
type input "36"
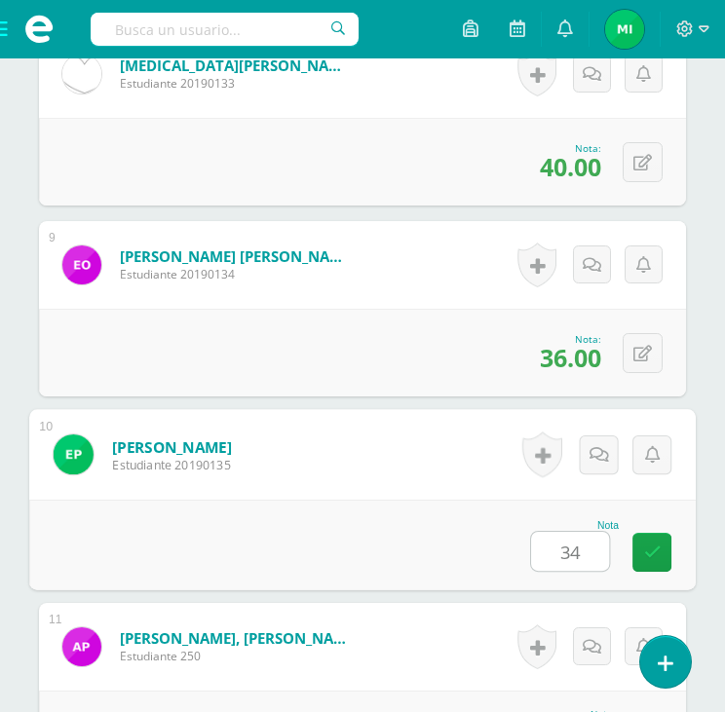
type input "34"
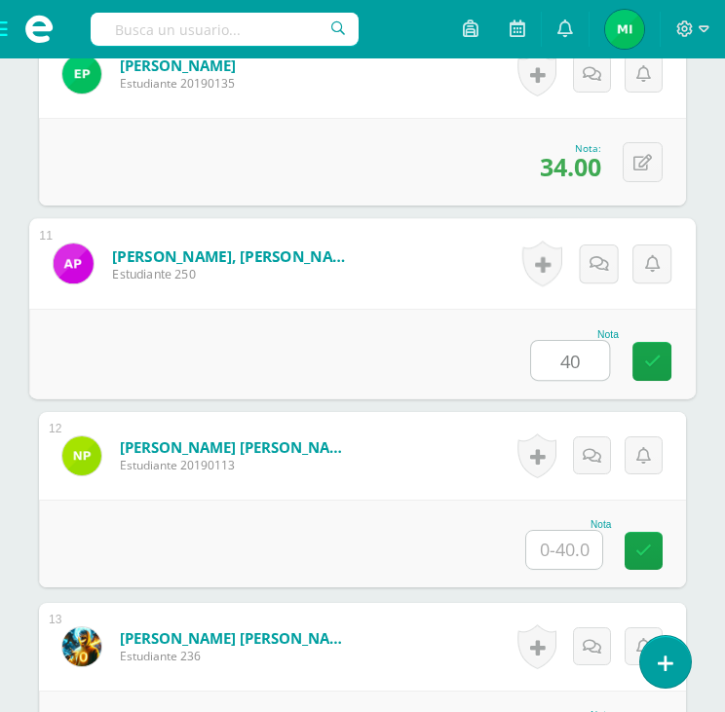
type input "40"
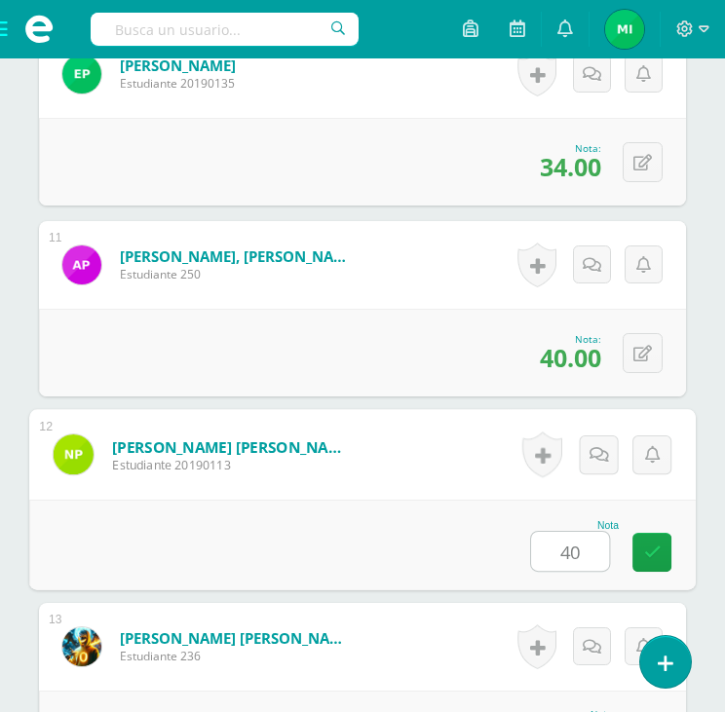
type input "40"
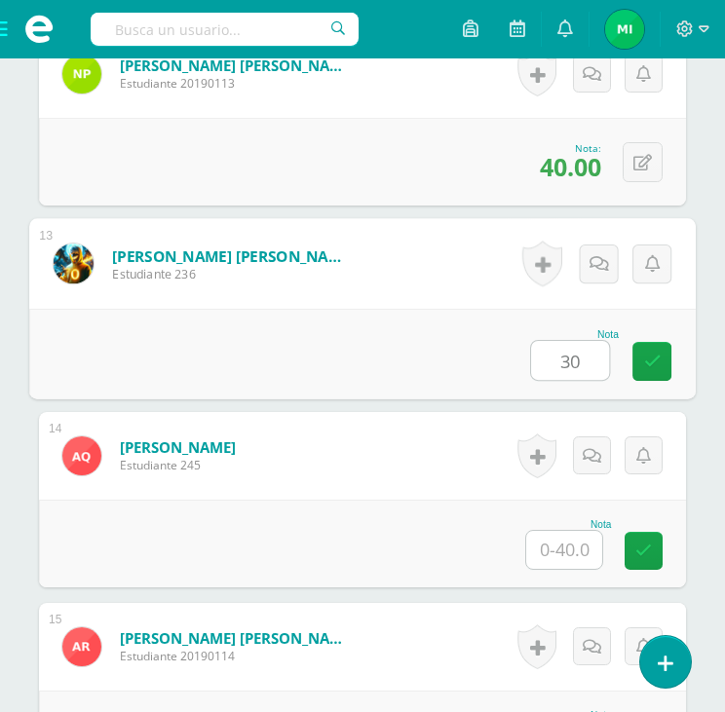
type input "30"
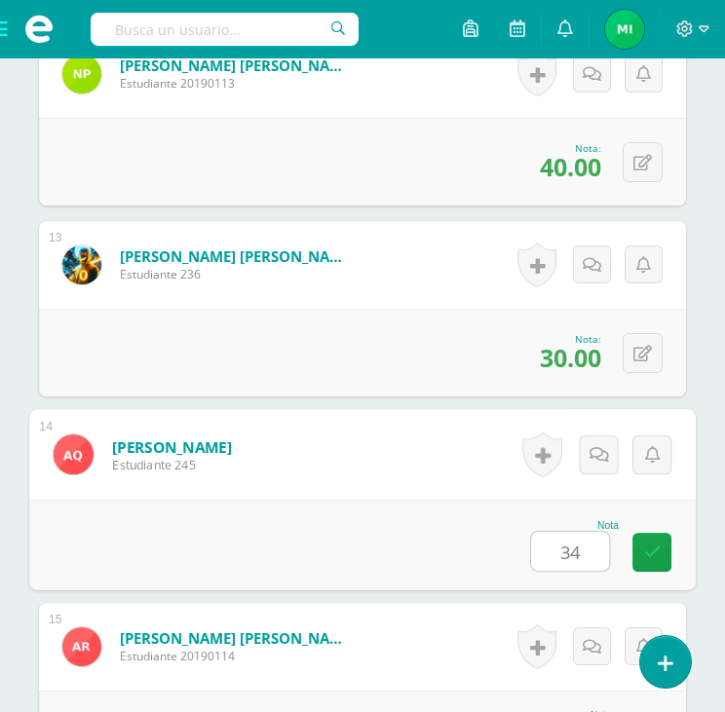
type input "34"
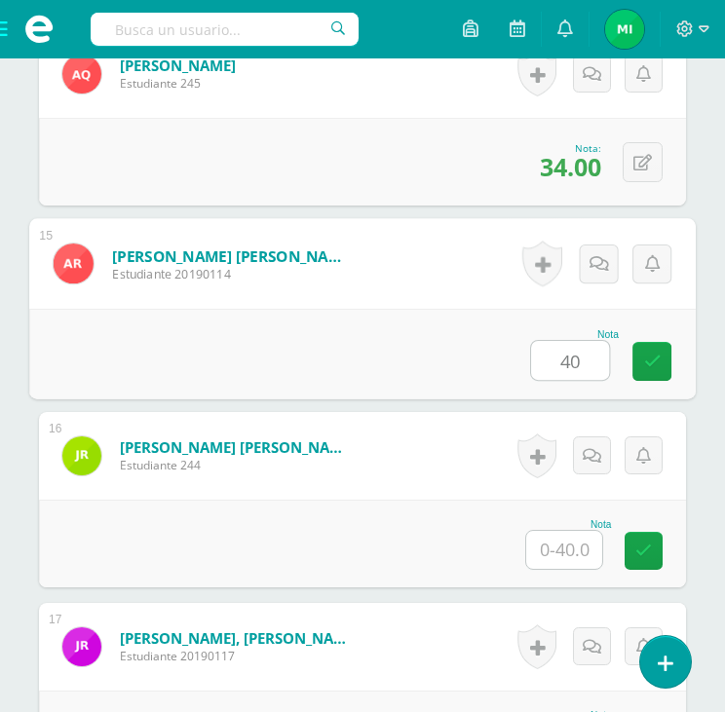
type input "40"
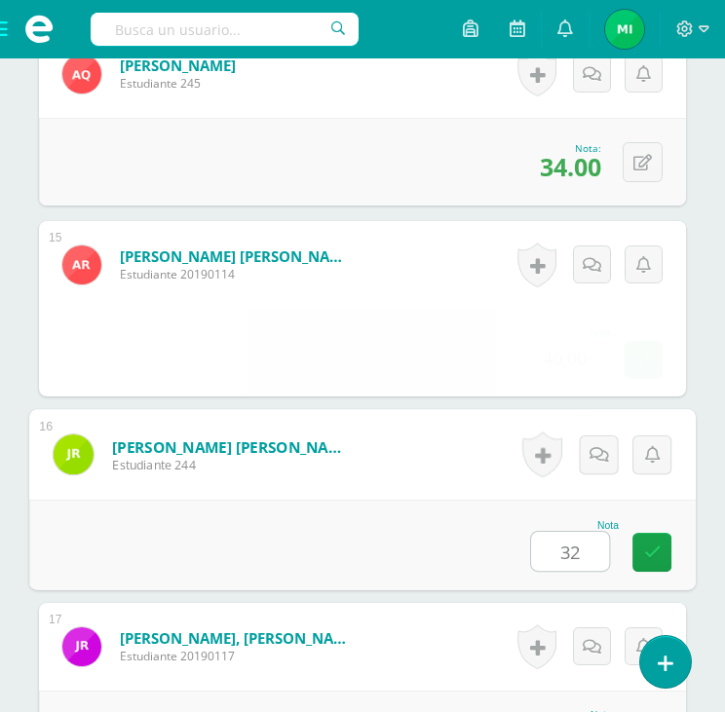
type input "32"
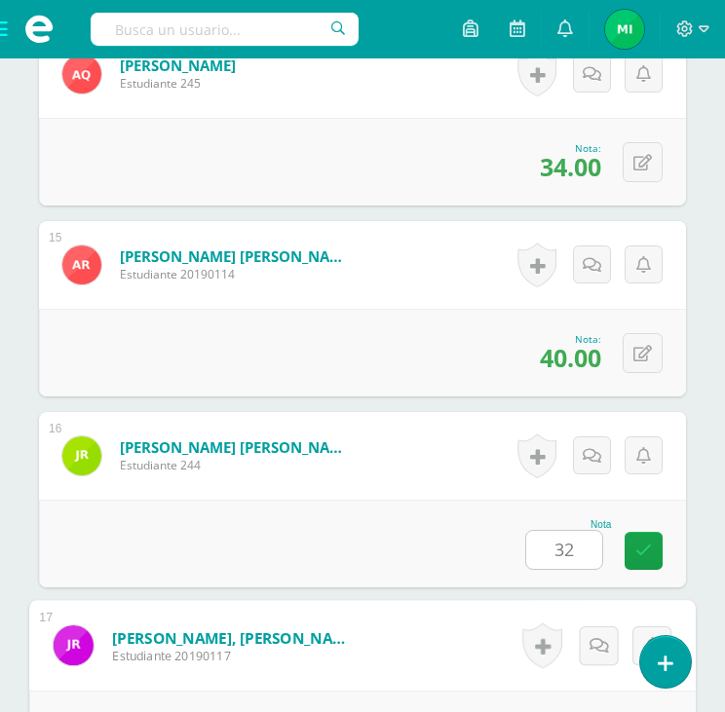
scroll to position [3571, 0]
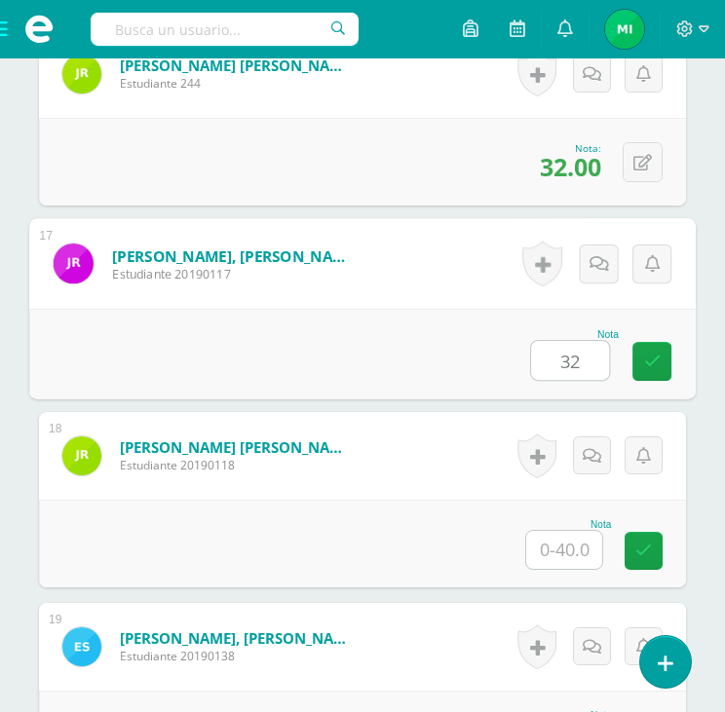
type input "32"
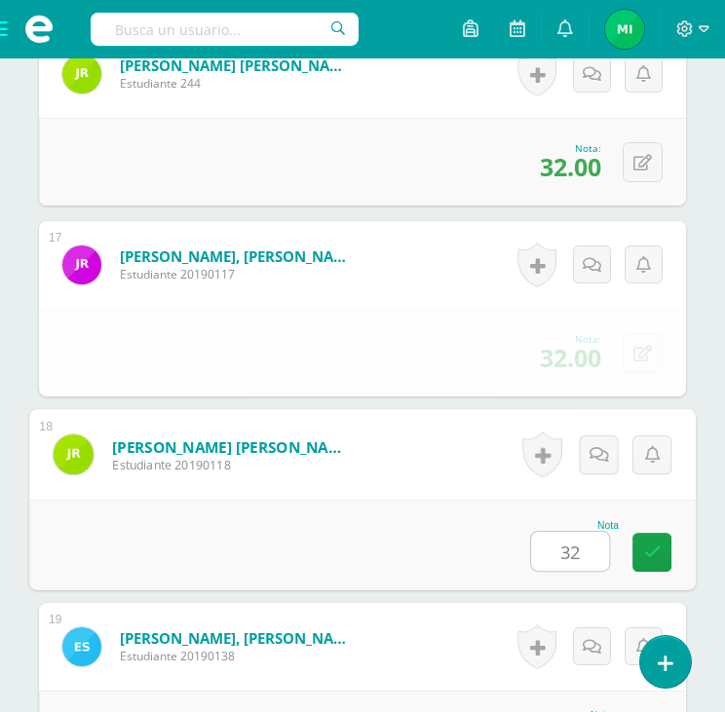
type input "32"
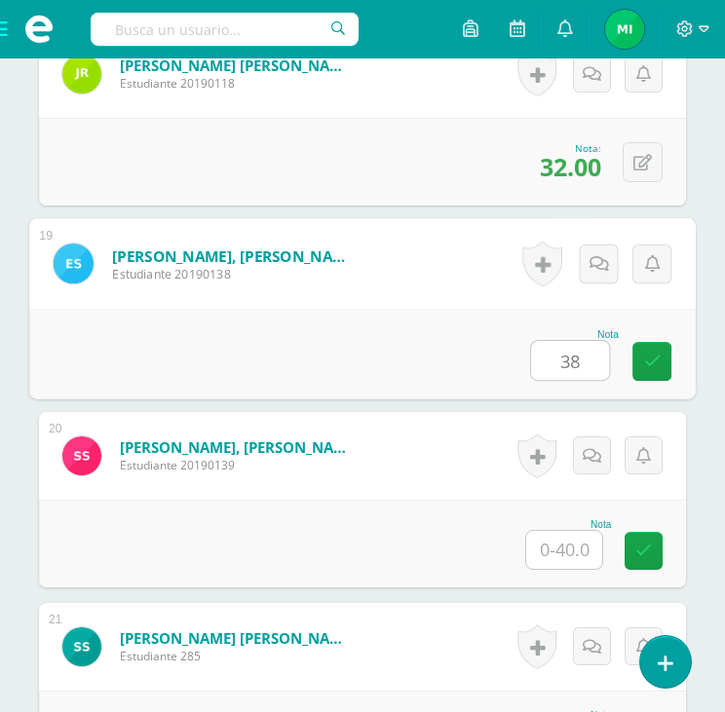
type input "38"
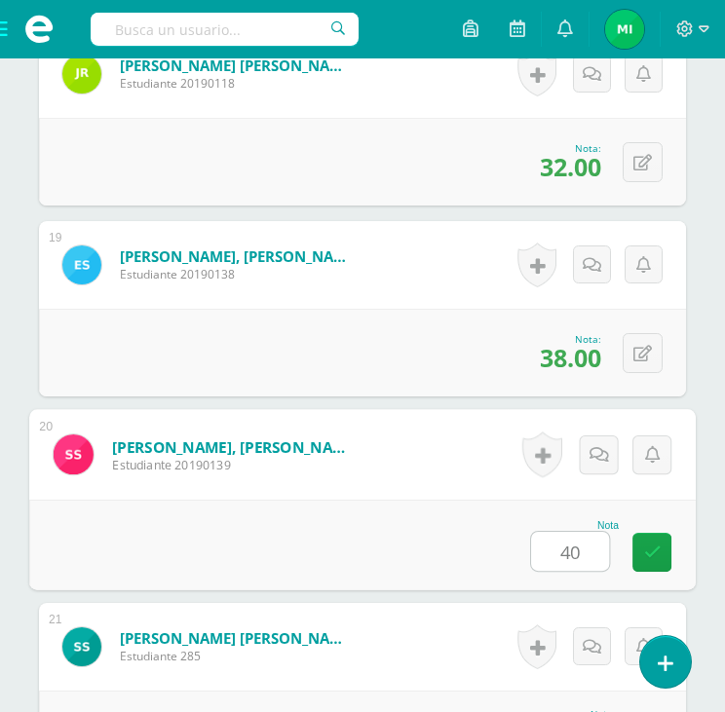
type input "40"
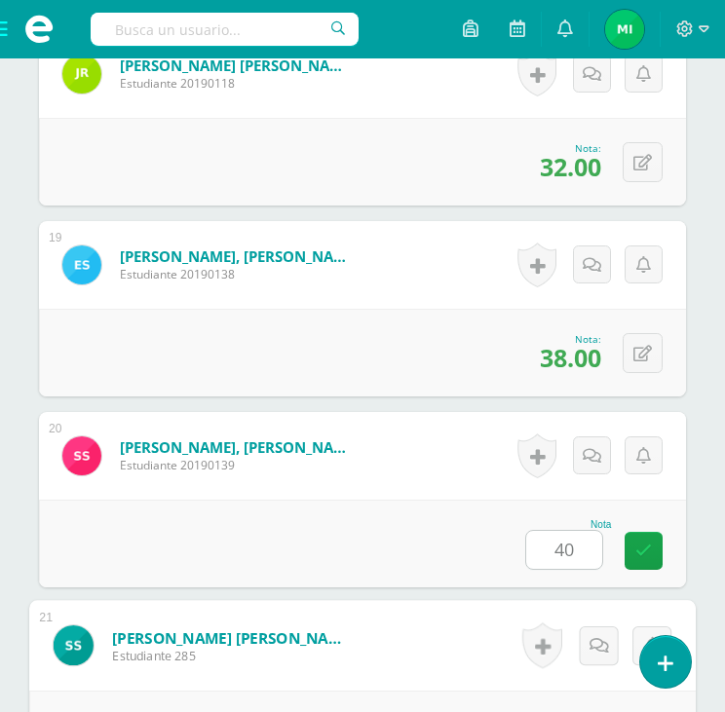
scroll to position [4335, 0]
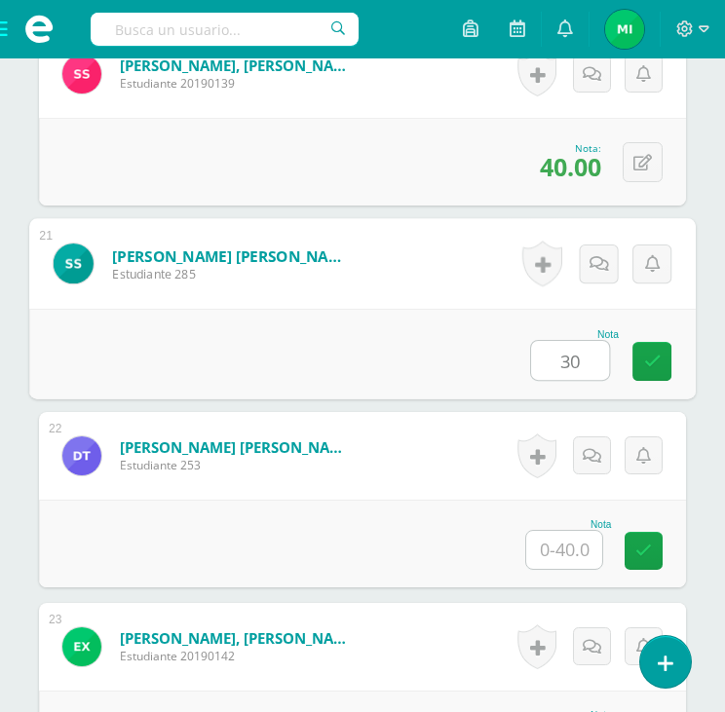
type input "30"
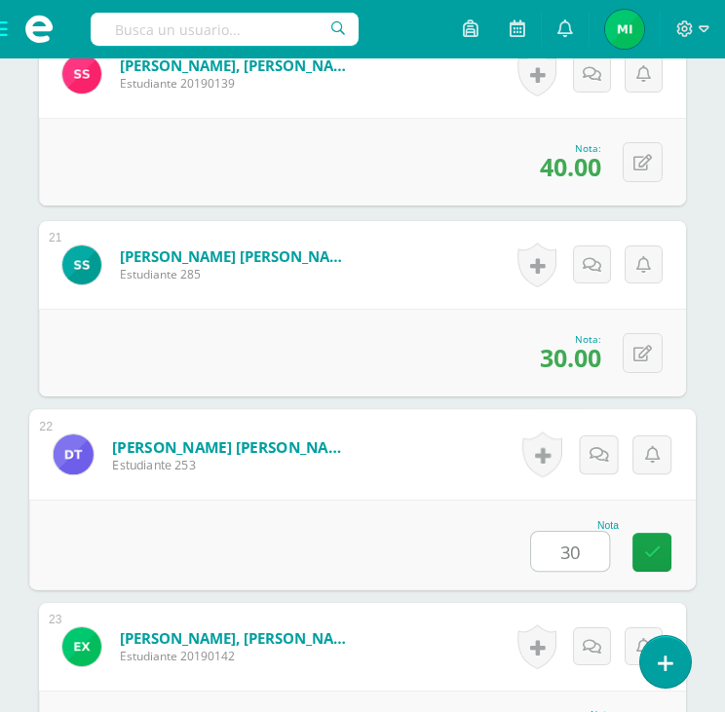
type input "30"
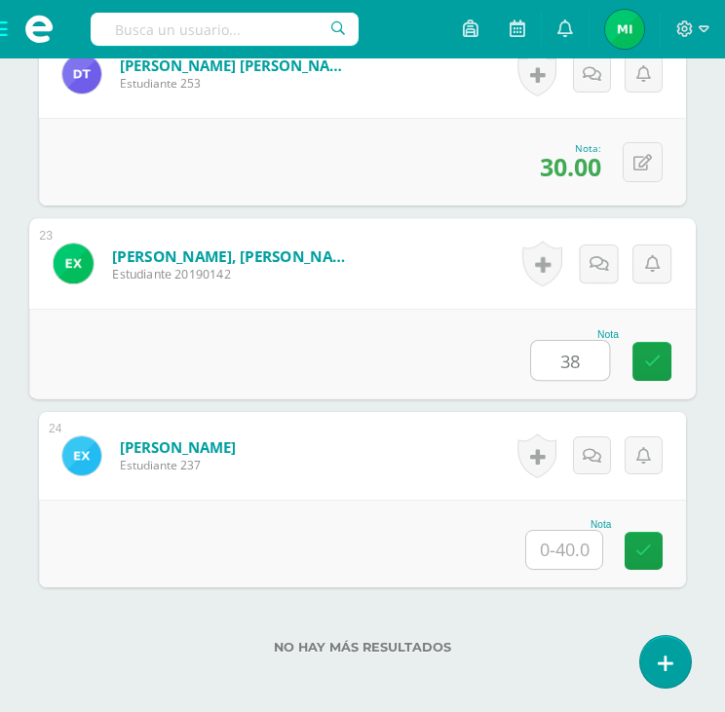
type input "38"
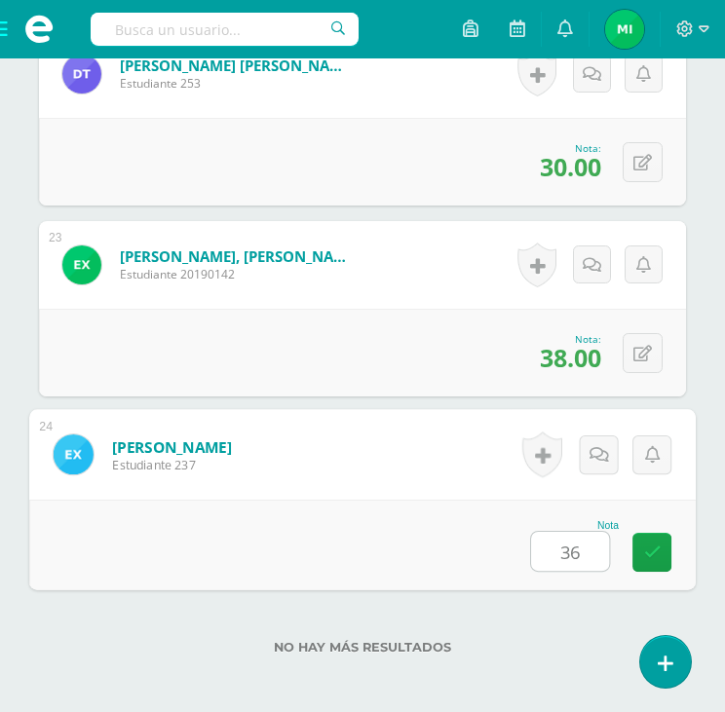
type input "36"
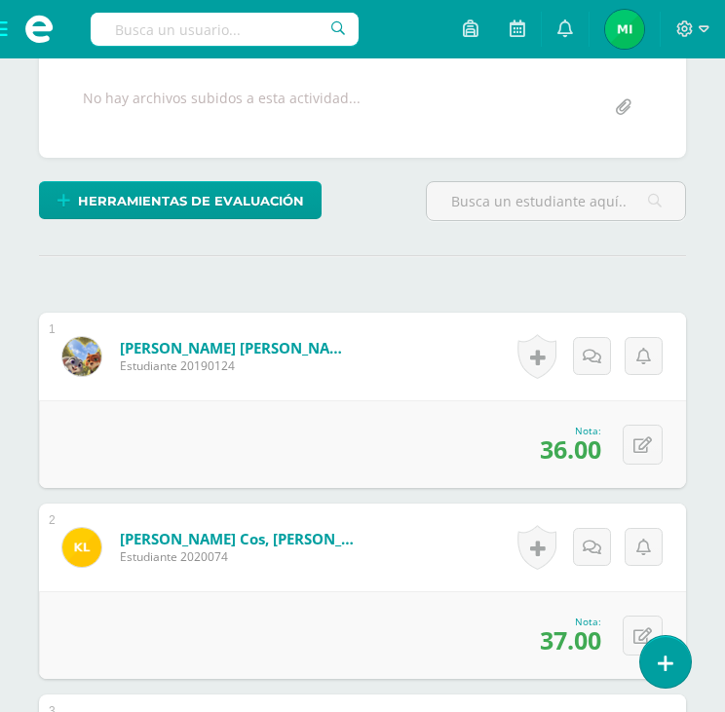
scroll to position [0, 0]
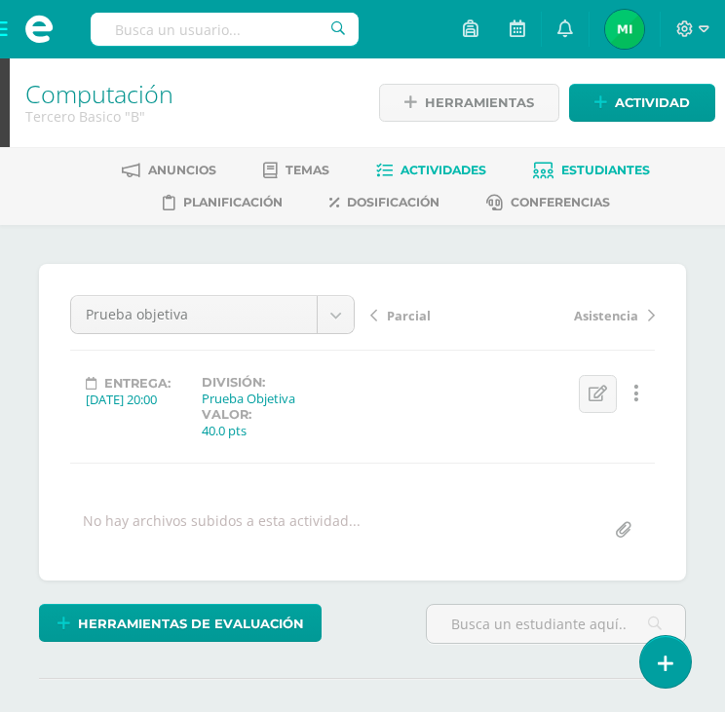
click at [572, 160] on link "Estudiantes" at bounding box center [591, 170] width 117 height 31
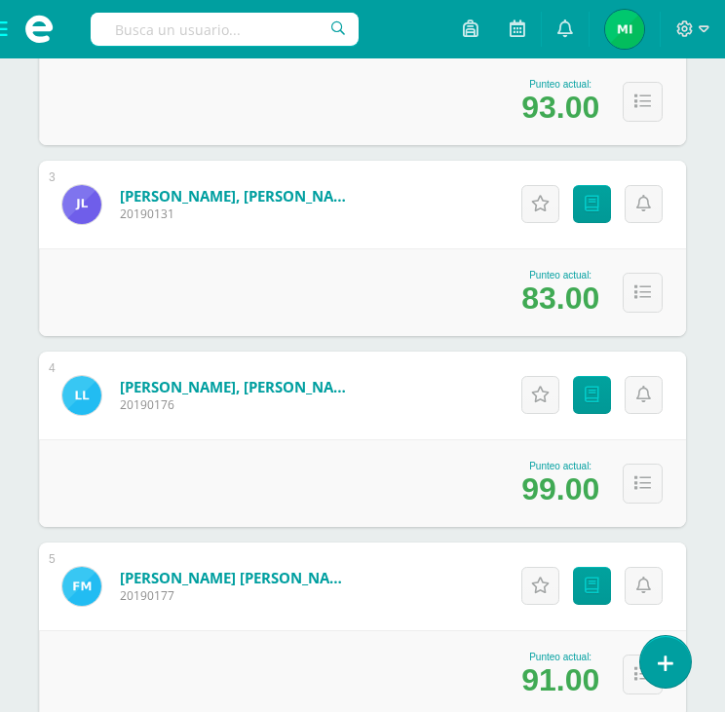
scroll to position [656, 0]
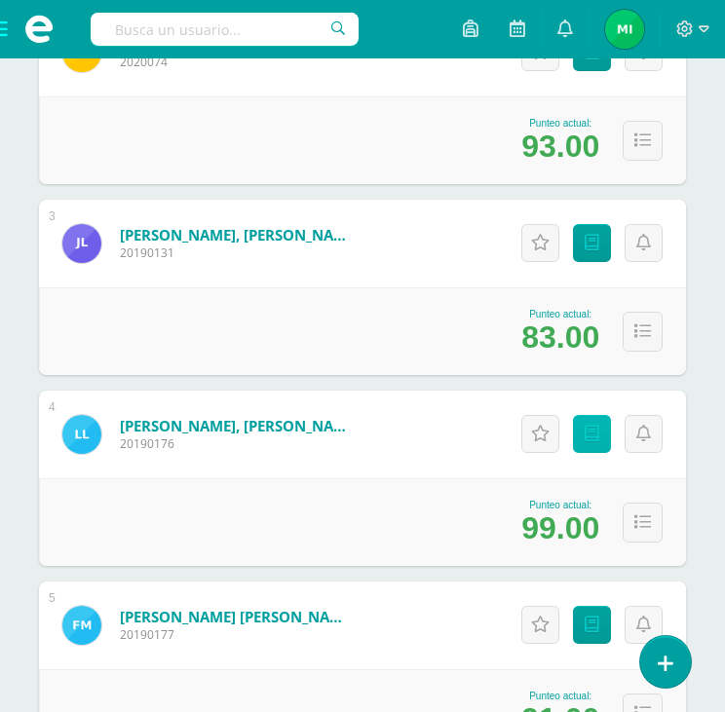
click at [595, 441] on link "Punteos" at bounding box center [592, 434] width 38 height 38
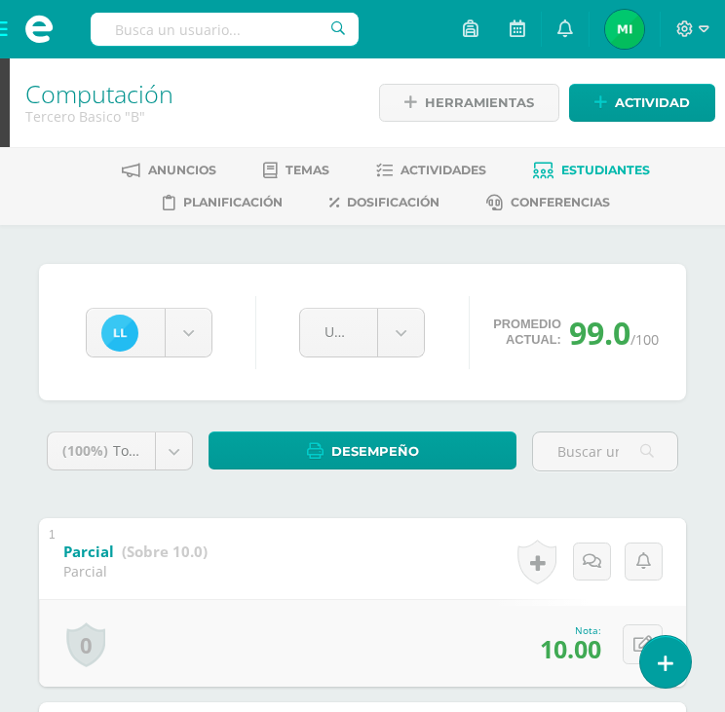
click at [4, 26] on span at bounding box center [39, 29] width 78 height 58
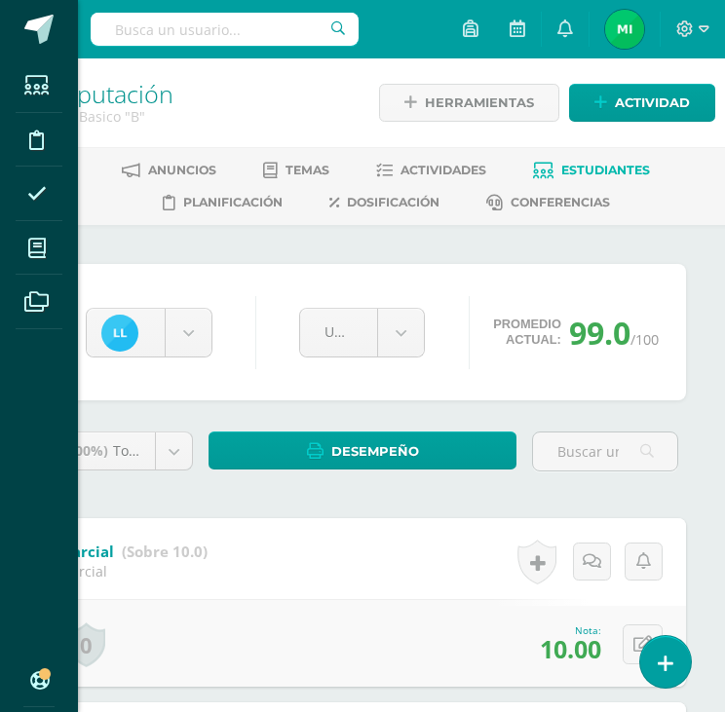
click at [574, 176] on div "Estudiantes Disciplina Asistencia Mis cursos Archivos Soporte Ayuda Reportar un…" at bounding box center [362, 356] width 725 height 712
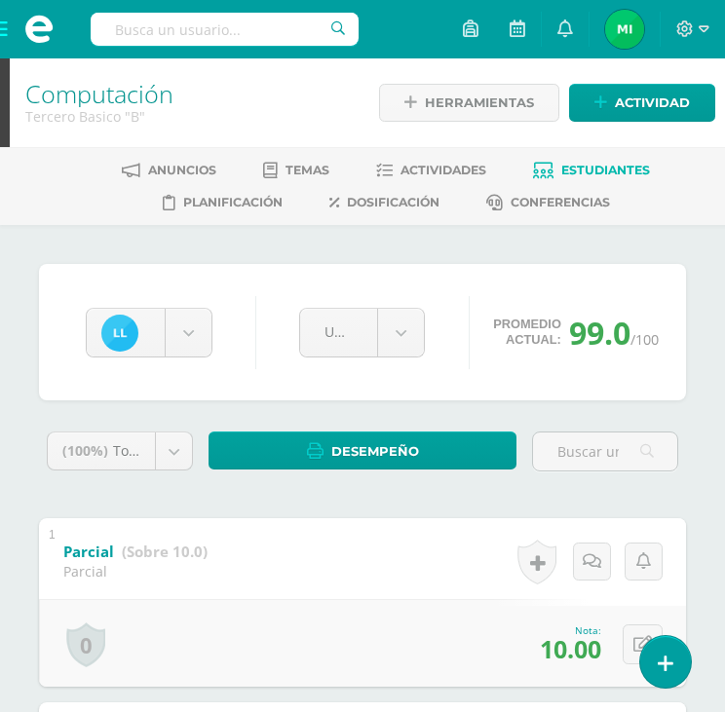
click at [574, 174] on span "Estudiantes" at bounding box center [605, 170] width 89 height 15
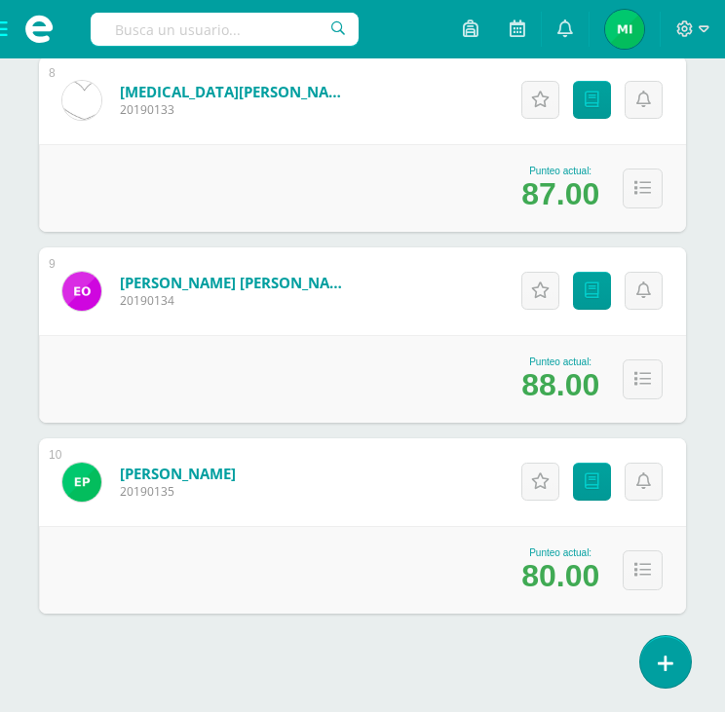
scroll to position [1776, 0]
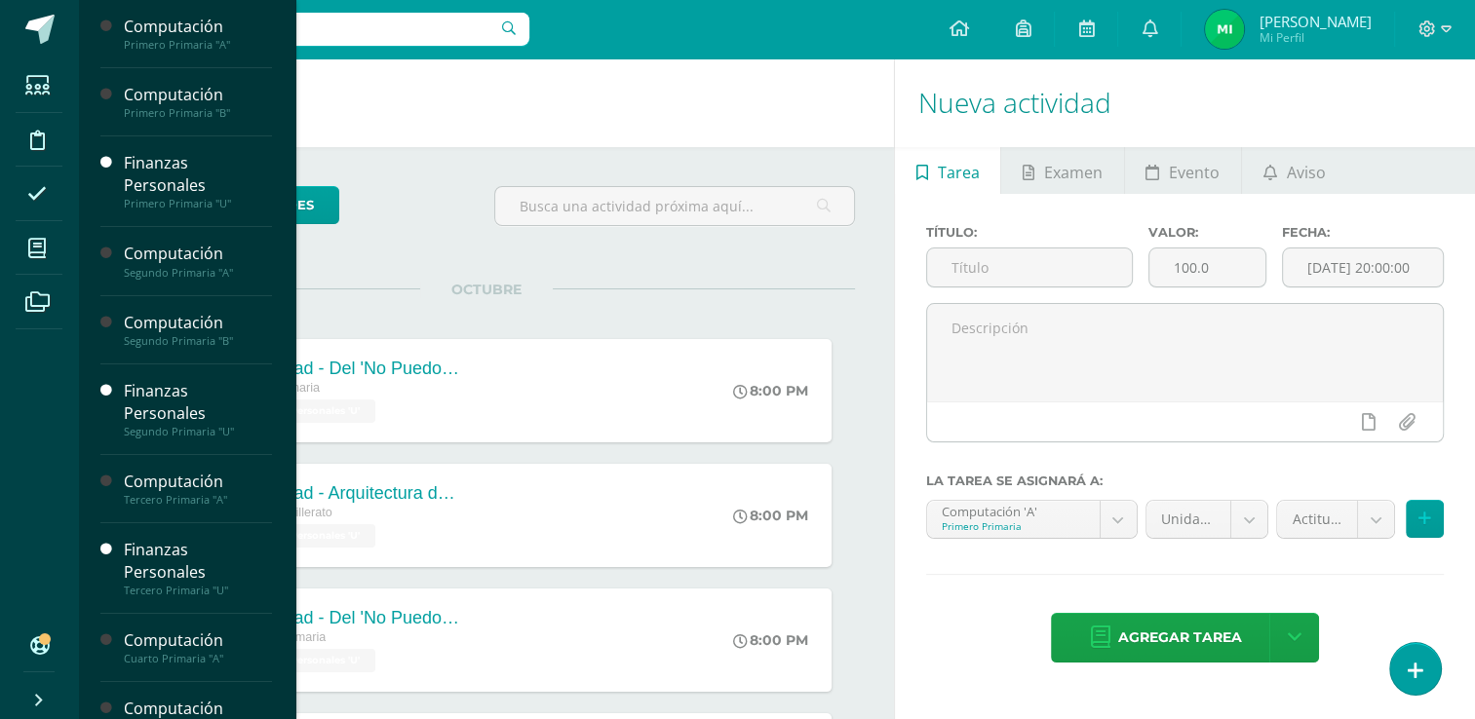
click at [262, 269] on div "Computación Primero Primaria "A" Actividades Temas Estudiantes Planificación Do…" at bounding box center [186, 359] width 218 height 719
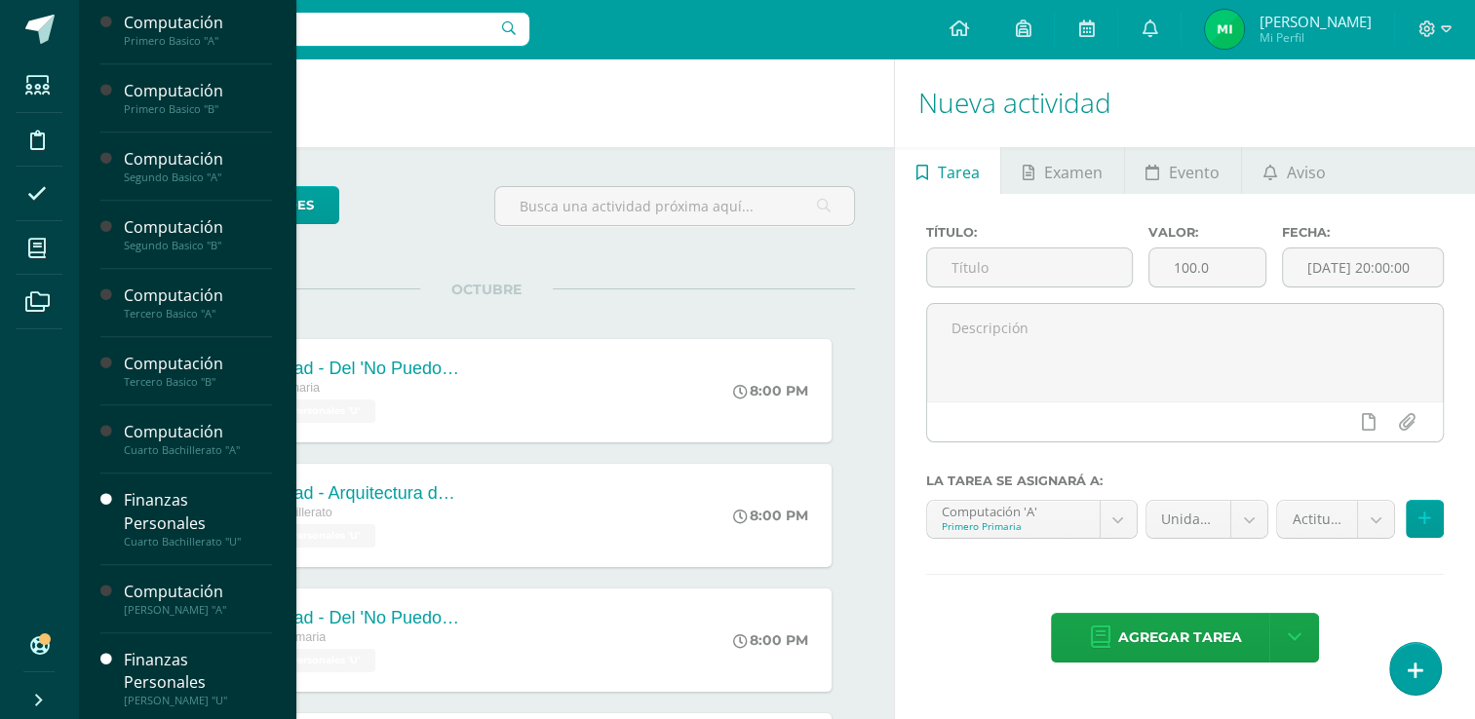
scroll to position [469, 0]
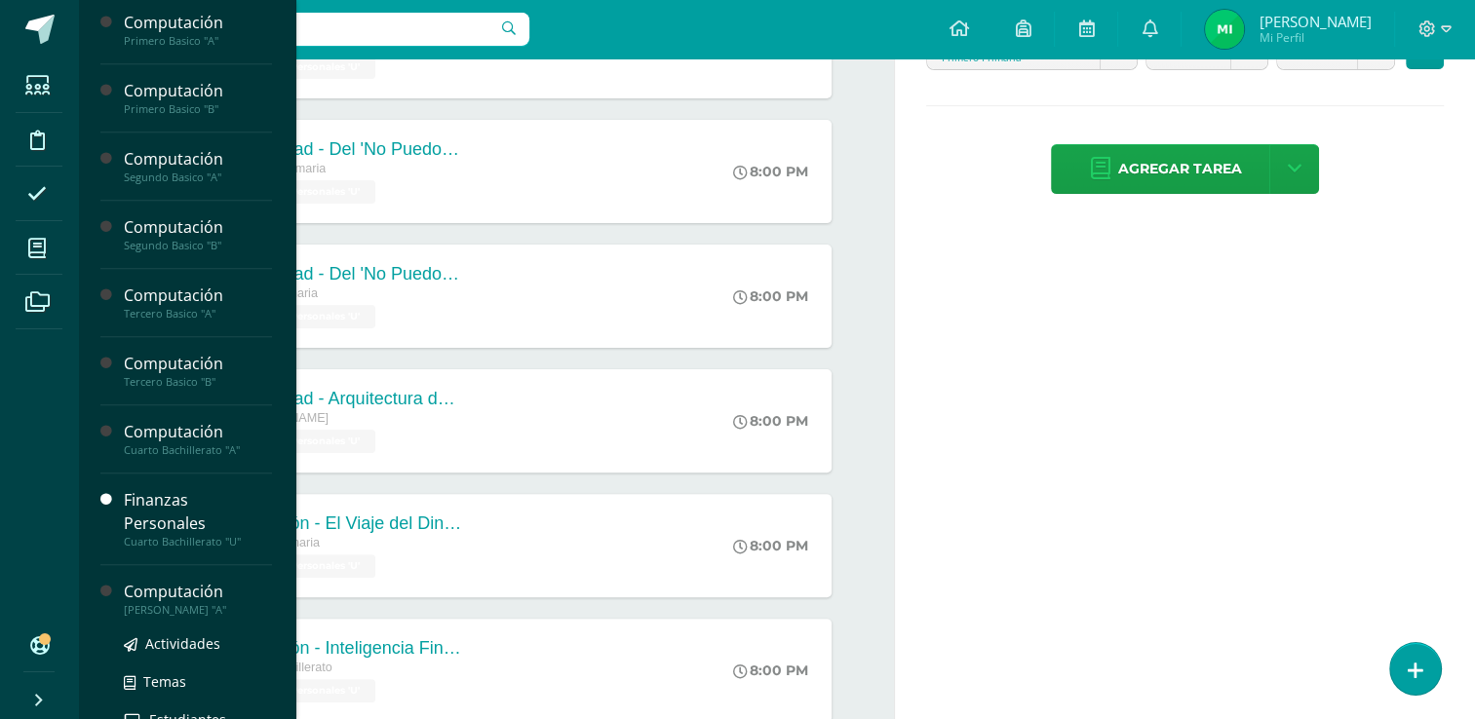
click at [226, 603] on div "[PERSON_NAME] "A"" at bounding box center [198, 610] width 148 height 14
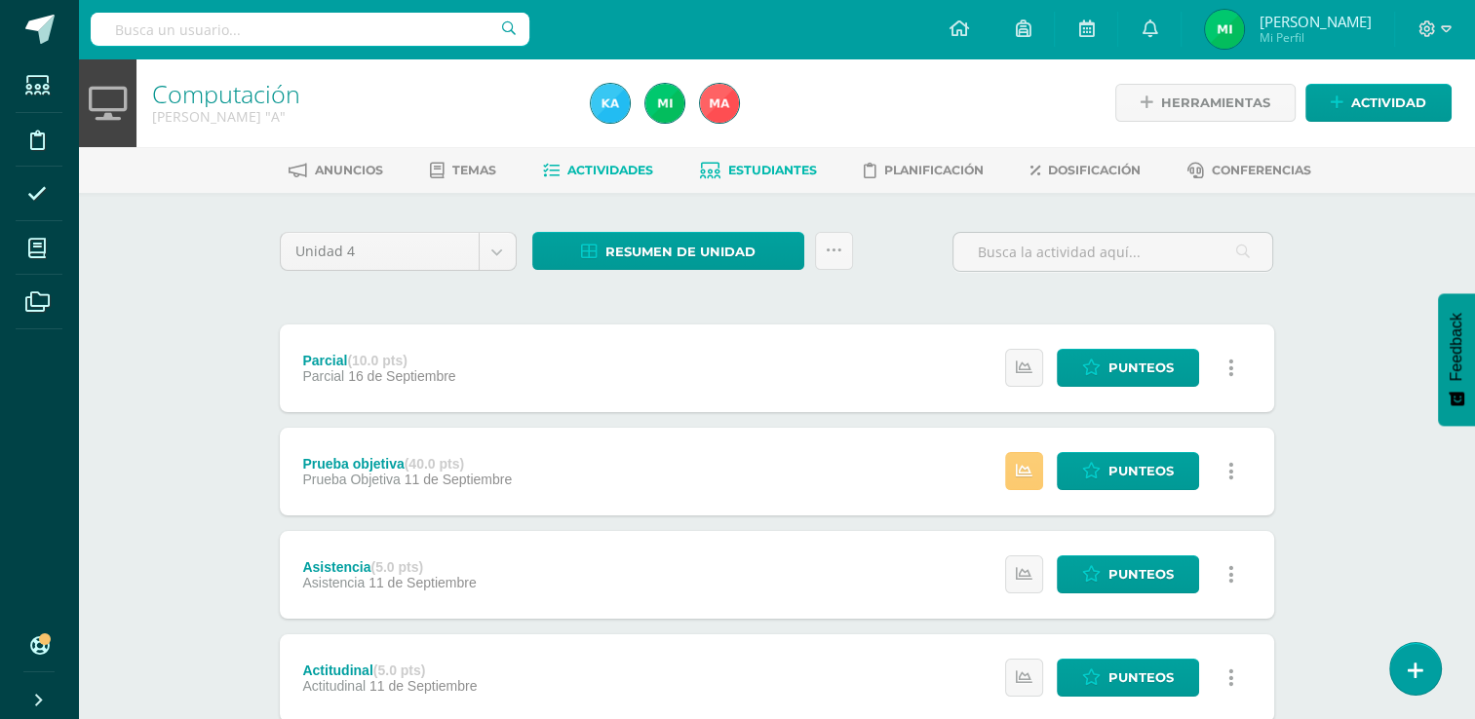
click at [791, 170] on span "Estudiantes" at bounding box center [772, 170] width 89 height 15
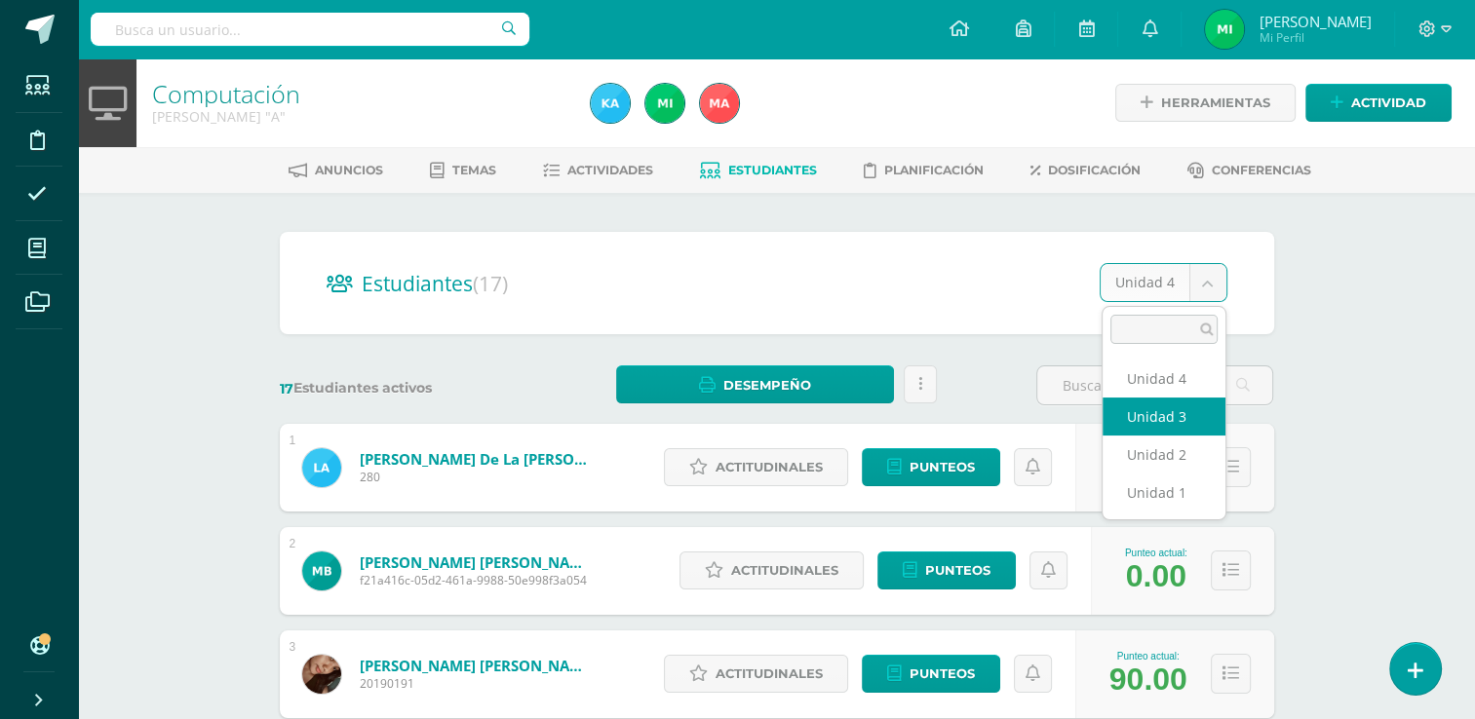
select select "/dashboard/teacher/section/2364/students/?unit=111785"
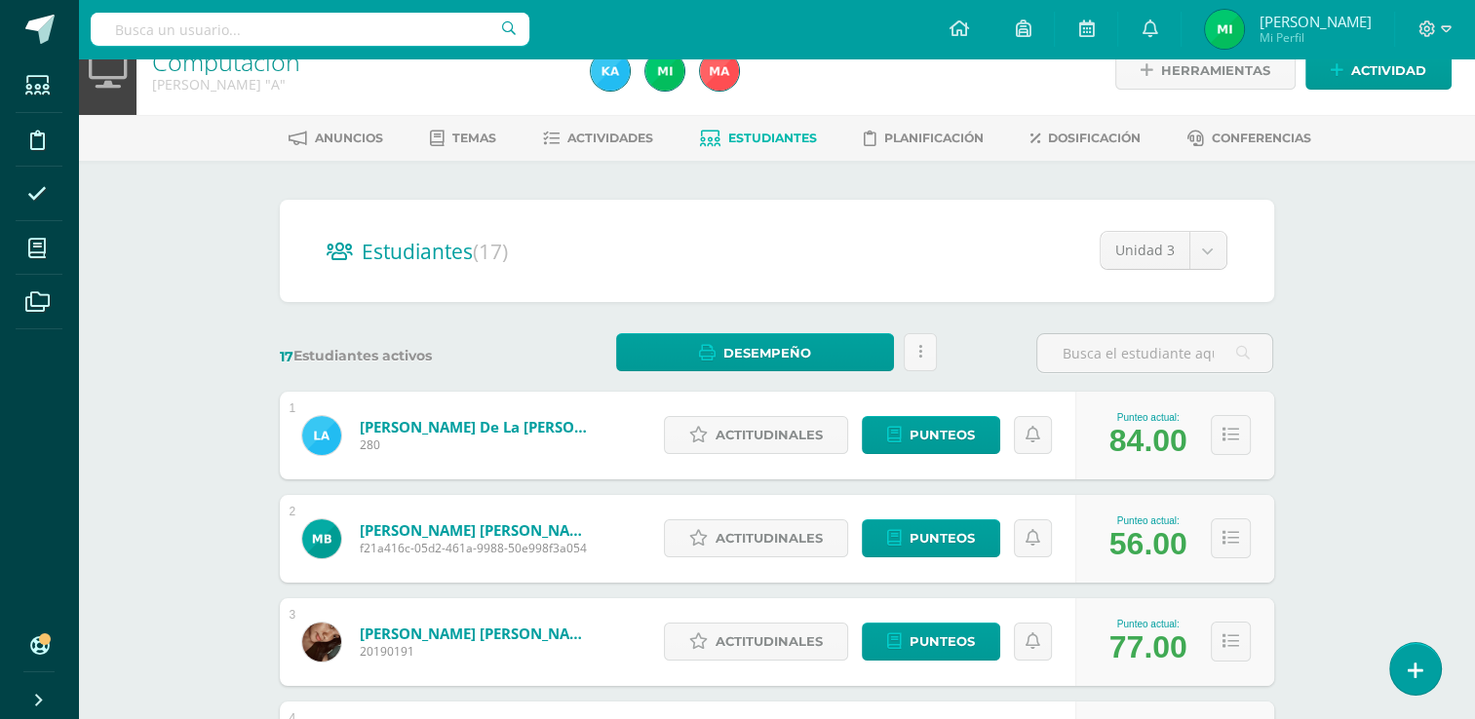
scroll to position [30, 0]
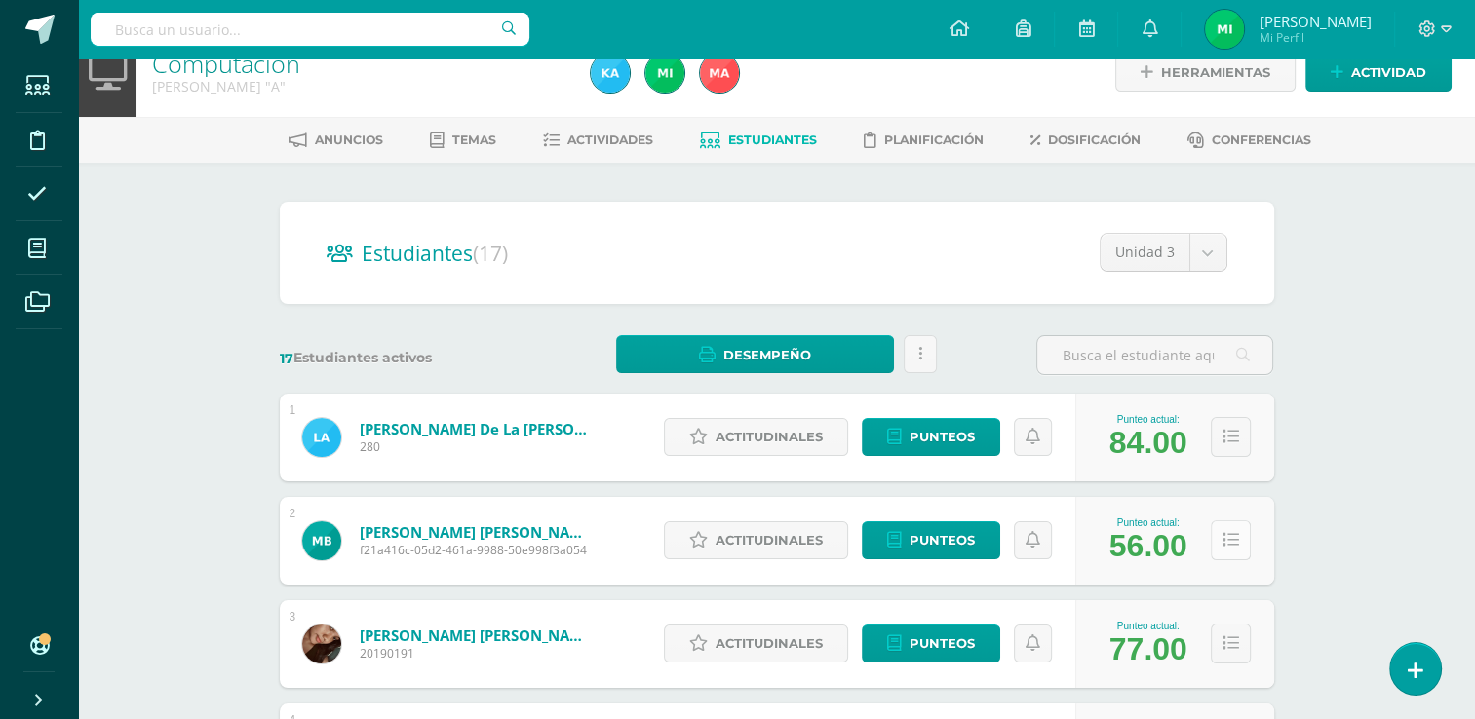
click at [1232, 532] on icon at bounding box center [1230, 540] width 17 height 17
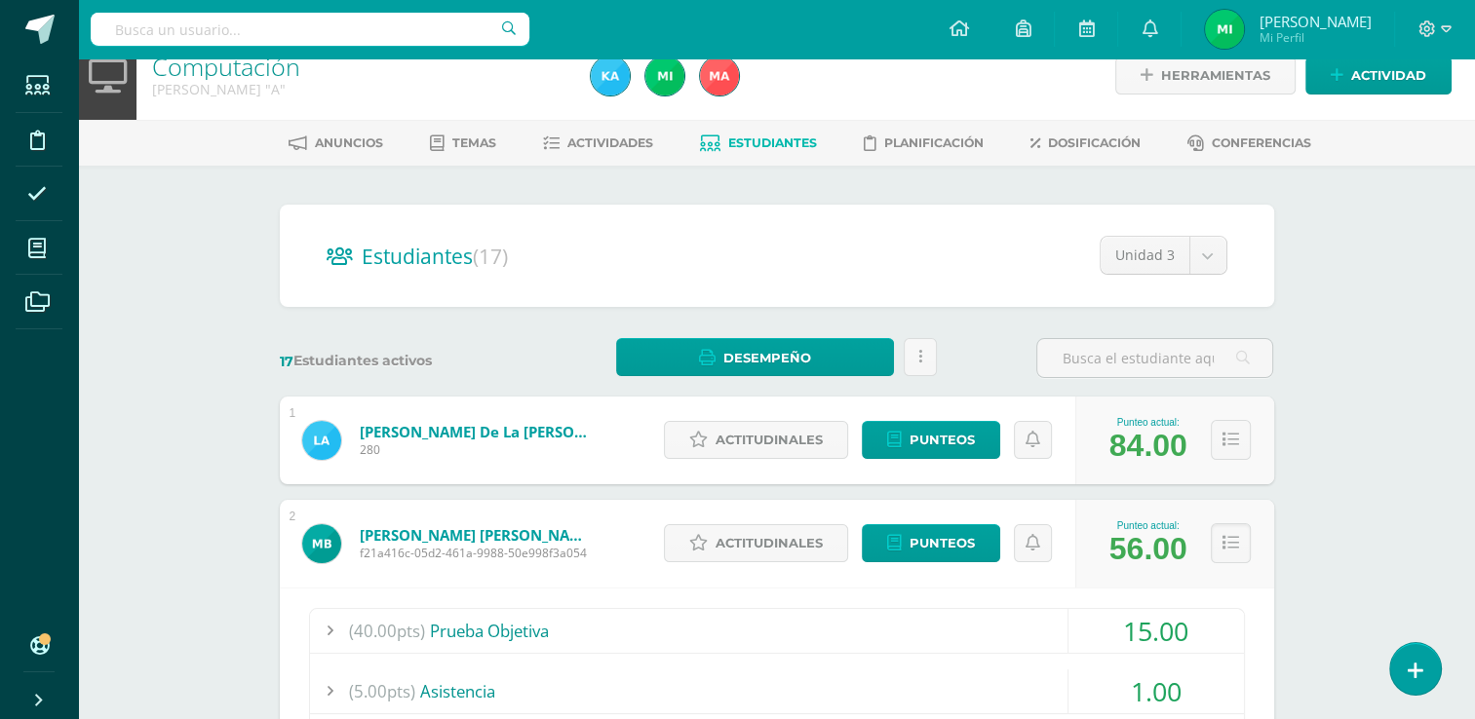
scroll to position [0, 0]
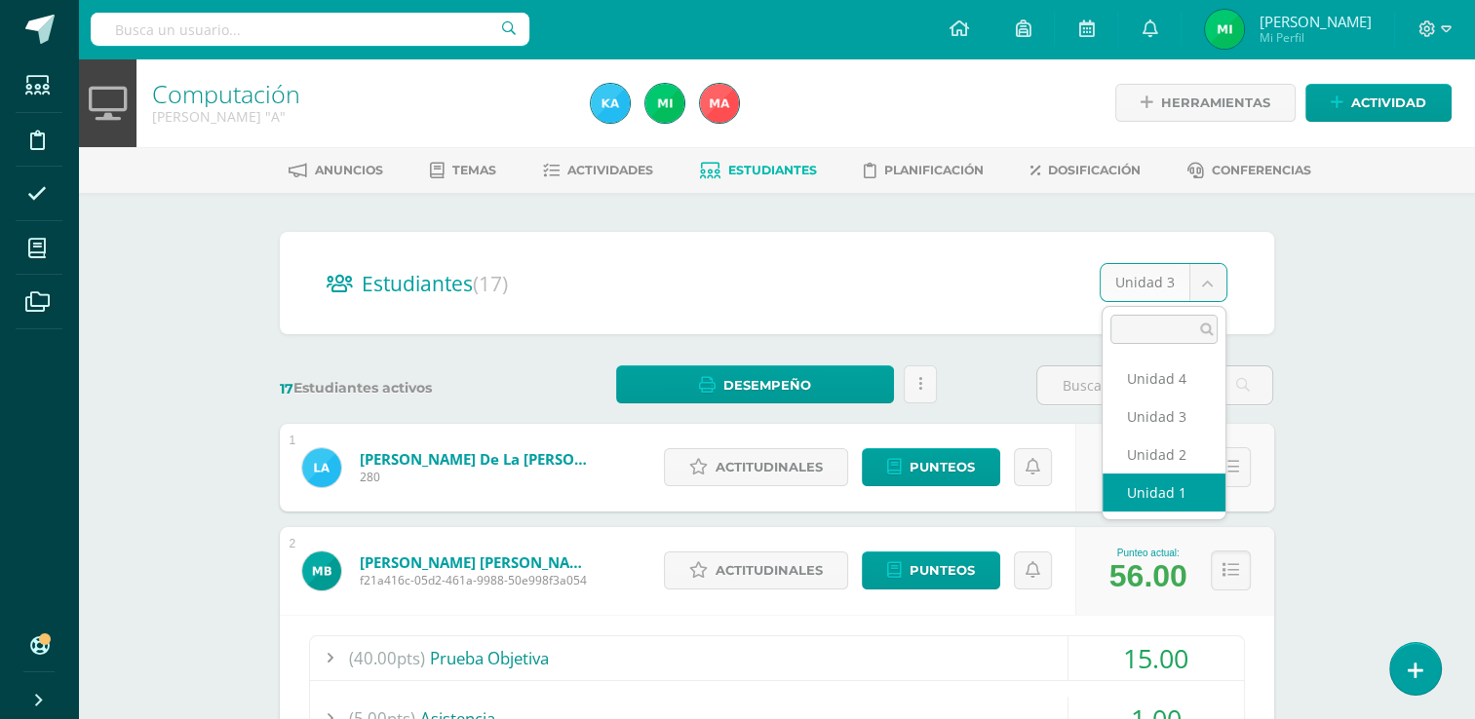
select select "/dashboard/teacher/section/2364/students/?unit=111778"
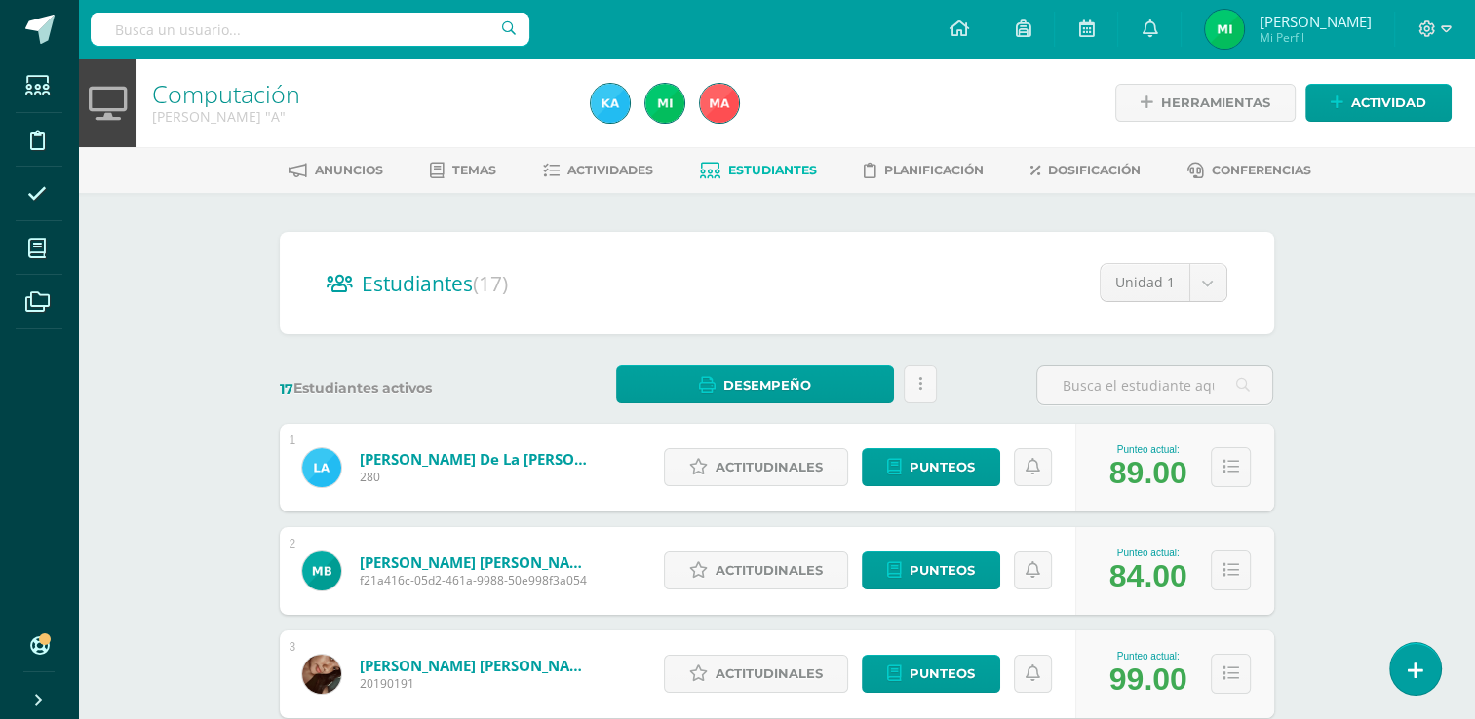
click at [1204, 302] on div "Unidad 1 Unidad 4 Unidad 3 Unidad 2 Unidad 1" at bounding box center [1147, 290] width 159 height 55
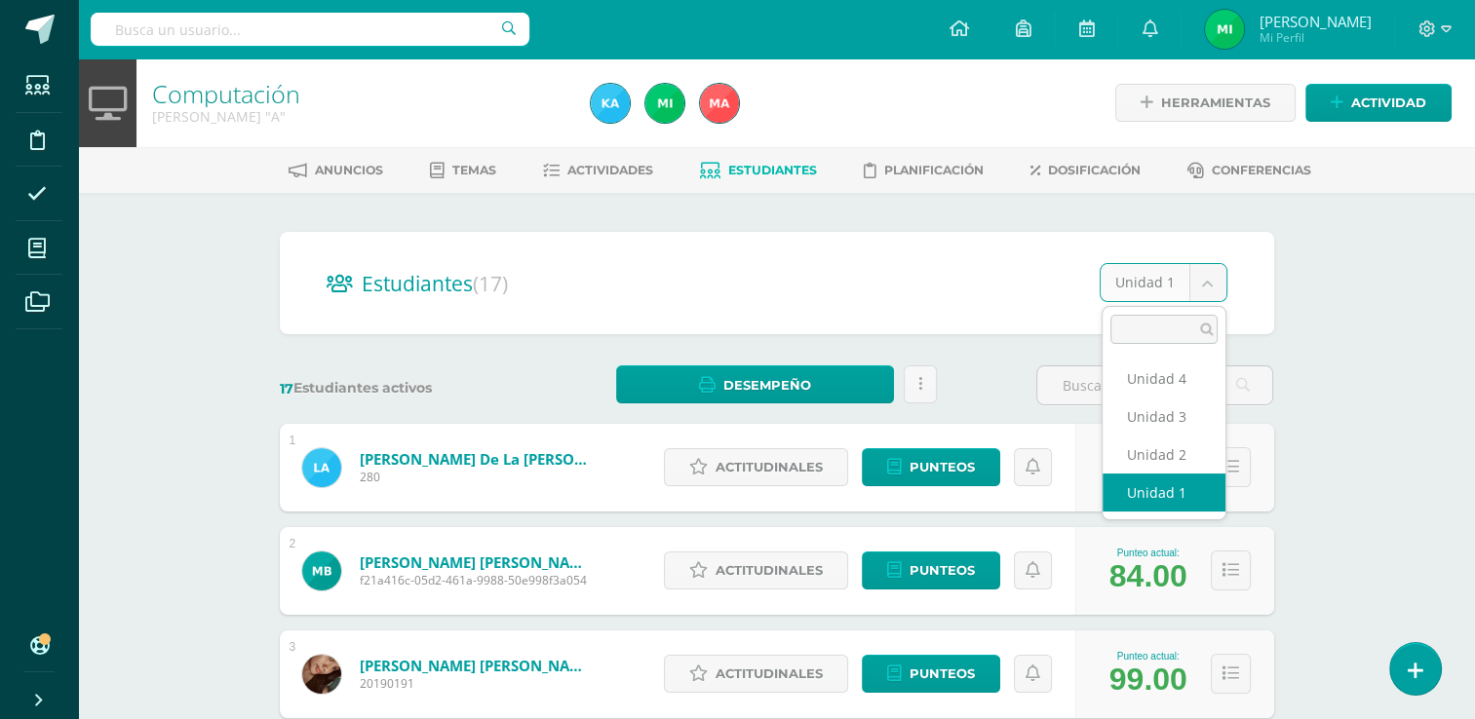
select select "/dashboard/teacher/section/2364/students/?unit=111784"
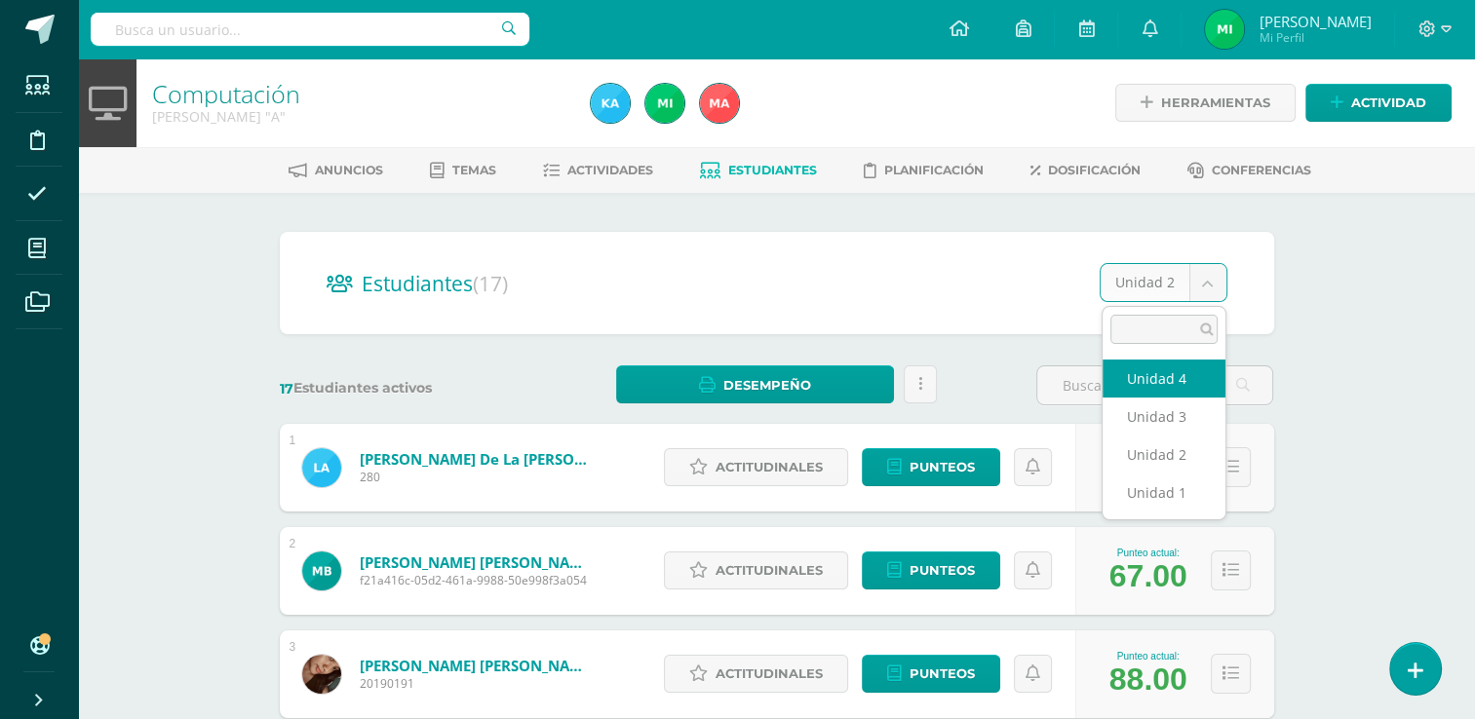
select select "/dashboard/teacher/section/2364/students/?unit=111786"
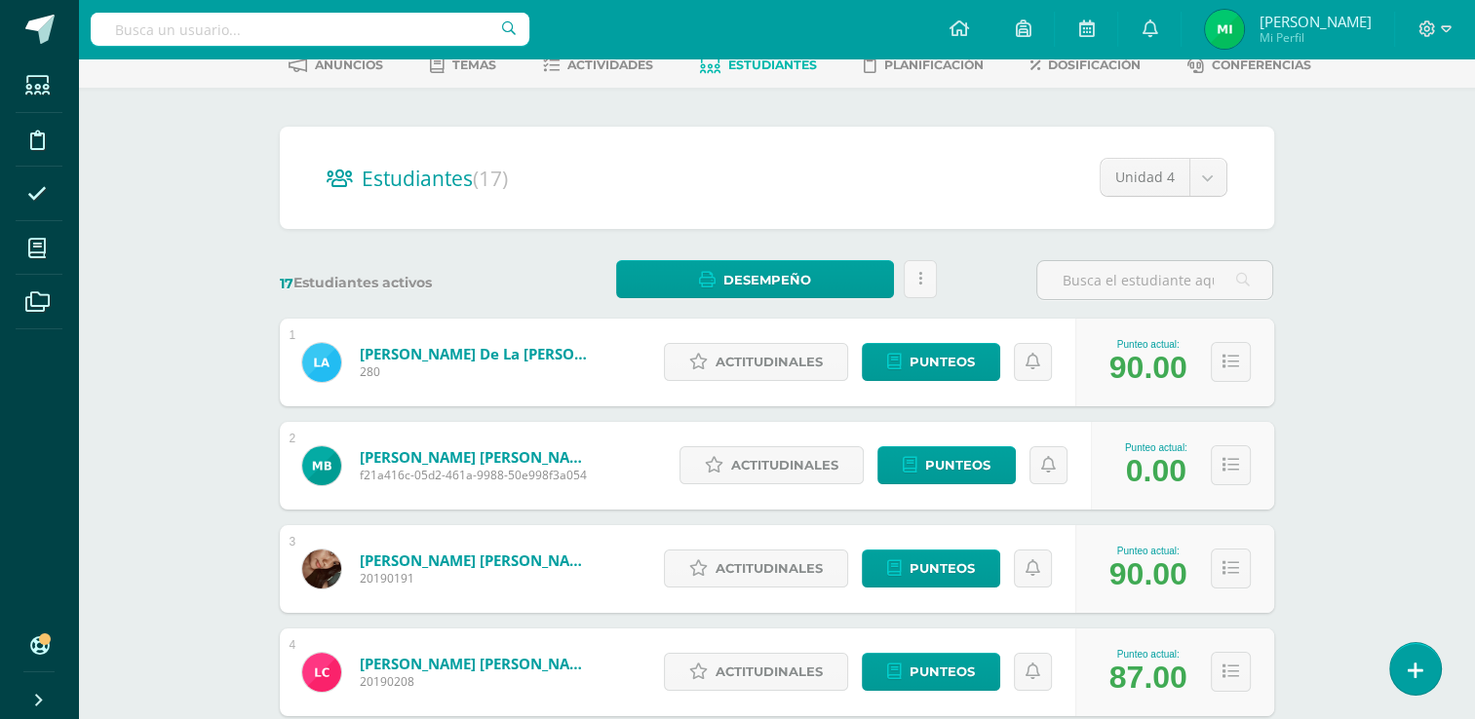
scroll to position [108, 0]
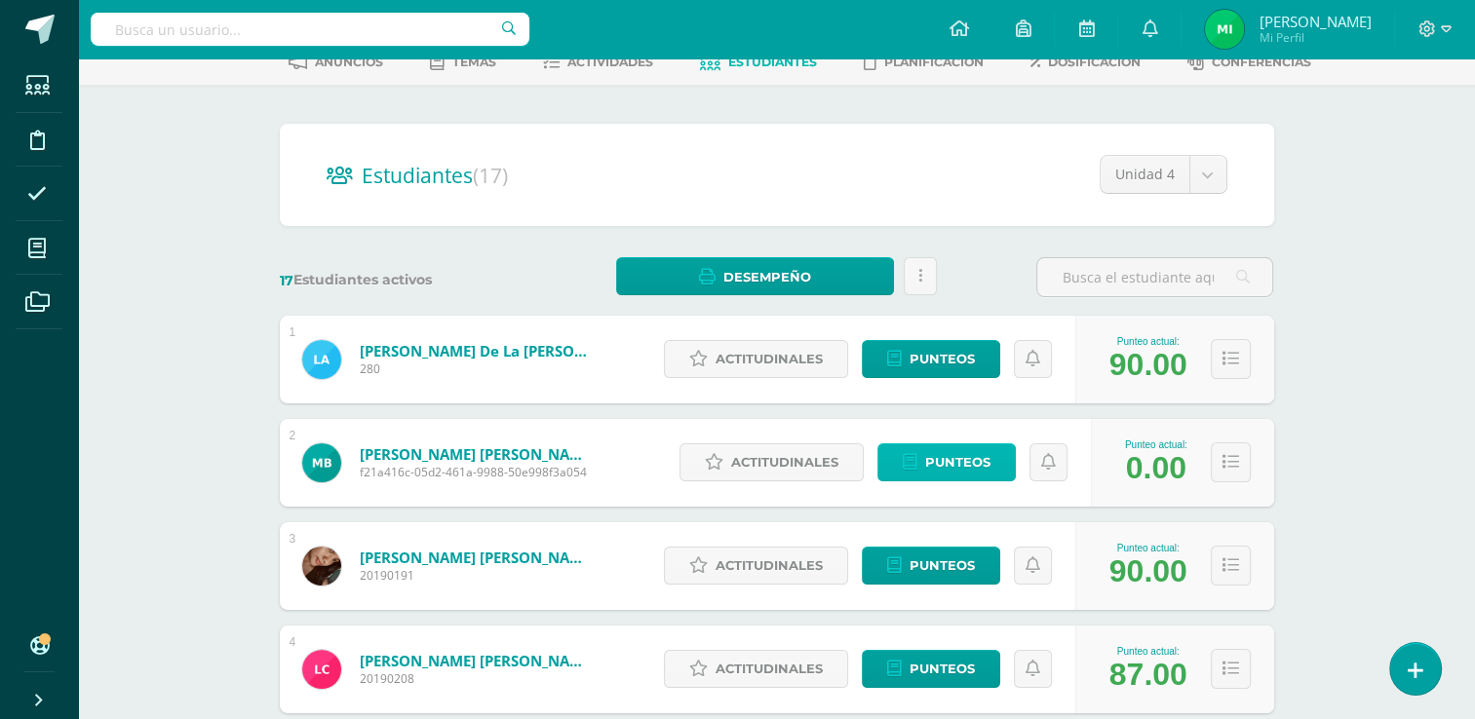
click at [917, 455] on icon at bounding box center [910, 462] width 15 height 17
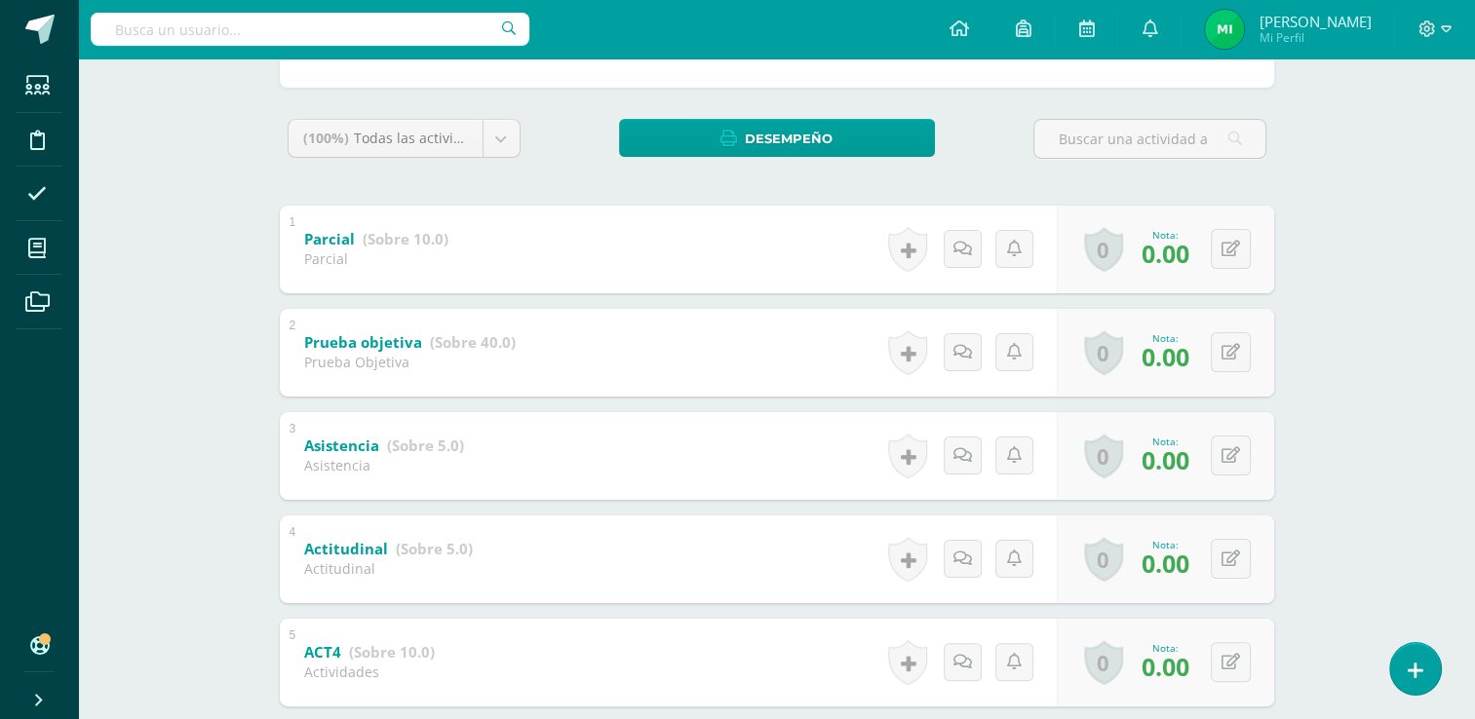
scroll to position [284, 0]
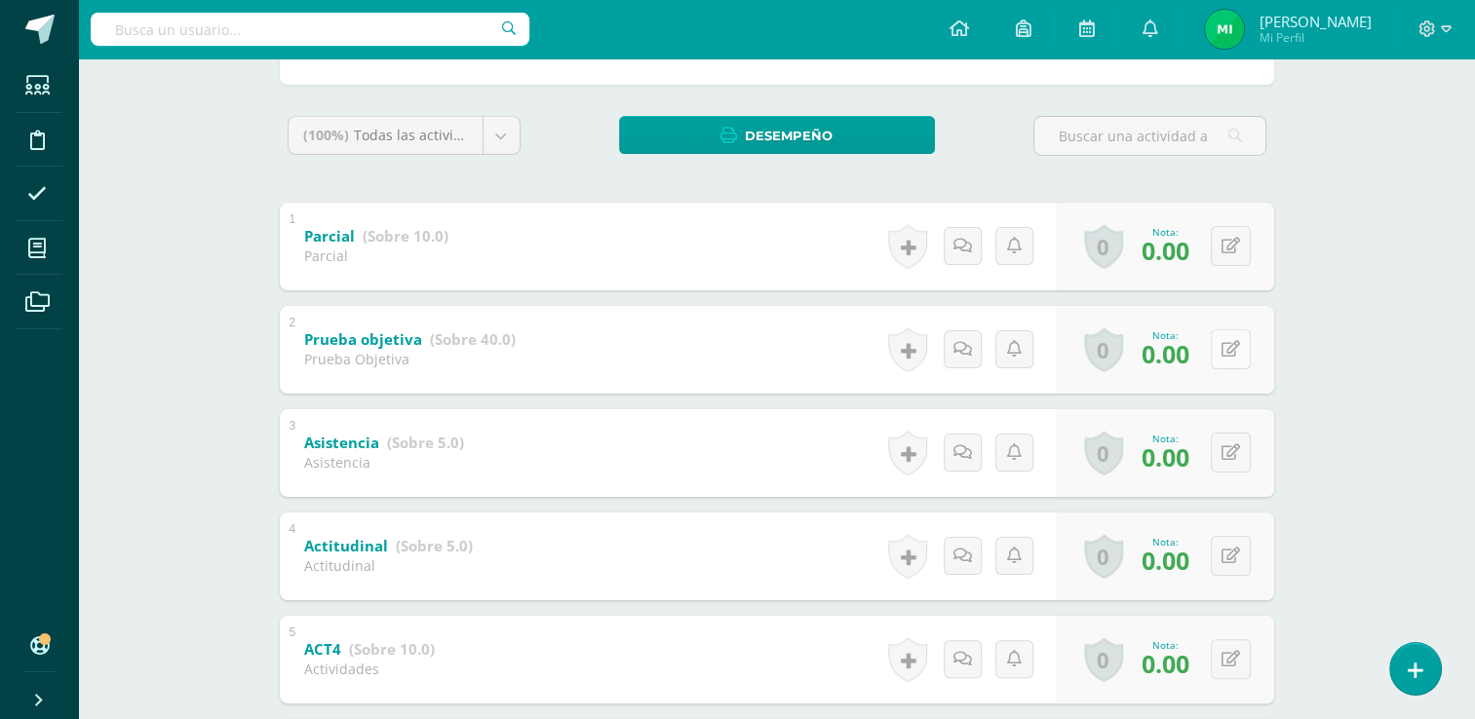
click at [1221, 361] on div "0 Logros Logros obtenidos Aún no hay logros agregados Nota: 0.00" at bounding box center [1165, 350] width 217 height 88
click at [1242, 359] on button at bounding box center [1243, 349] width 41 height 41
type input "40"
click at [1217, 238] on div "0 Logros Logros obtenidos Aún no hay logros agregados Nota: 0.00" at bounding box center [1175, 246] width 223 height 91
click at [1241, 242] on icon at bounding box center [1243, 246] width 19 height 17
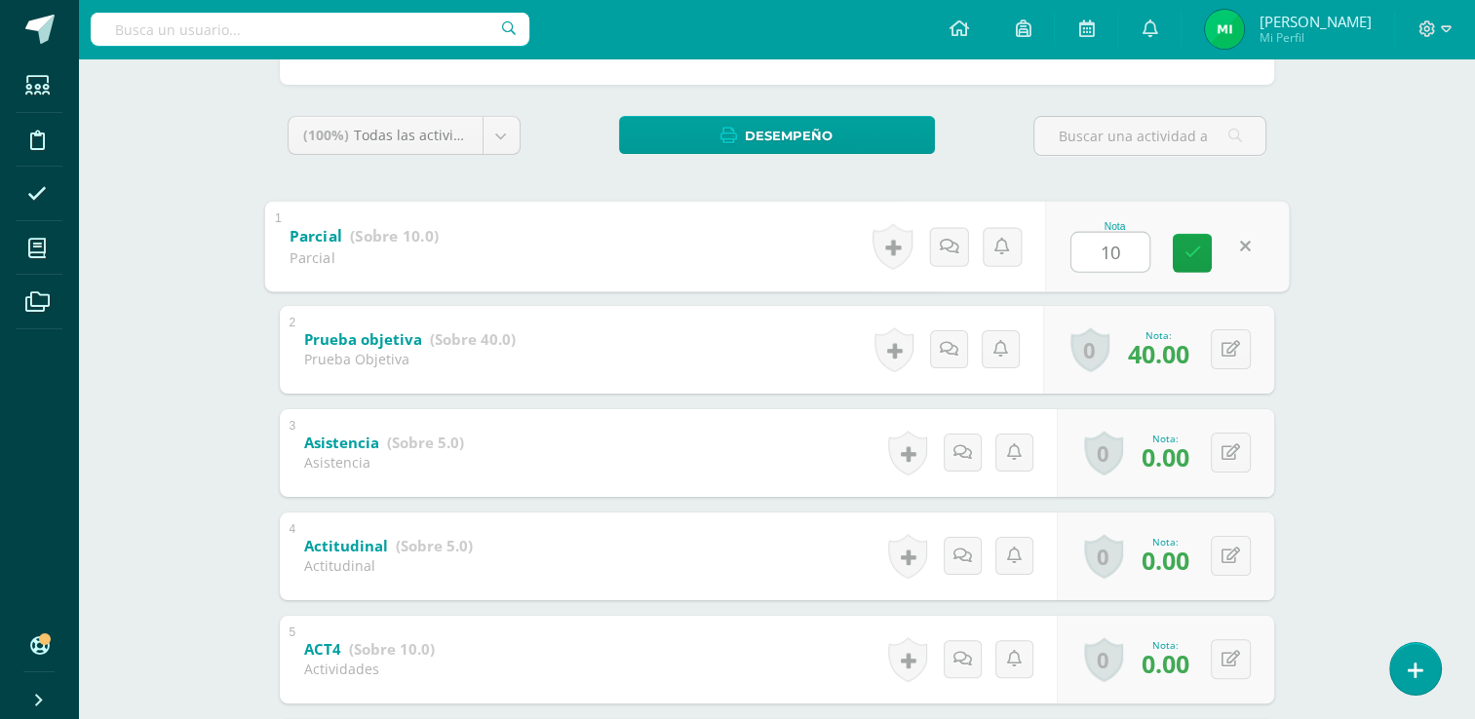
type input "10"
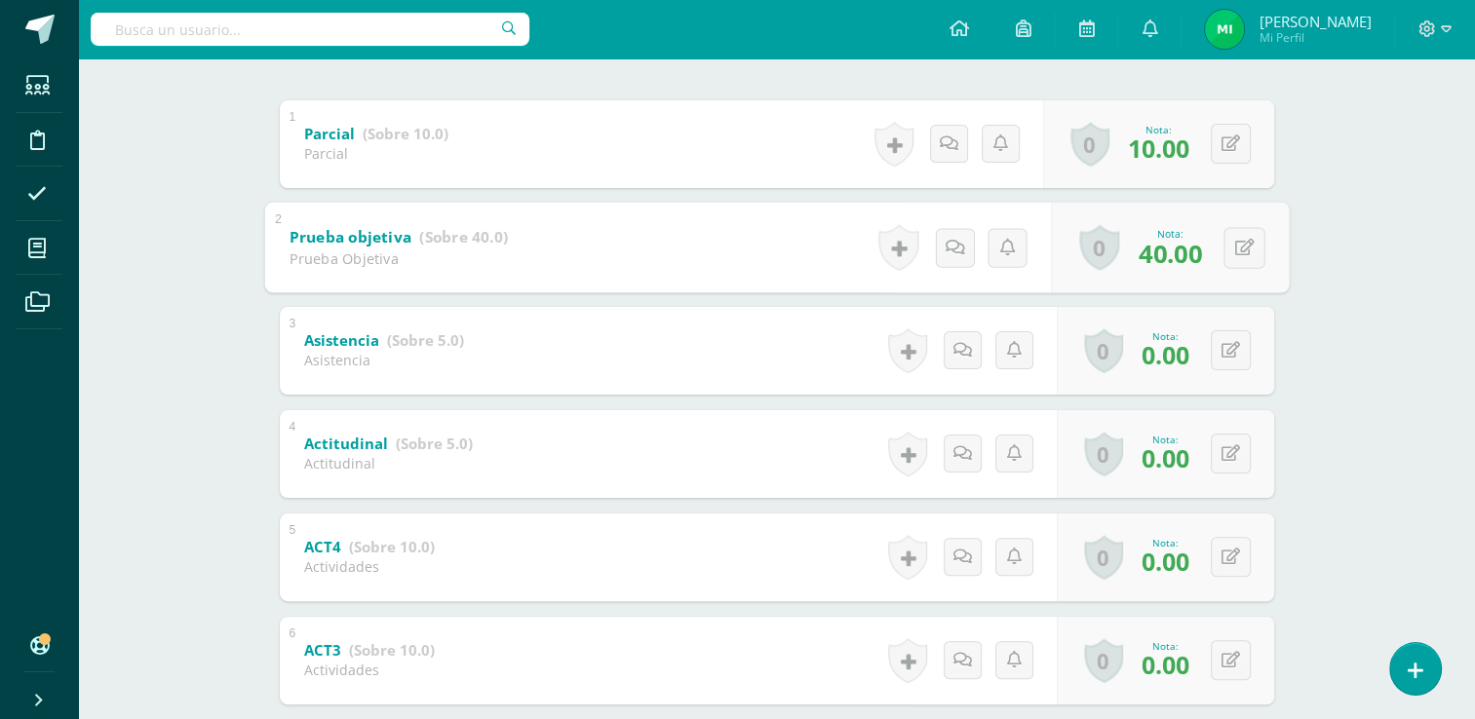
scroll to position [388, 0]
click at [1225, 452] on button at bounding box center [1231, 452] width 40 height 40
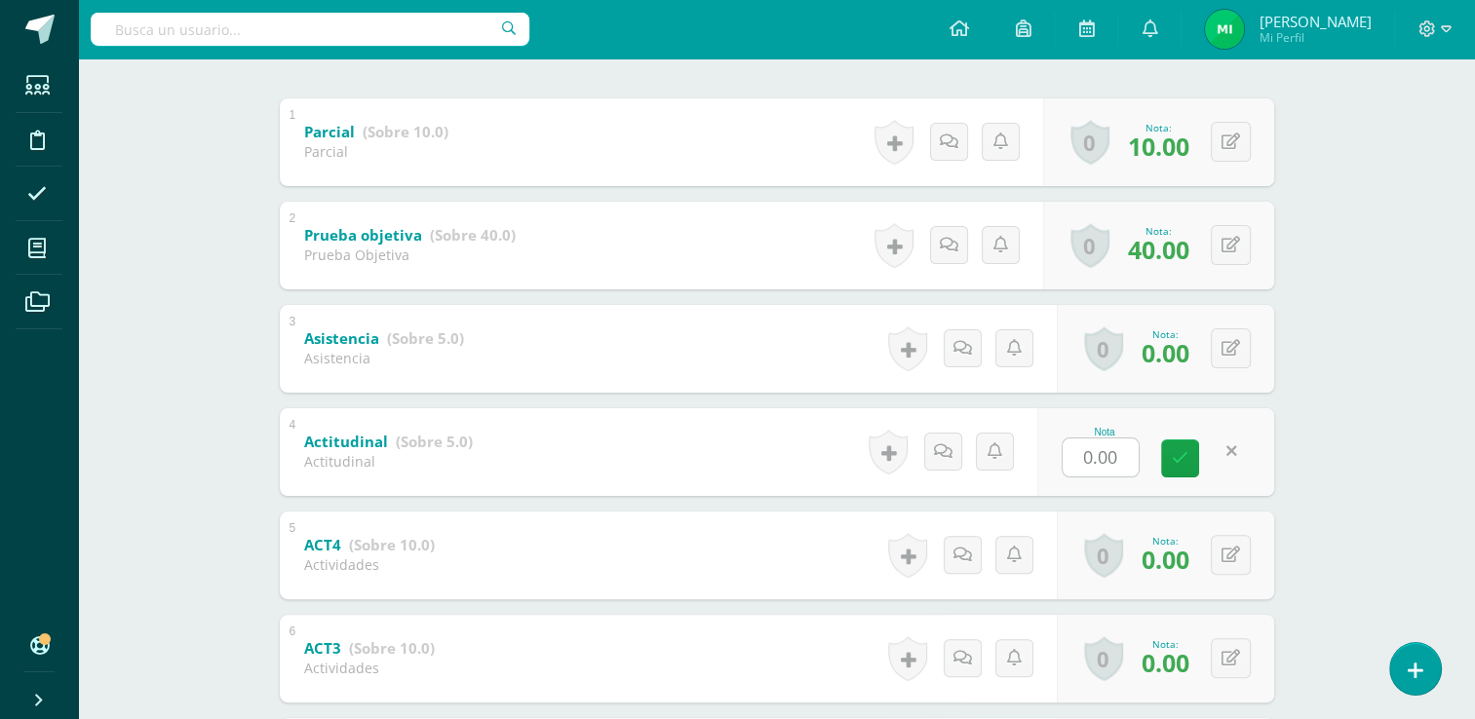
click at [1248, 451] on link at bounding box center [1232, 452] width 38 height 38
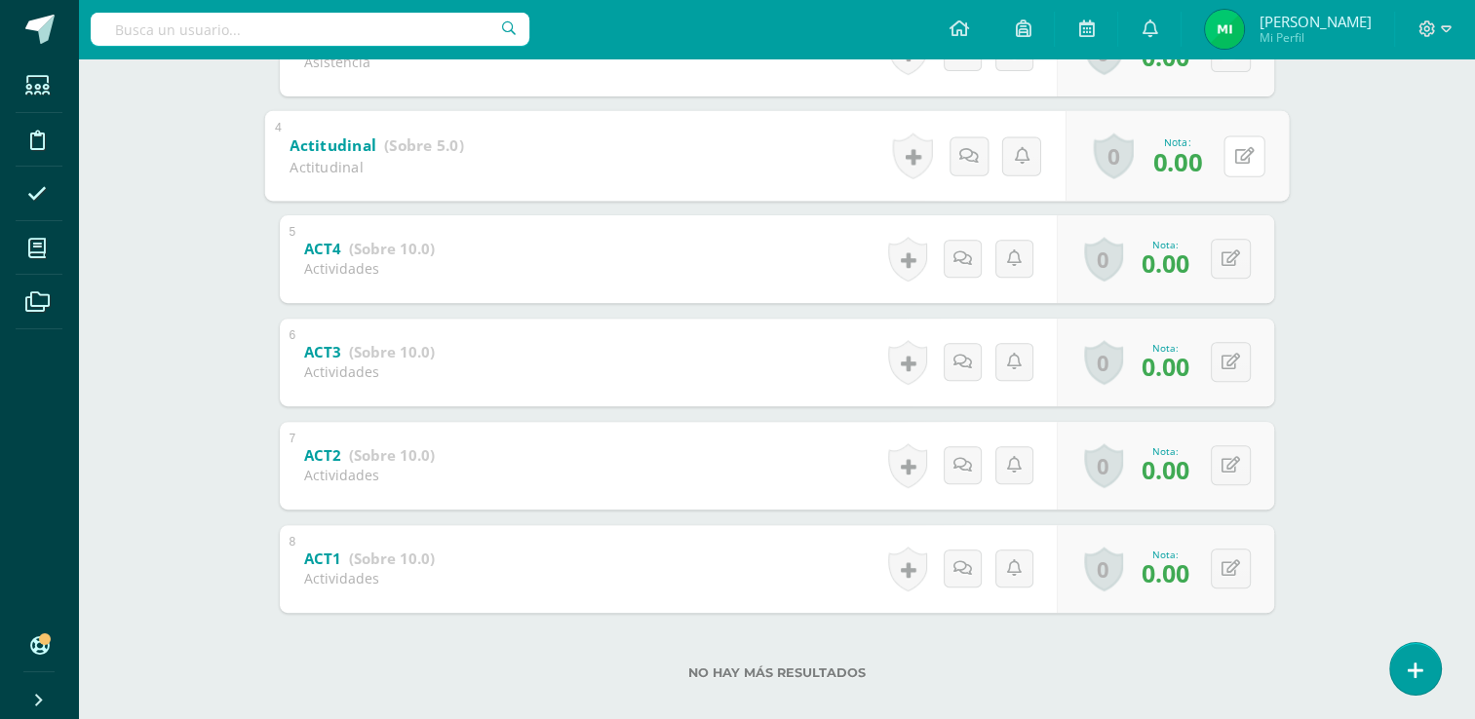
scroll to position [707, 0]
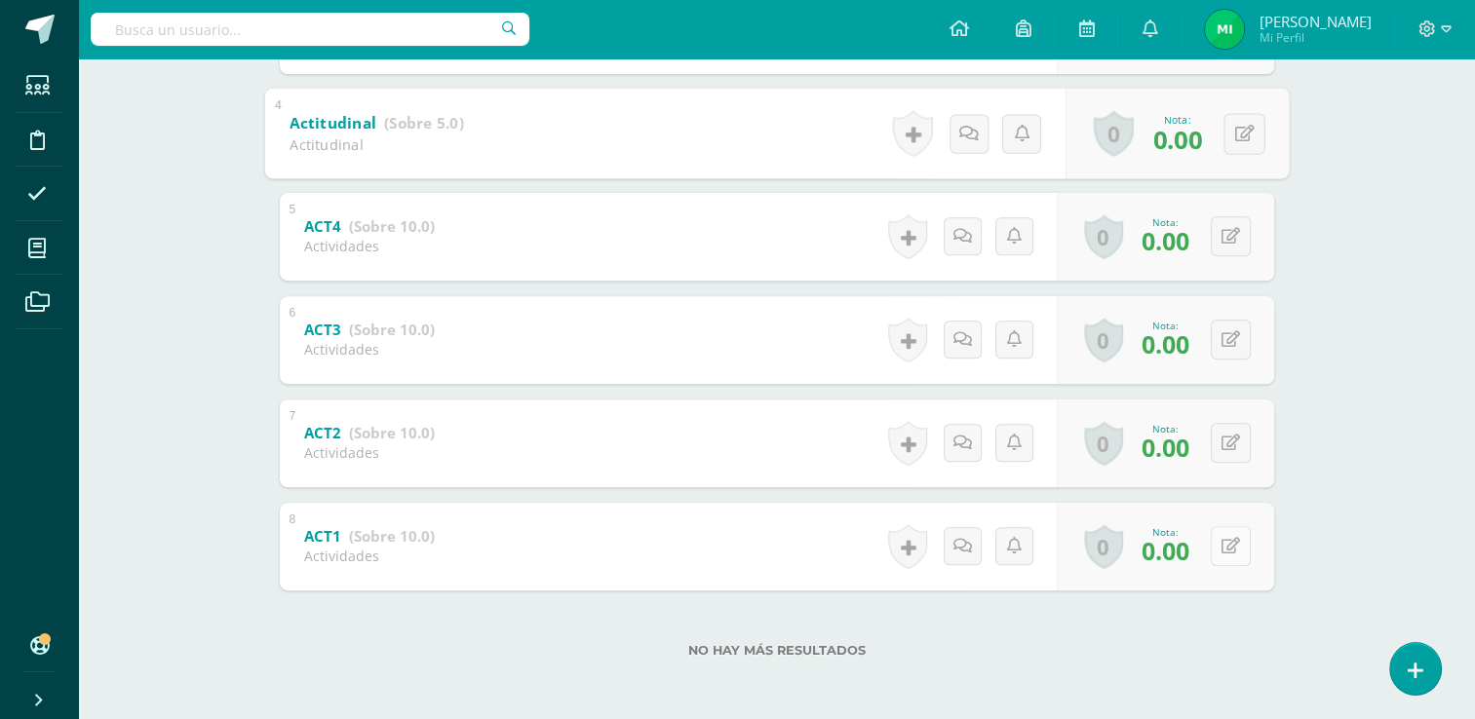
click at [1230, 564] on button at bounding box center [1231, 546] width 40 height 40
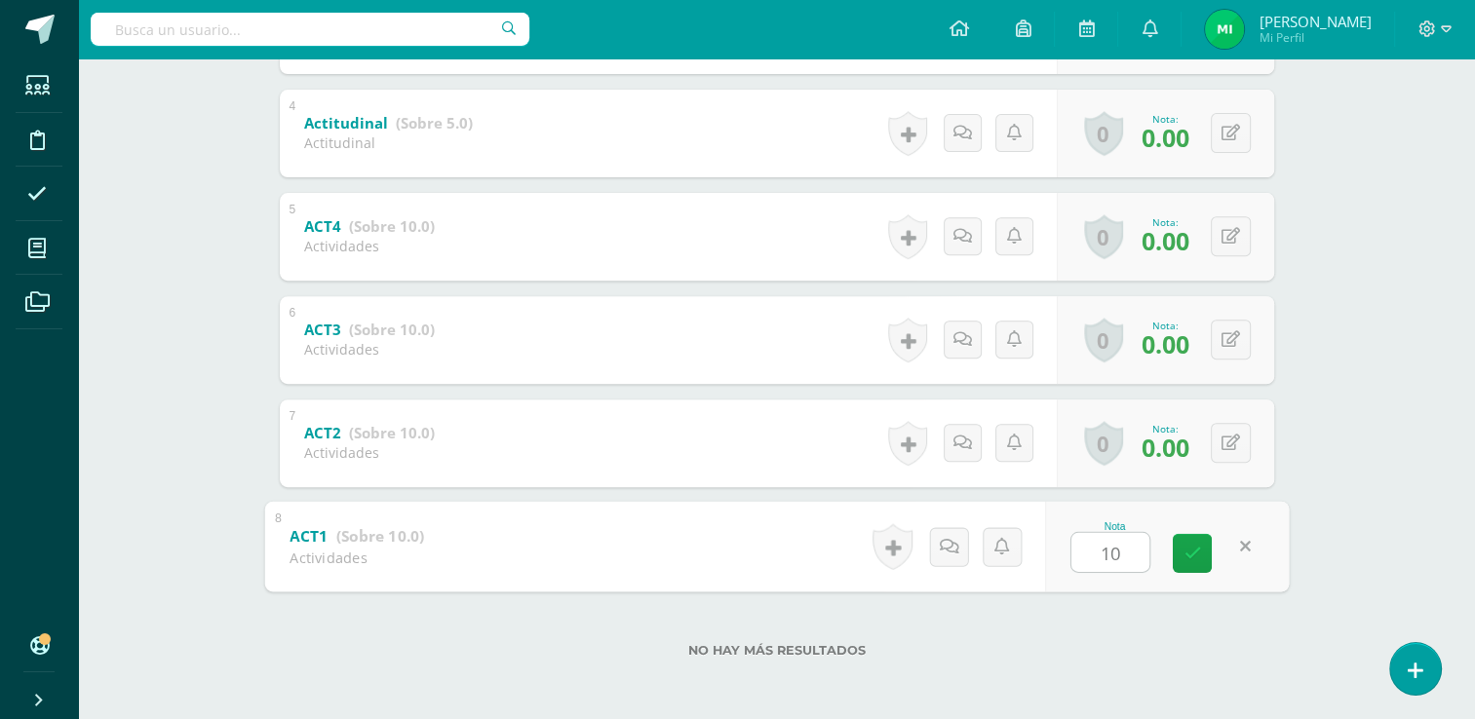
type input "10"
